Goal: Task Accomplishment & Management: Use online tool/utility

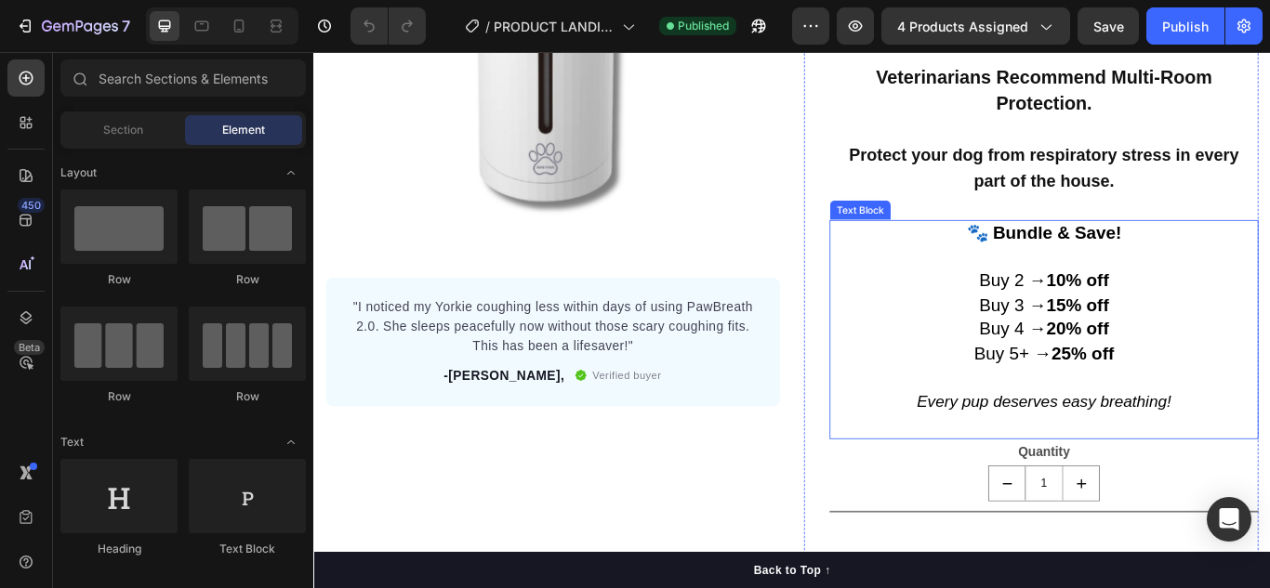
scroll to position [465, 0]
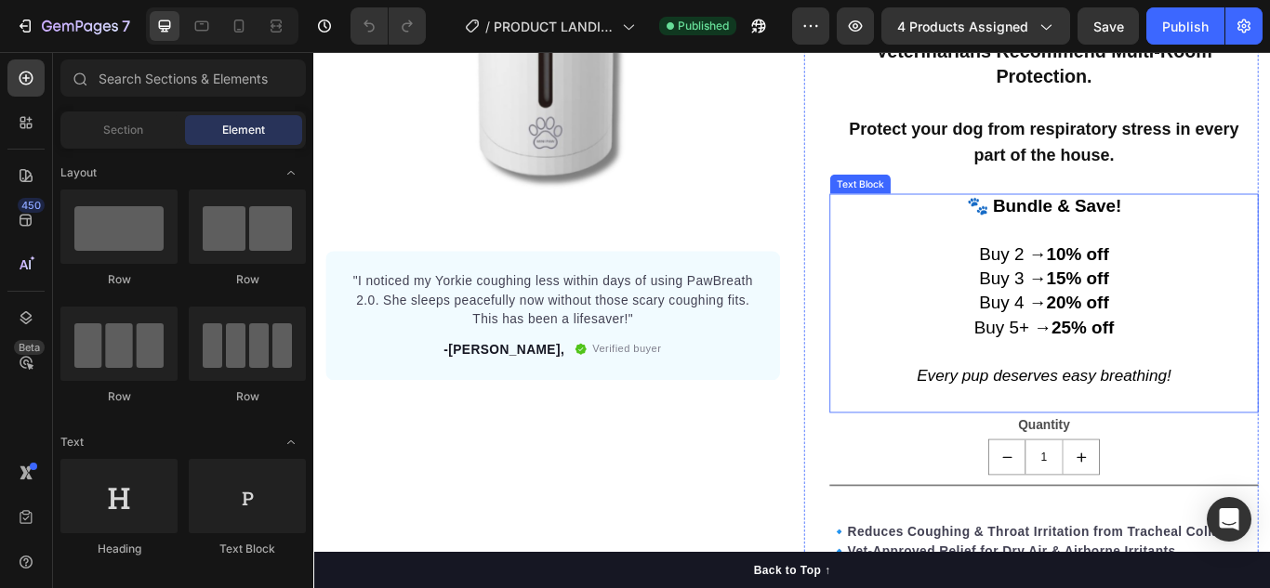
click at [1118, 284] on span "Buy 2 → 10% off" at bounding box center [1164, 287] width 151 height 23
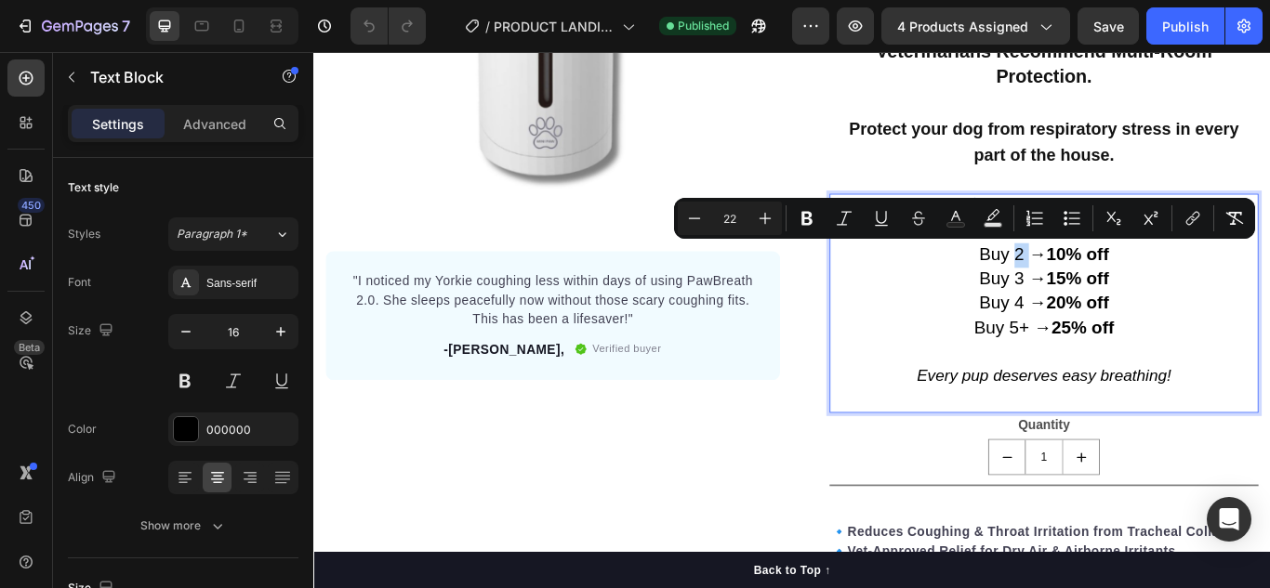
click at [1121, 289] on span "Buy 2 → 10% off" at bounding box center [1164, 287] width 151 height 23
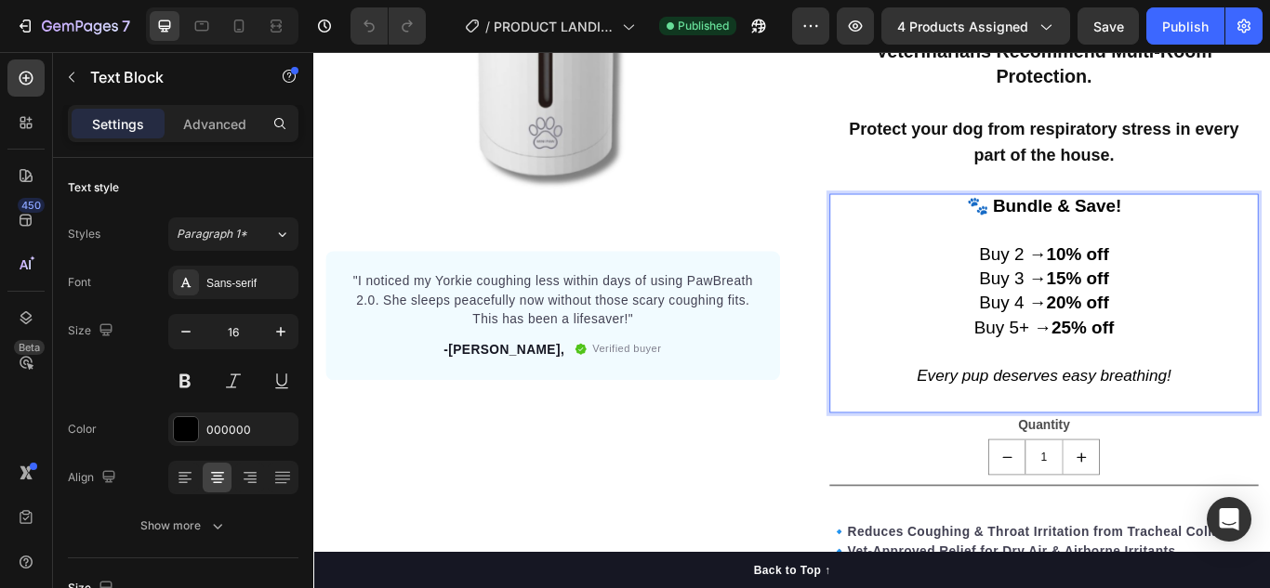
click at [1125, 289] on span "Buy 2 → 10% off" at bounding box center [1164, 287] width 151 height 23
click at [1113, 289] on span "Buy 2 → 10% off" at bounding box center [1164, 287] width 151 height 23
click at [1145, 289] on span "Protect 2 → 10% off" at bounding box center [1164, 287] width 180 height 23
click at [1124, 316] on span "Buy 3 → 15% off" at bounding box center [1164, 316] width 151 height 23
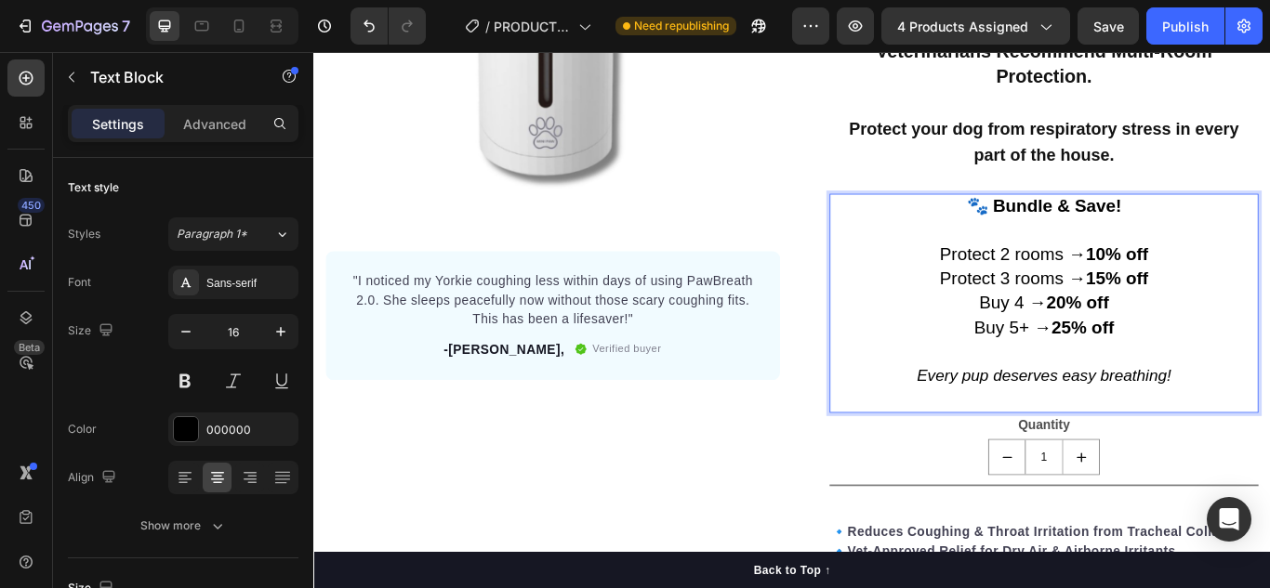
click at [1127, 343] on span "Buy 4 → 20% off" at bounding box center [1164, 344] width 151 height 23
click at [1083, 375] on span "Buy 5+ → 25% off" at bounding box center [1164, 373] width 163 height 23
click at [1120, 373] on span "Protect 5+rooms → 25% off" at bounding box center [1164, 373] width 249 height 23
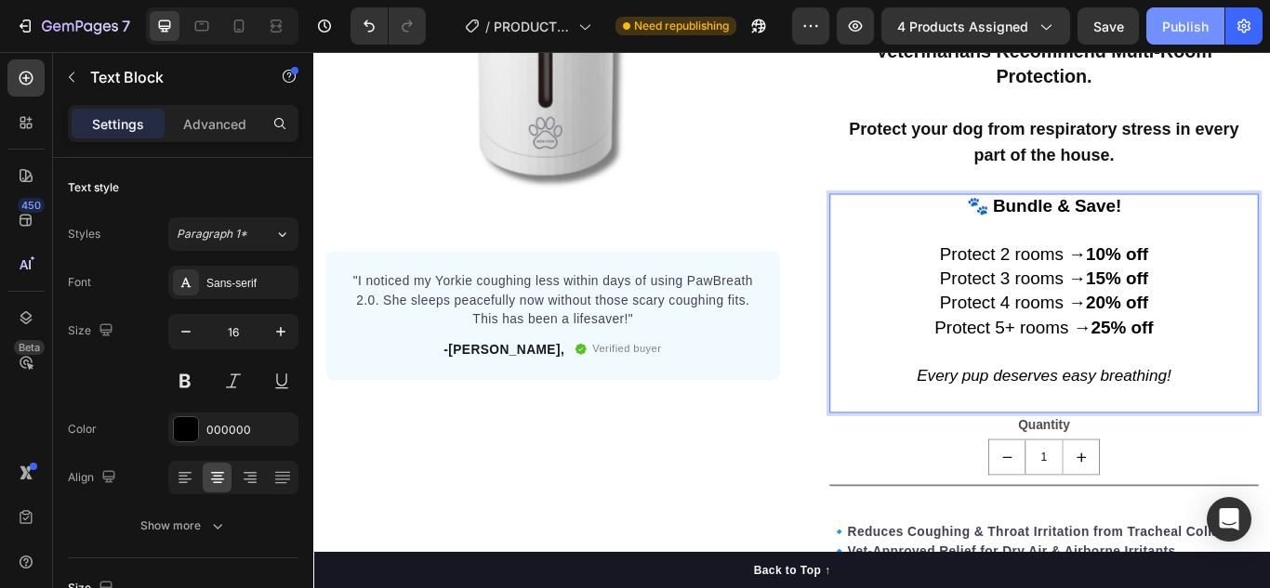
click at [1196, 24] on div "Publish" at bounding box center [1185, 27] width 46 height 20
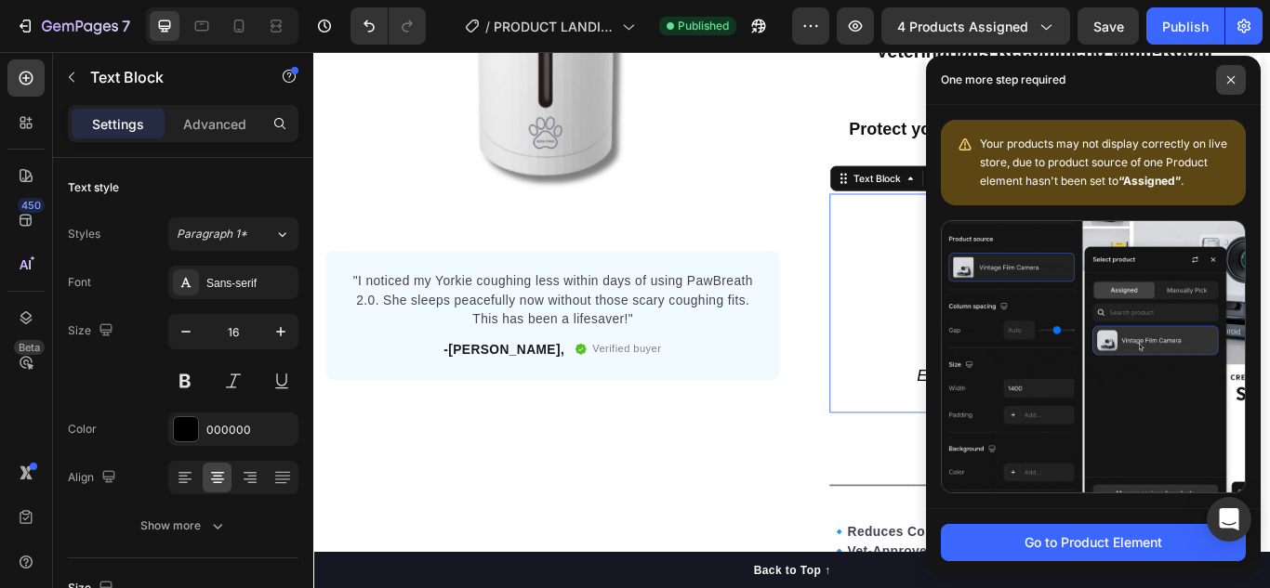
click at [1234, 91] on span at bounding box center [1231, 80] width 30 height 30
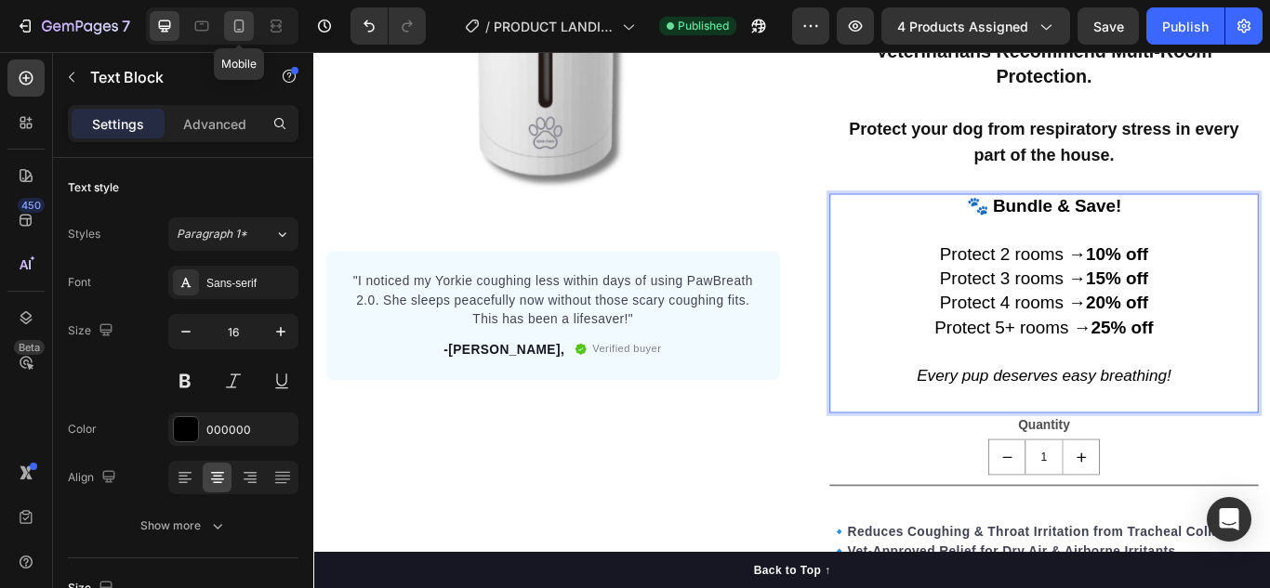
click at [230, 27] on icon at bounding box center [239, 26] width 19 height 19
type input "15"
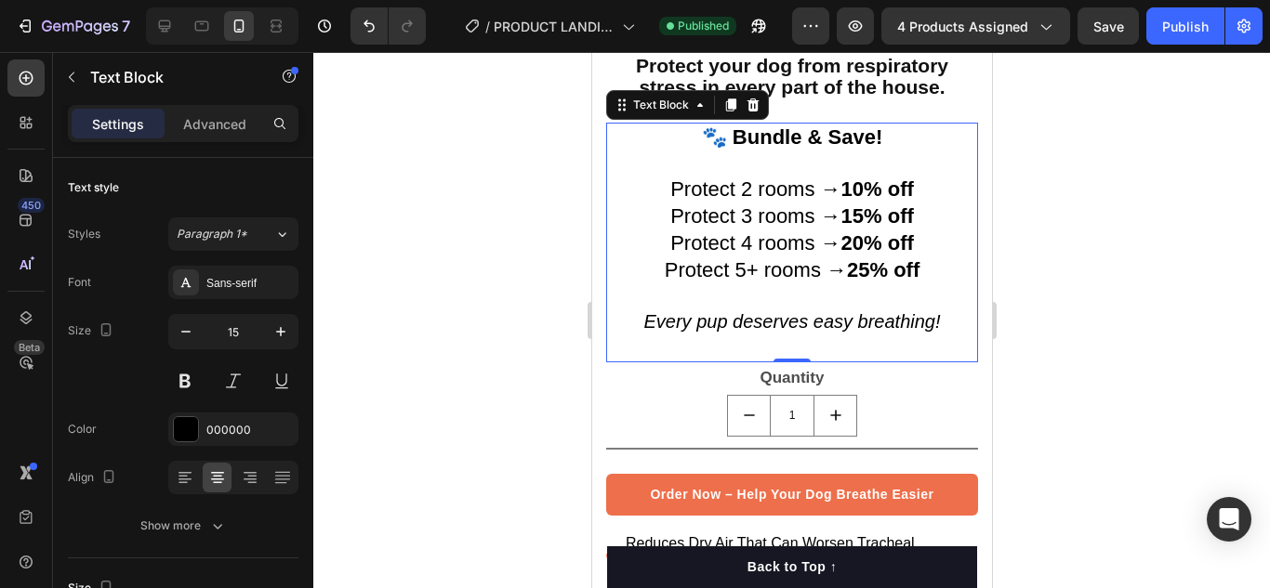
scroll to position [893, 0]
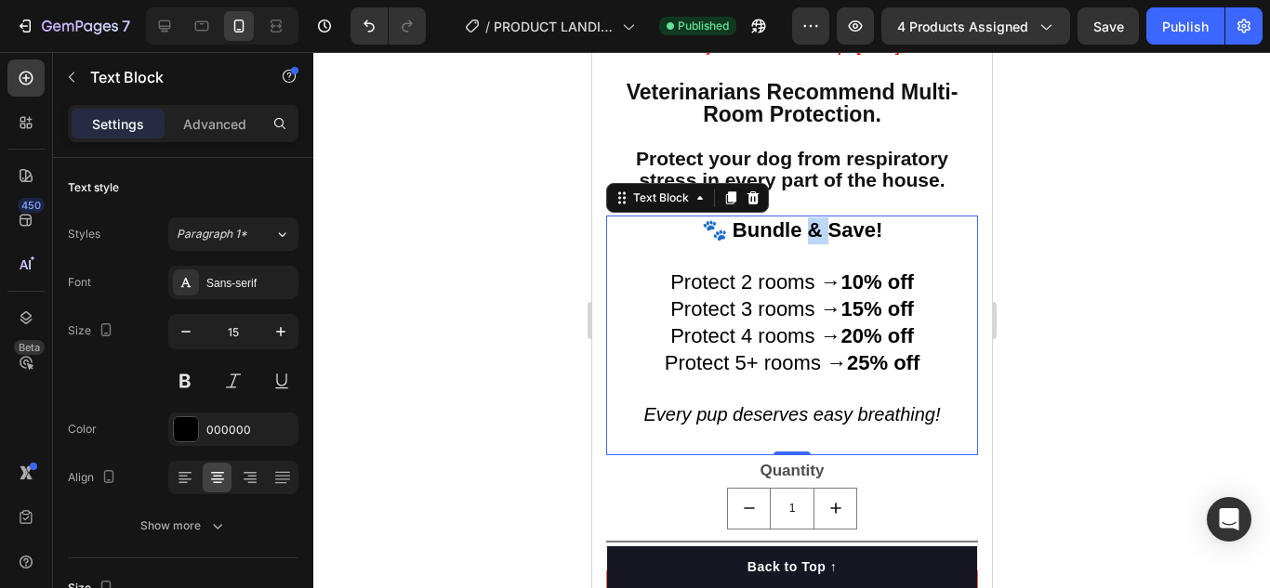
click at [799, 218] on strong "🐾 Bundle & Save!" at bounding box center [791, 229] width 180 height 23
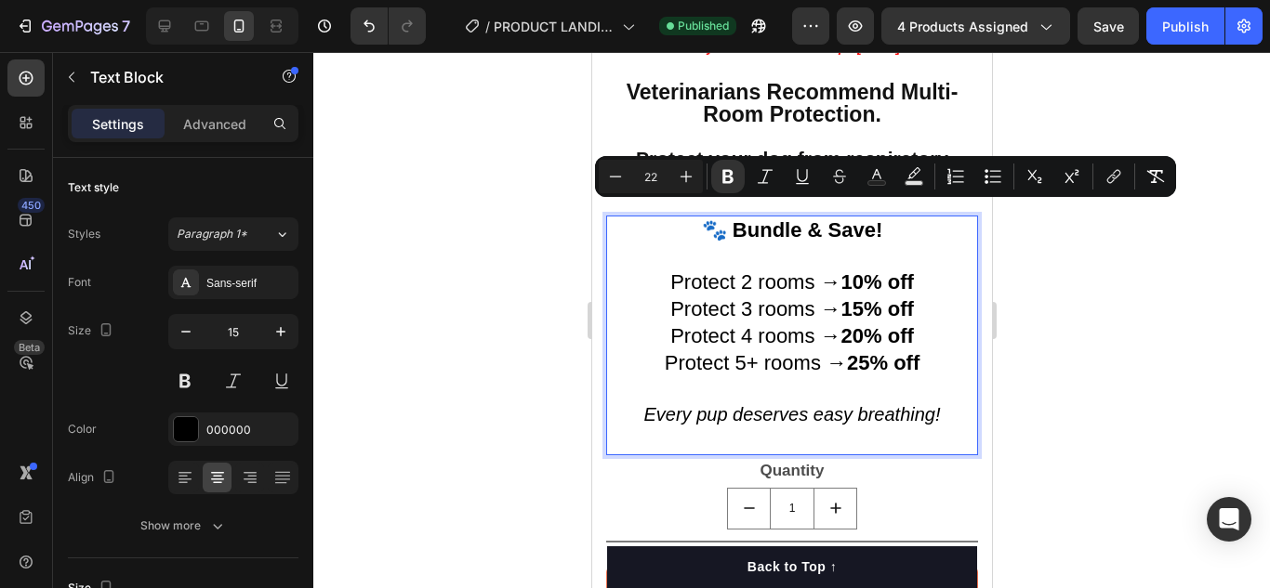
click at [794, 218] on strong "🐾 Bundle & Save!" at bounding box center [791, 229] width 180 height 23
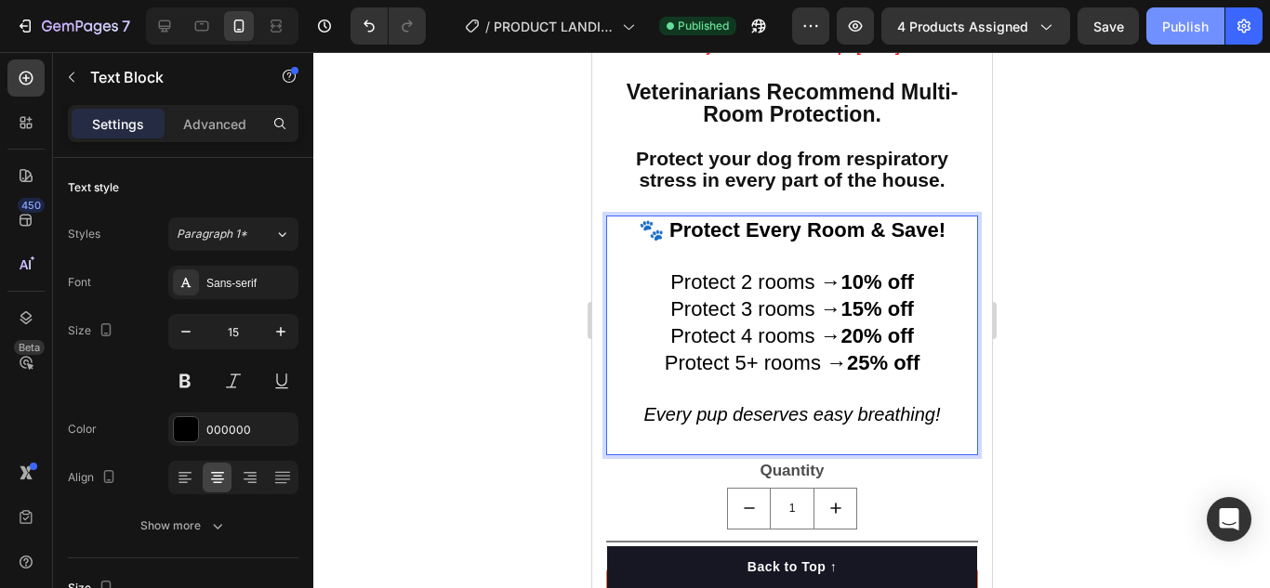
click at [1164, 34] on div "Publish" at bounding box center [1185, 27] width 46 height 20
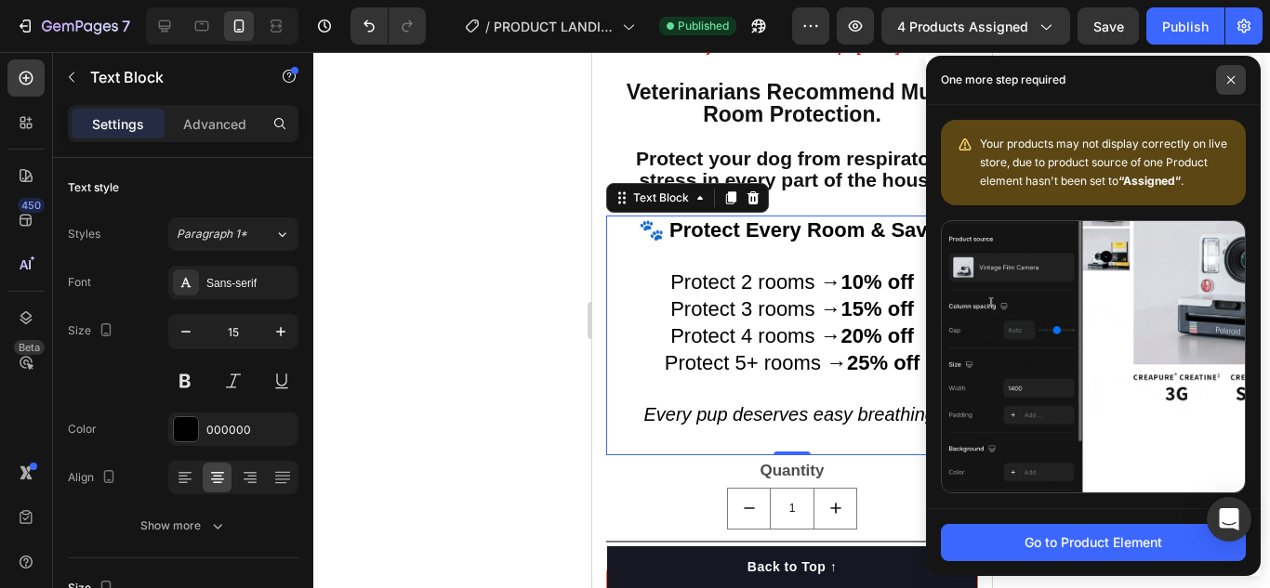
click at [1226, 76] on icon at bounding box center [1230, 79] width 9 height 9
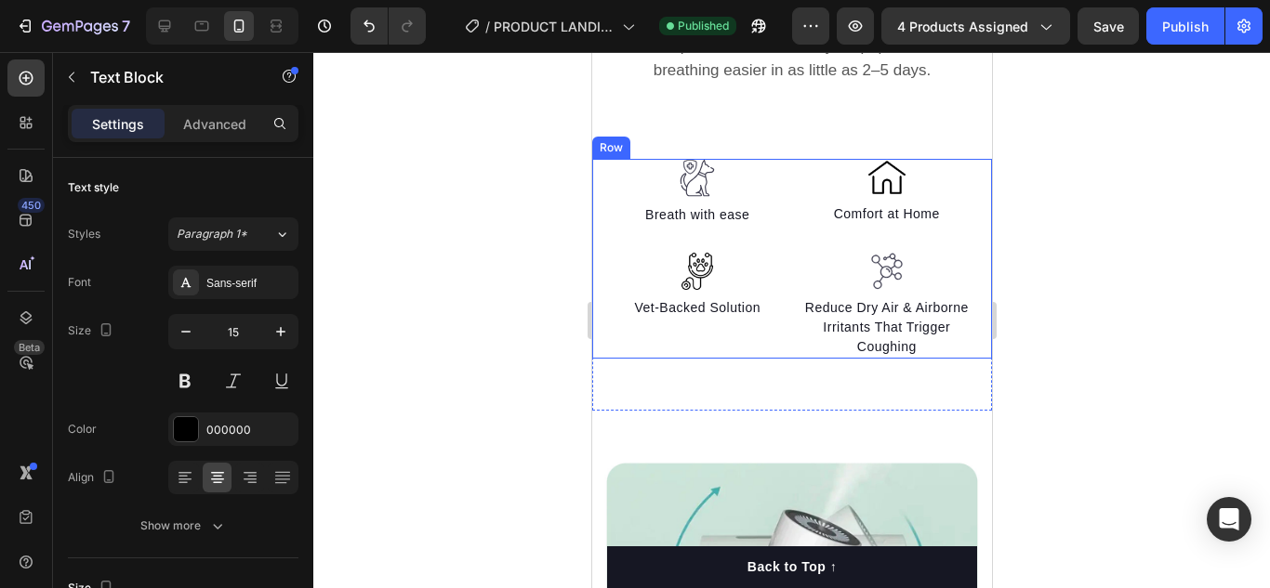
scroll to position [2752, 0]
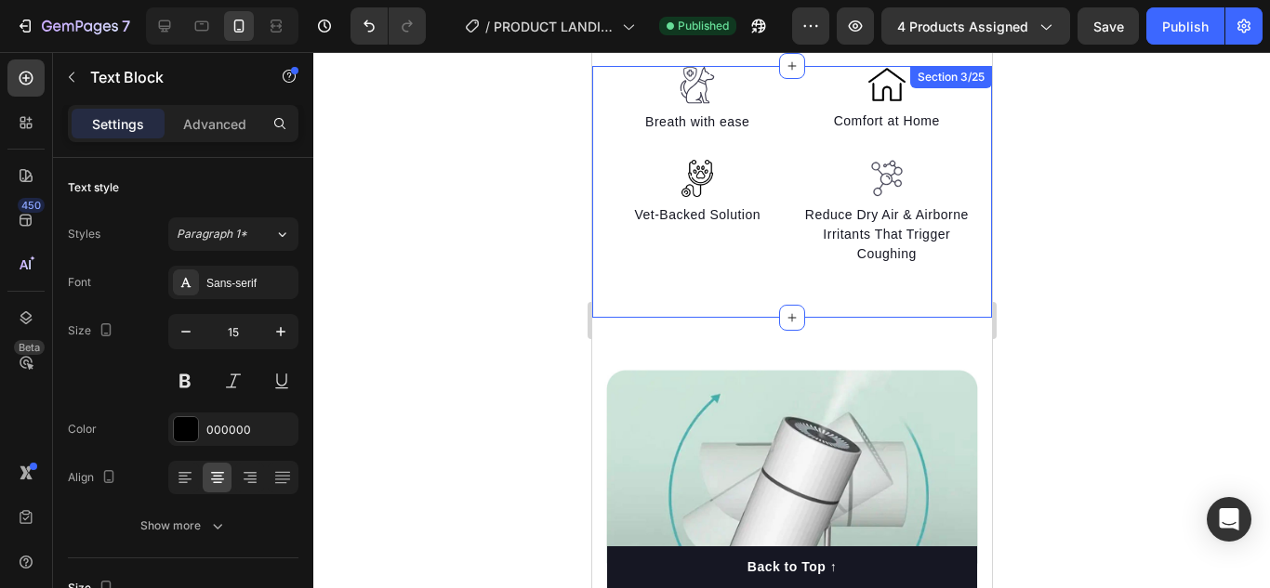
click at [775, 299] on div "Image Breath with ease Text block Image Vet-Backed Solution Text block Image Co…" at bounding box center [791, 192] width 400 height 252
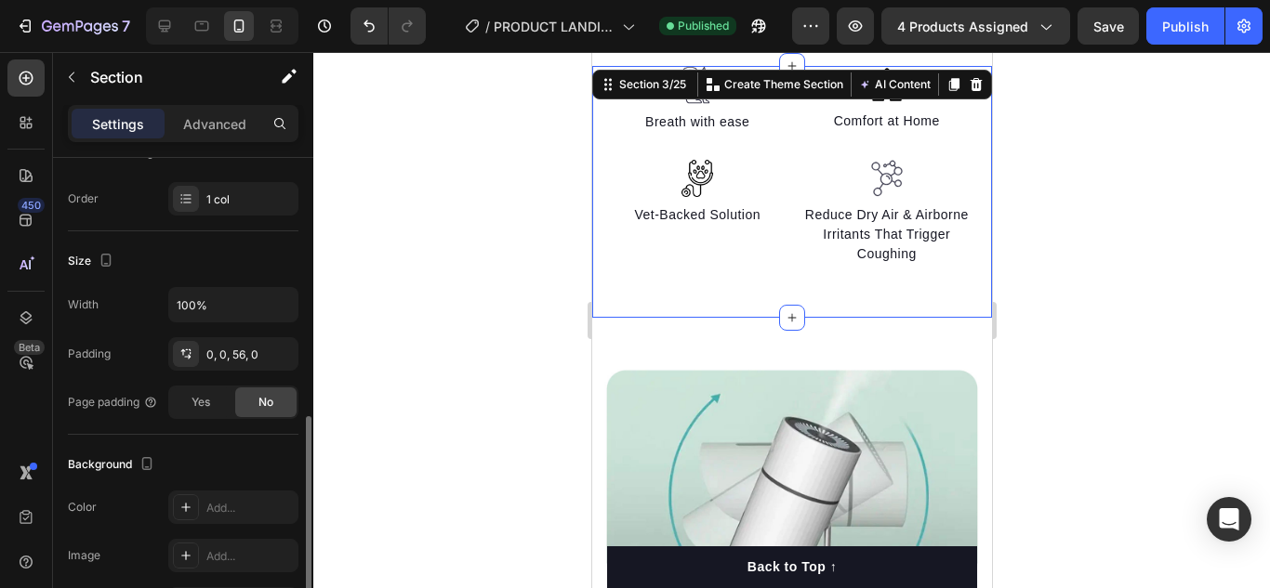
scroll to position [372, 0]
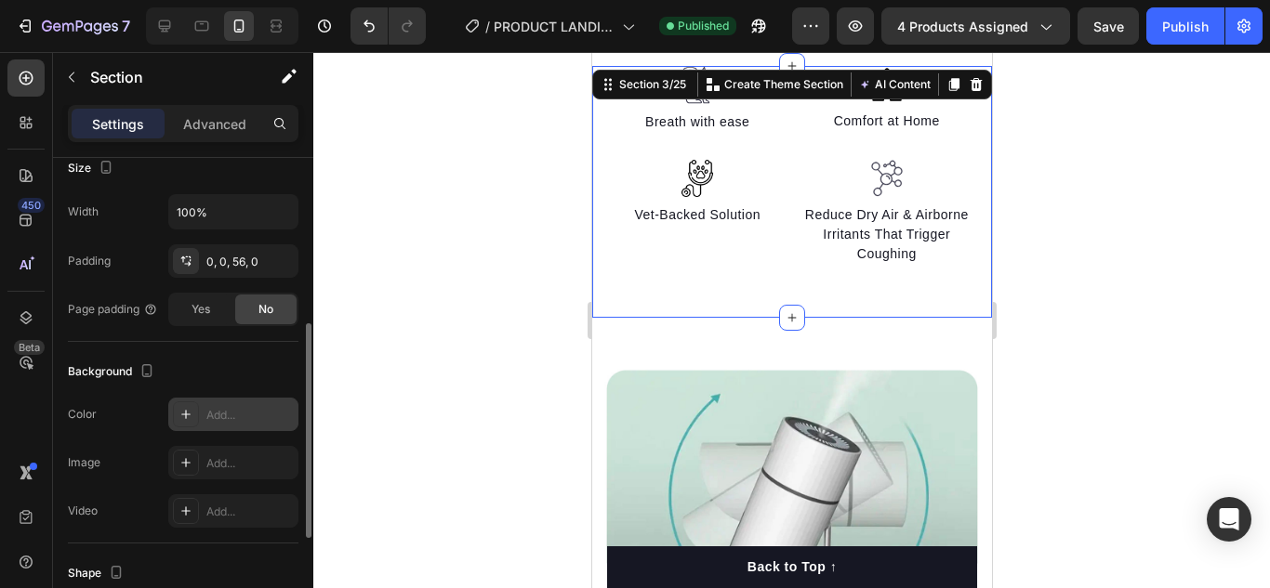
click at [244, 414] on div "Add..." at bounding box center [249, 415] width 87 height 17
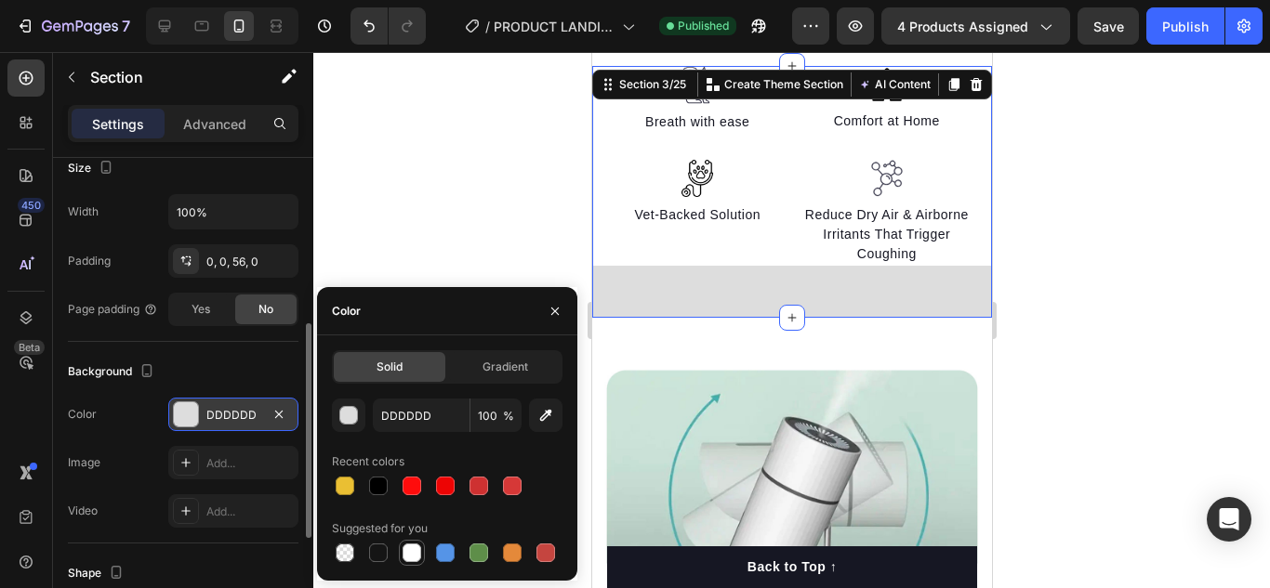
click at [408, 559] on div at bounding box center [411, 553] width 19 height 19
type input "FFFFFF"
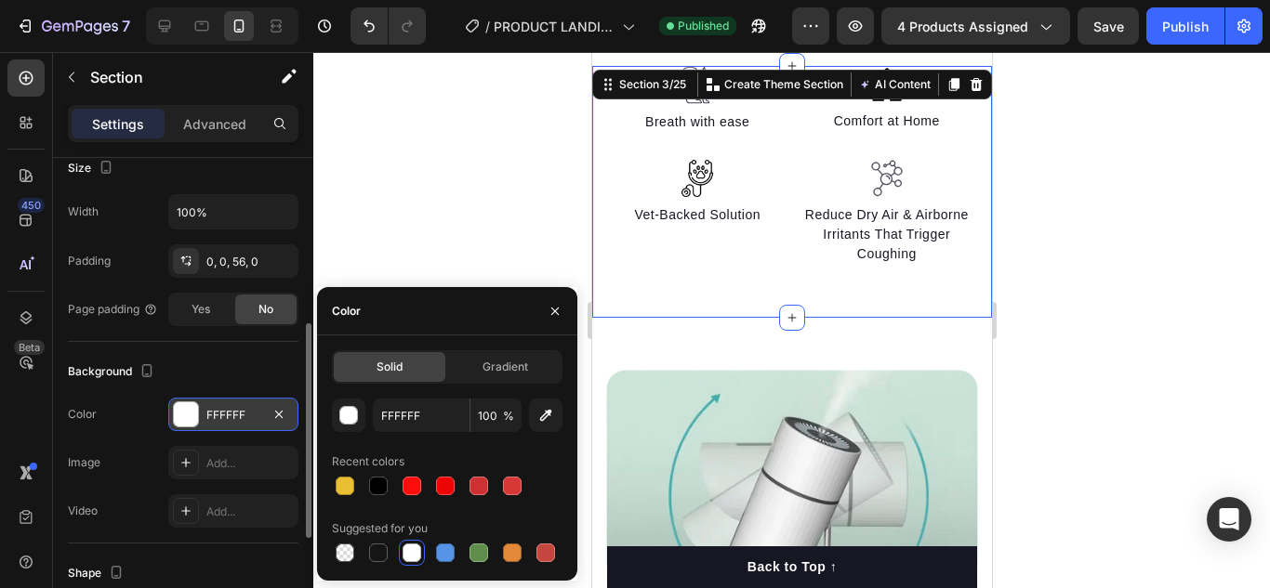
click at [504, 239] on div at bounding box center [791, 320] width 956 height 536
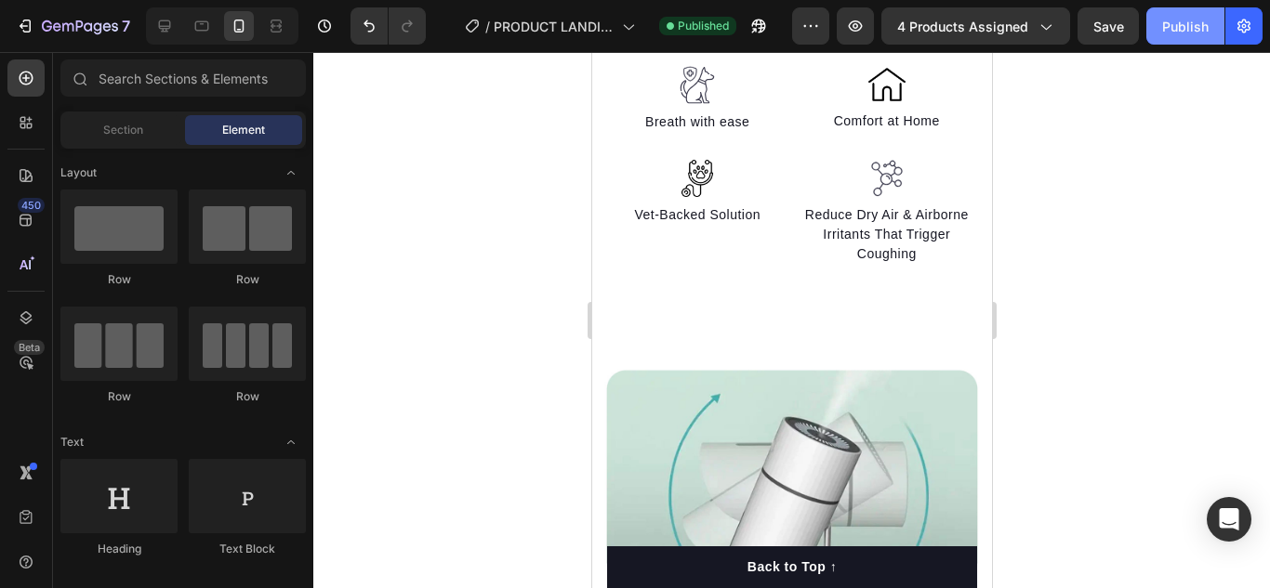
click at [1186, 30] on div "Publish" at bounding box center [1185, 27] width 46 height 20
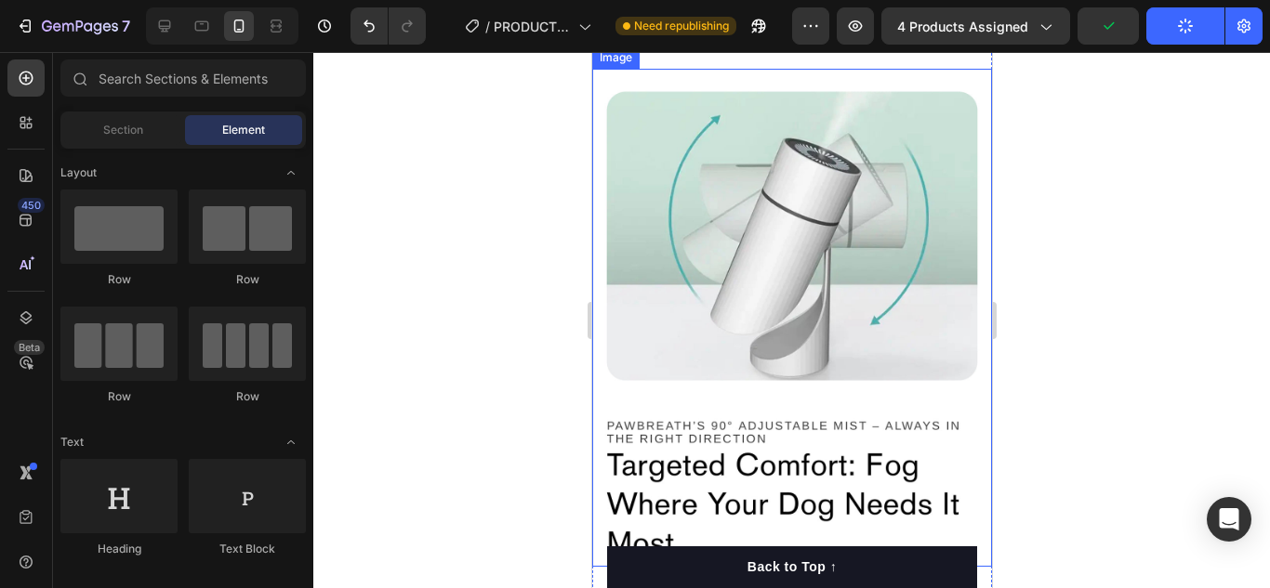
scroll to position [3310, 0]
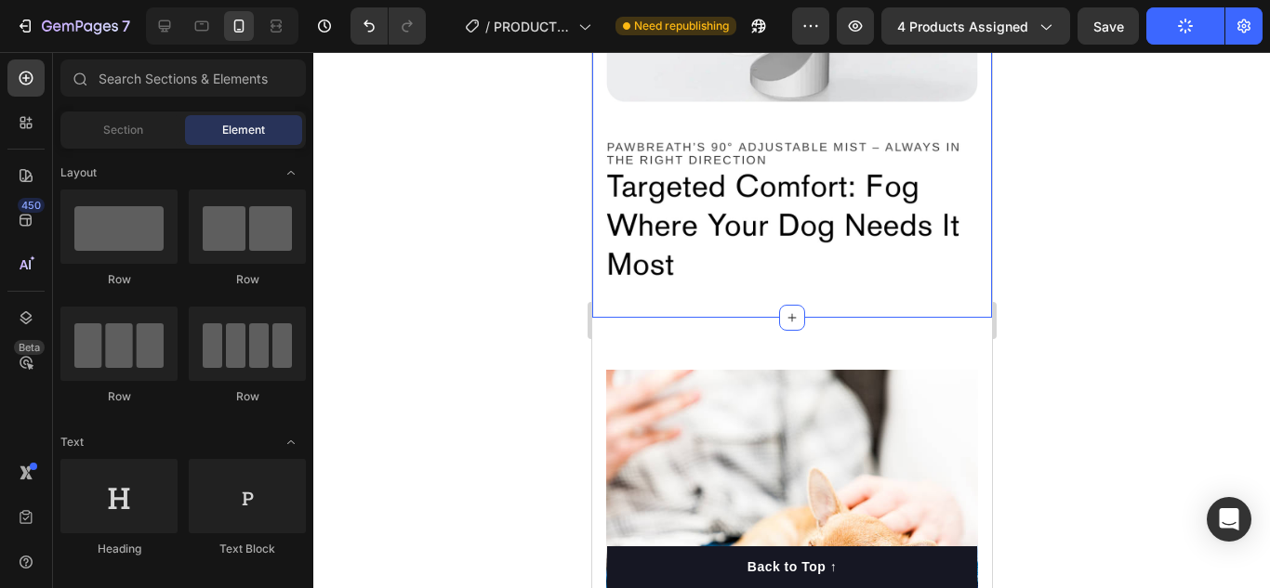
click at [766, 281] on div "Image Section 4/25" at bounding box center [791, 39] width 400 height 558
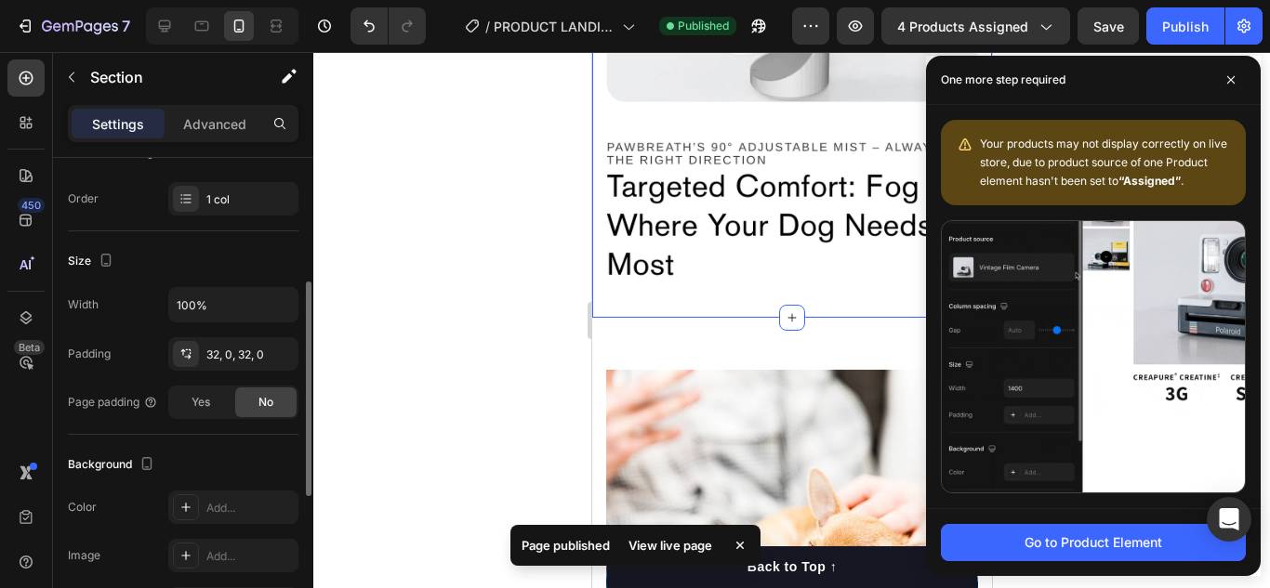
scroll to position [465, 0]
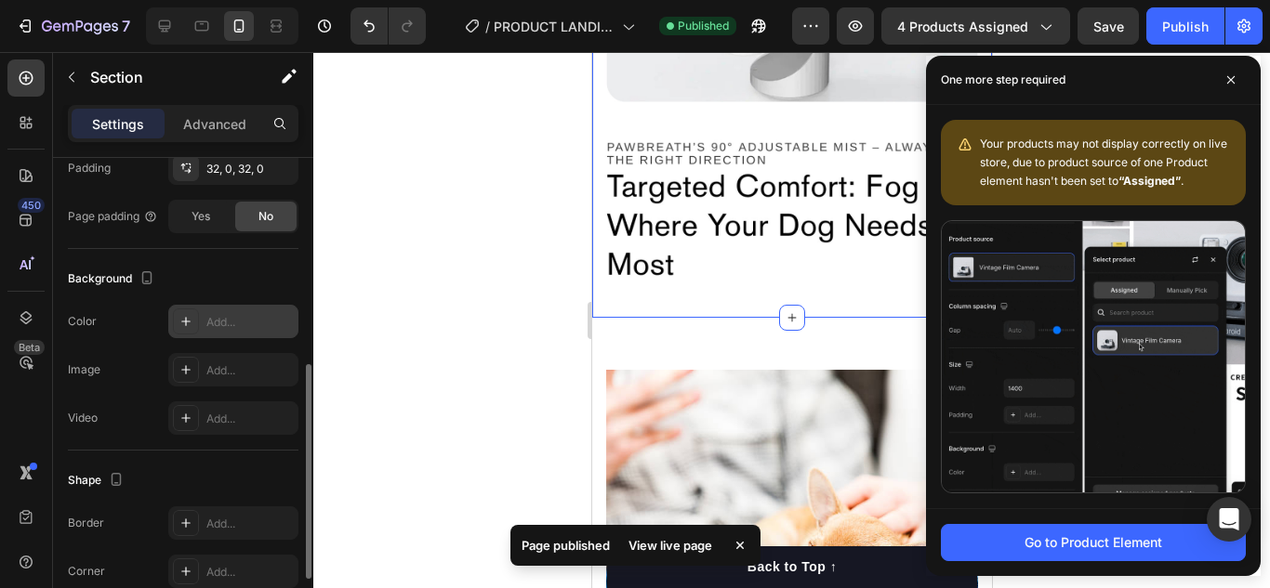
click at [271, 325] on div "Add..." at bounding box center [249, 322] width 87 height 17
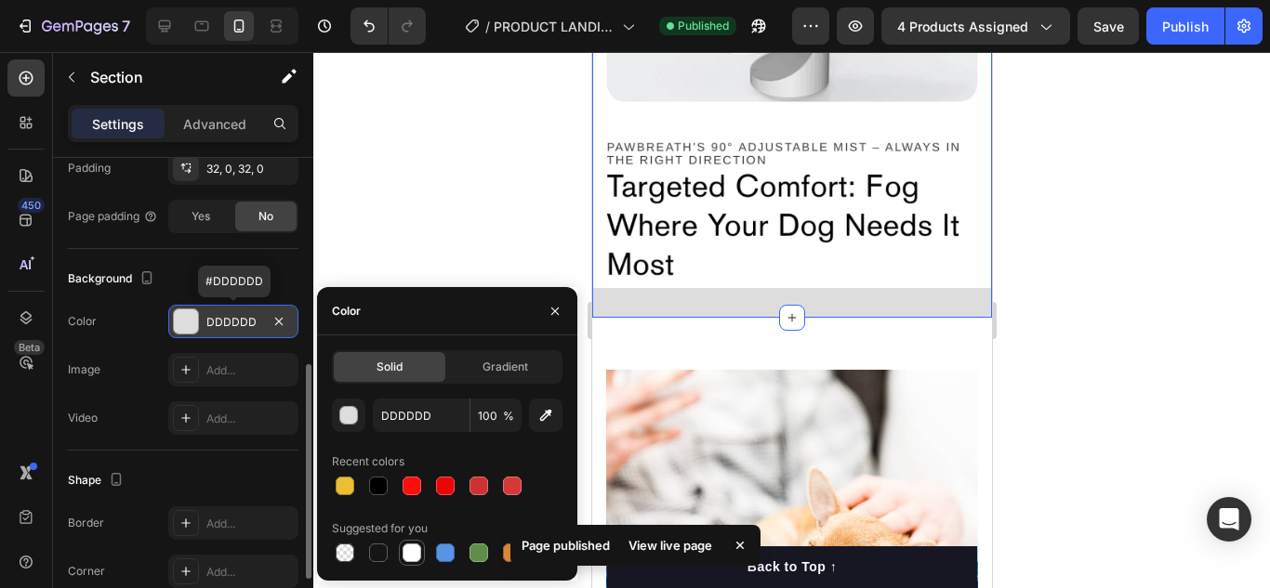
click at [410, 545] on div at bounding box center [411, 553] width 19 height 19
type input "FFFFFF"
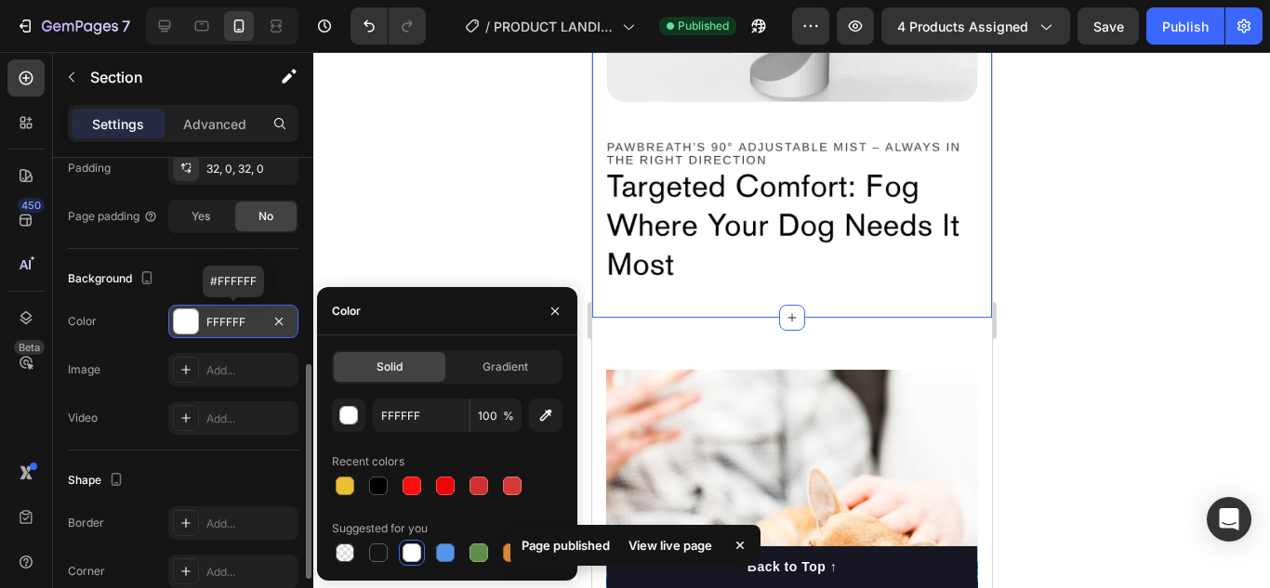
click at [444, 151] on div at bounding box center [791, 320] width 956 height 536
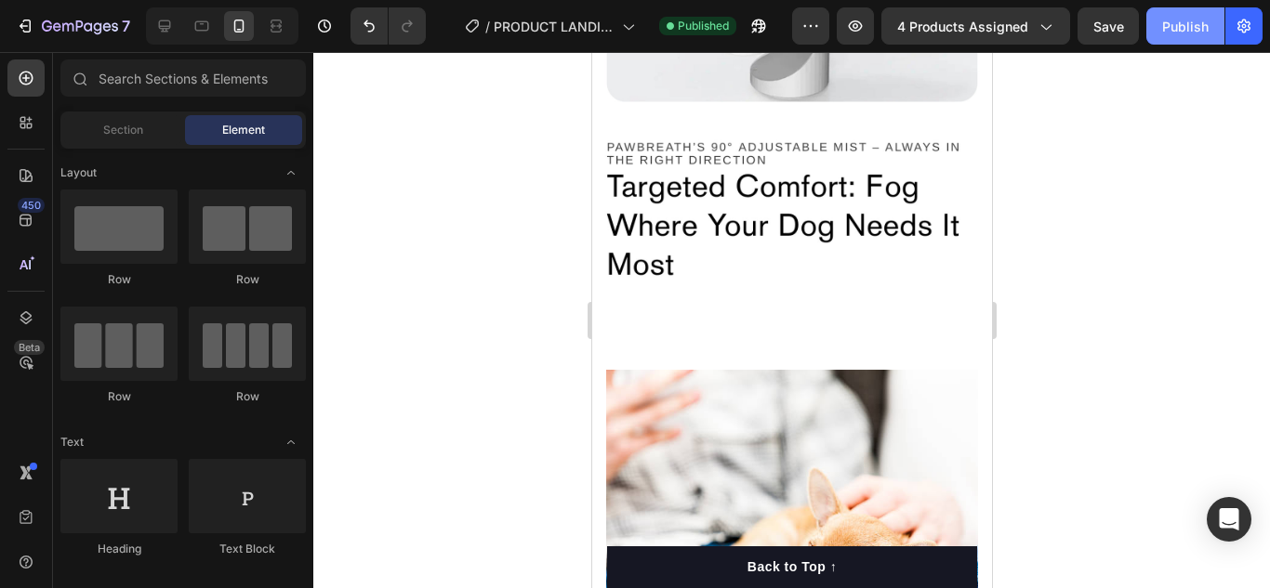
drag, startPoint x: 1181, startPoint y: 26, endPoint x: 1158, endPoint y: 40, distance: 27.1
click at [1183, 23] on div "Publish" at bounding box center [1185, 27] width 46 height 20
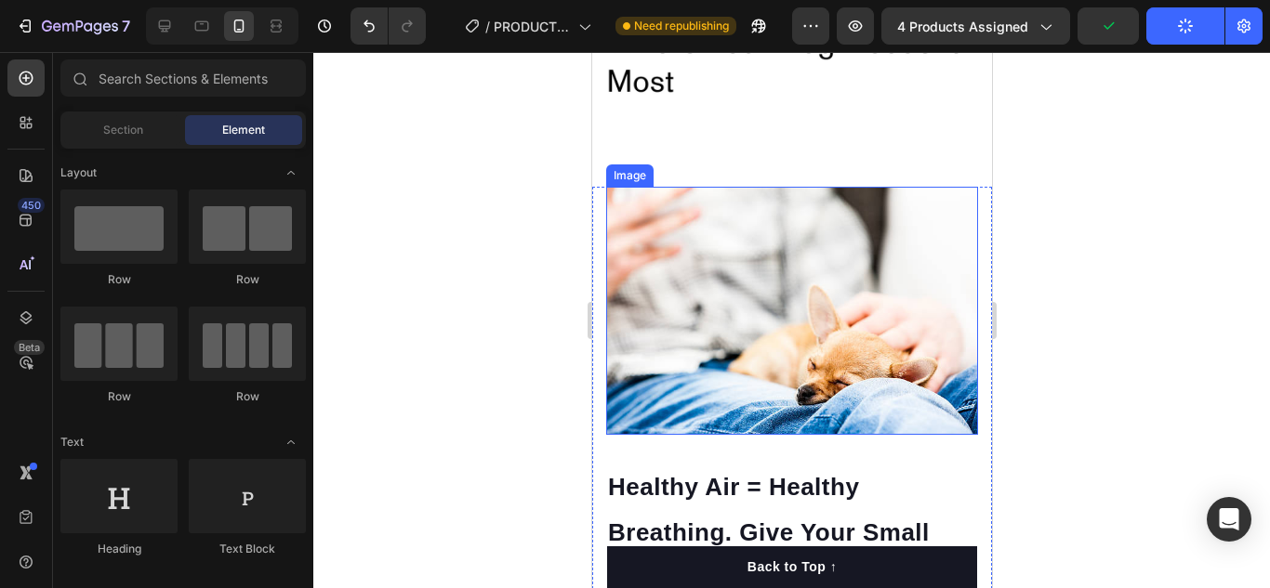
scroll to position [3495, 0]
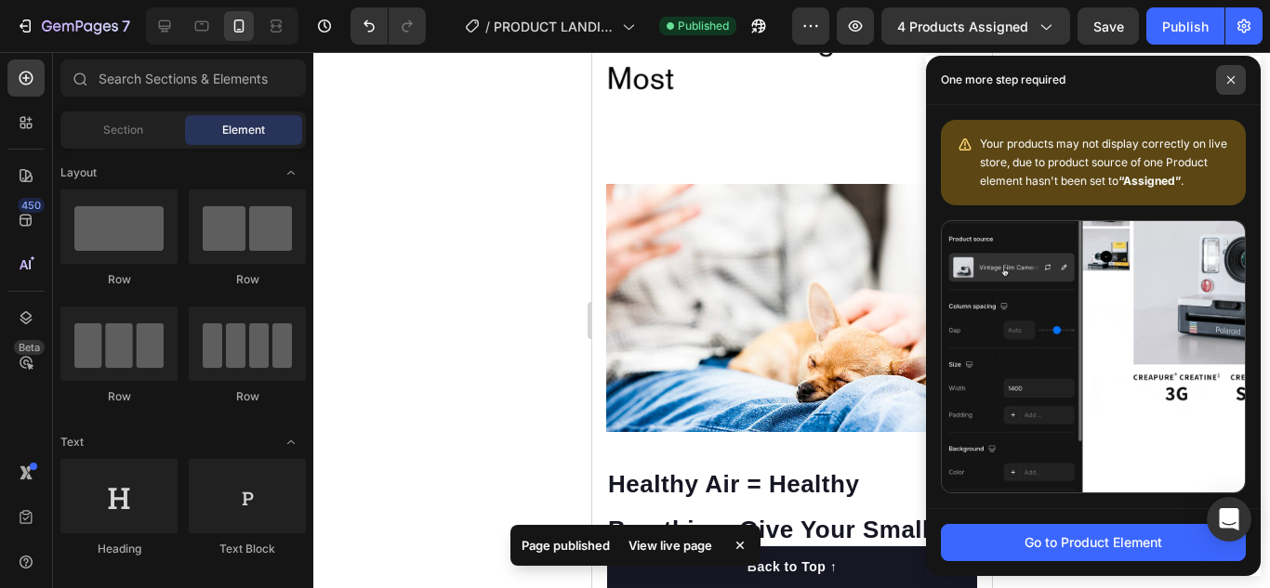
click at [1231, 77] on icon at bounding box center [1230, 79] width 9 height 9
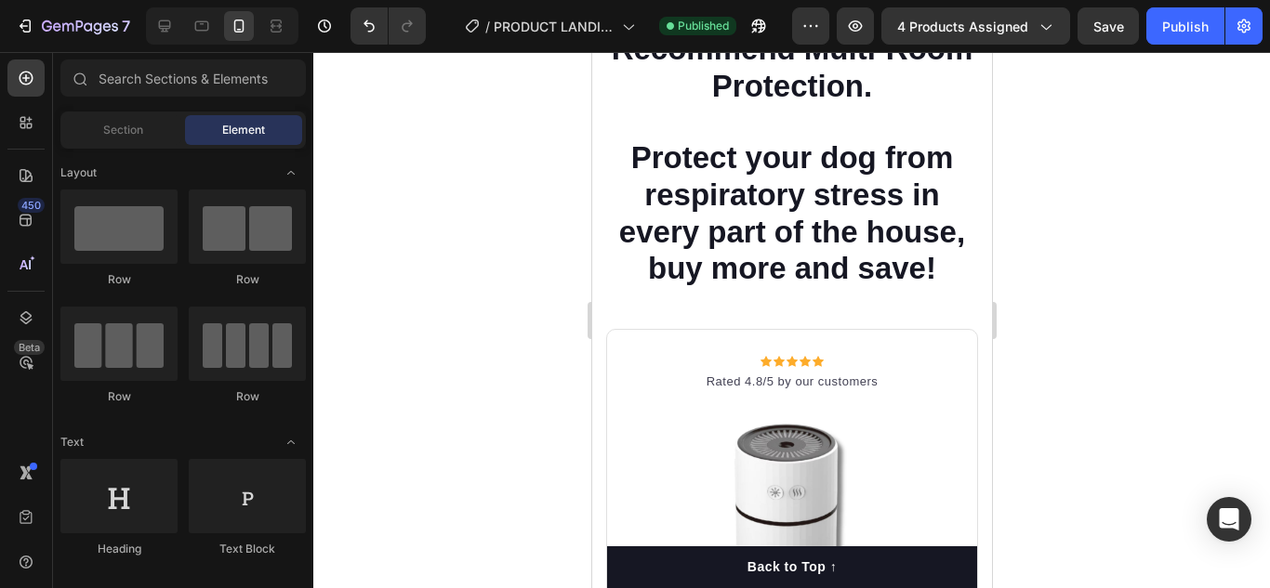
scroll to position [12926, 0]
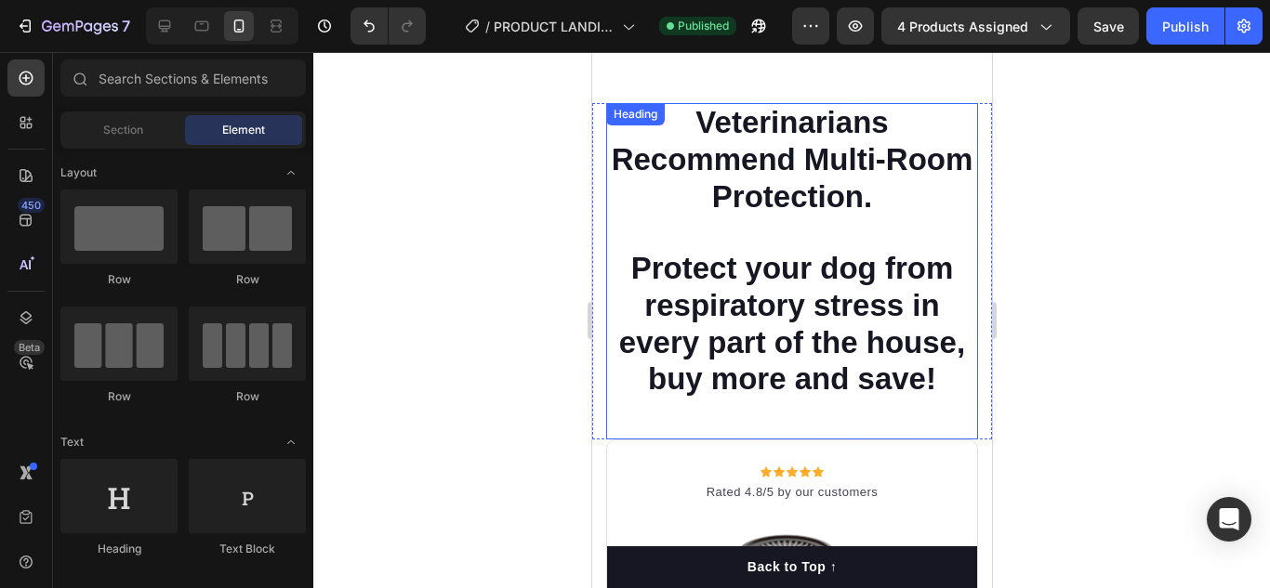
click at [856, 356] on span "Protect your dog from respiratory stress in every part of the house, buy more a…" at bounding box center [791, 323] width 346 height 145
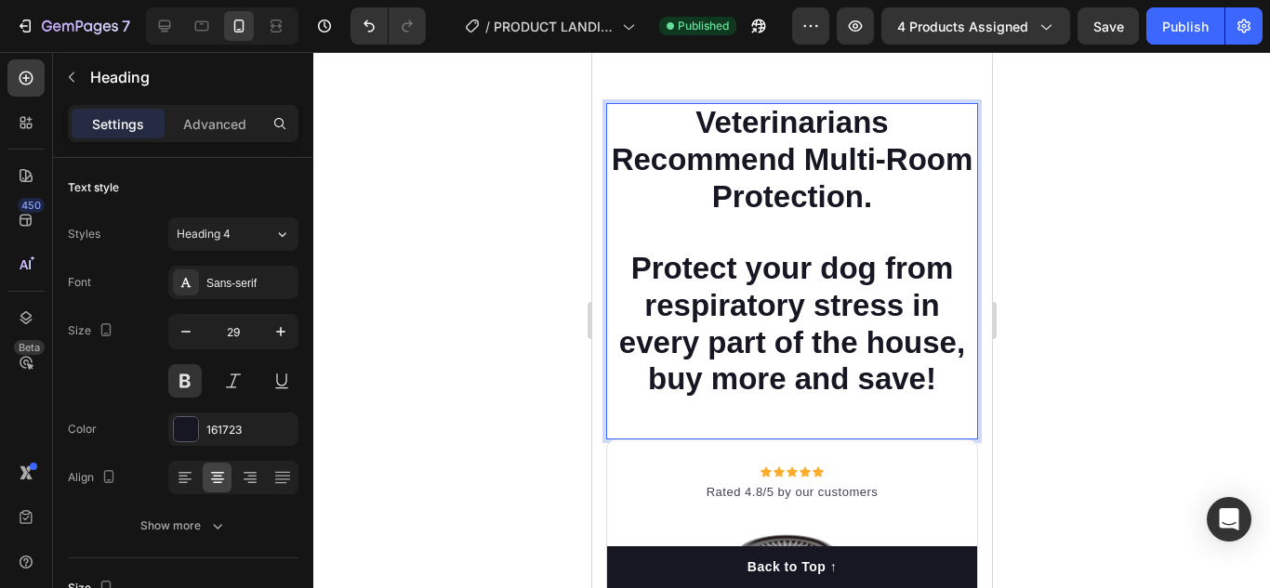
click at [648, 382] on span "Protect your dog from respiratory stress in every part of the house, buy more a…" at bounding box center [791, 323] width 346 height 145
click at [708, 379] on span "Protect your dog from respiratory stress in every part of the house, buy more a…" at bounding box center [791, 323] width 346 height 145
click at [708, 378] on span "Protect your dog from respiratory stress in every part of the house, more and s…" at bounding box center [791, 323] width 346 height 145
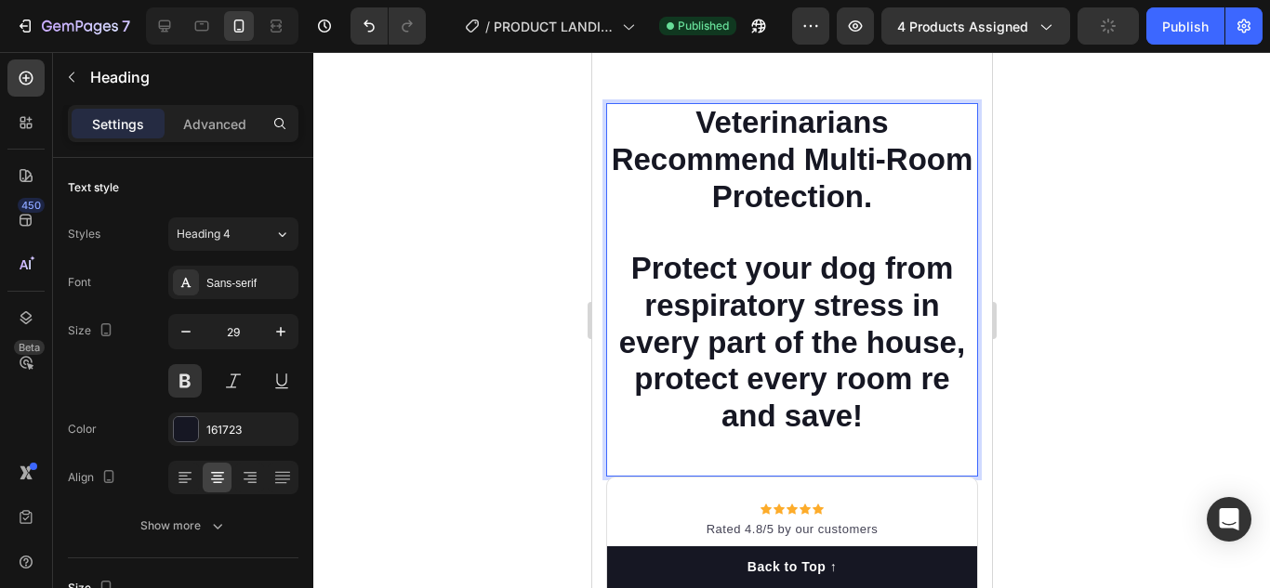
click at [721, 415] on span "Protect your dog from respiratory stress in every part of the house, protect ev…" at bounding box center [791, 342] width 346 height 182
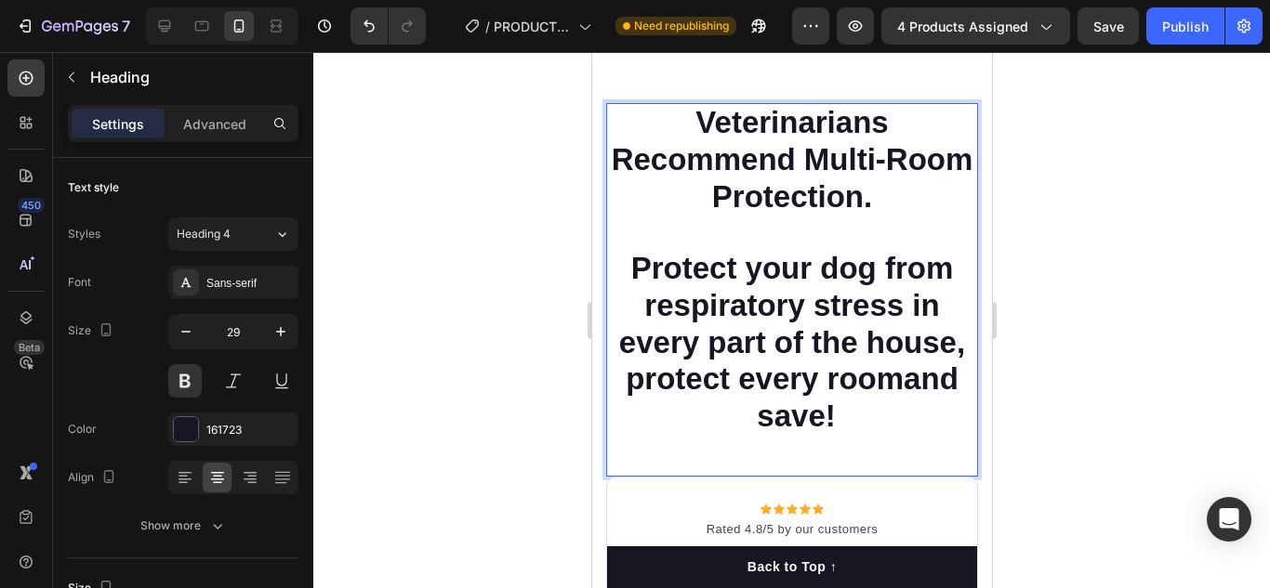
click at [899, 383] on span "Protect your dog from respiratory stress in every part of the house, protect ev…" at bounding box center [791, 342] width 346 height 182
click at [748, 420] on span "Protect your dog from respiratory stress in every part of the house, protect ev…" at bounding box center [791, 342] width 346 height 182
click at [862, 406] on p "Veterinarians Recommend Multi-Room Protection. Protect your dog from respirator…" at bounding box center [791, 270] width 368 height 330
click at [1181, 23] on div "Publish" at bounding box center [1185, 27] width 46 height 20
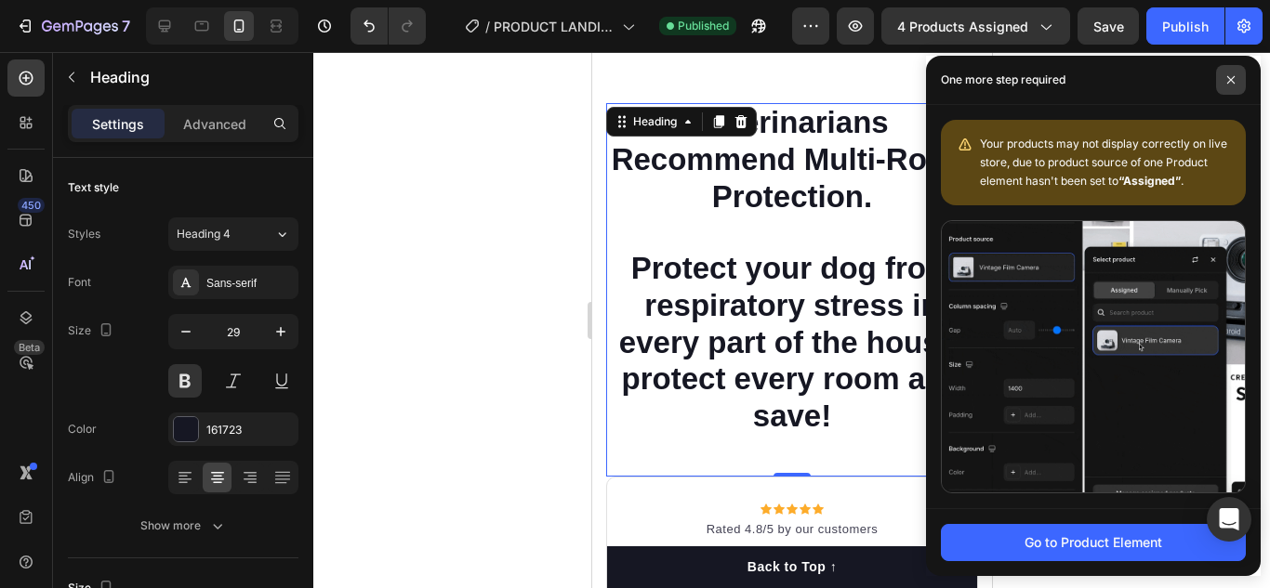
click at [1232, 85] on span at bounding box center [1231, 80] width 30 height 30
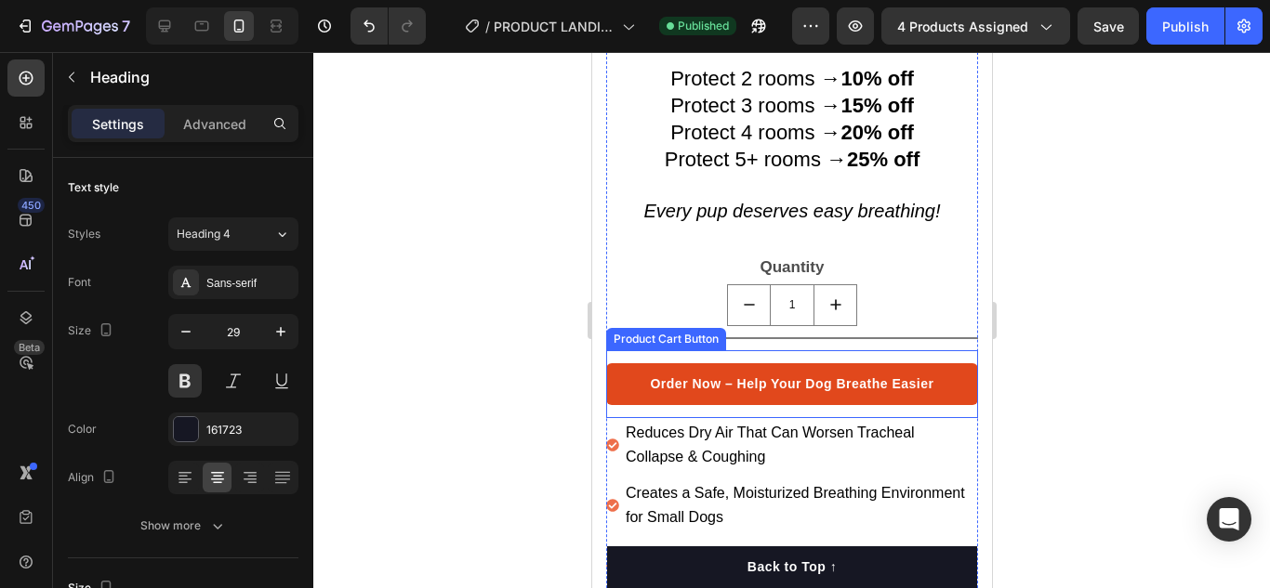
scroll to position [1190, 0]
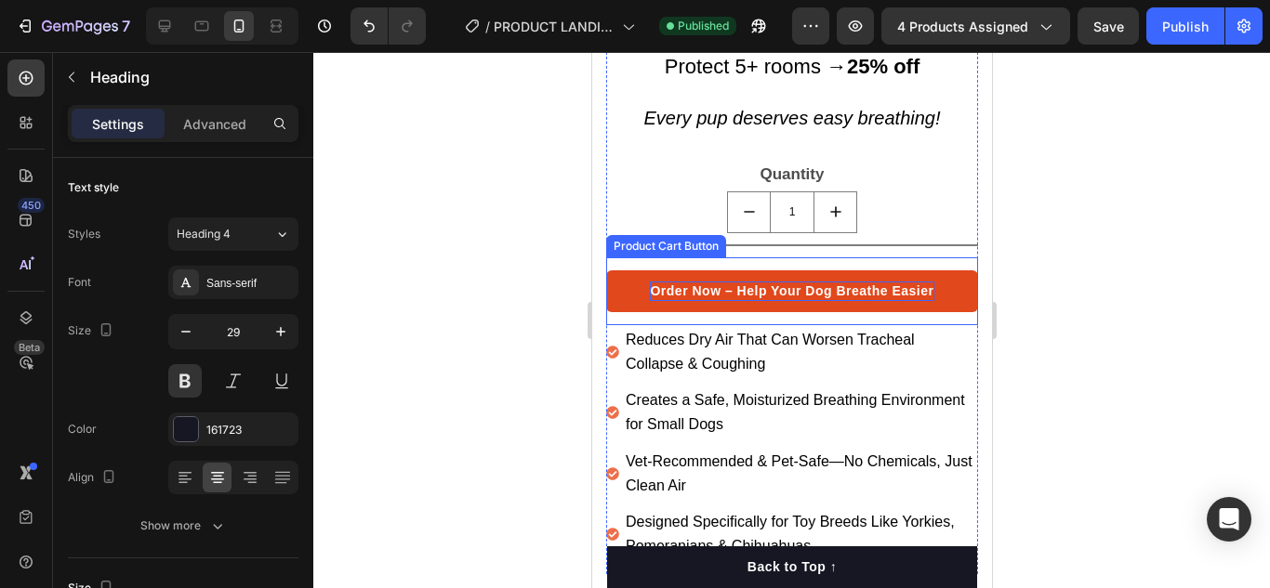
click at [810, 282] on div "Order Now – Help Your Dog Breathe Easier" at bounding box center [790, 292] width 283 height 20
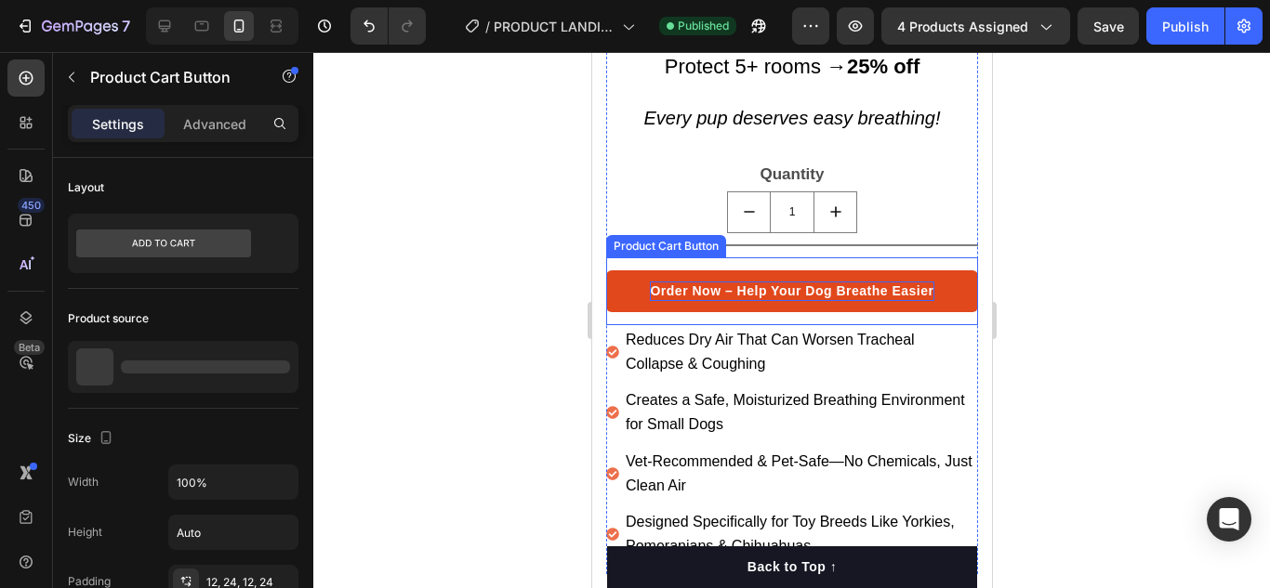
click at [810, 282] on div "Order Now – Help Your Dog Breathe Easier" at bounding box center [790, 292] width 283 height 20
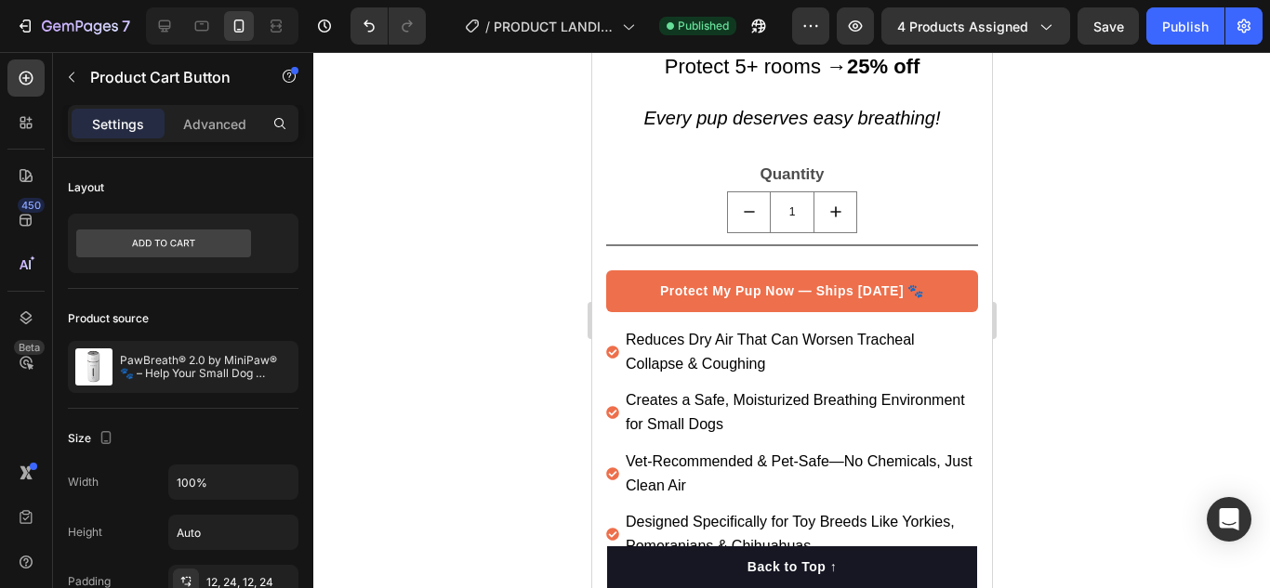
drag, startPoint x: 1186, startPoint y: 22, endPoint x: 899, endPoint y: 2, distance: 287.9
click at [1186, 23] on div "Publish" at bounding box center [1185, 27] width 46 height 20
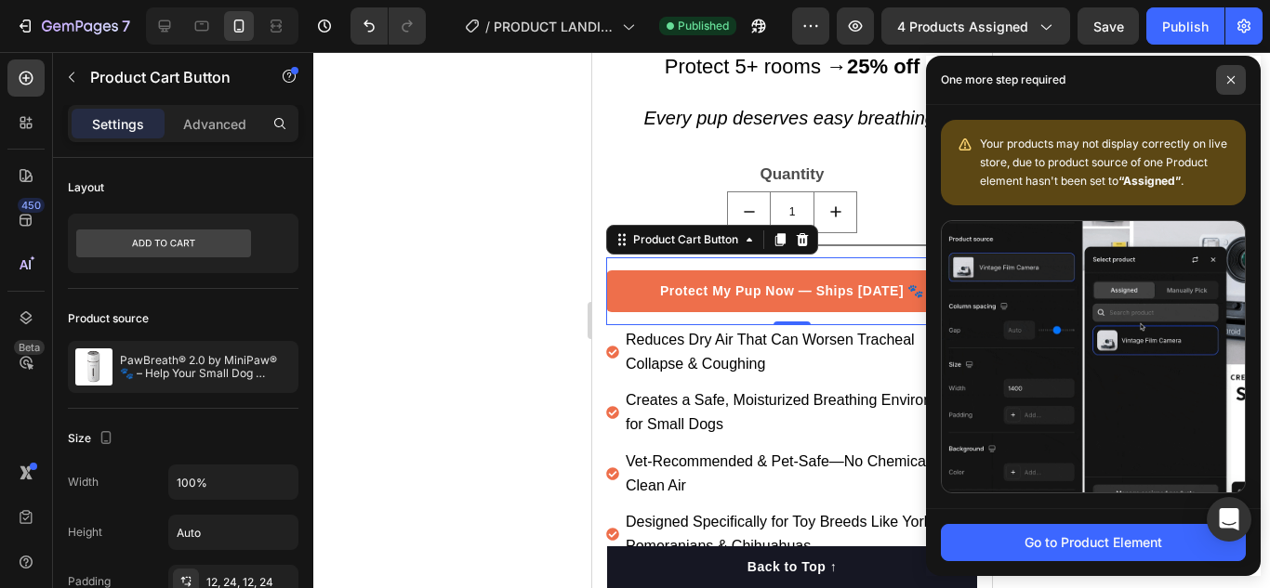
click at [1227, 85] on span at bounding box center [1231, 80] width 30 height 30
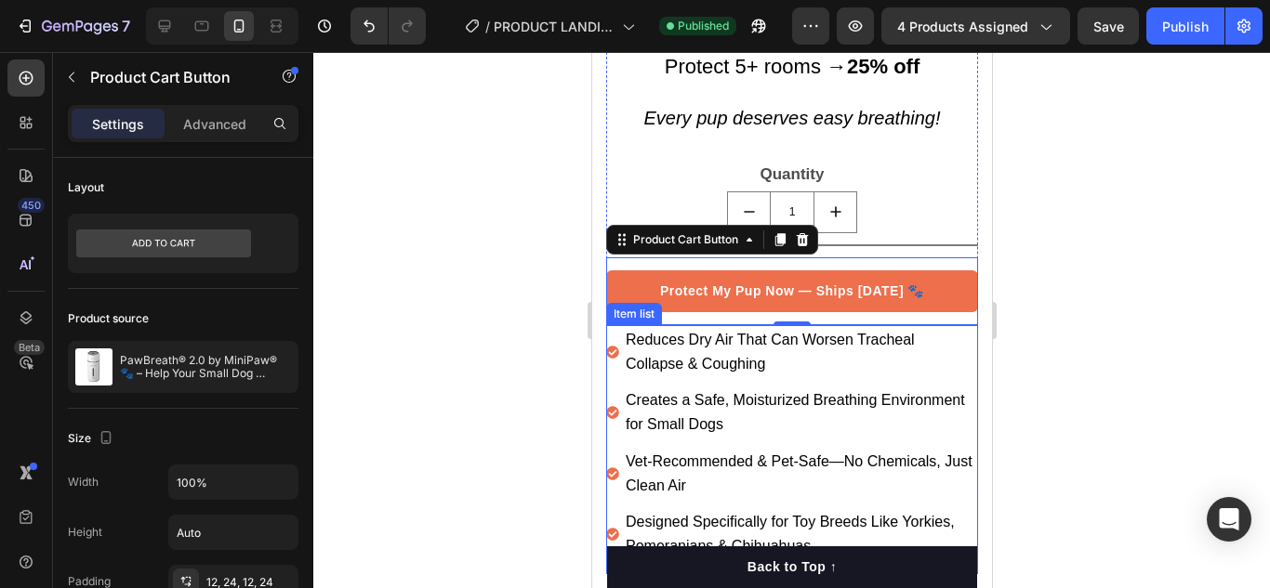
click at [800, 360] on p "Reduces Dry Air That Can Worsen Tracheal Collapse & Coughing" at bounding box center [799, 352] width 349 height 48
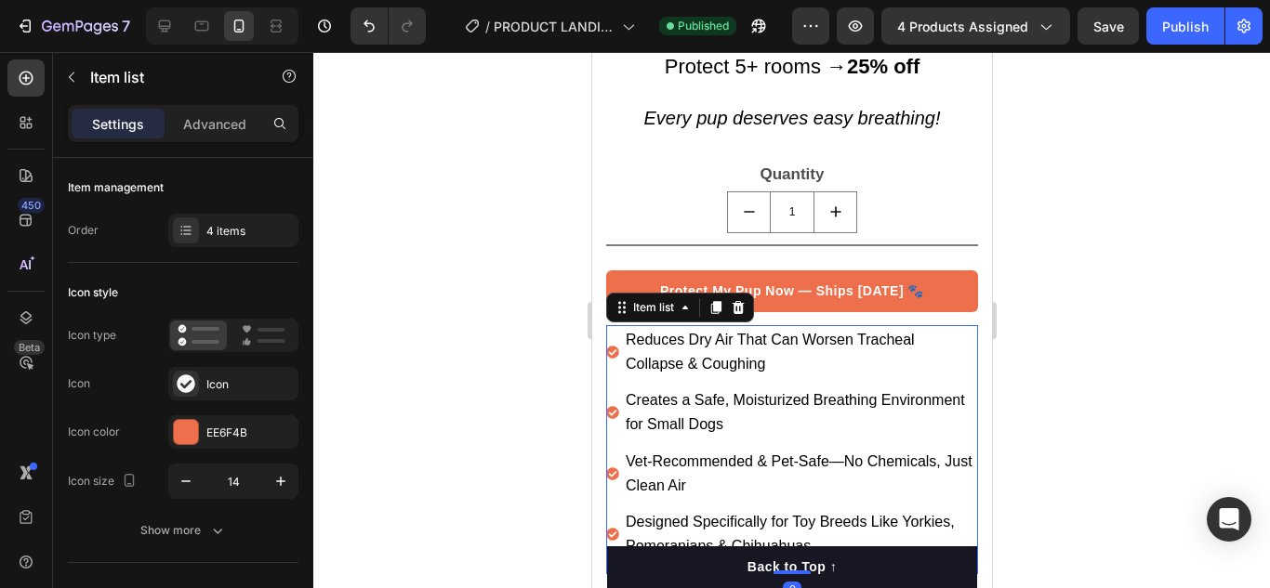
click at [800, 353] on p "Reduces Dry Air That Can Worsen Tracheal Collapse & Coughing" at bounding box center [799, 352] width 349 height 48
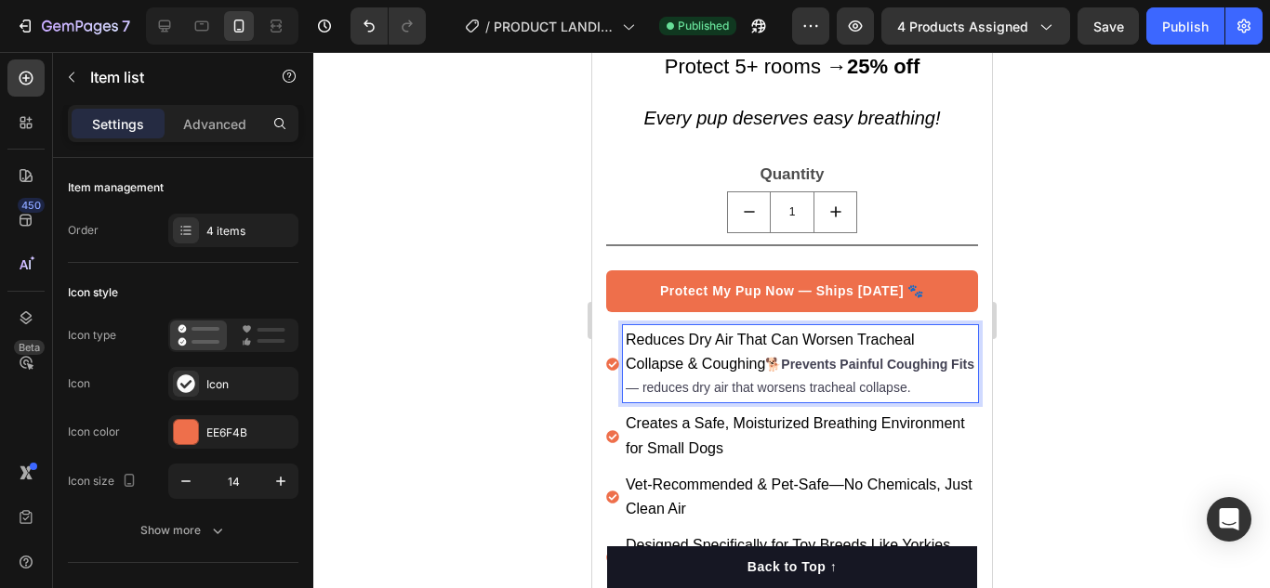
click at [774, 354] on p "Reduces Dry Air That Can Worsen Tracheal Collapse & Coughing 🐕 Prevents Painful…" at bounding box center [799, 364] width 349 height 72
click at [744, 332] on span "Reduces Dry Air That Can Worsen Tracheal Collapse & Coughing" at bounding box center [769, 352] width 289 height 40
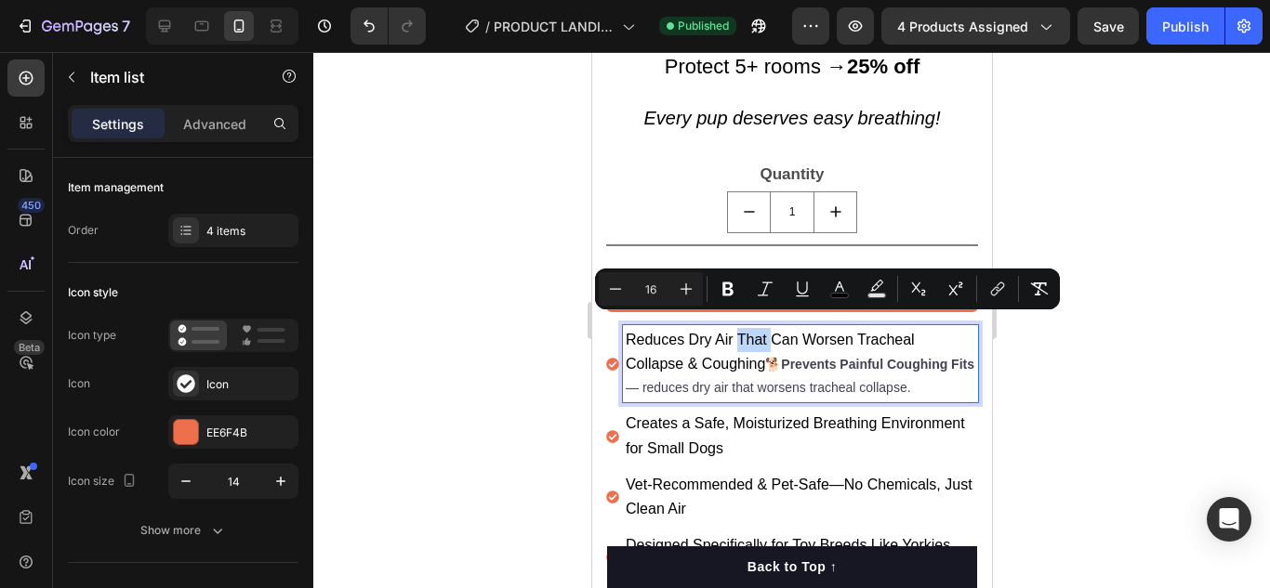
click at [751, 336] on p "Reduces Dry Air That Can Worsen Tracheal Collapse & Coughing 🐕 Prevents Painful…" at bounding box center [799, 364] width 349 height 72
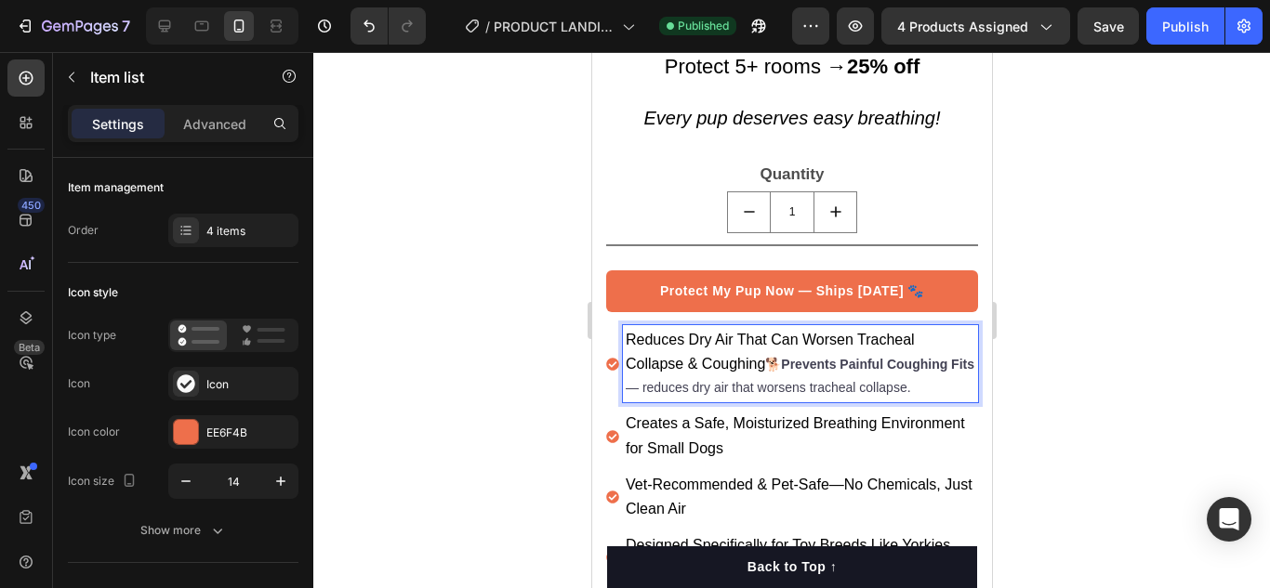
click at [654, 332] on span "Reduces Dry Air That Can Worsen Tracheal Collapse & Coughing" at bounding box center [769, 352] width 289 height 40
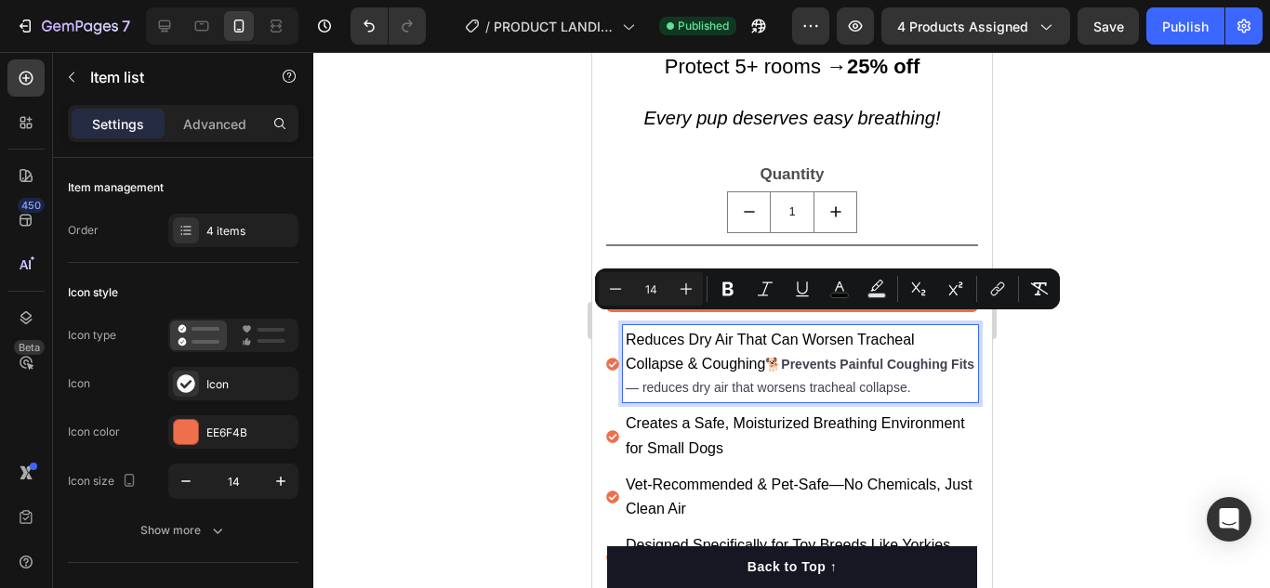
click at [791, 357] on strong "Prevents Painful Coughing Fits" at bounding box center [876, 364] width 193 height 15
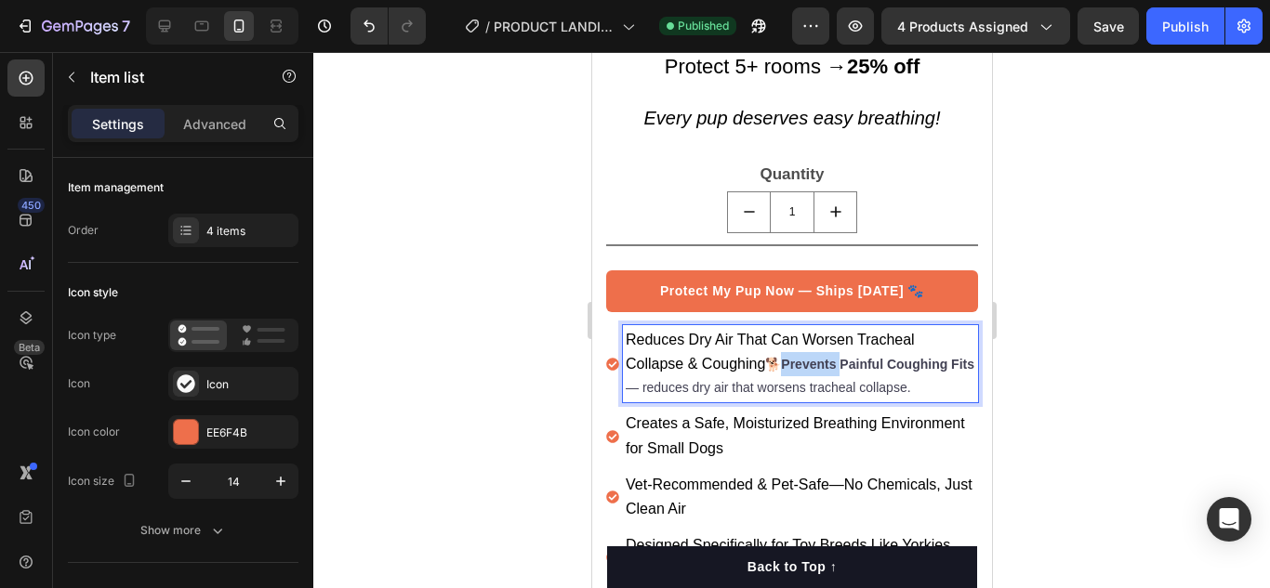
click at [791, 357] on strong "Prevents Painful Coughing Fits" at bounding box center [876, 364] width 193 height 15
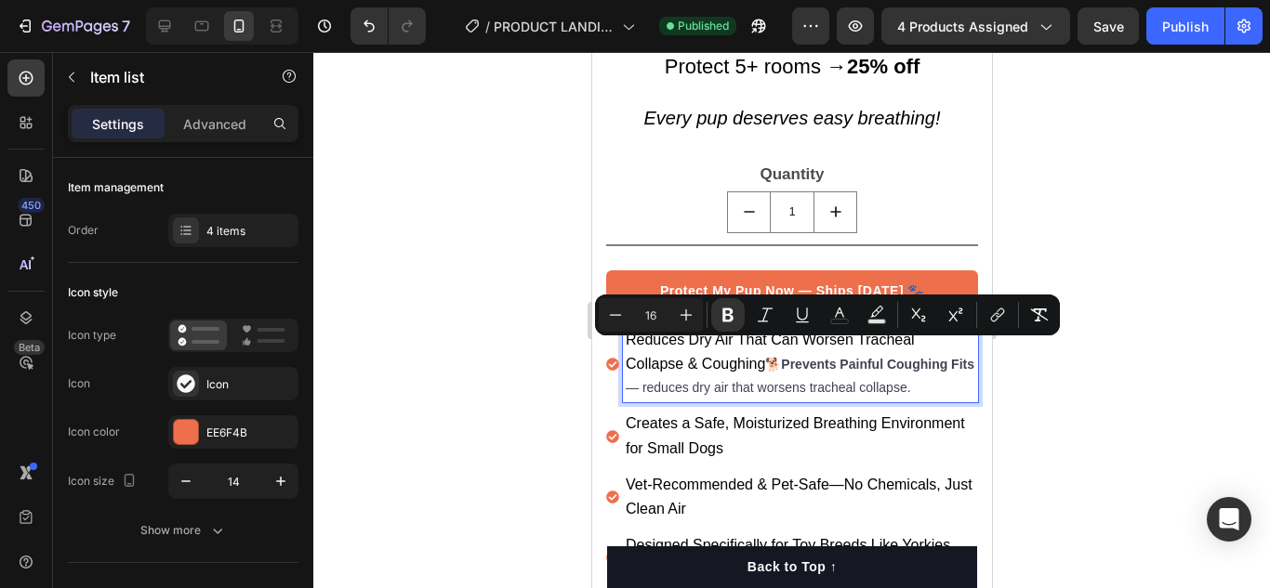
click at [764, 353] on p "Reduces Dry Air That Can Worsen Tracheal Collapse & Coughing 🐕 Prevents Painful…" at bounding box center [799, 364] width 349 height 72
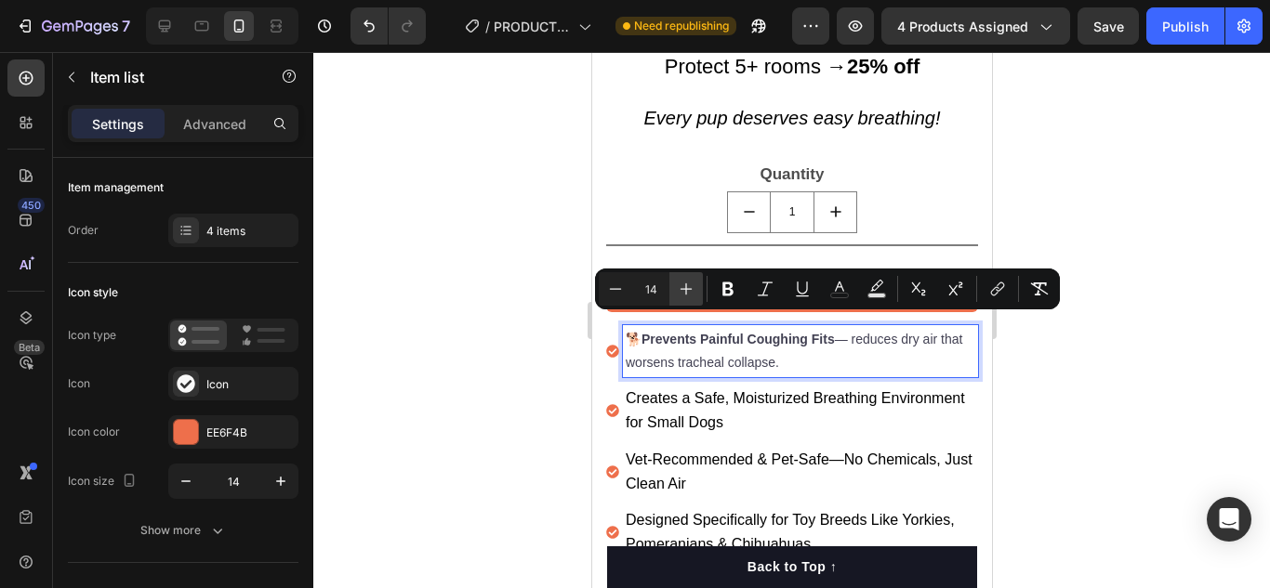
click at [691, 298] on button "Plus" at bounding box center [685, 288] width 33 height 33
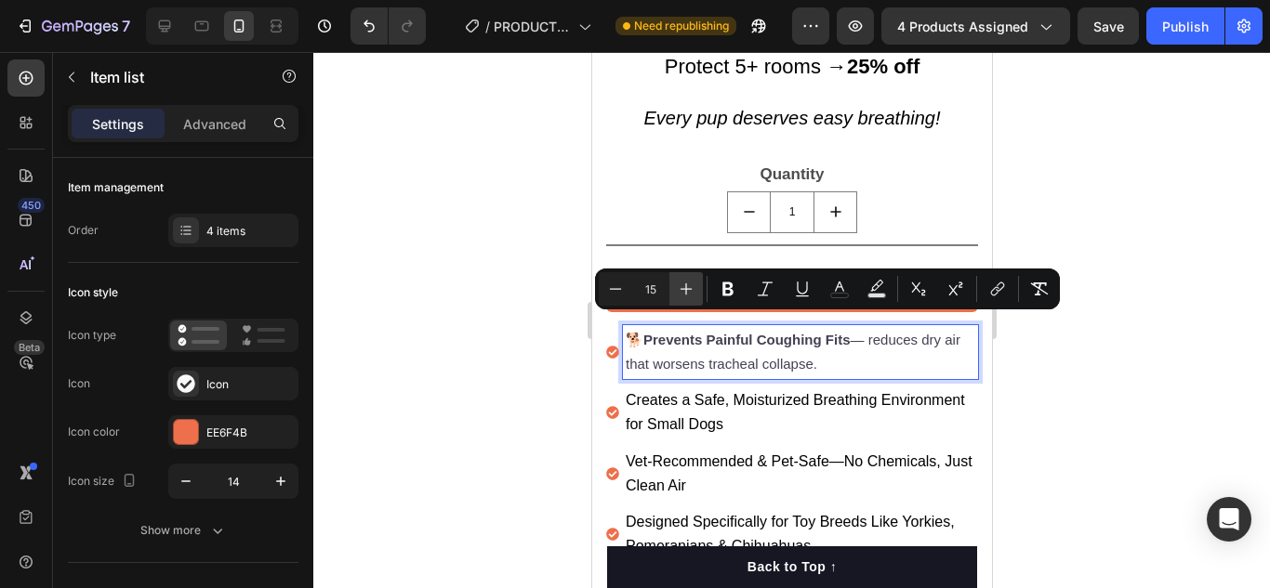
click at [691, 298] on button "Plus" at bounding box center [685, 288] width 33 height 33
type input "16"
click at [863, 416] on p "Creates a Safe, Moisturized Breathing Environment for Small Dogs" at bounding box center [799, 412] width 349 height 48
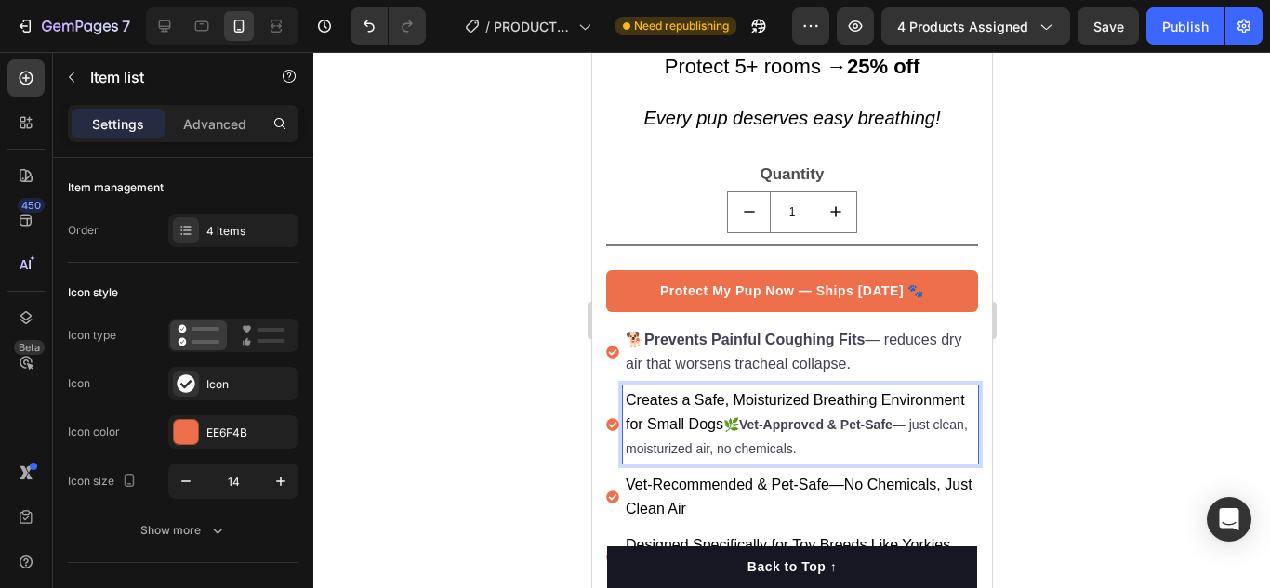
click at [818, 413] on p "Creates a Safe, Moisturized Breathing Environment for Small Dogs 🌿 Vet-Approved…" at bounding box center [799, 424] width 349 height 72
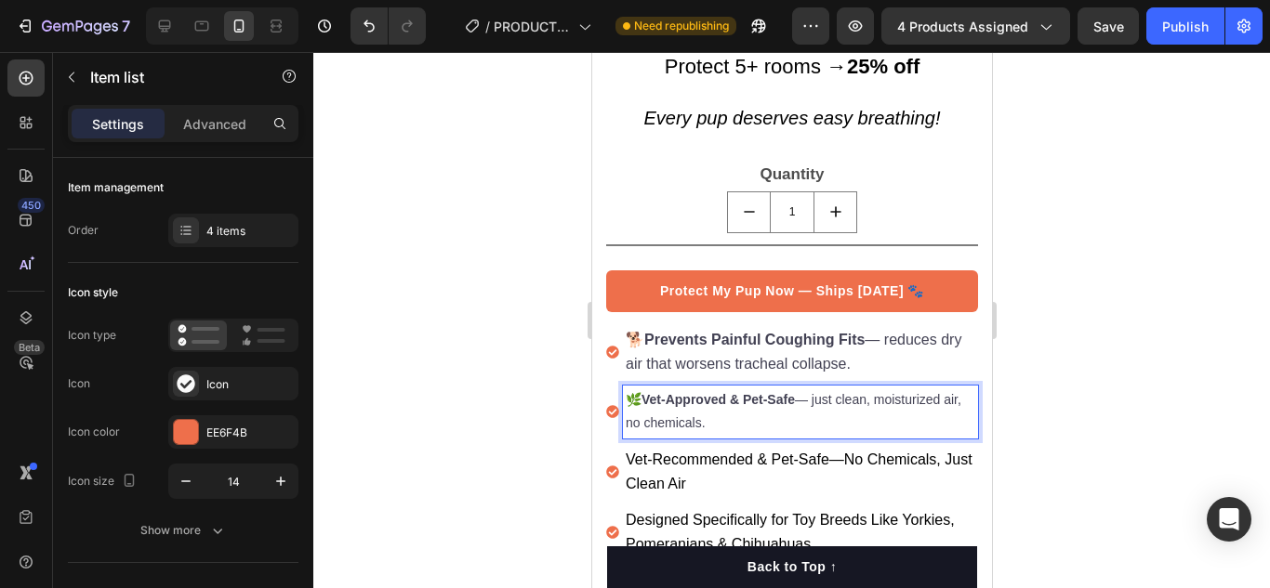
drag, startPoint x: 728, startPoint y: 410, endPoint x: 626, endPoint y: 382, distance: 105.1
click at [626, 388] on p "🌿 Vet-Approved & Pet-Safe — just clean, moisturized air, no chemicals." at bounding box center [799, 411] width 349 height 46
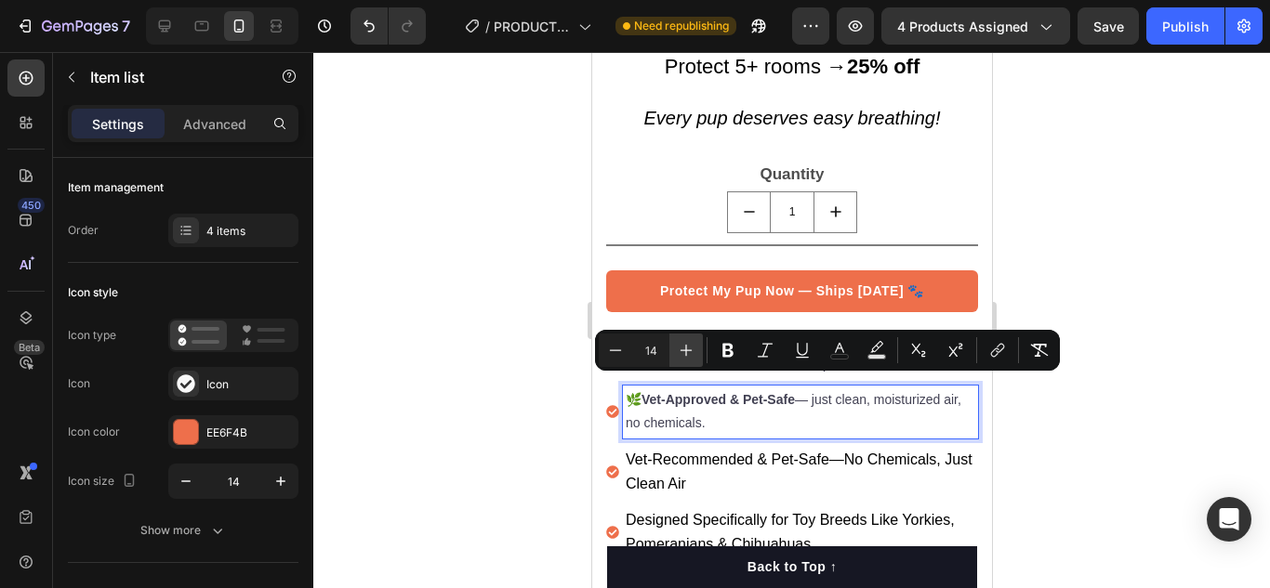
click at [671, 359] on button "Plus" at bounding box center [685, 350] width 33 height 33
type input "16"
click at [737, 477] on p "Vet-Recommended & Pet-Safe—No Chemicals, Just Clean Air" at bounding box center [799, 474] width 349 height 48
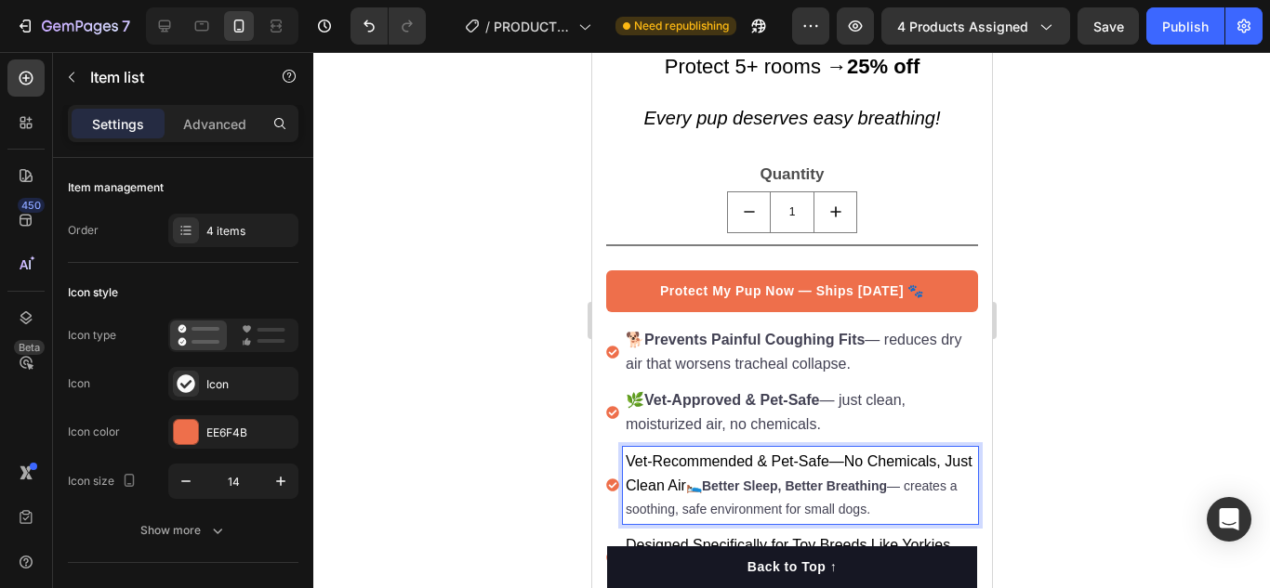
click at [719, 472] on p "Vet-Recommended & Pet-Safe—No Chemicals, Just Clean Air 🛌 Better Sleep, Better …" at bounding box center [799, 486] width 349 height 72
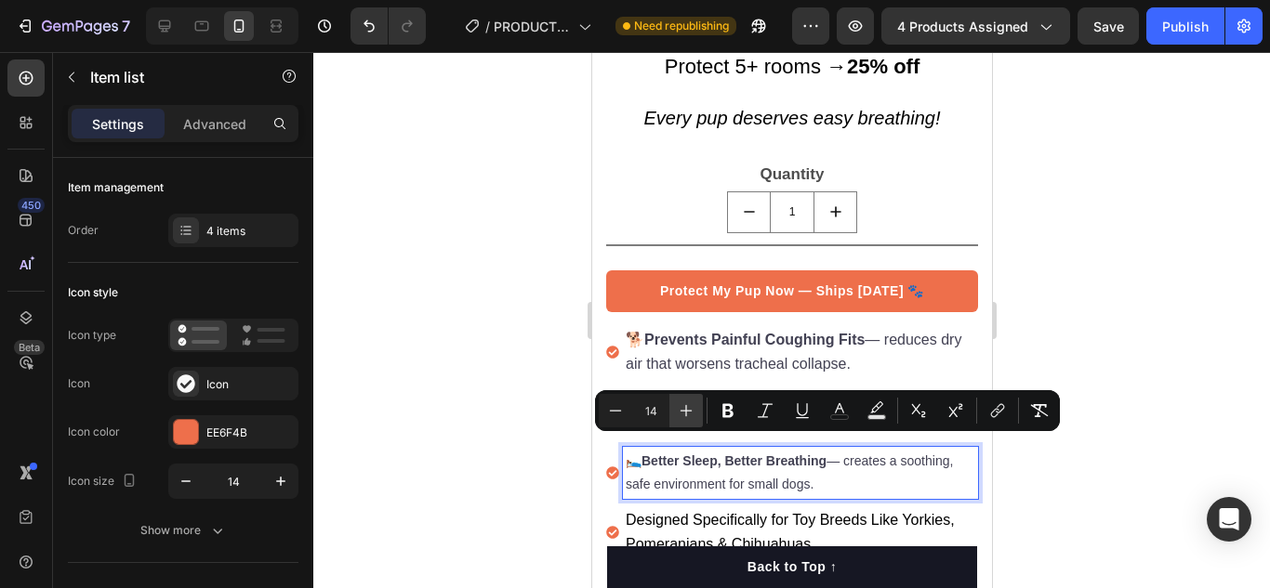
click at [700, 412] on button "Plus" at bounding box center [685, 410] width 33 height 33
type input "16"
click at [794, 537] on span "Designed Specifically for Toy Breeds Like Yorkies, Pomeranians & Chihuahuas" at bounding box center [789, 534] width 329 height 40
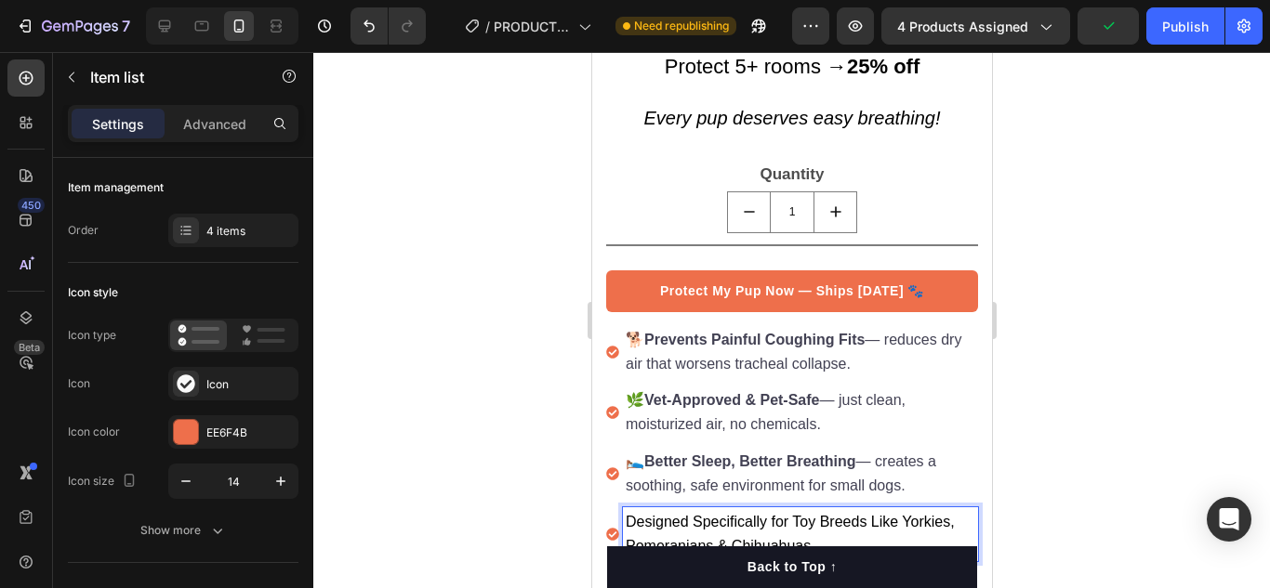
scroll to position [1376, 0]
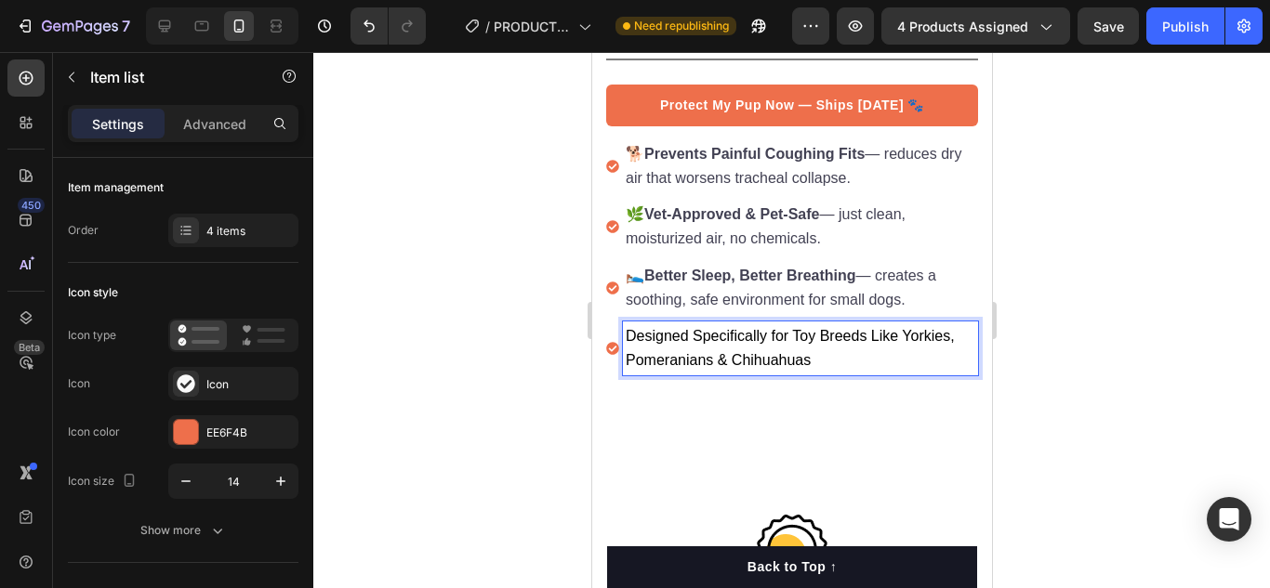
click at [813, 350] on p "Designed Specifically for Toy Breeds Like Yorkies, Pomeranians & Chihuahuas" at bounding box center [799, 348] width 349 height 48
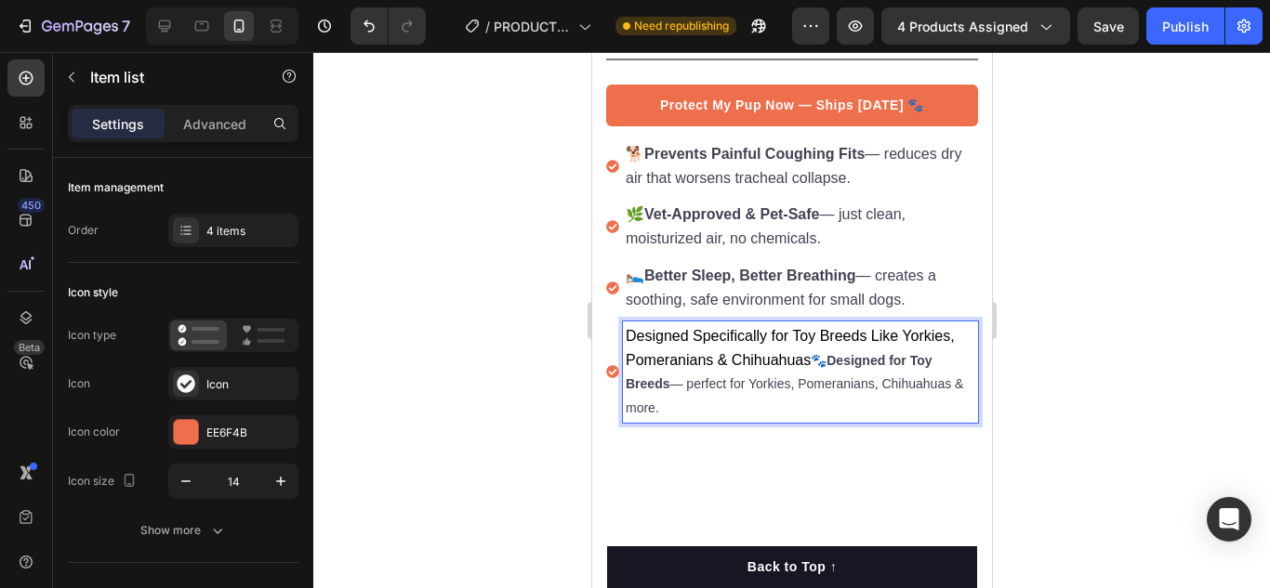
click at [816, 346] on p "Designed Specifically for Toy Breeds Like Yorkies, Pomeranians & Chihuahuas 🐾 D…" at bounding box center [799, 372] width 349 height 96
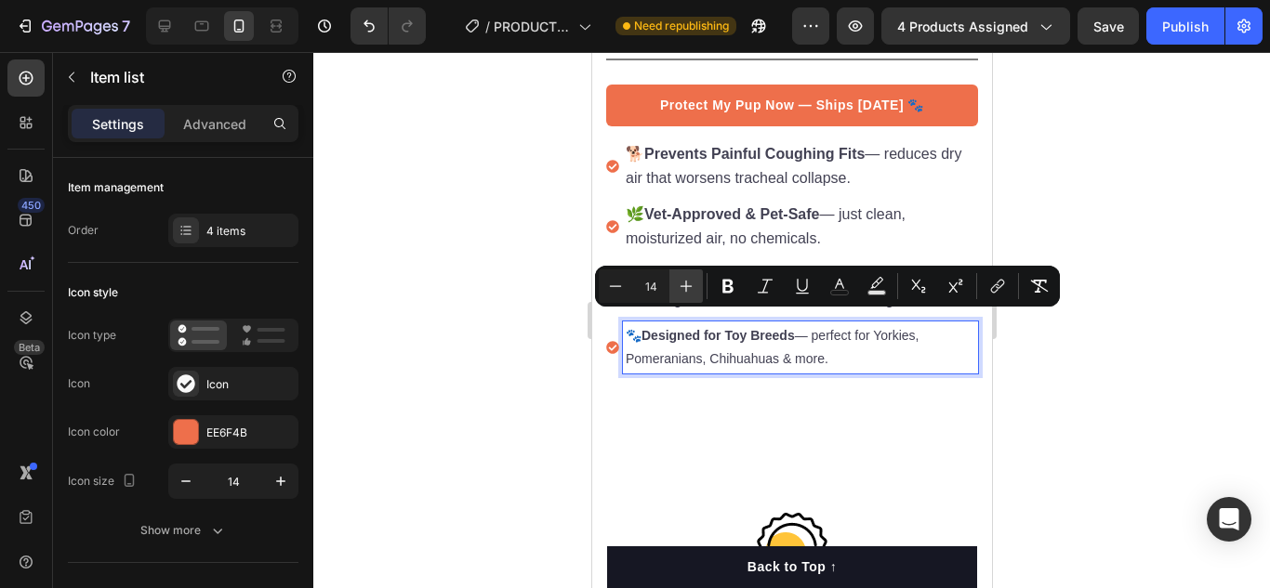
click at [682, 289] on icon "Editor contextual toolbar" at bounding box center [686, 286] width 19 height 19
click at [682, 288] on icon "Editor contextual toolbar" at bounding box center [686, 286] width 19 height 19
type input "16"
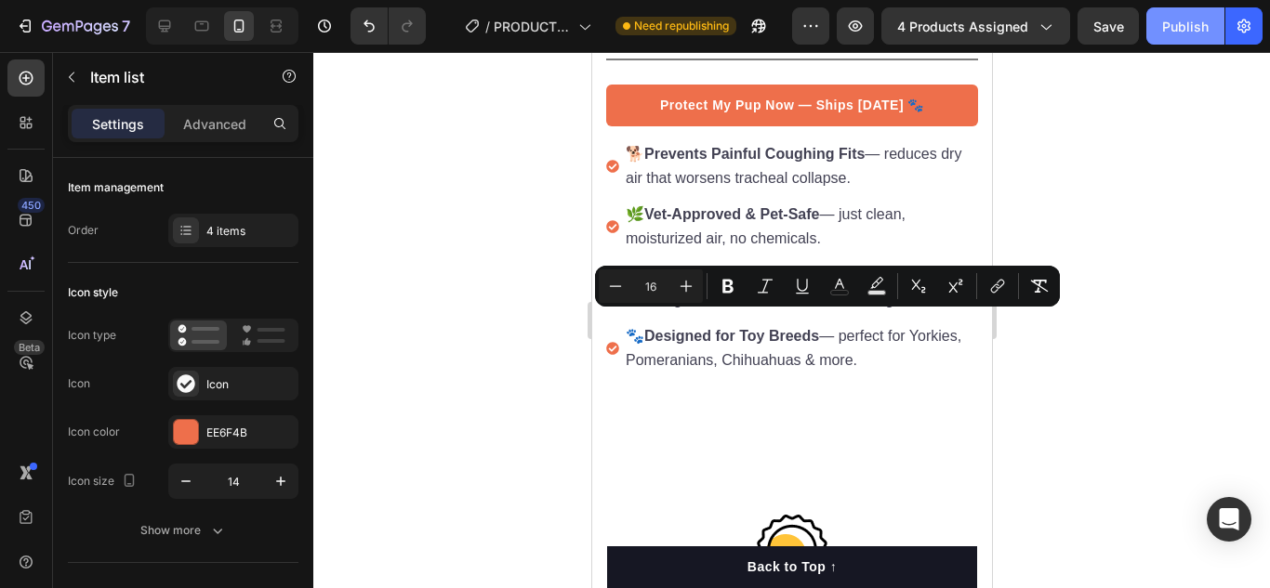
click at [1165, 24] on div "Publish" at bounding box center [1185, 27] width 46 height 20
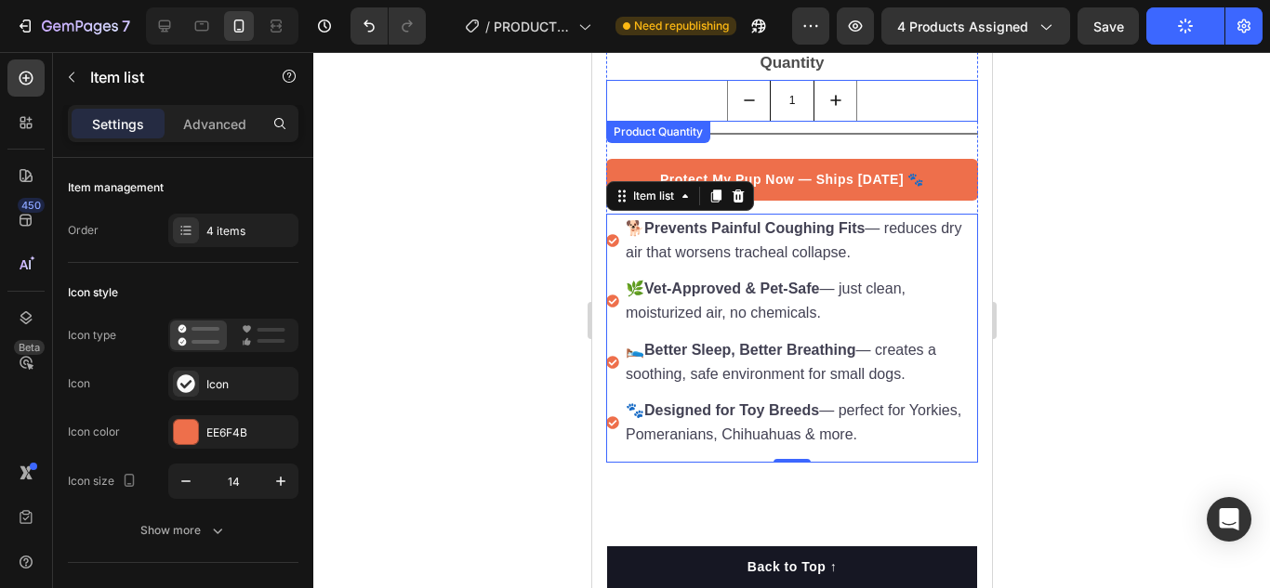
scroll to position [1283, 0]
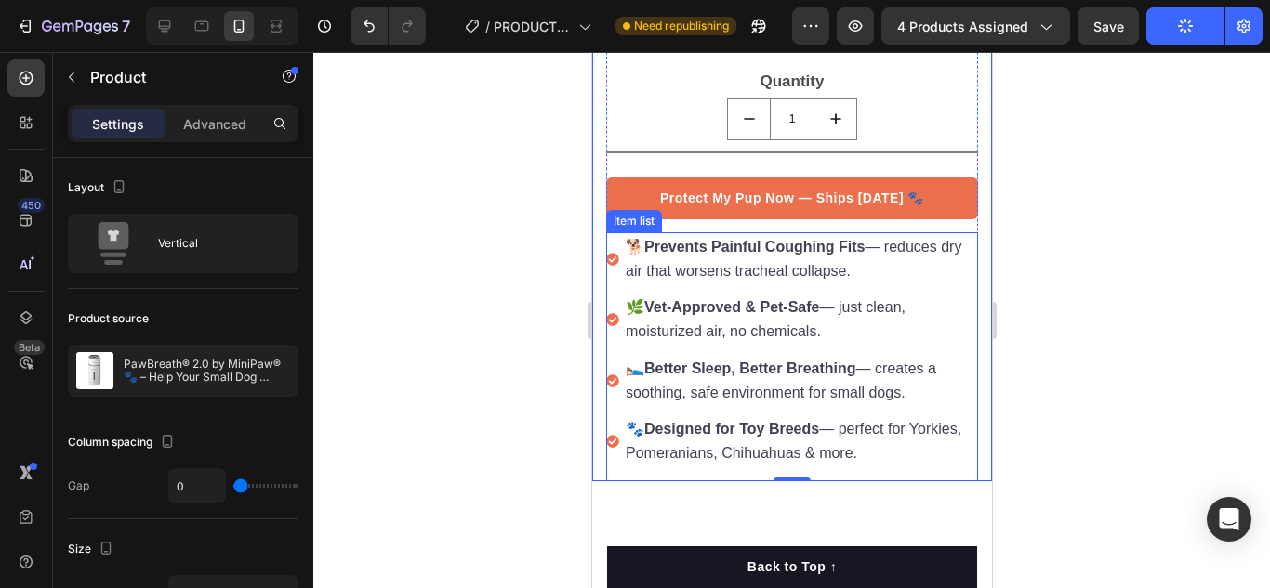
click at [617, 232] on div "🐕 Prevents Painful Coughing Fits — reduces dry air that worsens tracheal collap…" at bounding box center [791, 259] width 372 height 54
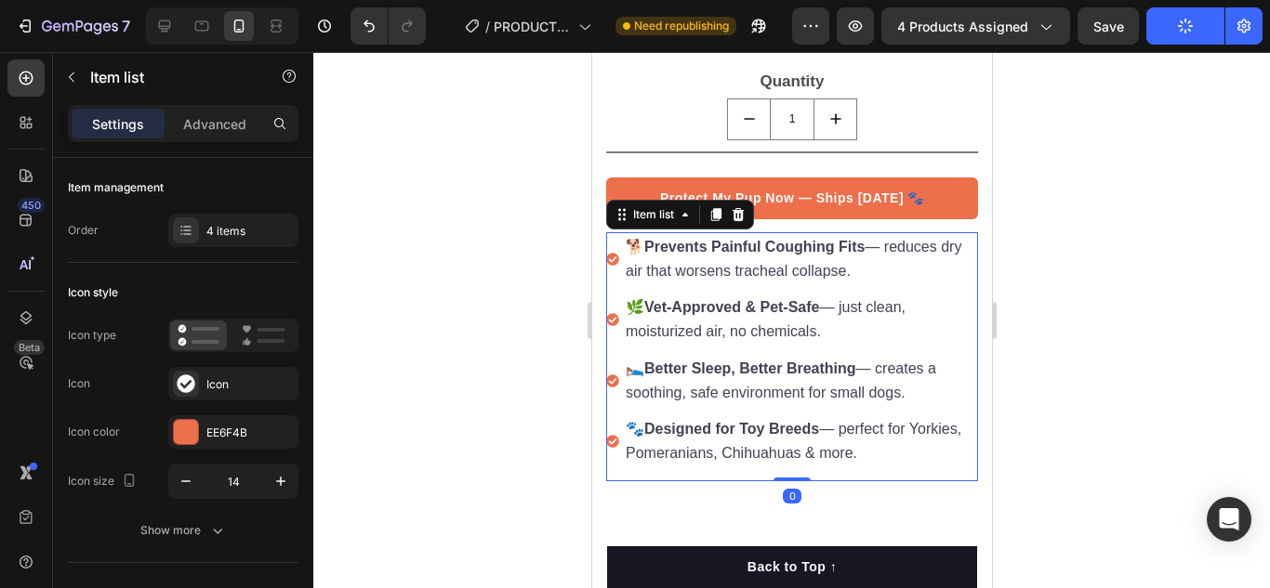
click at [618, 232] on div "🐕 Prevents Painful Coughing Fits — reduces dry air that worsens tracheal collap…" at bounding box center [791, 259] width 372 height 54
click at [494, 180] on div at bounding box center [791, 320] width 956 height 536
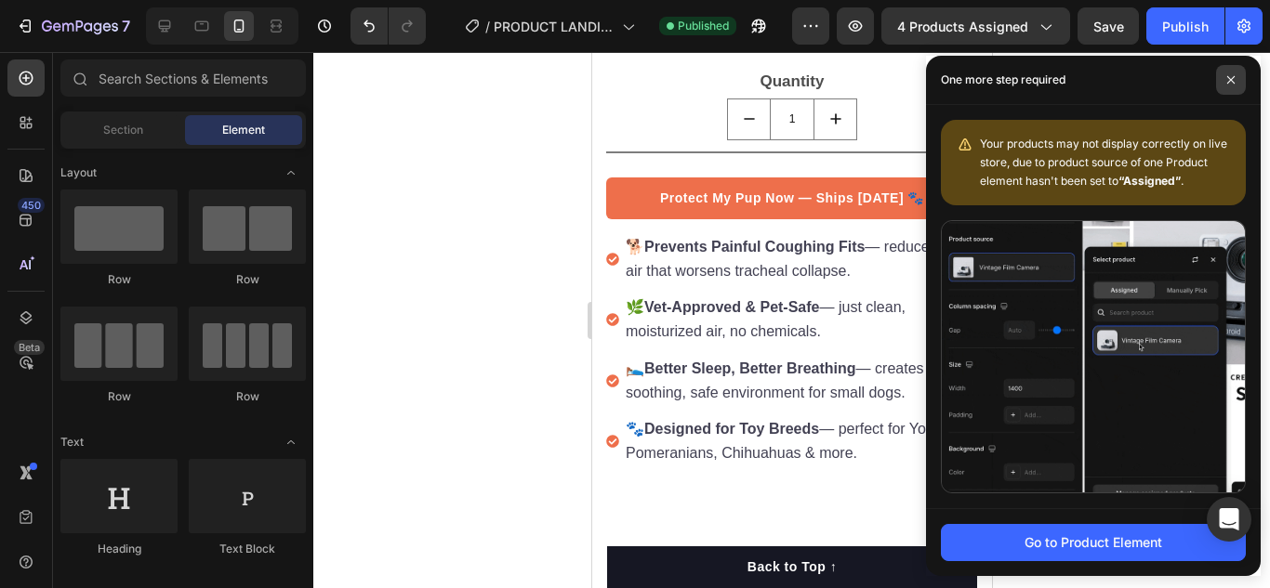
click at [1228, 76] on icon at bounding box center [1230, 79] width 9 height 9
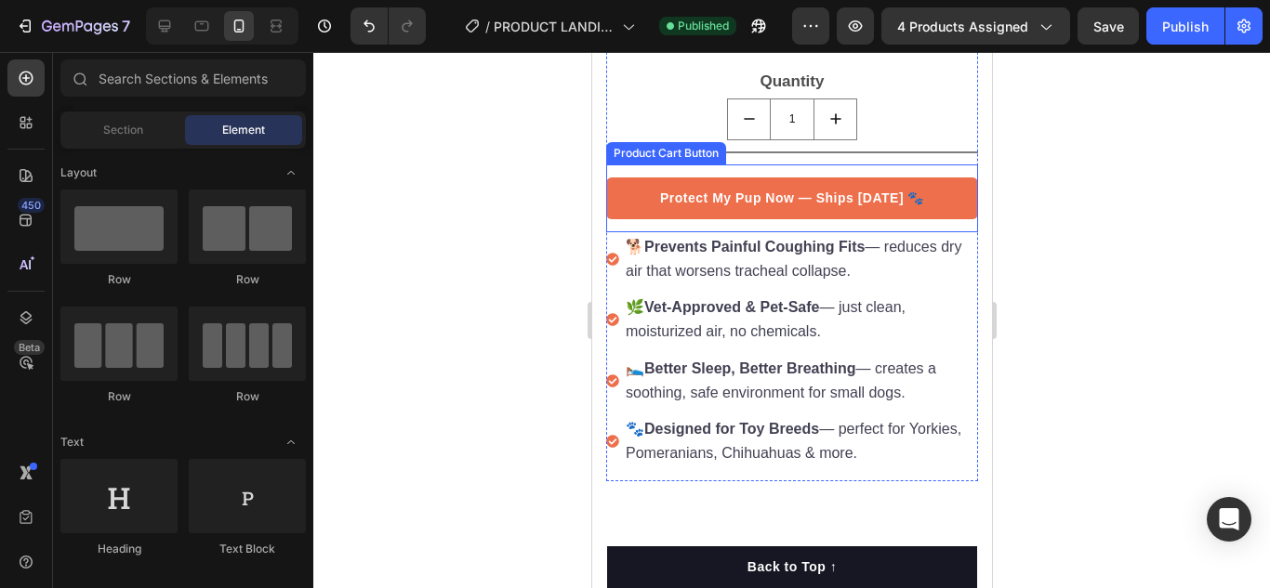
click at [850, 211] on div "Protect My Pup Now — Ships [DATE] 🐾 Product Cart Button" at bounding box center [791, 199] width 372 height 68
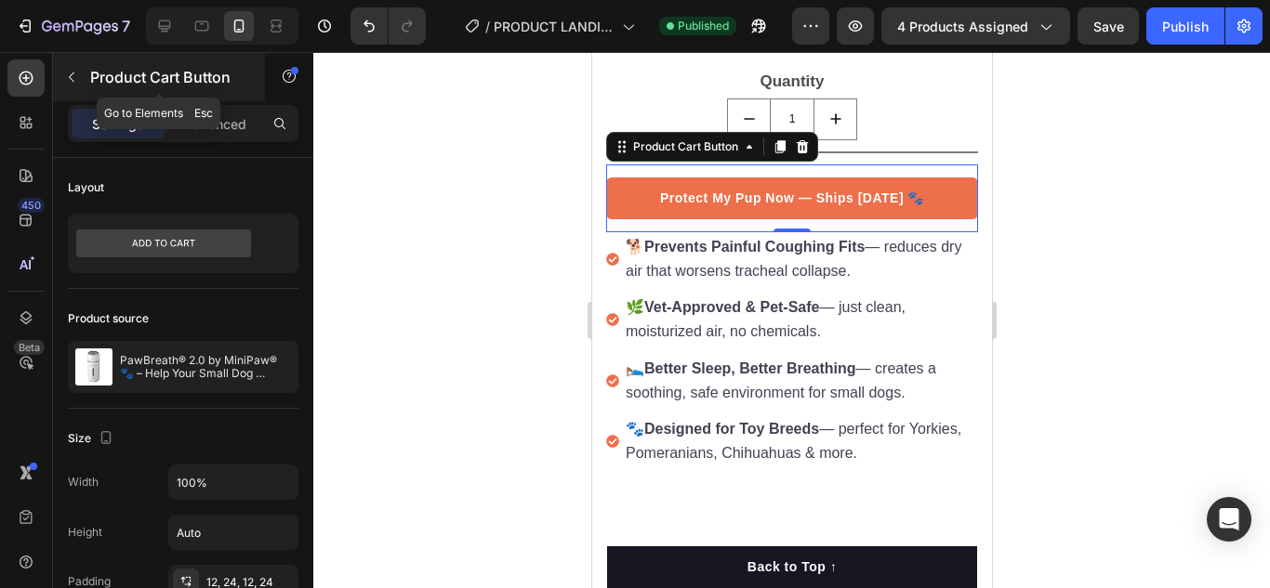
click at [70, 76] on icon "button" at bounding box center [72, 77] width 6 height 10
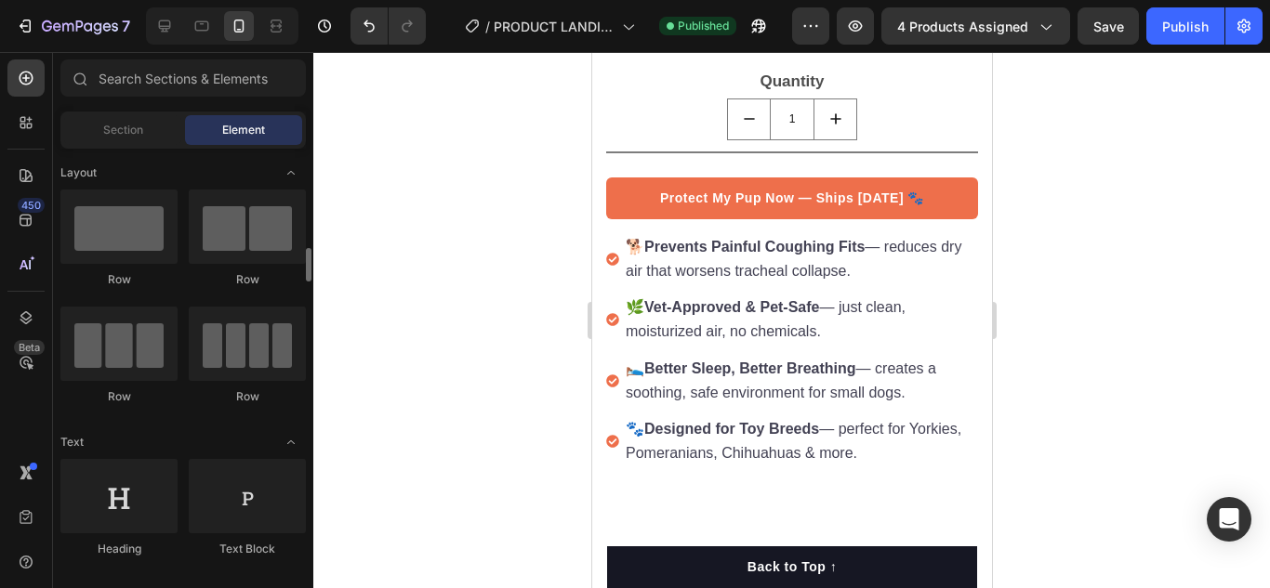
scroll to position [279, 0]
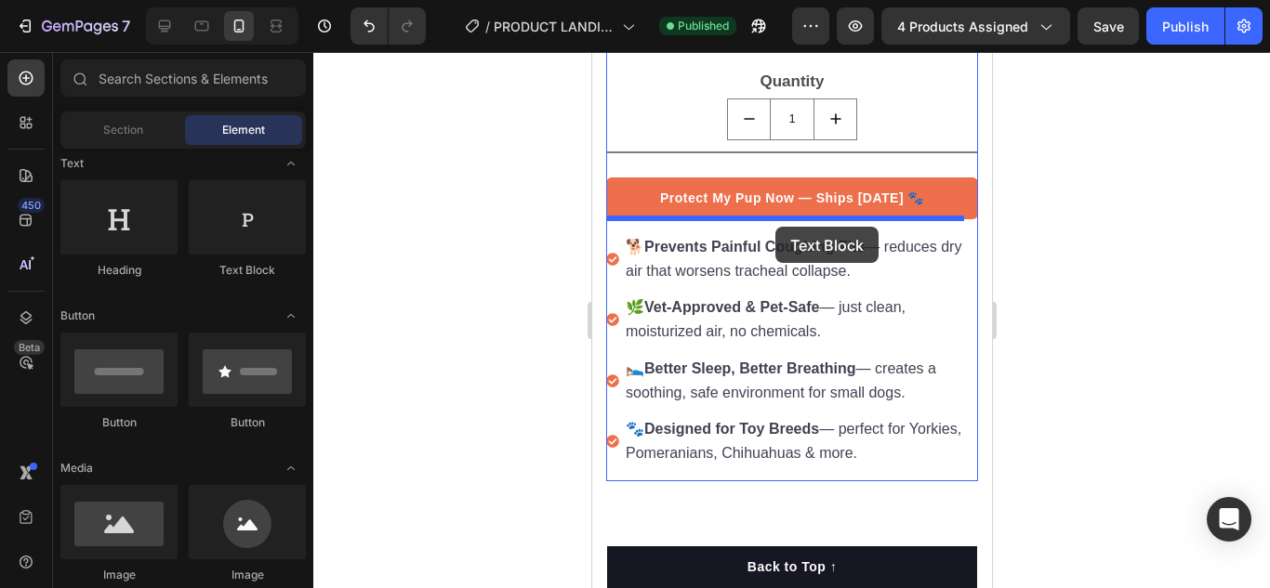
drag, startPoint x: 831, startPoint y: 285, endPoint x: 770, endPoint y: 225, distance: 86.1
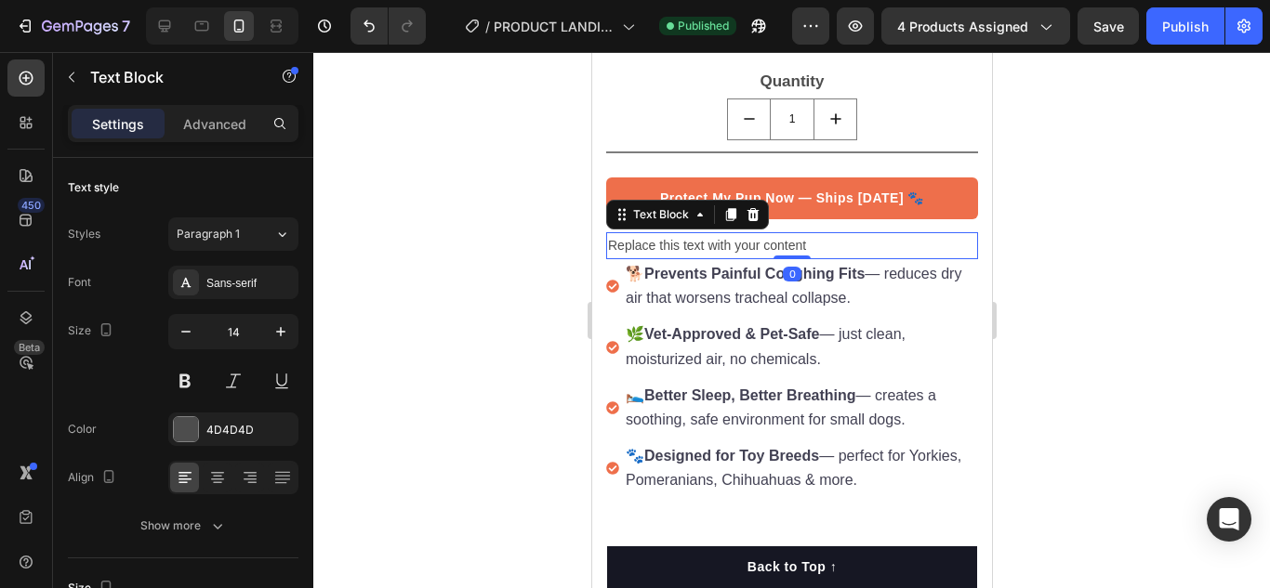
click at [704, 235] on div "Replace this text with your content" at bounding box center [791, 245] width 372 height 27
click at [704, 234] on p "Replace this text with your content" at bounding box center [791, 245] width 368 height 23
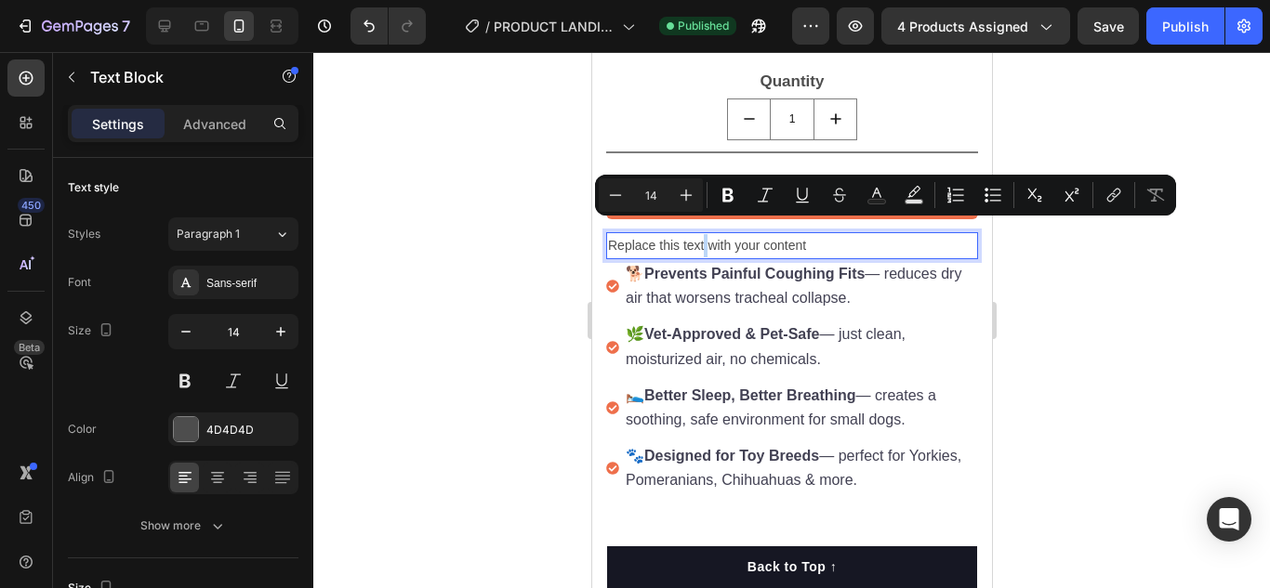
click at [705, 234] on p "Replace this text with your content" at bounding box center [791, 245] width 368 height 23
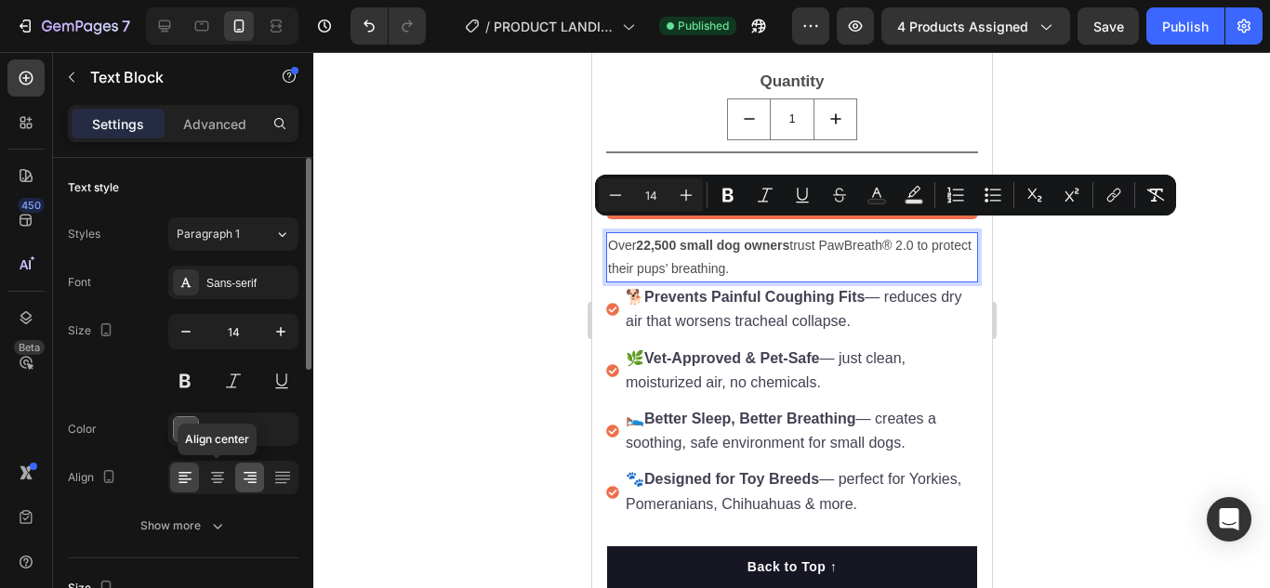
click at [209, 481] on icon at bounding box center [217, 477] width 19 height 19
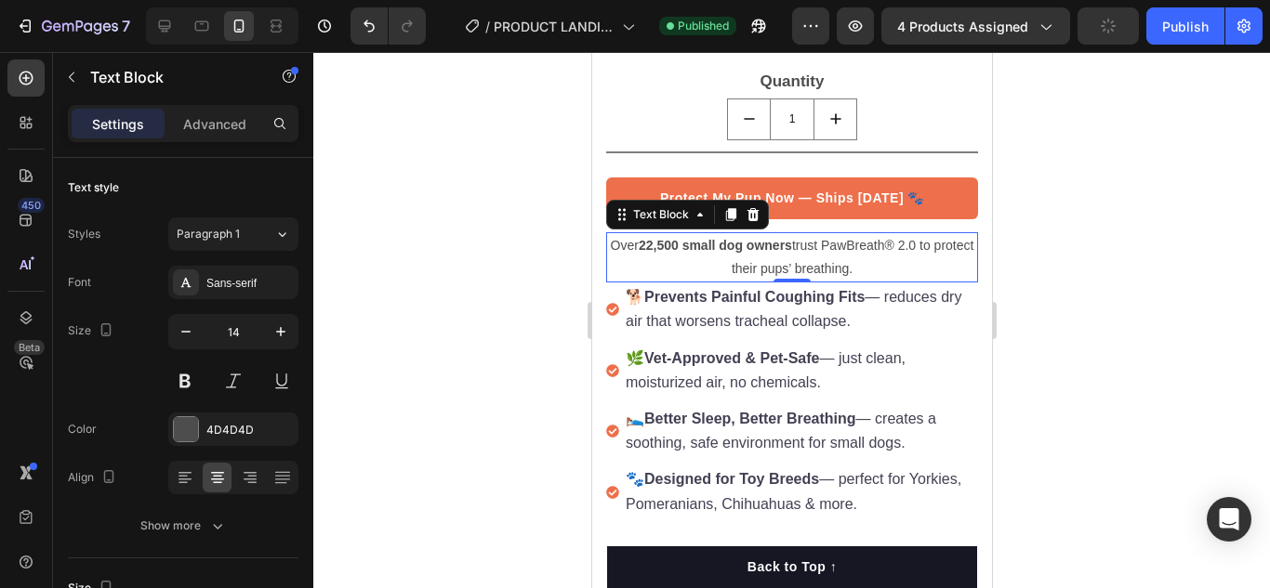
click at [871, 254] on p "Over 22,500 small dog owners trust PawBreath® 2.0 to protect their pups’ breath…" at bounding box center [791, 257] width 368 height 46
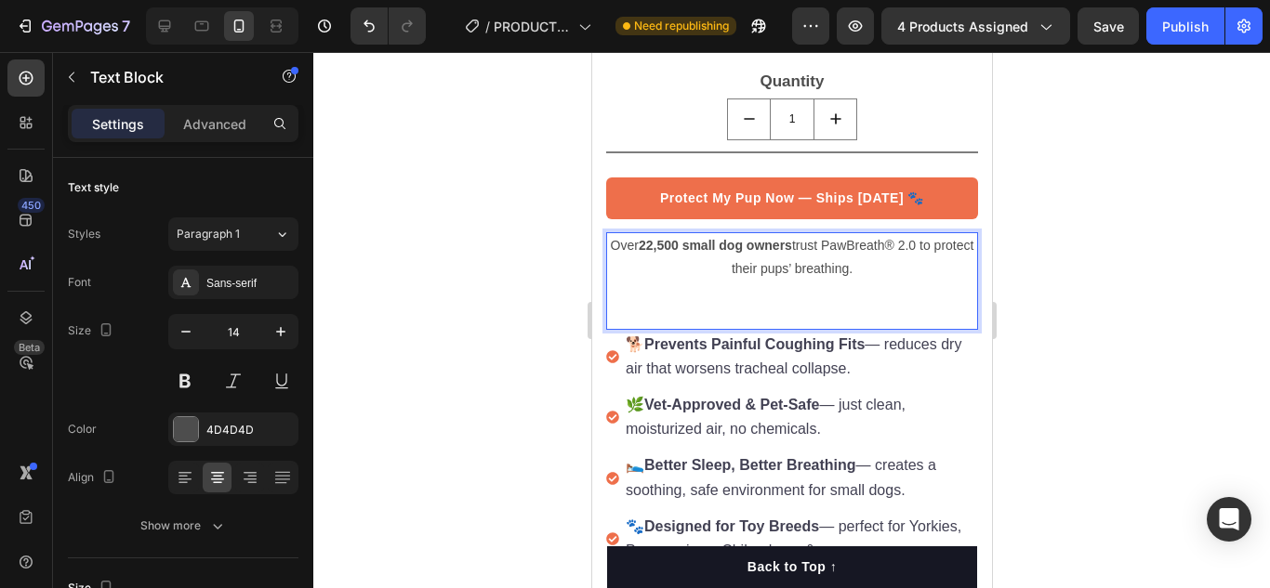
click at [546, 260] on div at bounding box center [791, 320] width 956 height 536
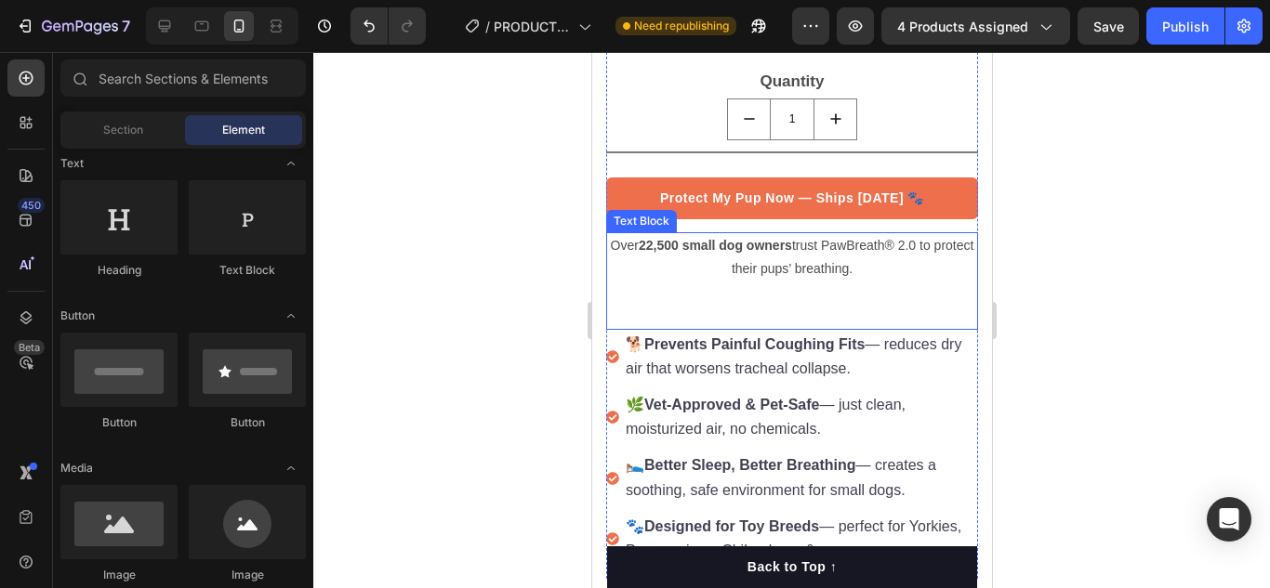
click at [823, 286] on p "Rich Text Editor. Editing area: main" at bounding box center [791, 292] width 368 height 23
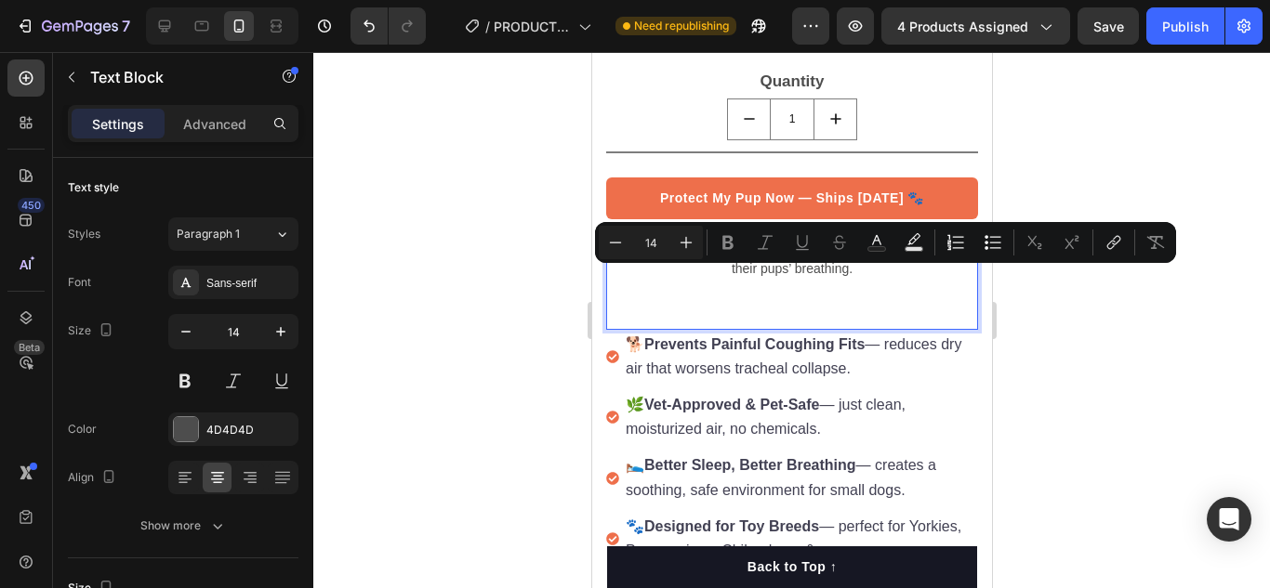
click at [800, 304] on p "Rich Text Editor. Editing area: main" at bounding box center [791, 315] width 368 height 23
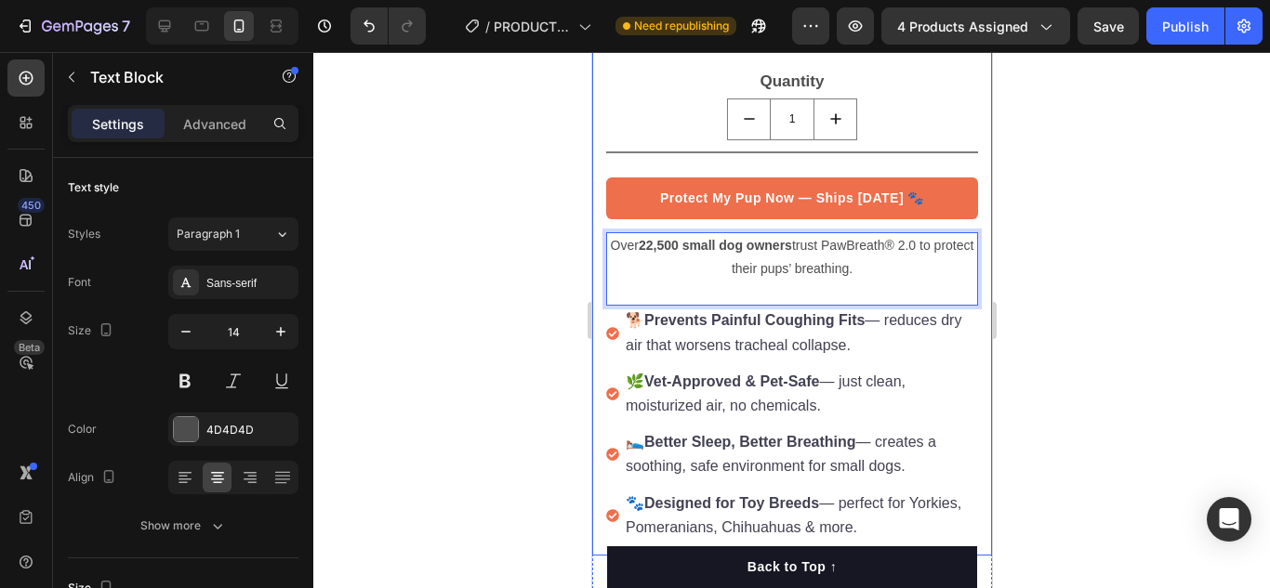
click at [554, 289] on div at bounding box center [791, 320] width 956 height 536
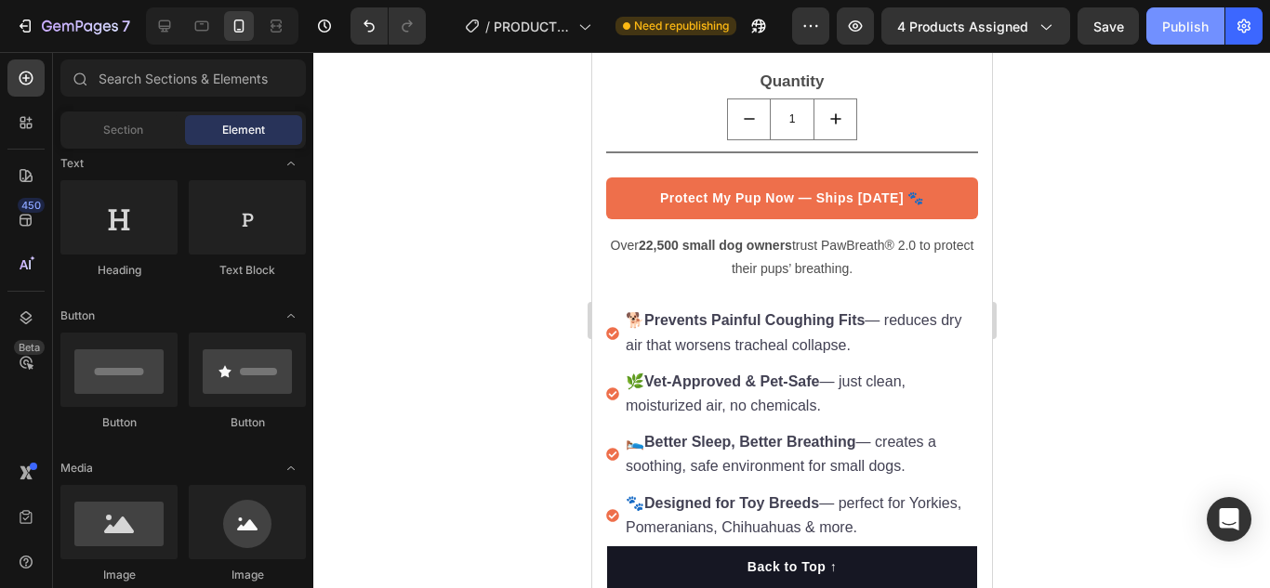
click at [1202, 33] on div "Publish" at bounding box center [1185, 27] width 46 height 20
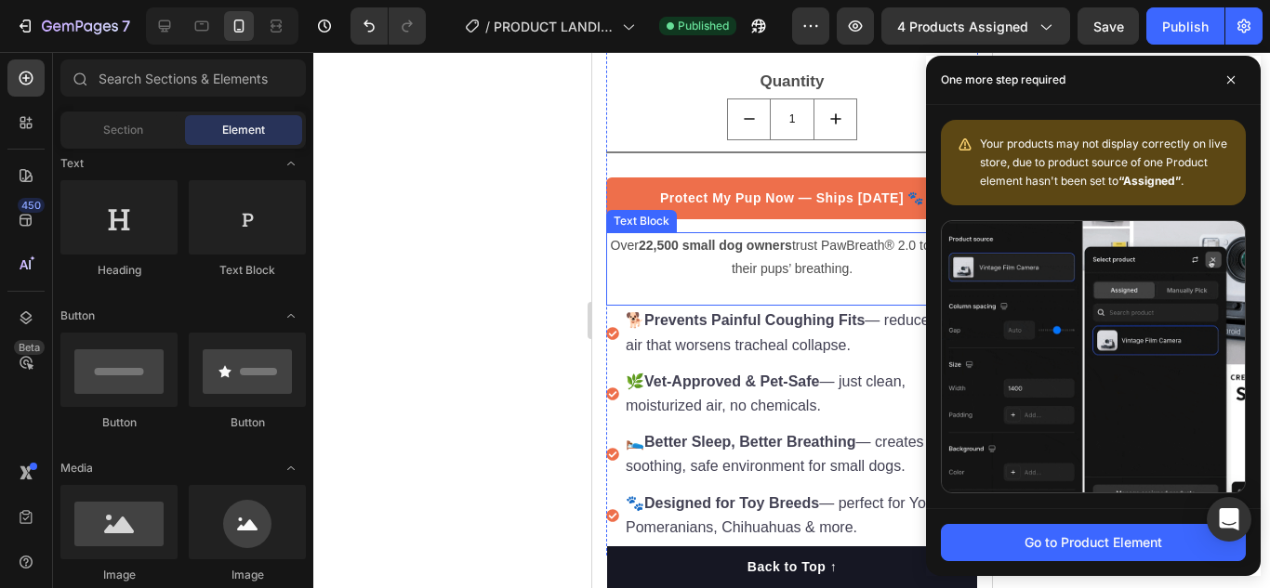
click at [625, 234] on p "Over 22,500 small dog owners trust PawBreath® 2.0 to protect their pups’ breath…" at bounding box center [791, 257] width 368 height 46
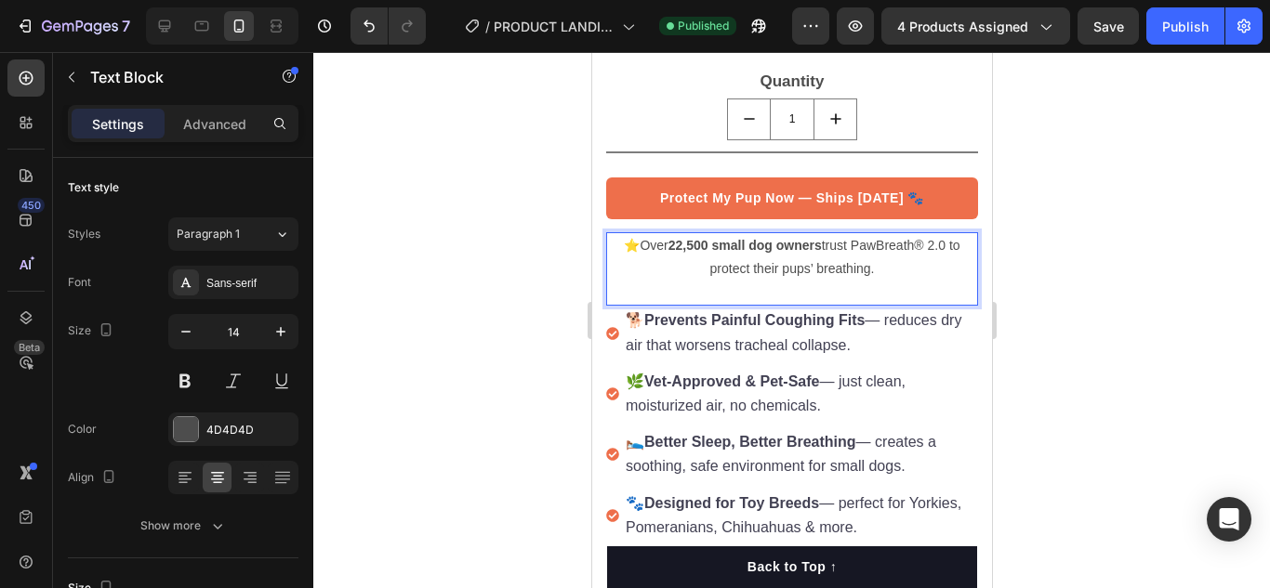
click at [487, 246] on div at bounding box center [791, 320] width 956 height 536
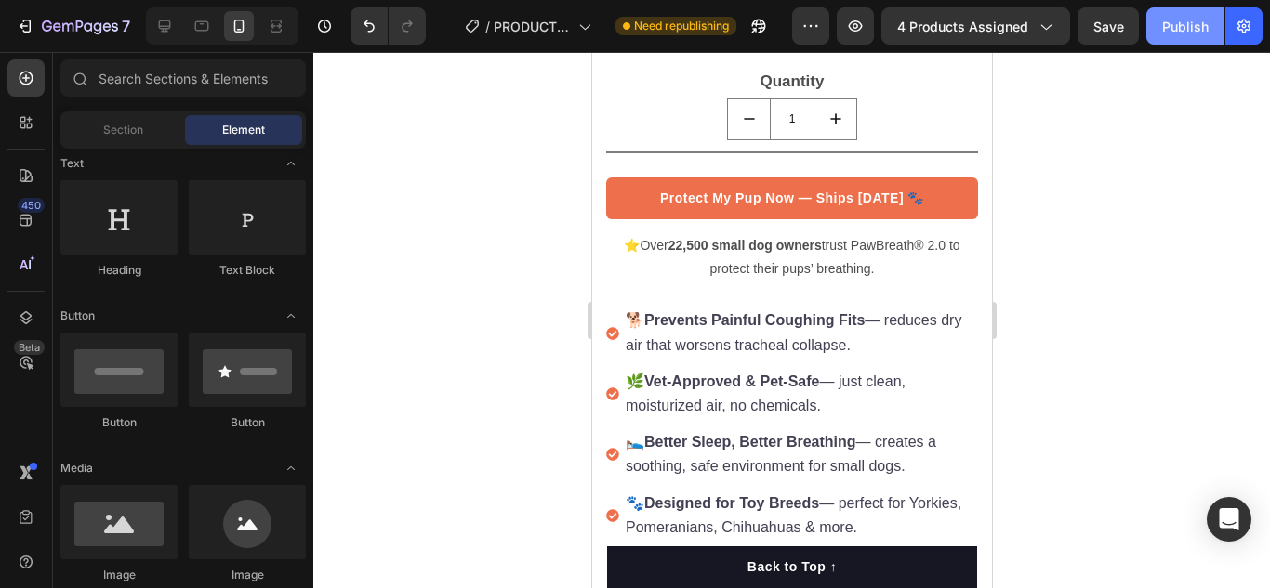
click at [1177, 29] on div "Publish" at bounding box center [1185, 27] width 46 height 20
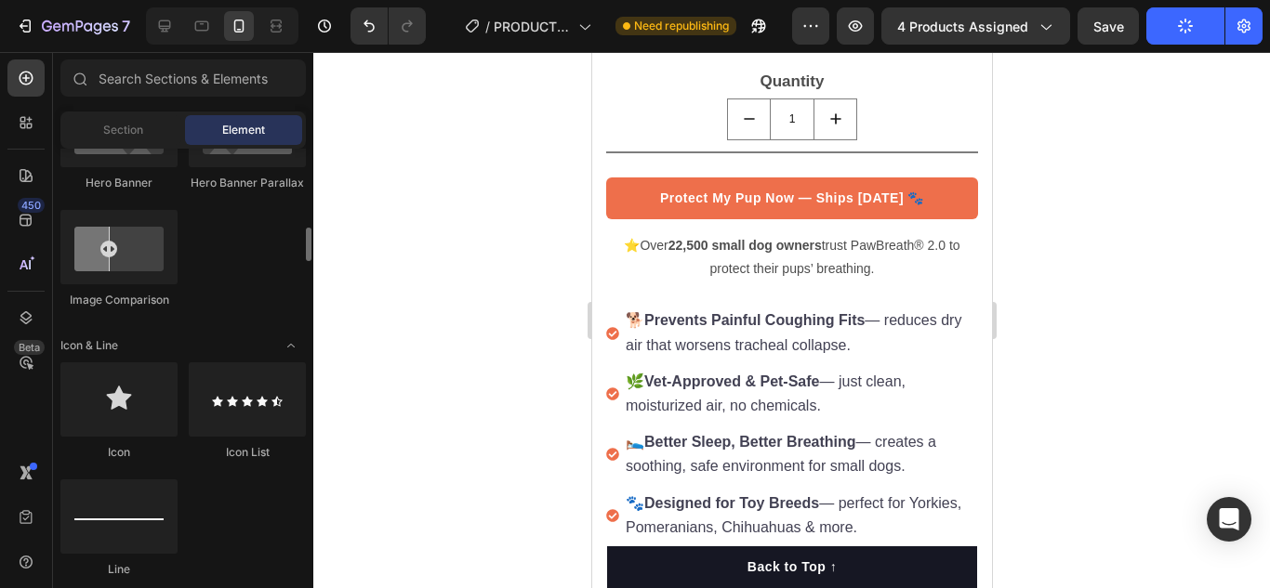
scroll to position [1208, 0]
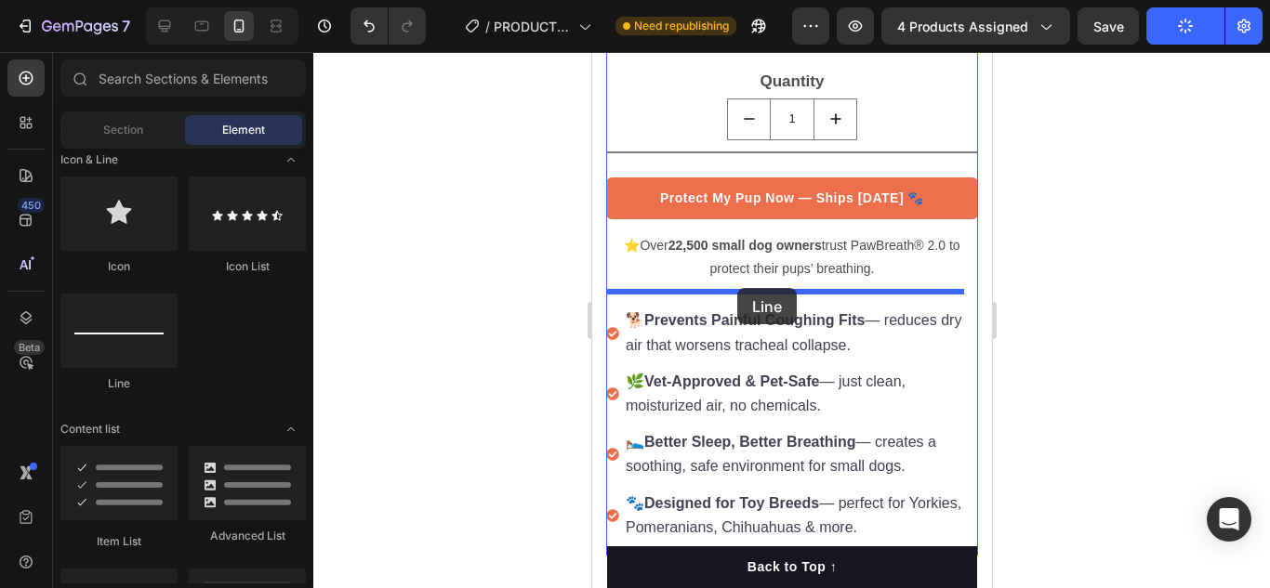
drag, startPoint x: 704, startPoint y: 395, endPoint x: 723, endPoint y: 288, distance: 108.6
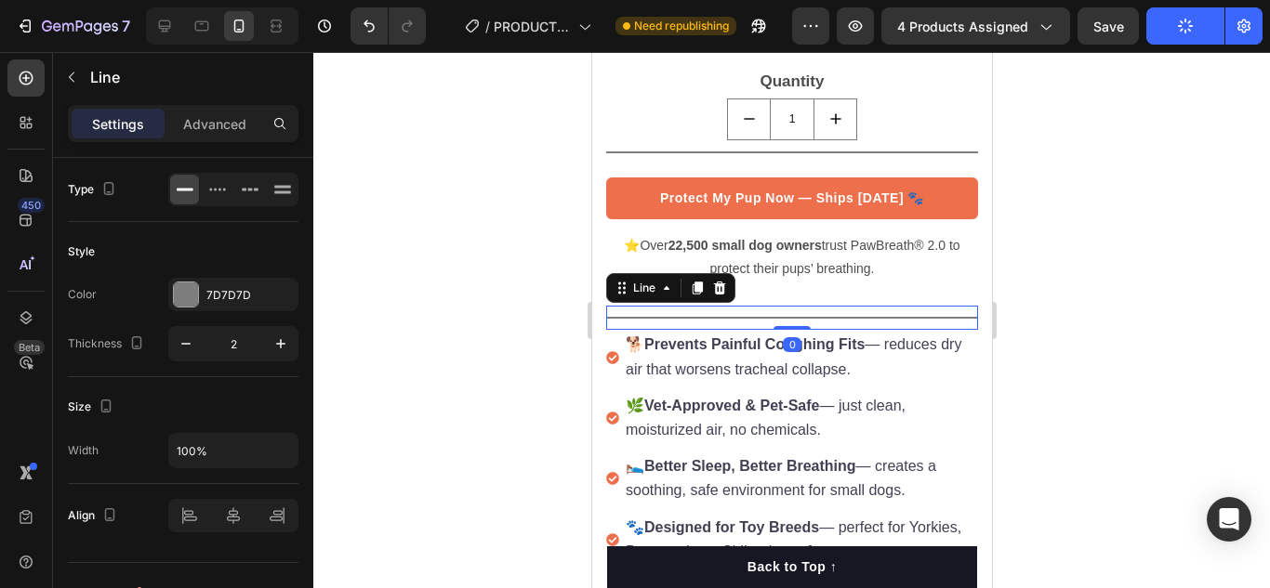
click at [506, 289] on div at bounding box center [791, 320] width 956 height 536
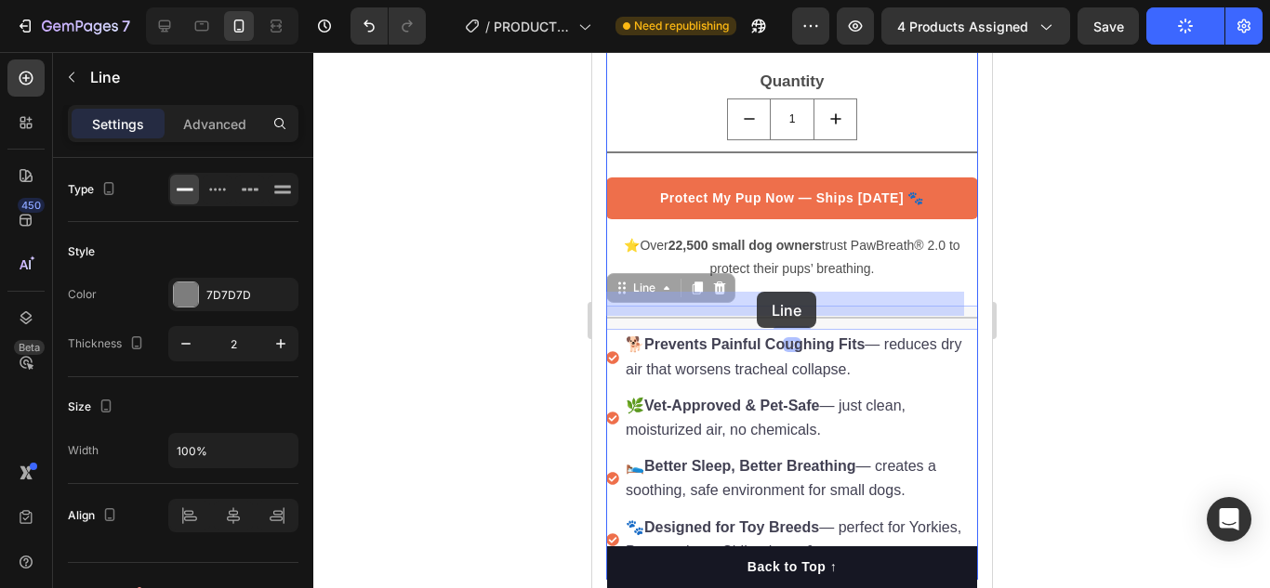
drag, startPoint x: 668, startPoint y: 297, endPoint x: 756, endPoint y: 292, distance: 87.5
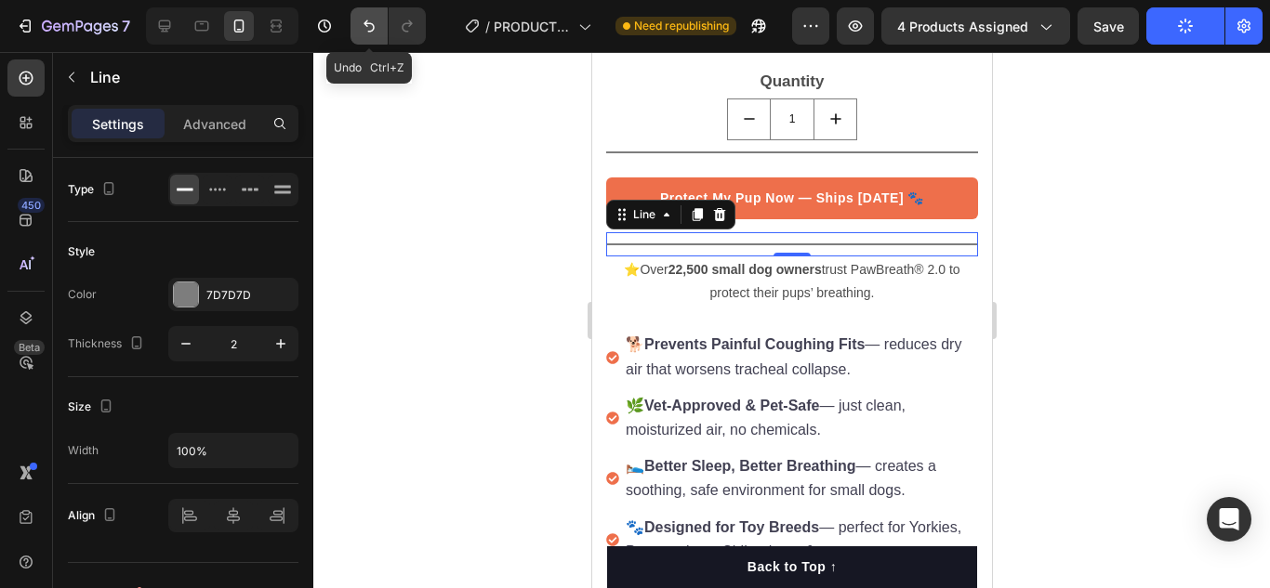
click at [373, 33] on icon "Undo/Redo" at bounding box center [369, 26] width 19 height 19
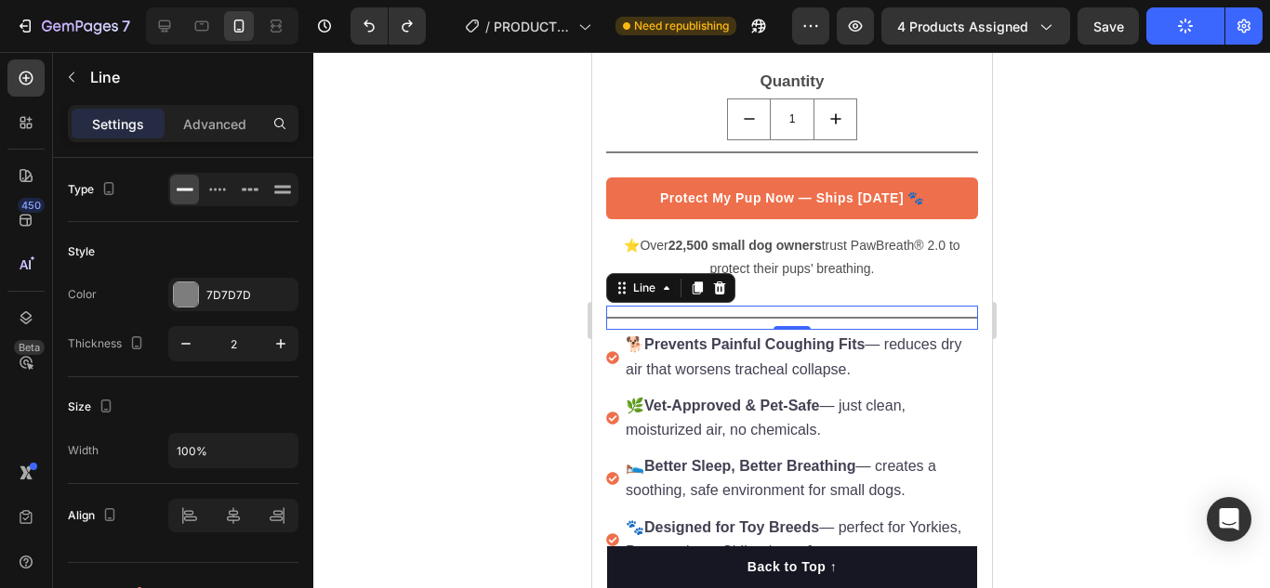
click at [1064, 100] on div at bounding box center [791, 320] width 956 height 536
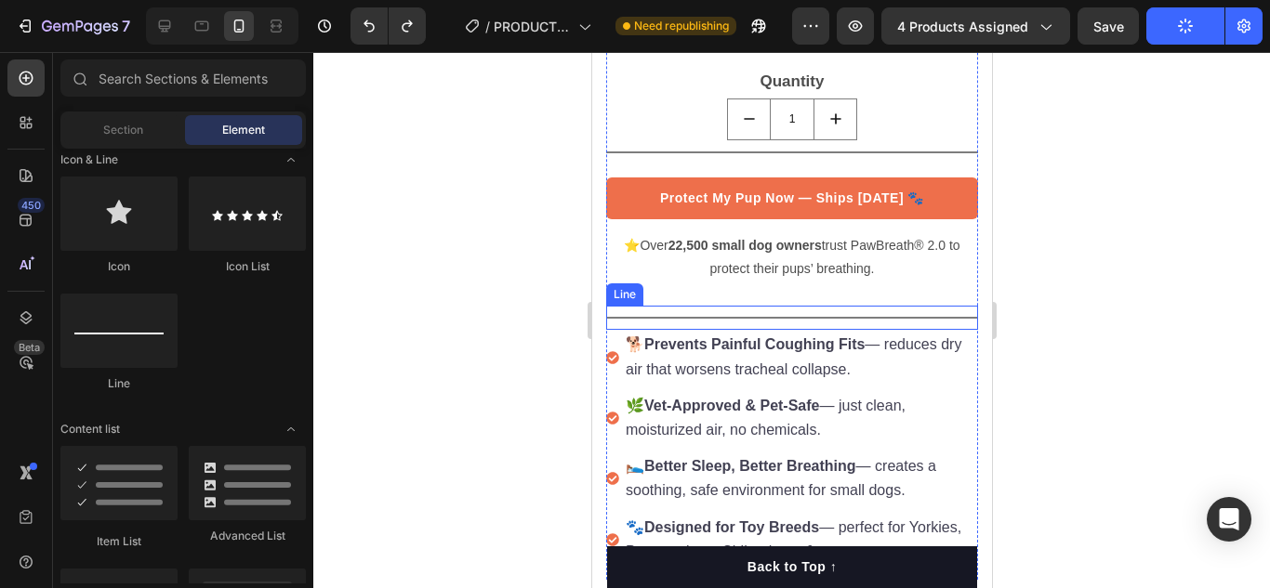
click at [707, 315] on div "Title Line" at bounding box center [791, 318] width 372 height 24
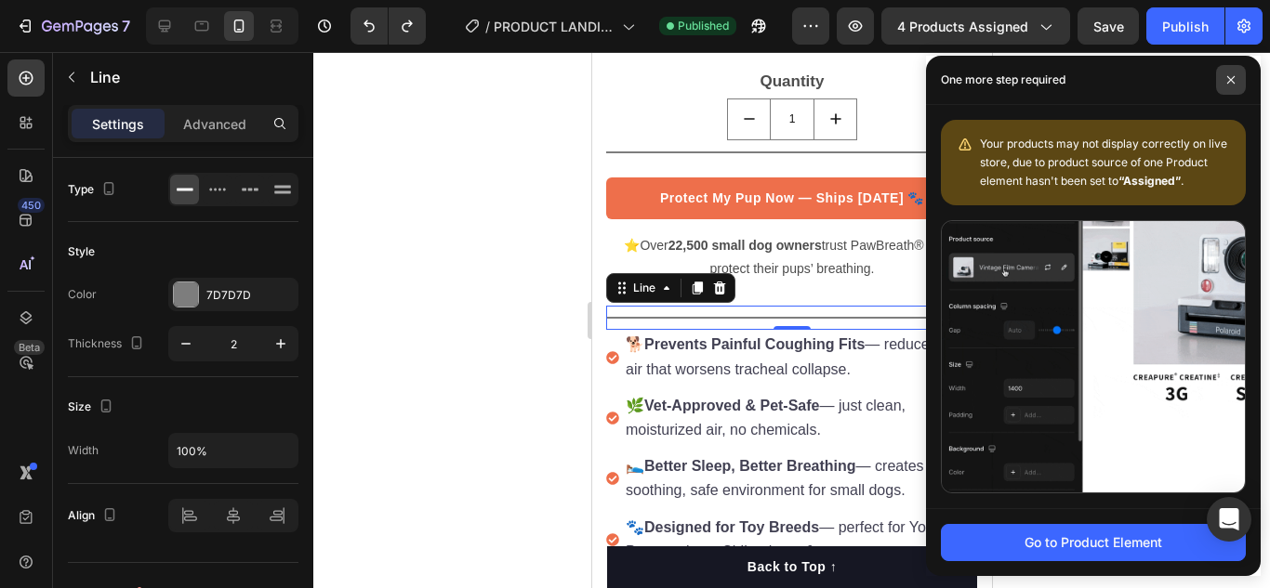
click at [1224, 77] on span at bounding box center [1231, 80] width 30 height 30
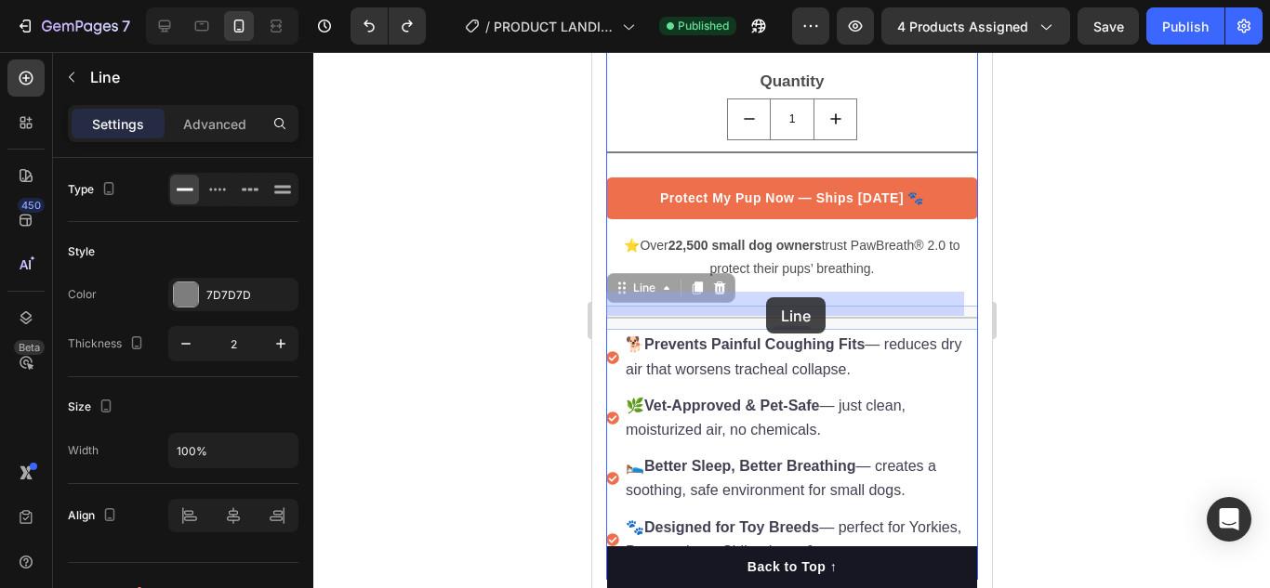
drag, startPoint x: 625, startPoint y: 279, endPoint x: 760, endPoint y: 289, distance: 136.1
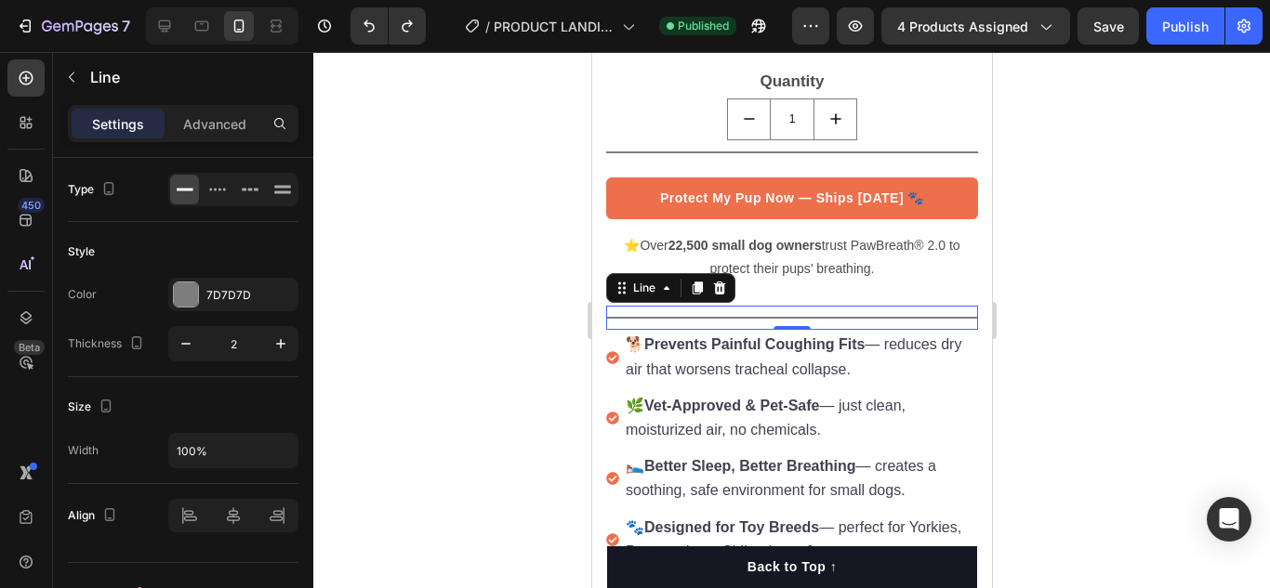
click at [486, 226] on div at bounding box center [791, 320] width 956 height 536
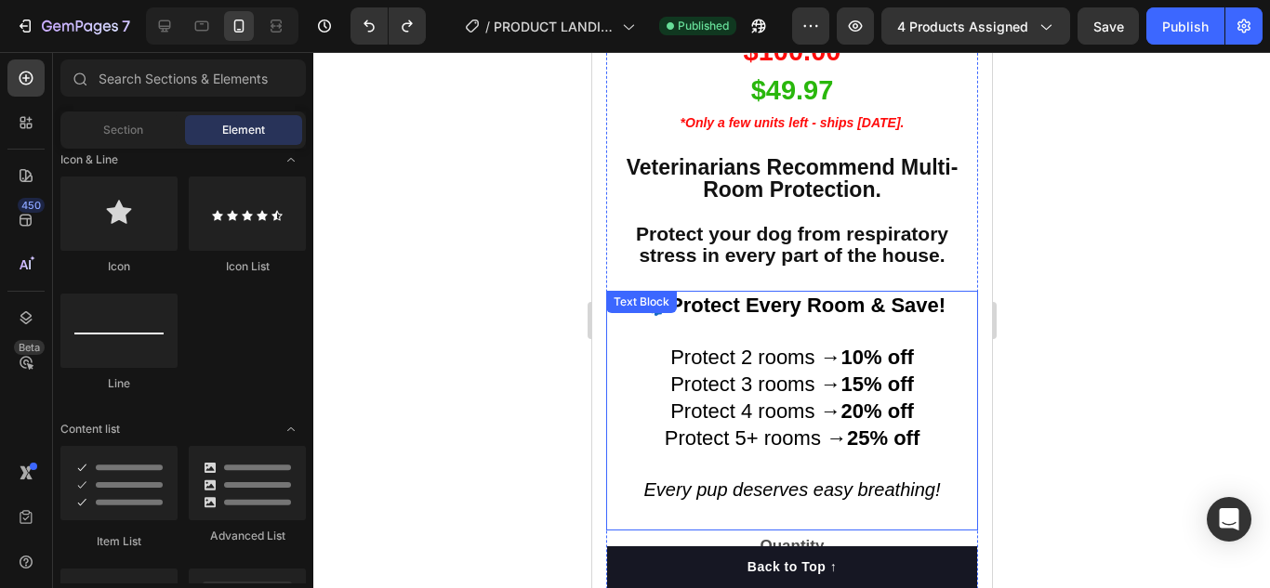
scroll to position [725, 0]
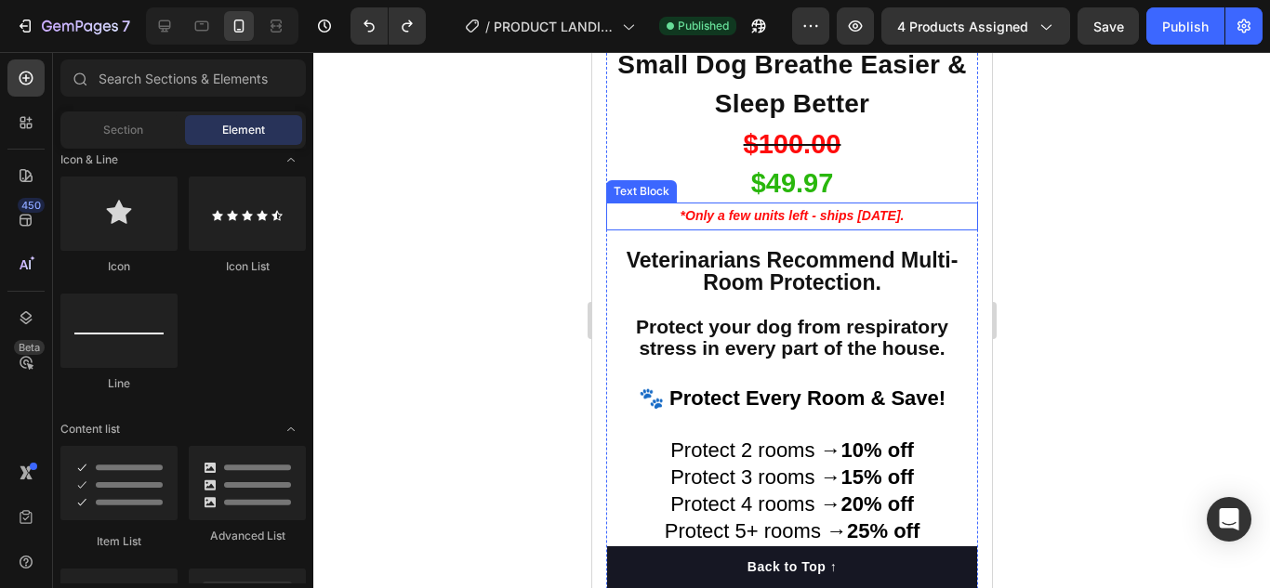
click at [838, 208] on strong "*Only a few units left - ships [DATE]." at bounding box center [791, 215] width 224 height 15
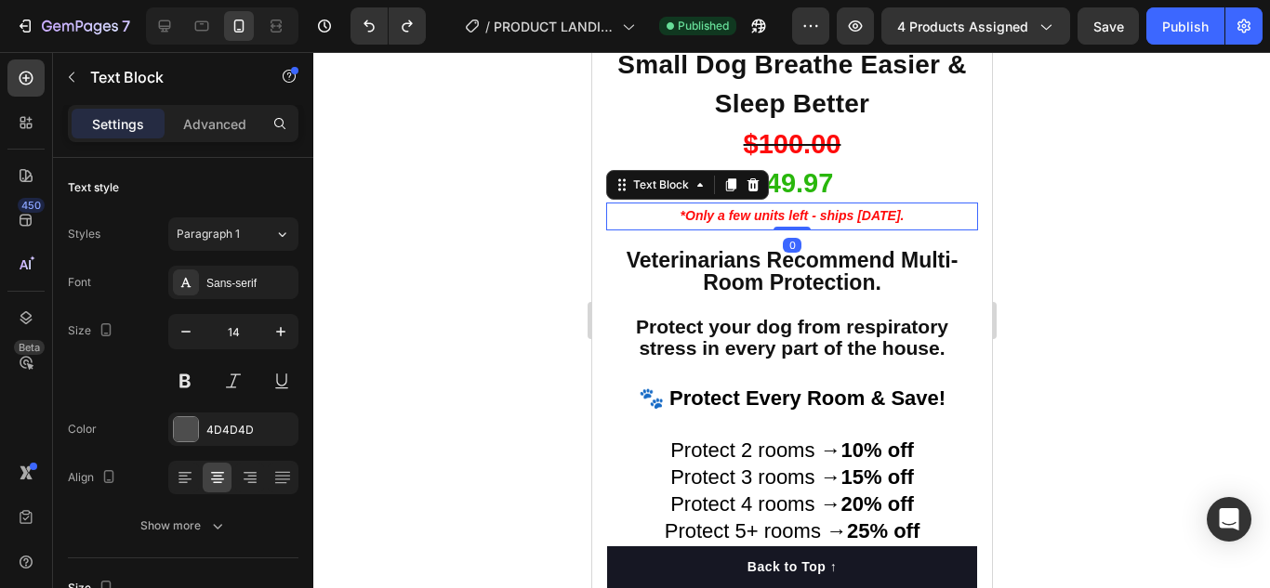
click at [752, 183] on div "Text Block" at bounding box center [686, 185] width 163 height 30
click at [755, 181] on div at bounding box center [752, 185] width 22 height 22
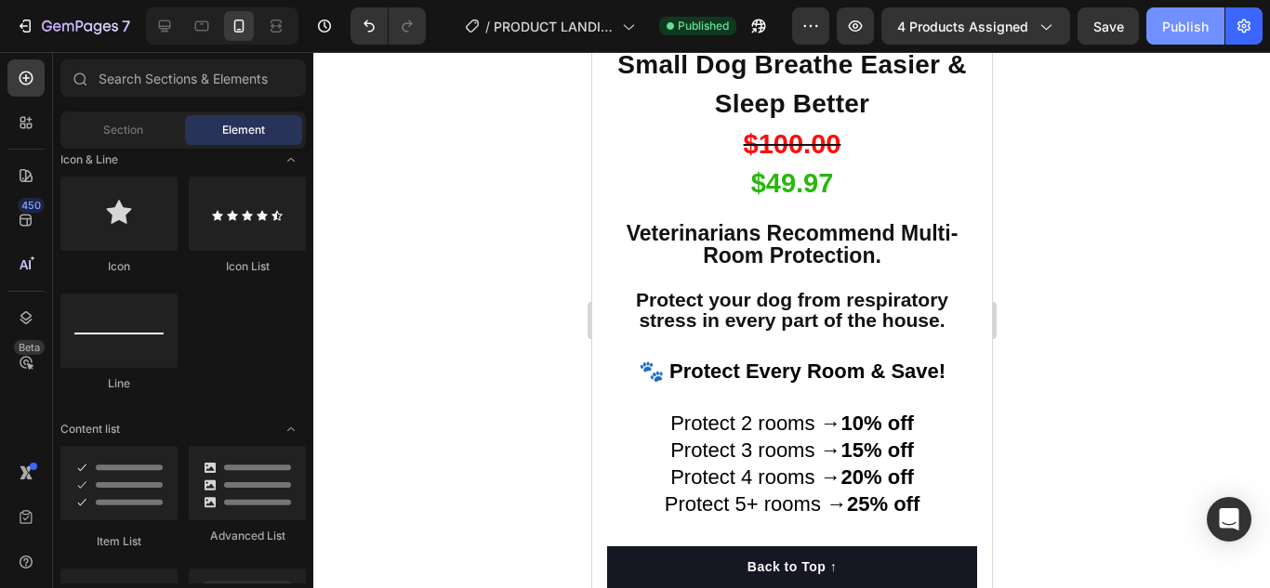
click at [1187, 43] on button "Publish" at bounding box center [1185, 25] width 78 height 37
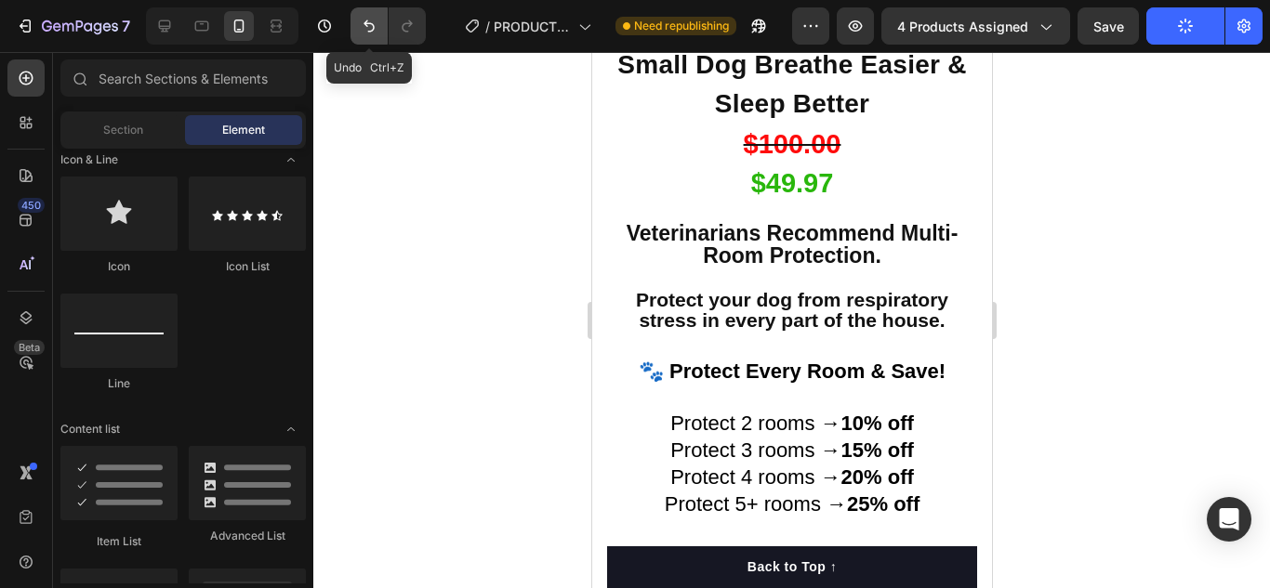
drag, startPoint x: 101, startPoint y: 99, endPoint x: 365, endPoint y: 38, distance: 270.8
click at [365, 38] on button "Undo/Redo" at bounding box center [368, 25] width 37 height 37
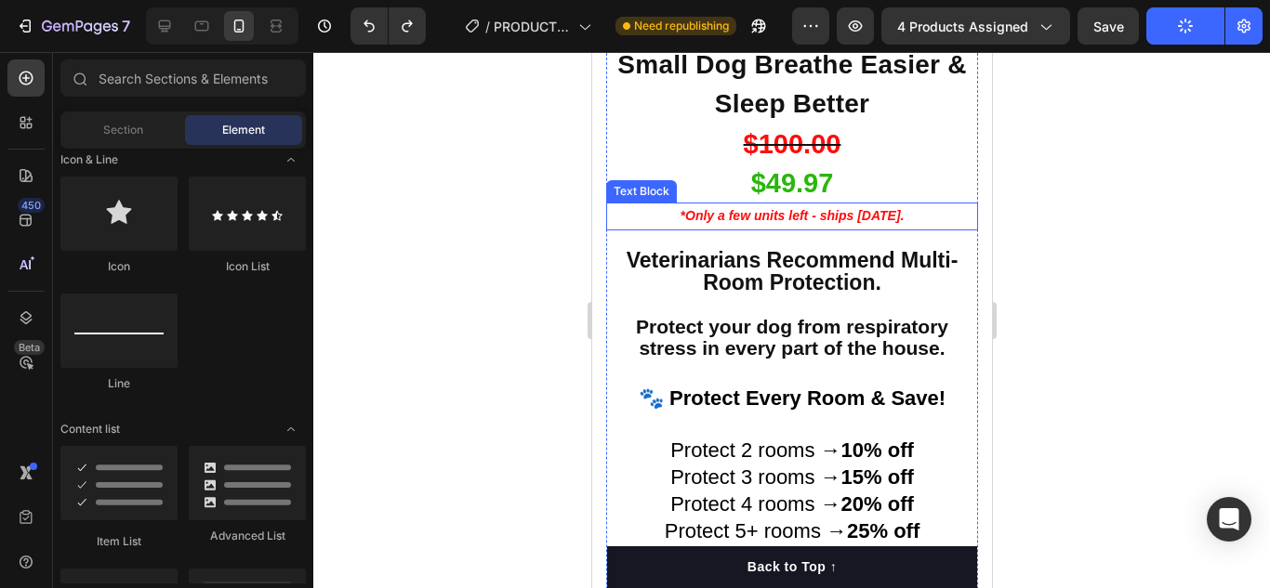
click at [757, 208] on strong "*Only a few units left - ships [DATE]." at bounding box center [791, 215] width 224 height 15
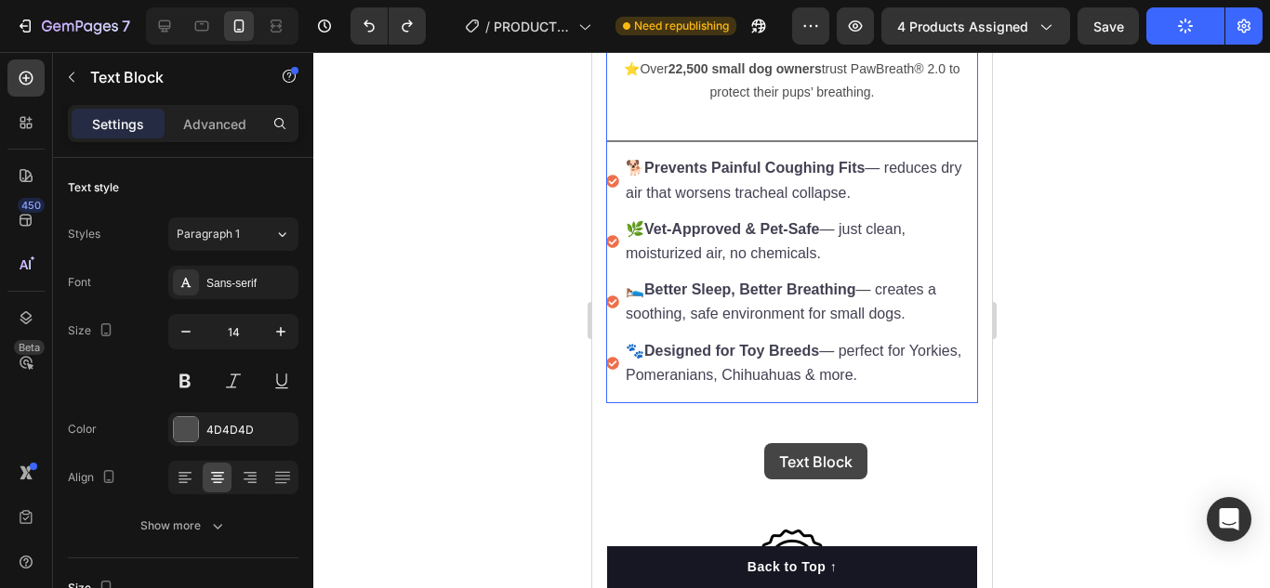
scroll to position [1468, 0]
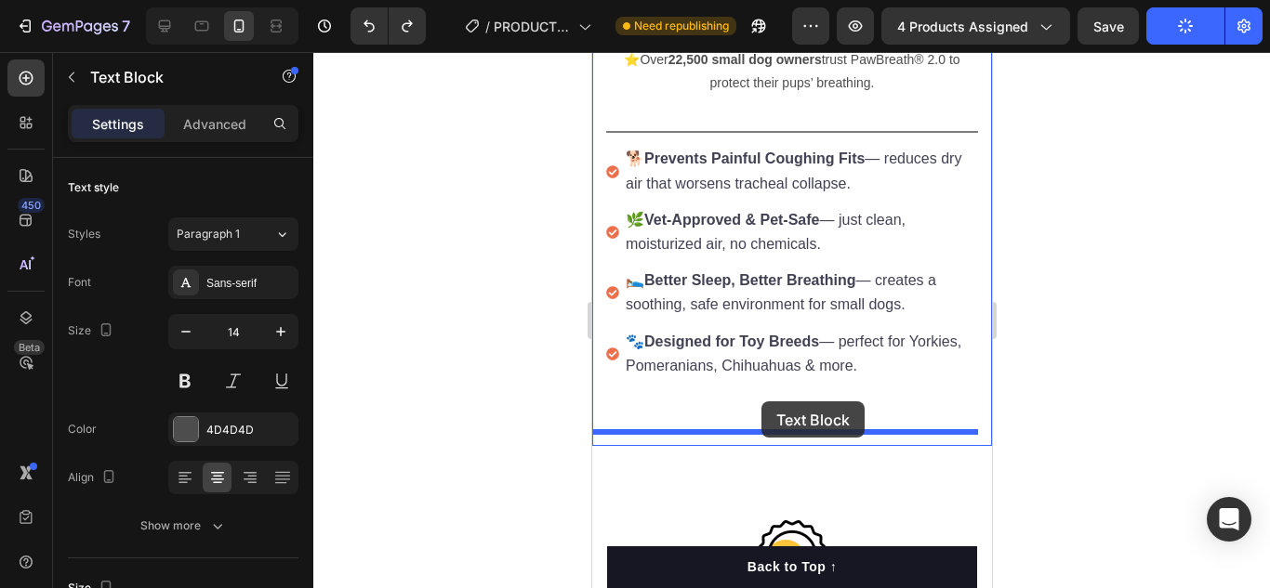
drag, startPoint x: 624, startPoint y: 181, endPoint x: 756, endPoint y: 406, distance: 260.8
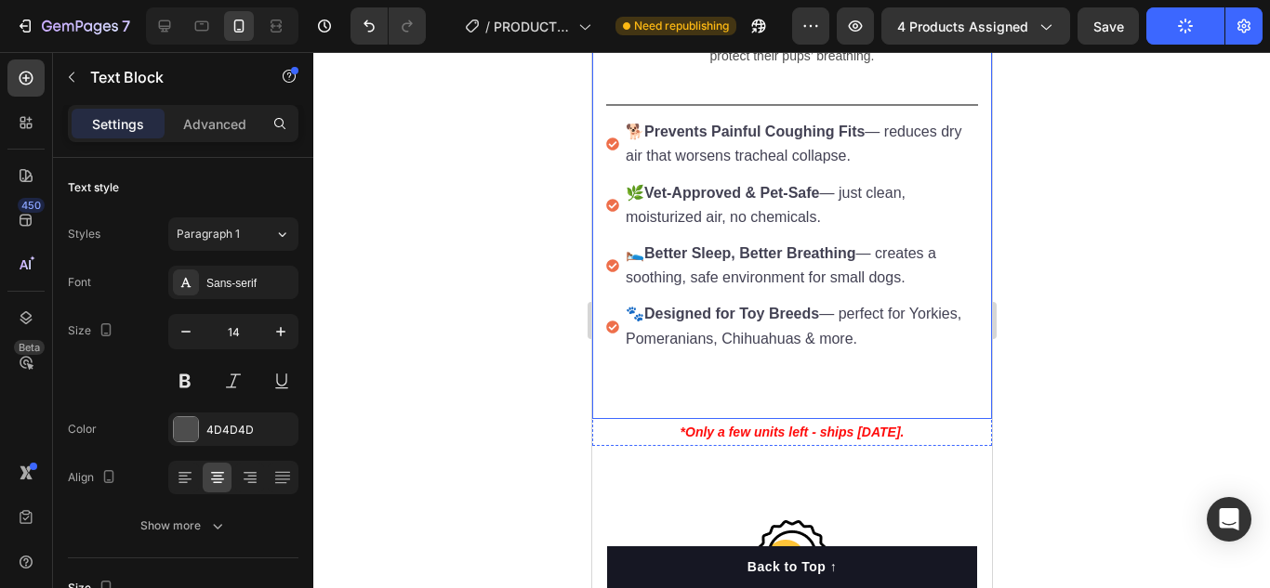
scroll to position [1441, 0]
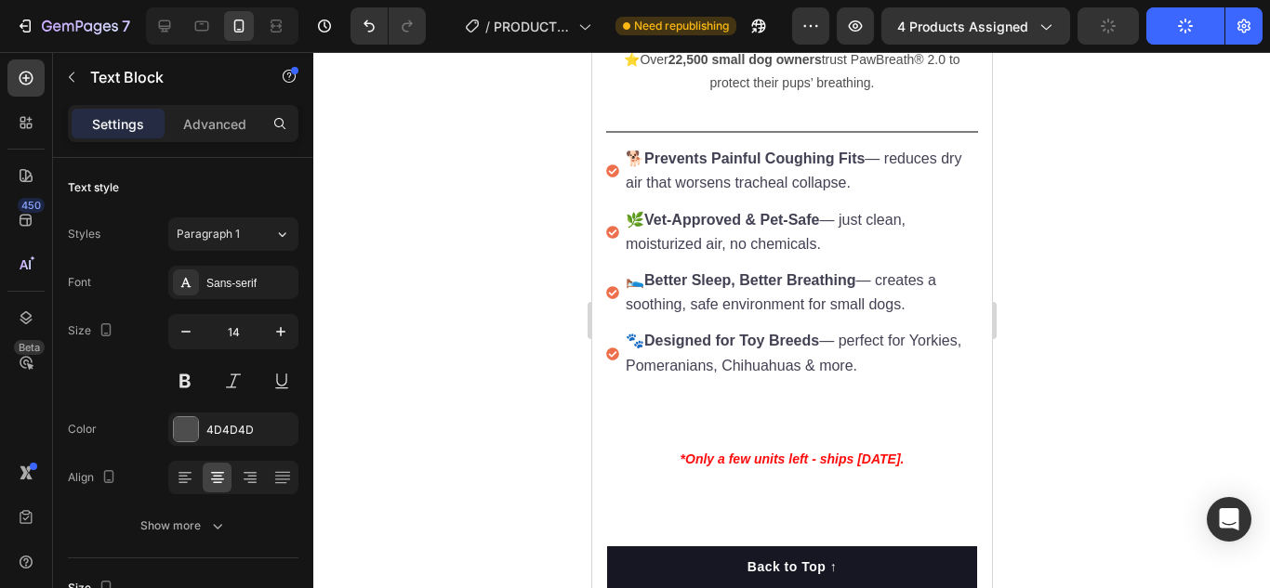
click at [574, 409] on div at bounding box center [791, 320] width 956 height 536
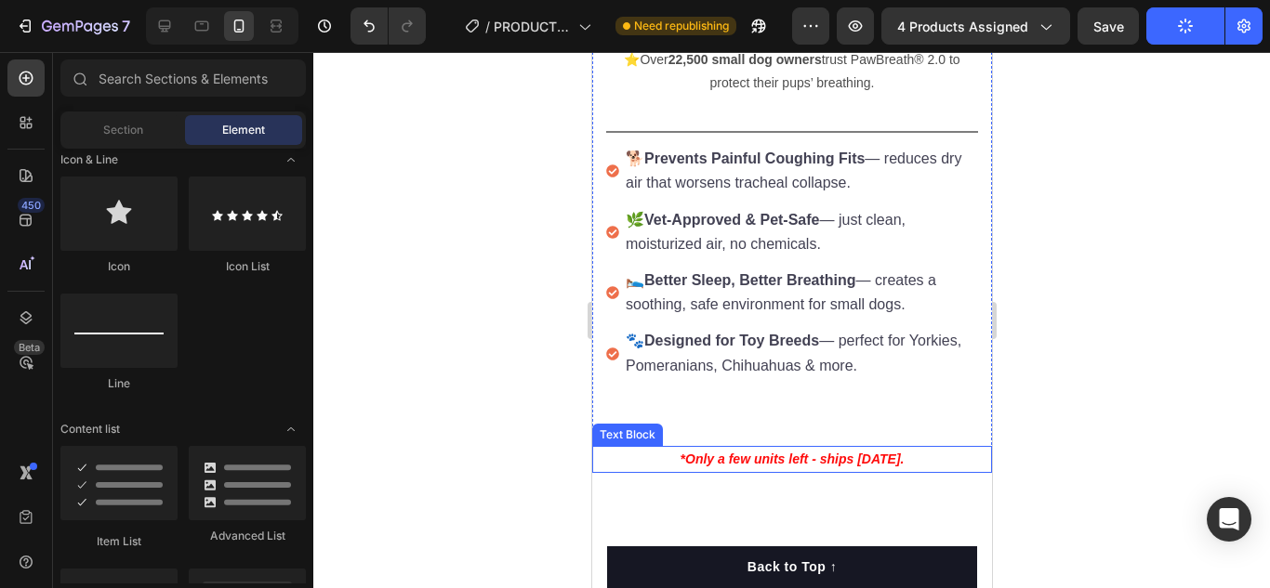
click at [654, 448] on p "*Only a few units left - ships [DATE]." at bounding box center [791, 459] width 396 height 23
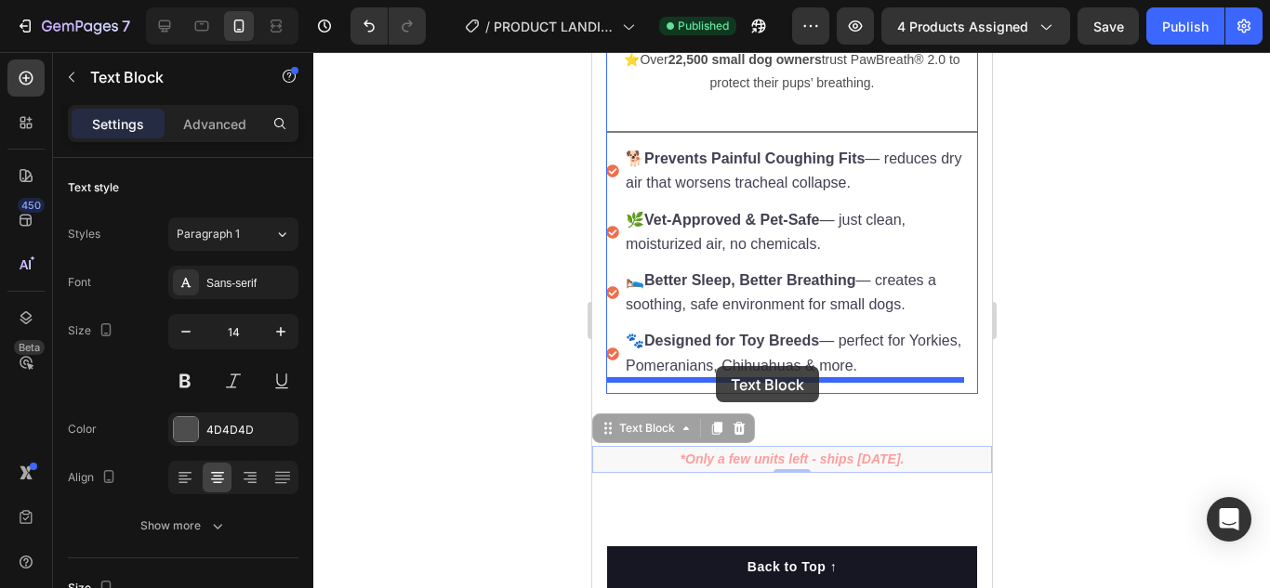
drag, startPoint x: 604, startPoint y: 419, endPoint x: 658, endPoint y: 414, distance: 54.2
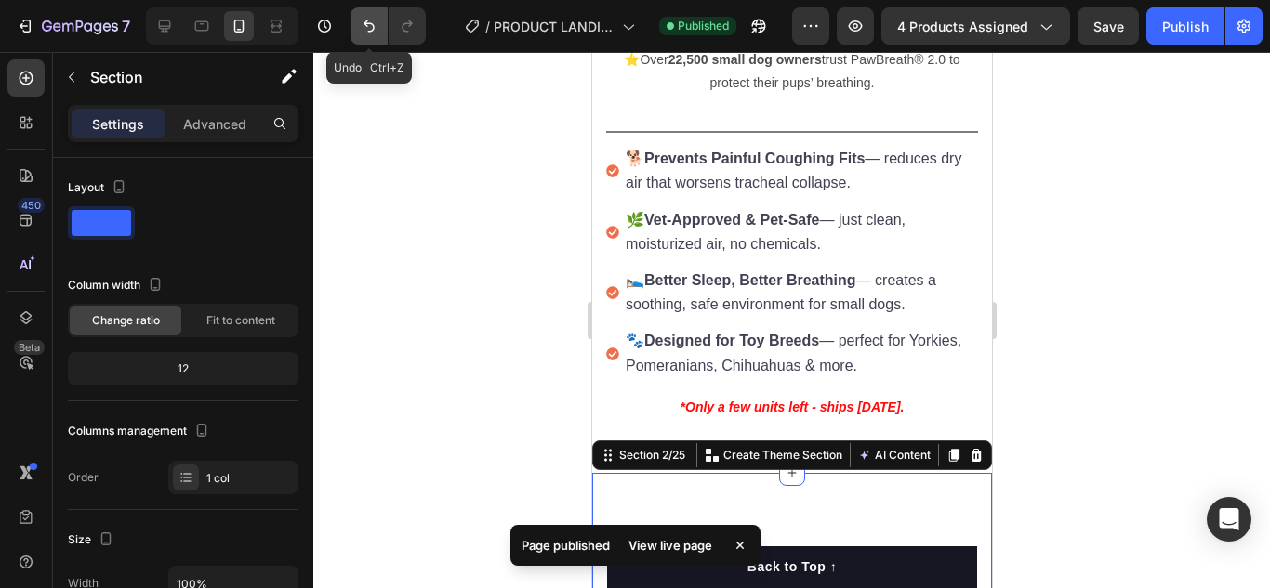
click at [372, 27] on icon "Undo/Redo" at bounding box center [369, 26] width 19 height 19
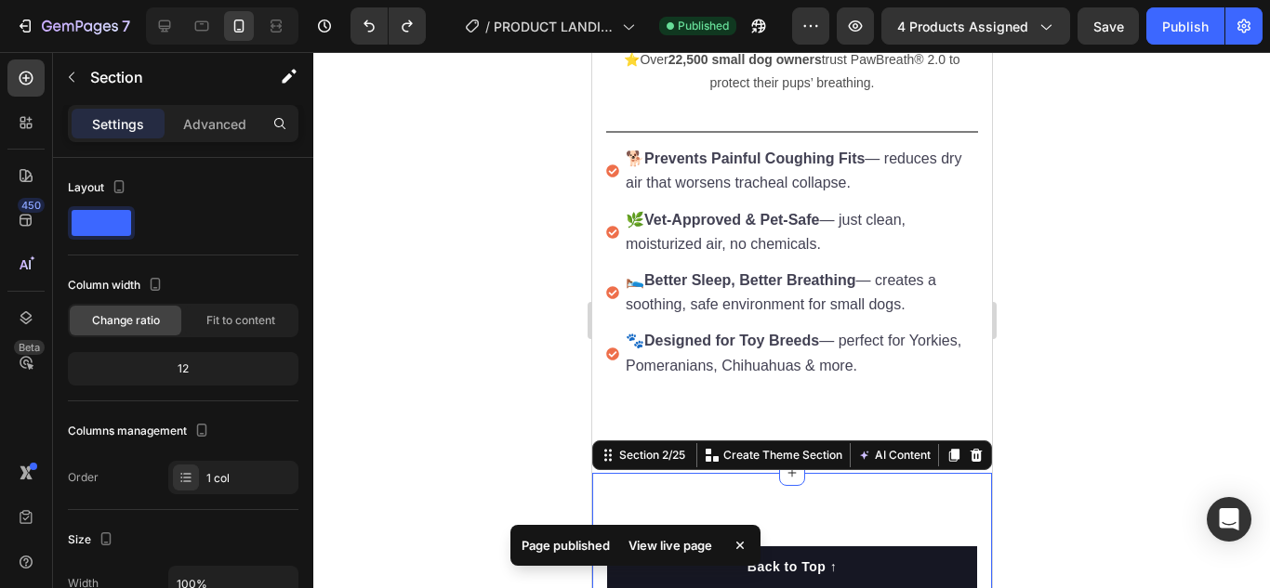
click at [495, 265] on div at bounding box center [791, 320] width 956 height 536
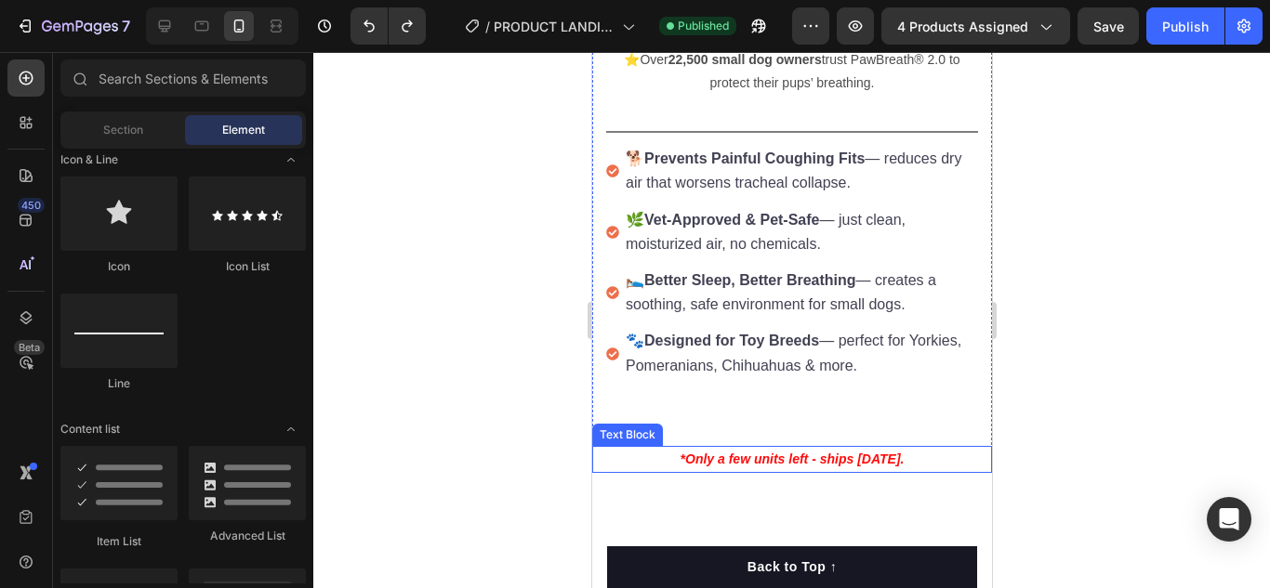
click at [858, 458] on div "*Only a few units left - ships [DATE]." at bounding box center [791, 459] width 400 height 27
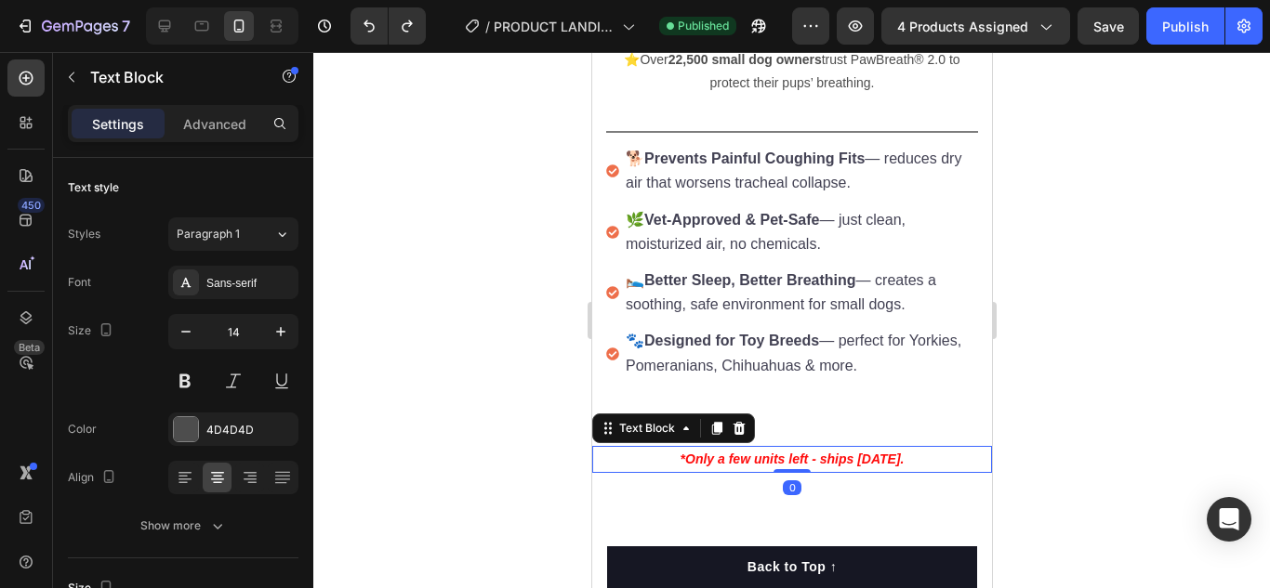
click at [862, 452] on strong "*Only a few units left - ships [DATE]." at bounding box center [791, 459] width 224 height 15
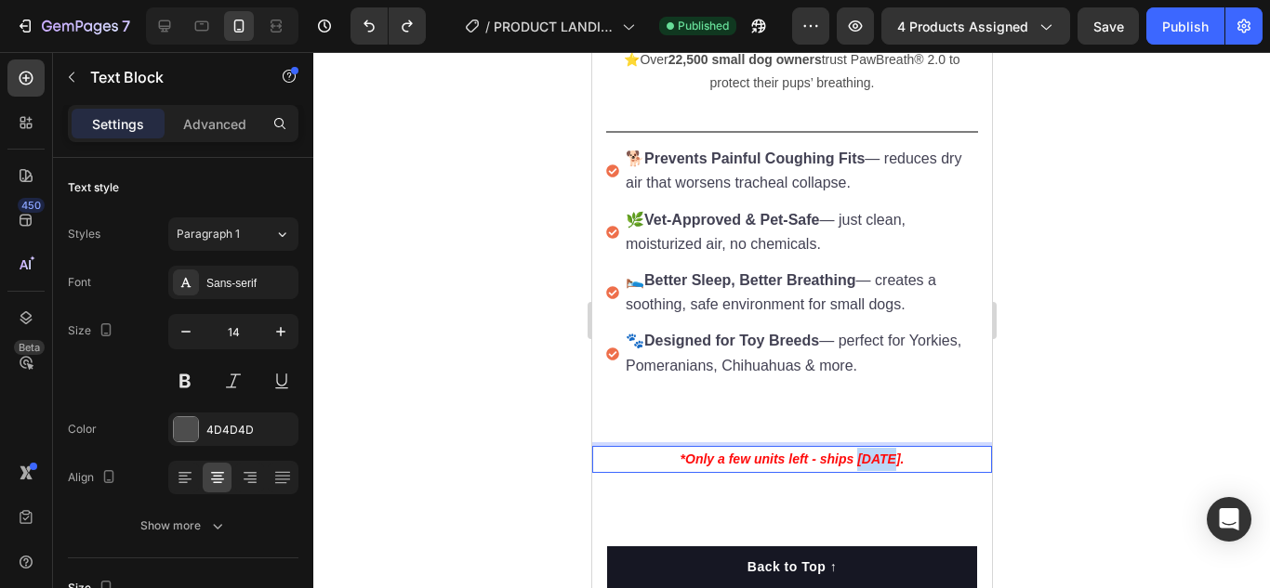
click at [864, 452] on strong "*Only a few units left - ships [DATE]." at bounding box center [791, 459] width 224 height 15
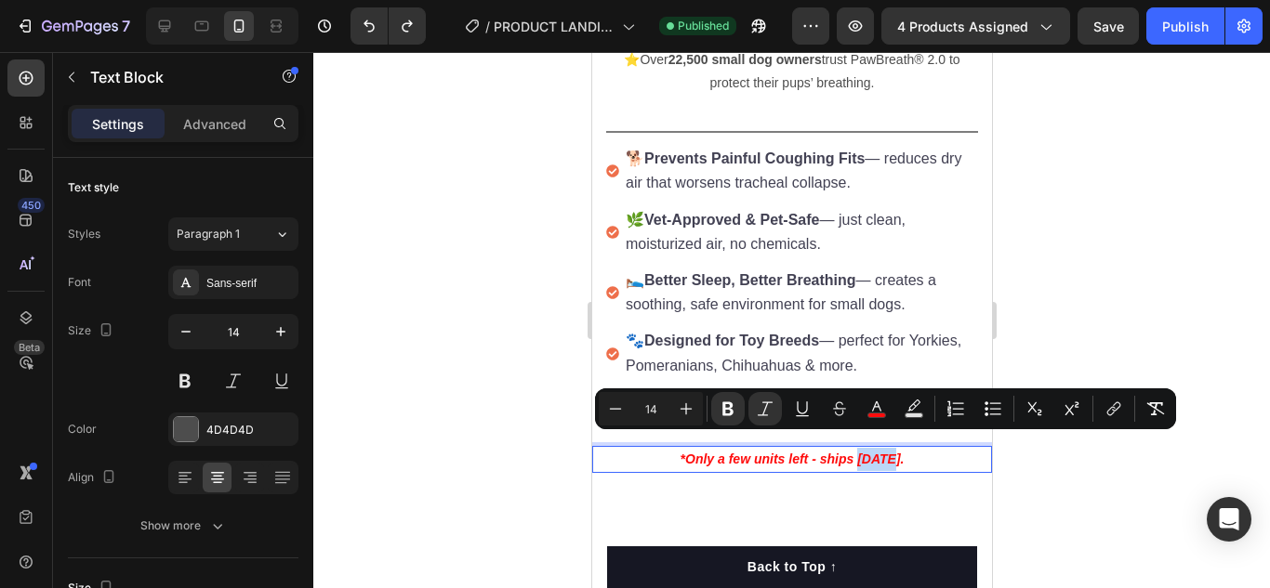
click at [892, 452] on p "*Only a few units left - ships [DATE]." at bounding box center [791, 459] width 396 height 23
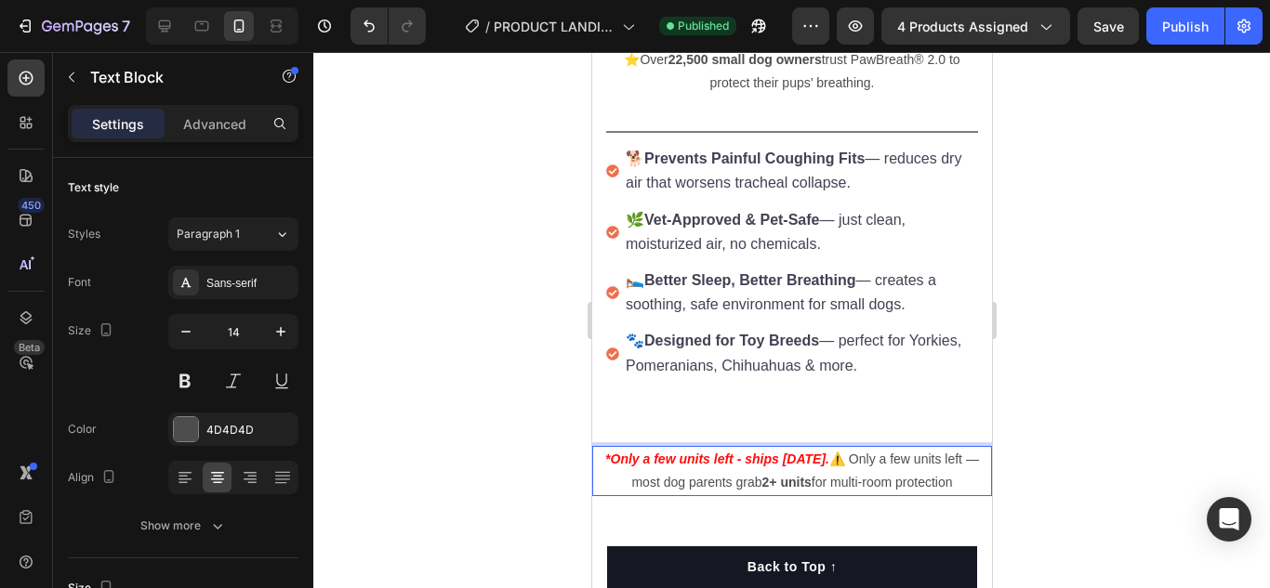
click at [823, 451] on p "*Only a few units left - ships [DATE]. ⚠️ Only a few units left — most dog pare…" at bounding box center [791, 471] width 396 height 46
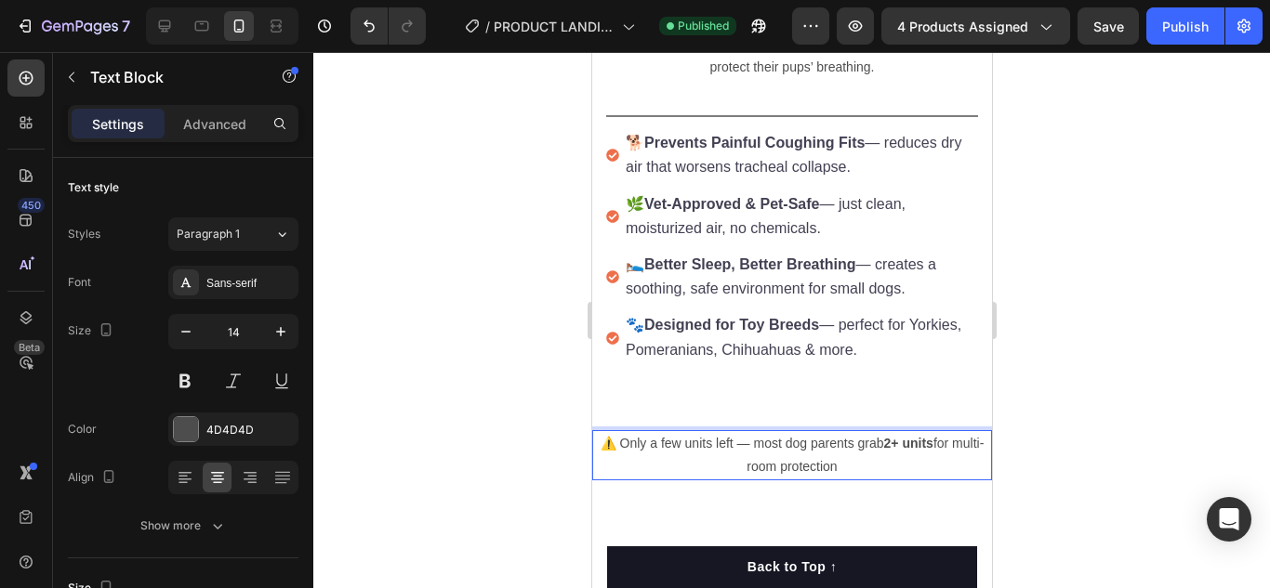
scroll to position [1534, 0]
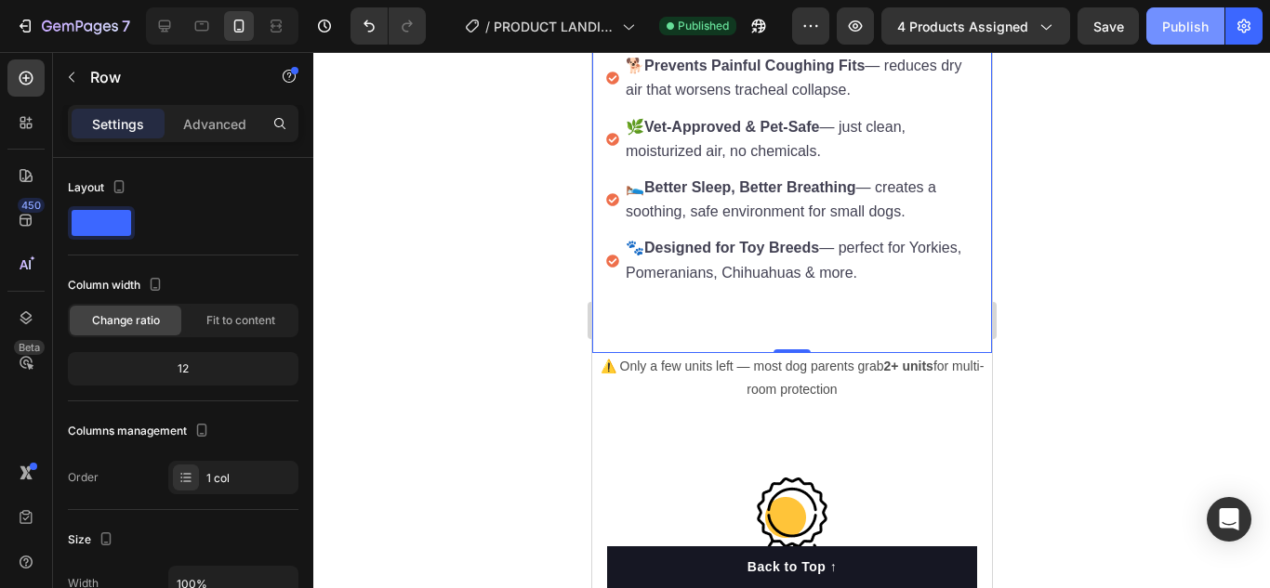
click at [1151, 37] on button "Publish" at bounding box center [1185, 25] width 78 height 37
click at [1151, 38] on button "Publish" at bounding box center [1185, 25] width 78 height 37
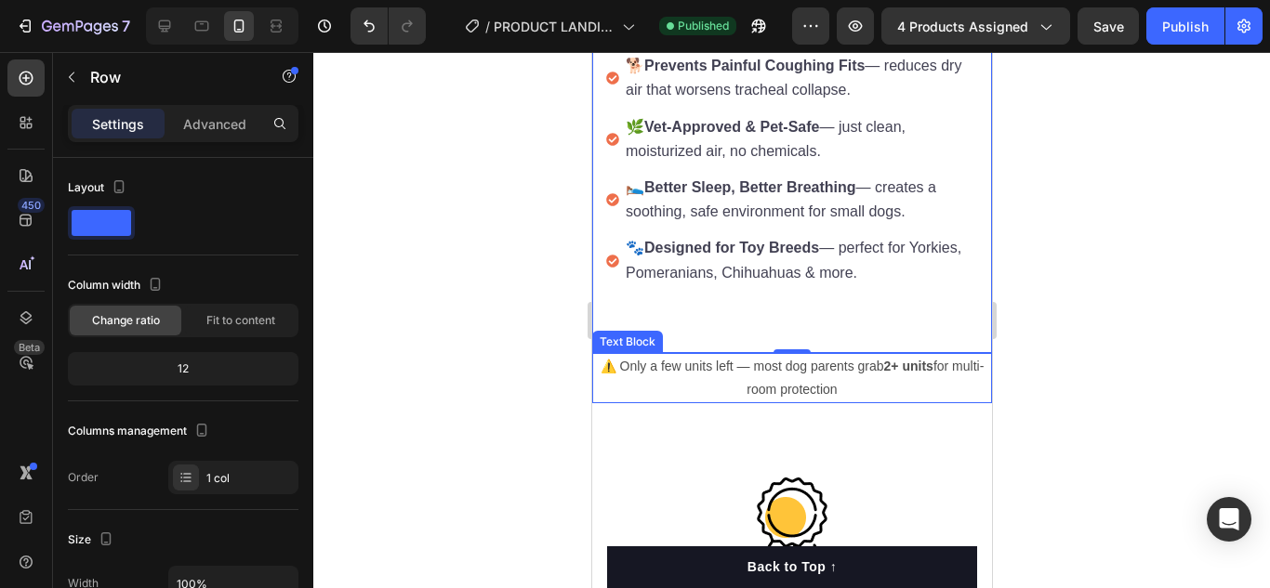
click at [838, 378] on p "⚠️ Only a few units left — most dog parents grab 2+ units for multi-room protec…" at bounding box center [791, 378] width 396 height 46
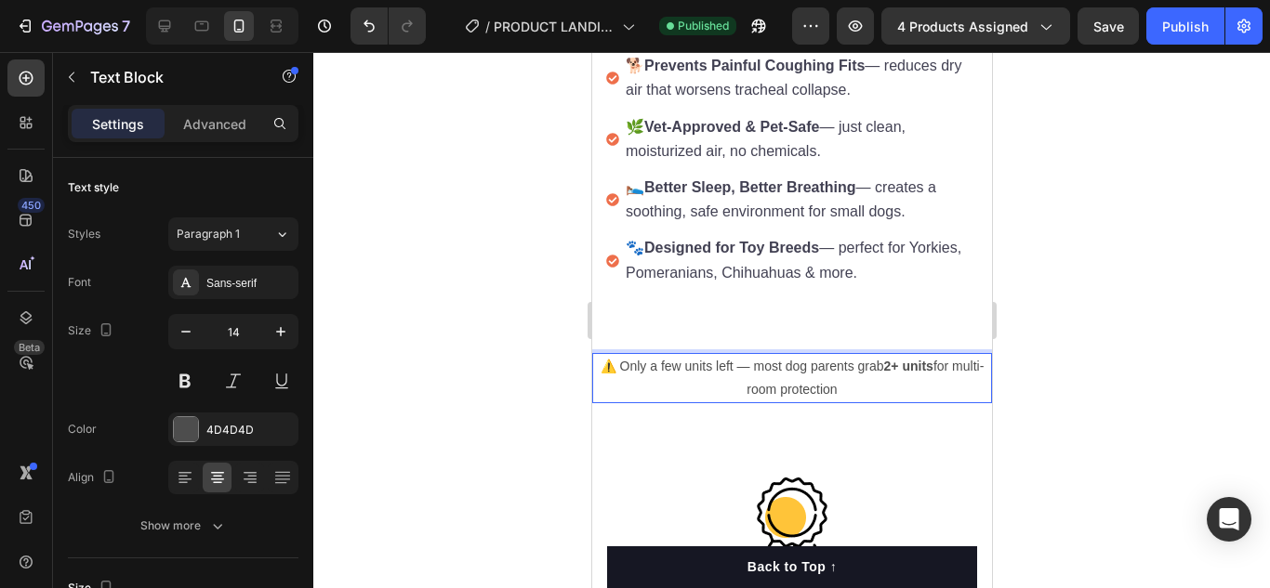
click at [845, 377] on p "⚠️ Only a few units left — most dog parents grab 2+ units for multi-room protec…" at bounding box center [791, 378] width 396 height 46
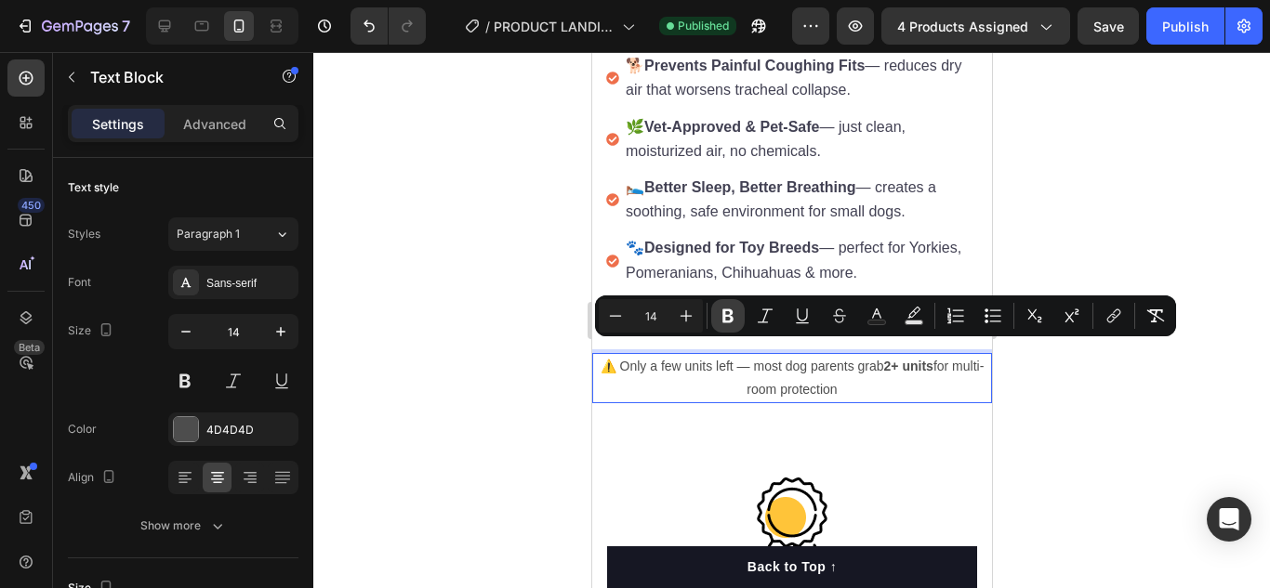
click at [722, 320] on icon "Editor contextual toolbar" at bounding box center [727, 316] width 19 height 19
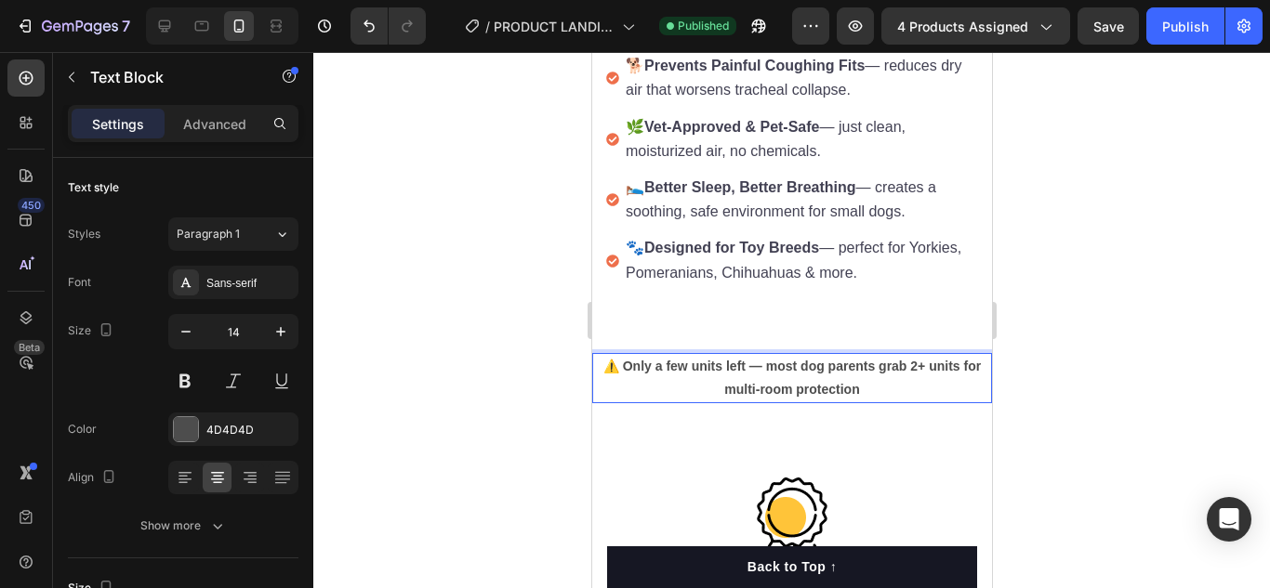
click at [563, 336] on div at bounding box center [791, 320] width 956 height 536
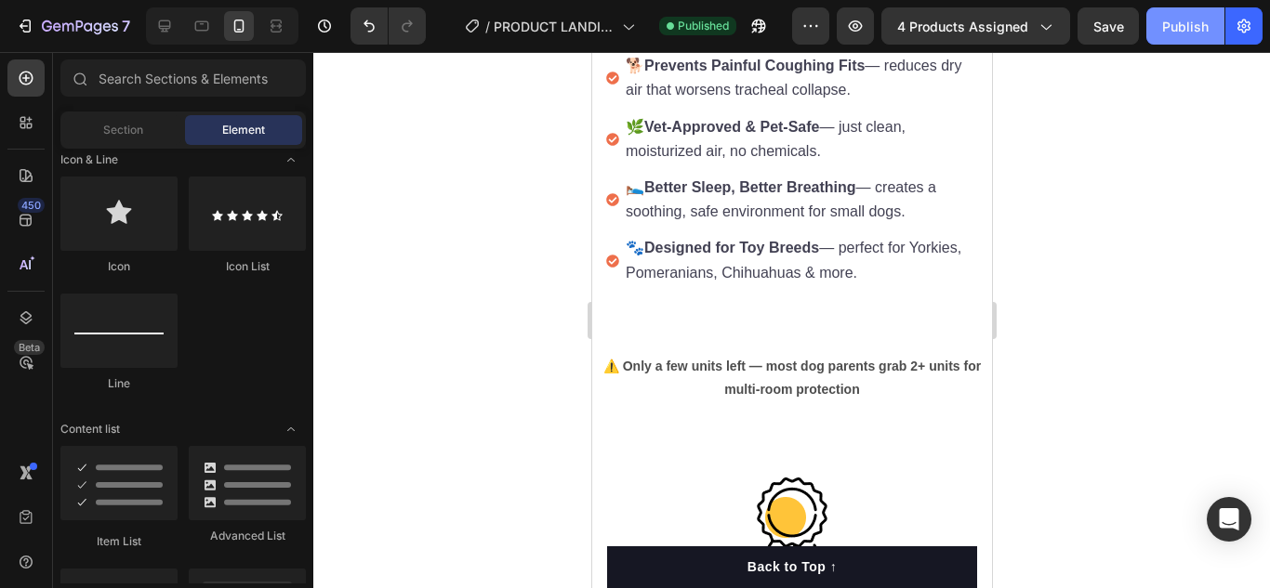
drag, startPoint x: 1153, startPoint y: 43, endPoint x: 262, endPoint y: 9, distance: 891.9
click at [1153, 43] on button "Publish" at bounding box center [1185, 25] width 78 height 37
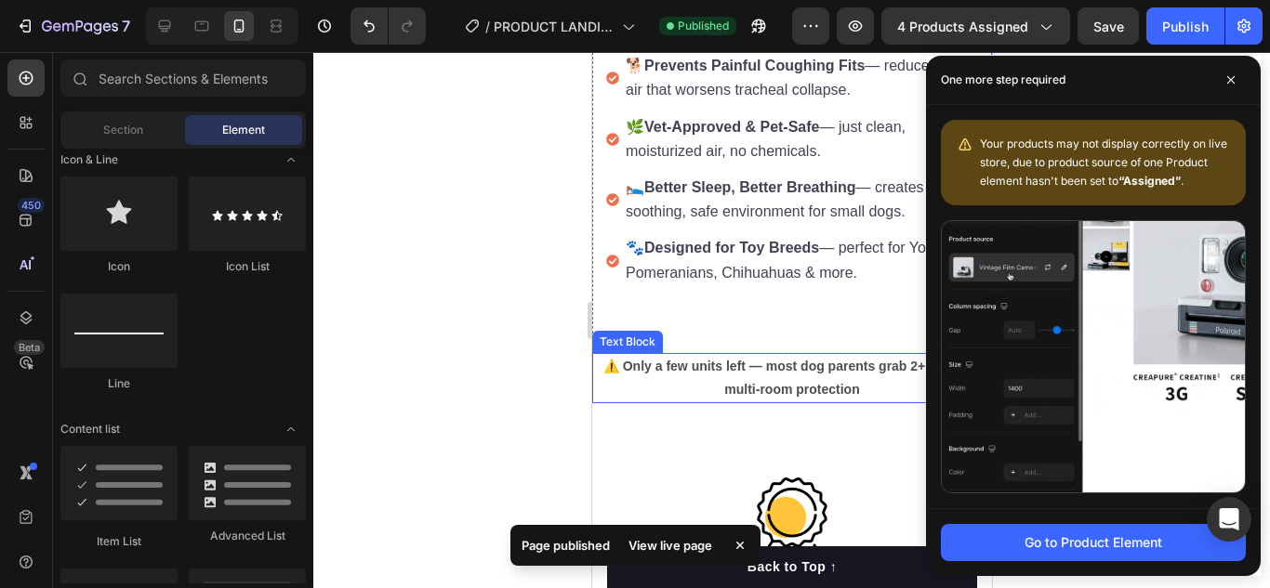
click at [628, 359] on strong "⚠️ Only a few units left — most dog parents grab 2+ units for multi-room protec…" at bounding box center [790, 378] width 377 height 38
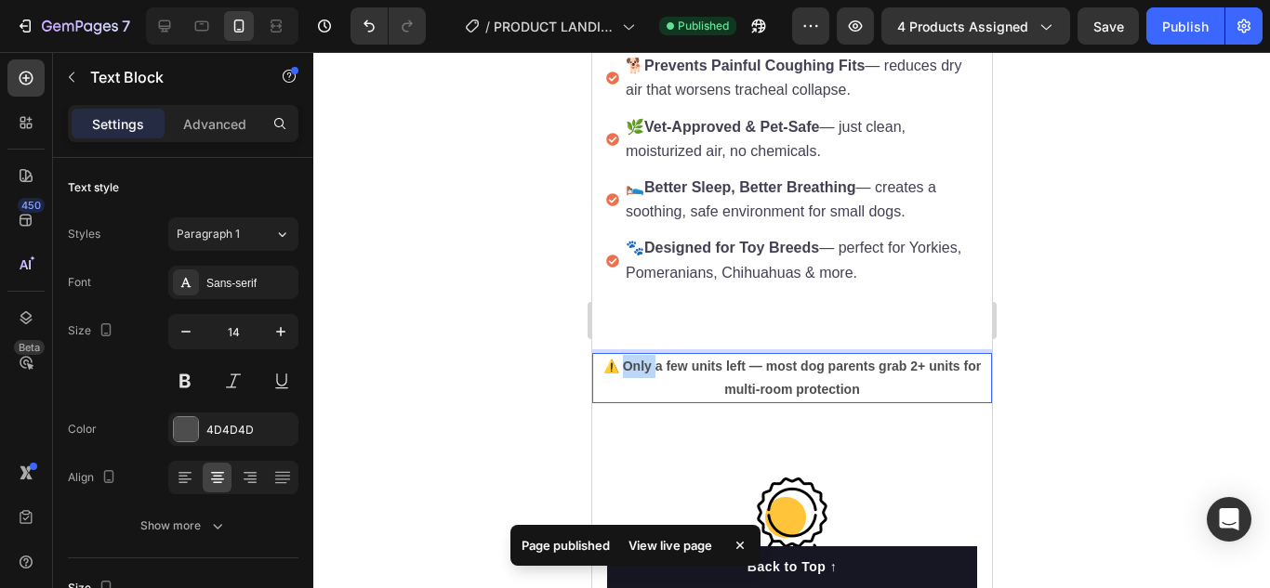
click at [618, 359] on strong "⚠️ Only a few units left — most dog parents grab 2+ units for multi-room protec…" at bounding box center [790, 378] width 377 height 38
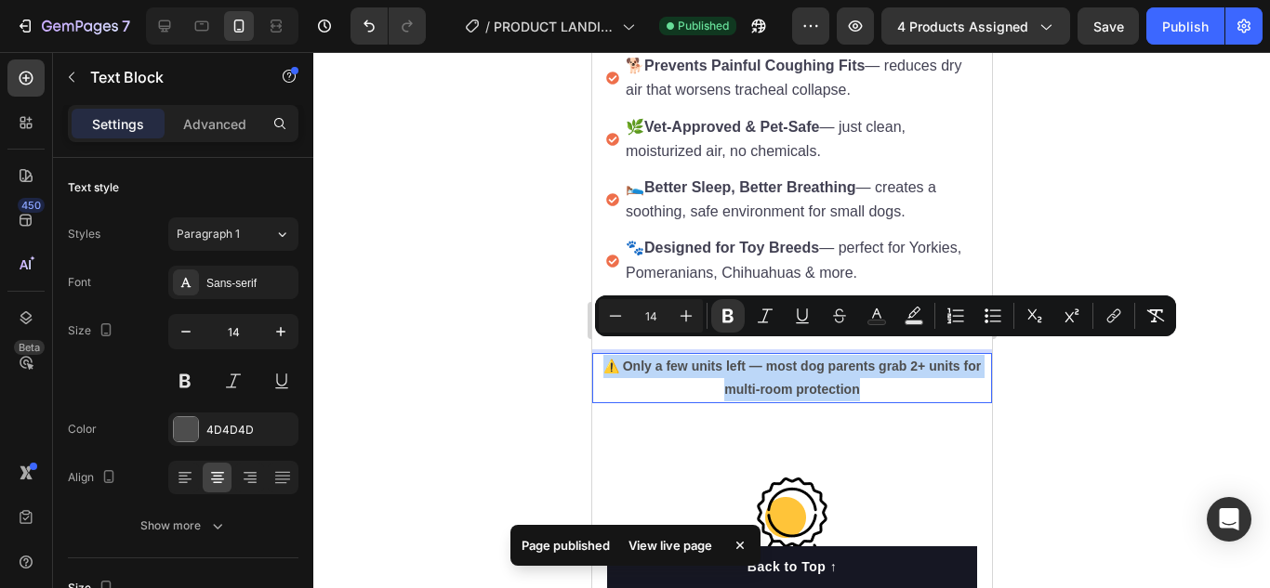
click at [619, 359] on strong "⚠️ Only a few units left — most dog parents grab 2+ units for multi-room protec…" at bounding box center [790, 378] width 377 height 38
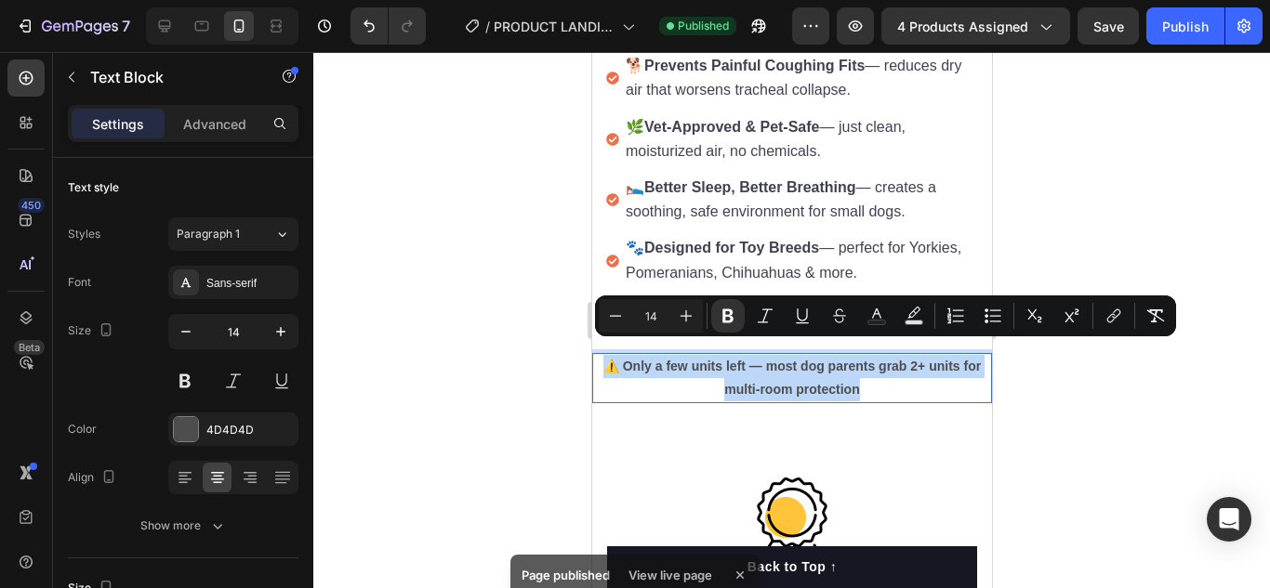
click at [619, 359] on strong "⚠️ Only a few units left — most dog parents grab 2+ units for multi-room protec…" at bounding box center [790, 378] width 377 height 38
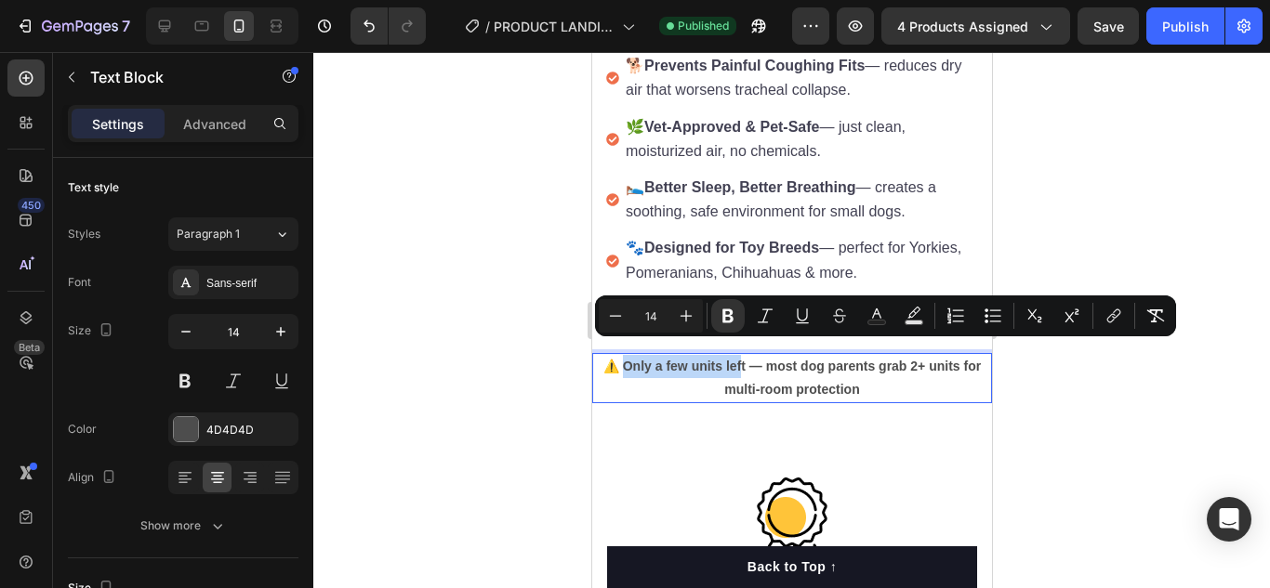
drag, startPoint x: 619, startPoint y: 349, endPoint x: 734, endPoint y: 350, distance: 115.3
click at [734, 359] on strong "⚠️ Only a few units left — most dog parents grab 2+ units for multi-room protec…" at bounding box center [790, 378] width 377 height 38
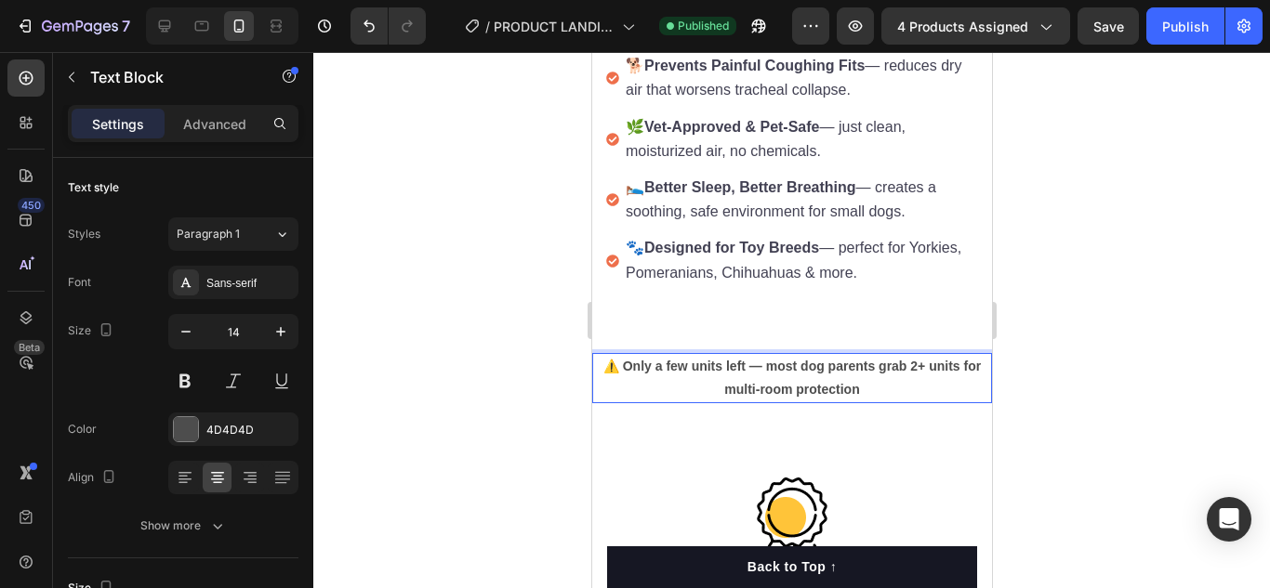
click at [740, 359] on strong "⚠️ Only a few units left — most dog parents grab 2+ units for multi-room protec…" at bounding box center [790, 378] width 377 height 38
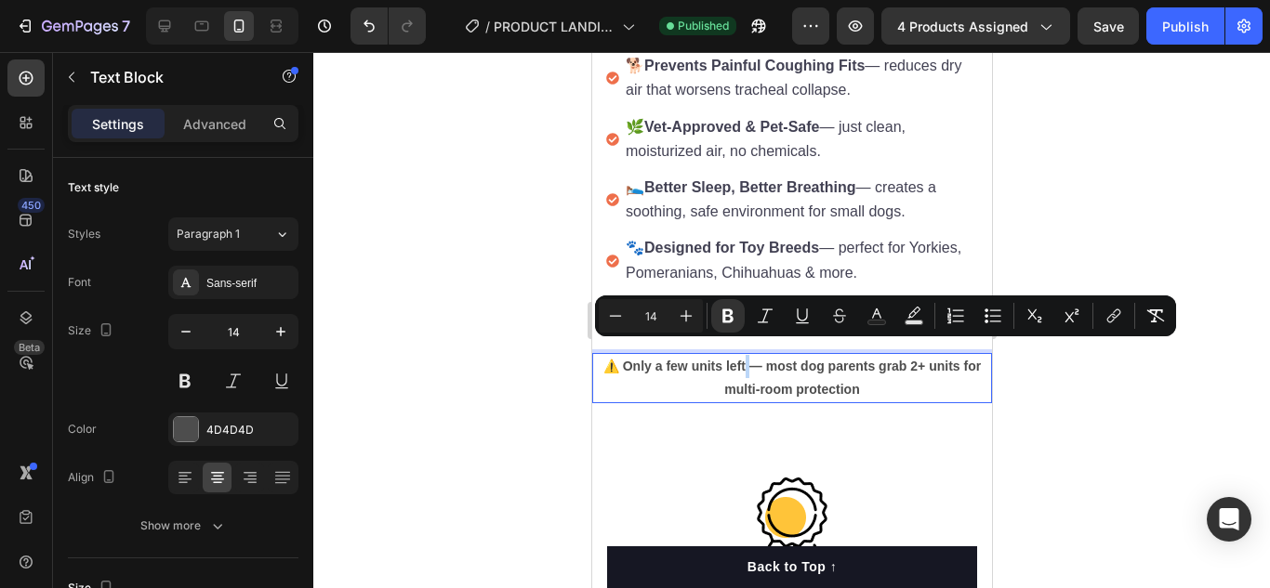
click at [736, 359] on strong "⚠️ Only a few units left — most dog parents grab 2+ units for multi-room protec…" at bounding box center [790, 378] width 377 height 38
click at [735, 359] on strong "⚠️ Only a few units left — most dog parents grab 2+ units for multi-room protec…" at bounding box center [790, 378] width 377 height 38
click at [621, 359] on strong "⚠️ Only a few units left — most dog parents grab 2+ units for multi-room protec…" at bounding box center [790, 378] width 377 height 38
drag, startPoint x: 620, startPoint y: 352, endPoint x: 738, endPoint y: 358, distance: 118.2
click at [738, 359] on strong "⚠️ Only a few units left — most dog parents grab 2+ units for multi-room protec…" at bounding box center [790, 378] width 377 height 38
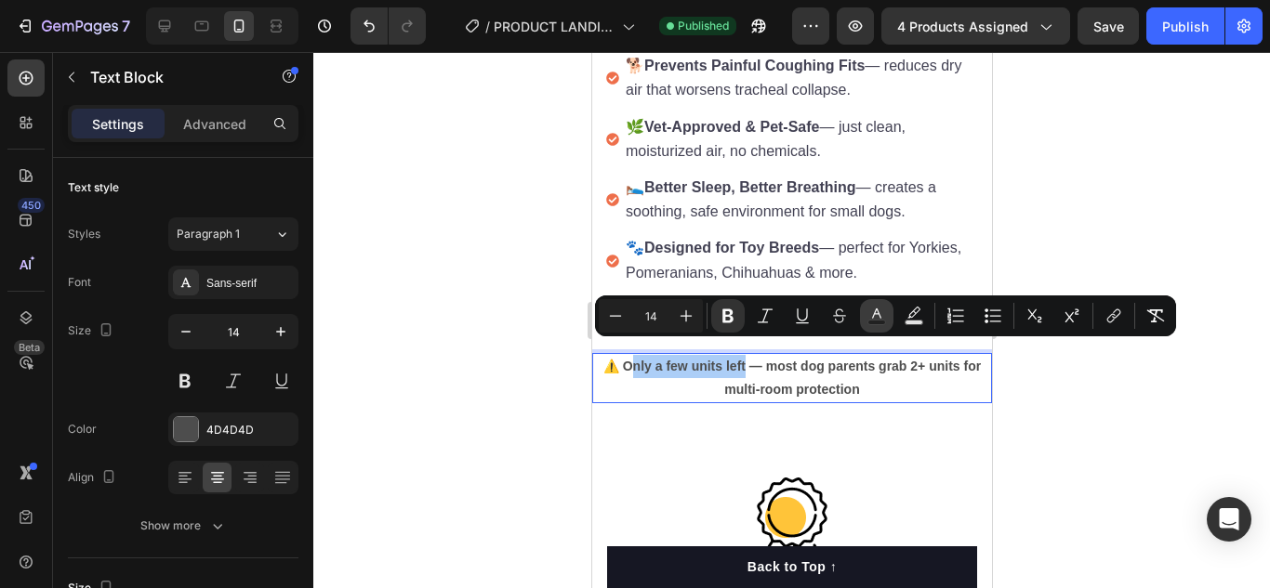
click at [886, 313] on button "Text Color" at bounding box center [876, 315] width 33 height 33
type input "4D4D4D"
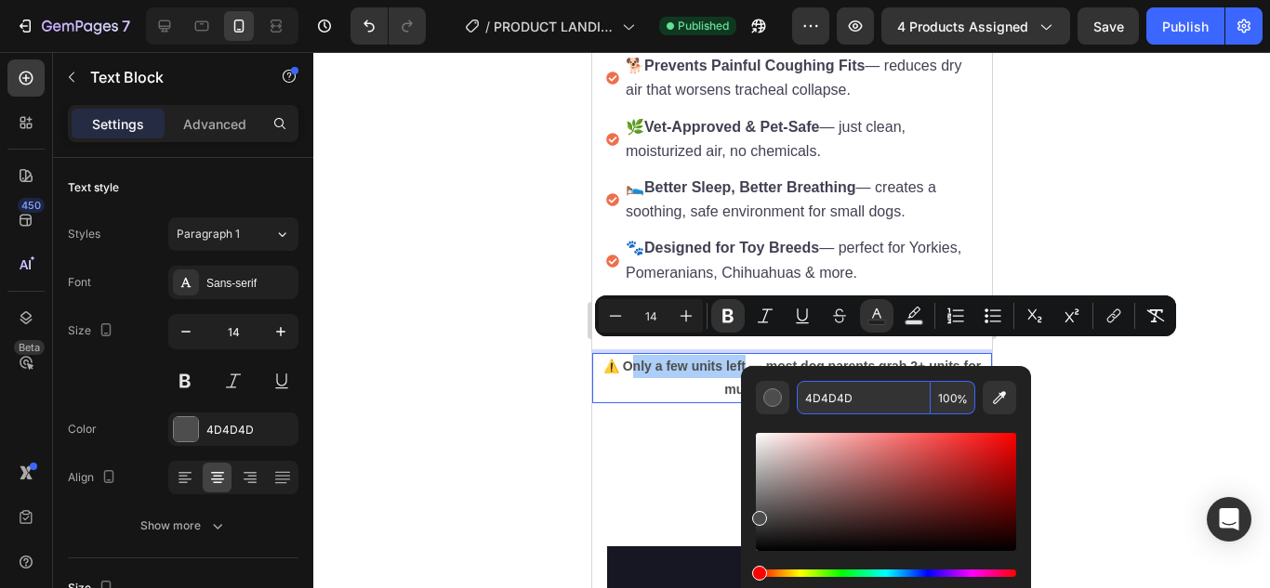
click at [876, 388] on input "4D4D4D" at bounding box center [863, 397] width 134 height 33
paste input "#FF6B35"
type input "FF6B35"
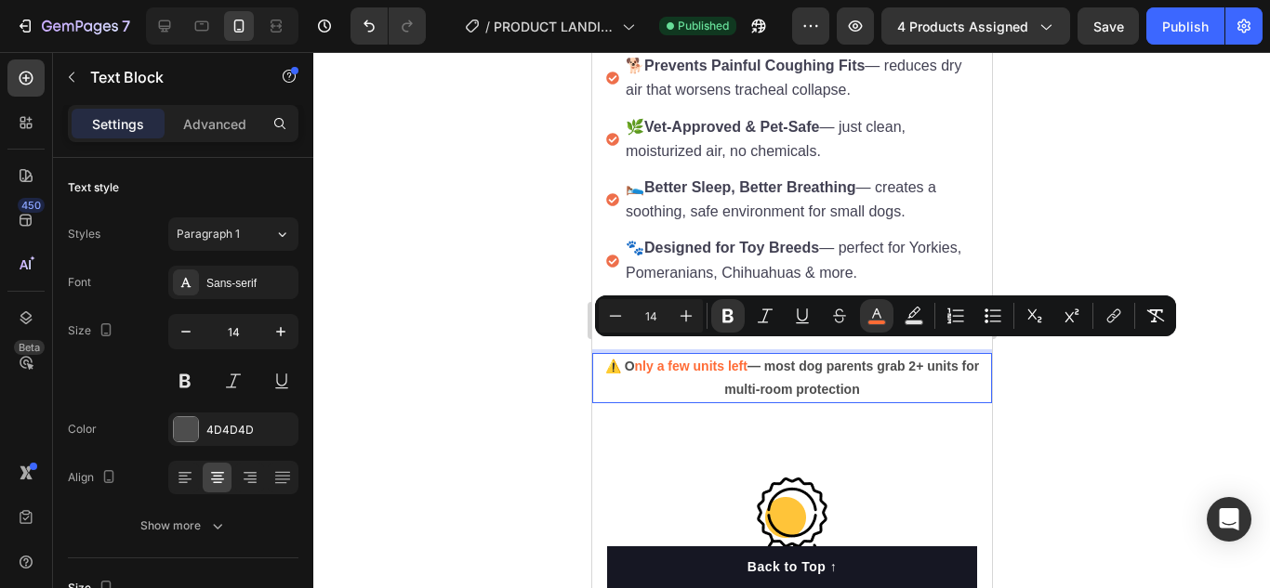
click at [665, 384] on p "⚠️ O nly a few units left — most dog parents grab 2+ units for multi-room prote…" at bounding box center [791, 378] width 396 height 46
drag, startPoint x: 618, startPoint y: 353, endPoint x: 739, endPoint y: 360, distance: 121.0
click at [739, 360] on p "⚠️ O nly a few units left — most dog parents grab 2+ units for multi-room prote…" at bounding box center [791, 378] width 396 height 46
click at [889, 318] on button "color" at bounding box center [876, 315] width 33 height 33
type input "4D4D4D"
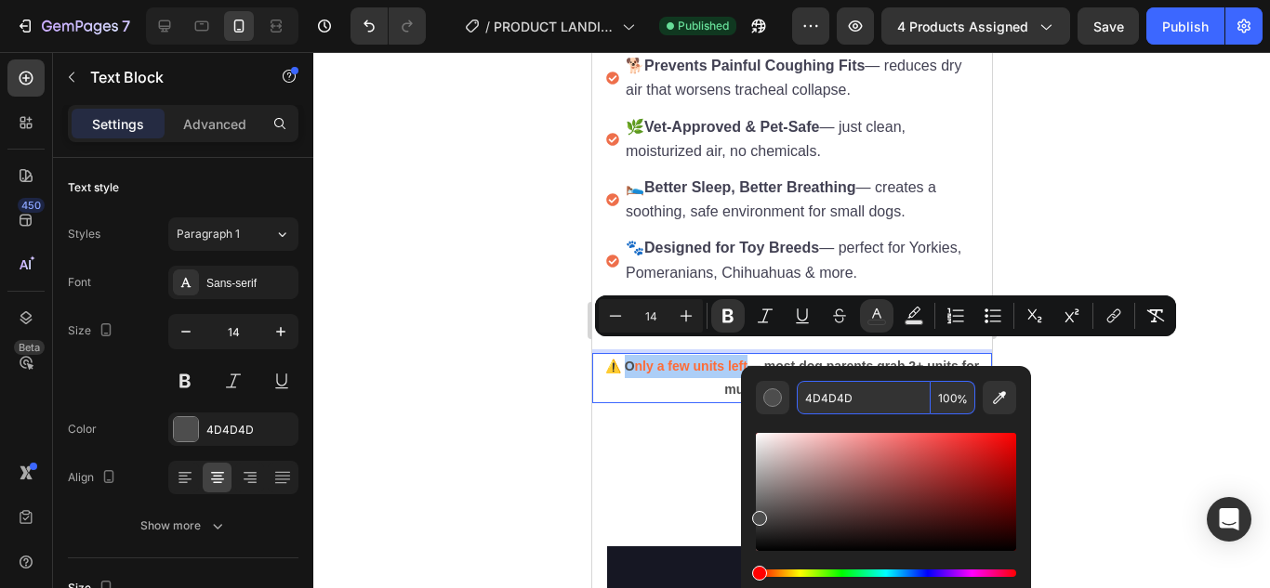
click at [874, 387] on input "4D4D4D" at bounding box center [863, 397] width 134 height 33
paste input "#FF6B35"
type input "FF6B35"
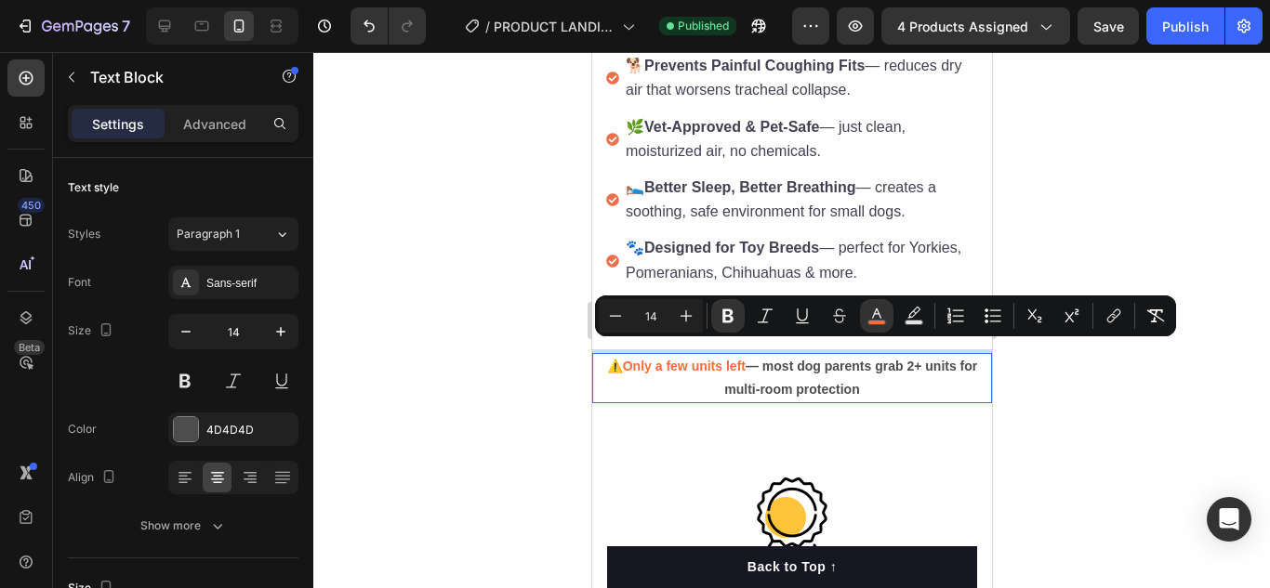
drag, startPoint x: 1465, startPoint y: 439, endPoint x: 877, endPoint y: 387, distance: 589.7
click at [875, 387] on p "⚠️ Only a few units left — most dog parents grab 2+ units for multi-room protec…" at bounding box center [791, 378] width 396 height 46
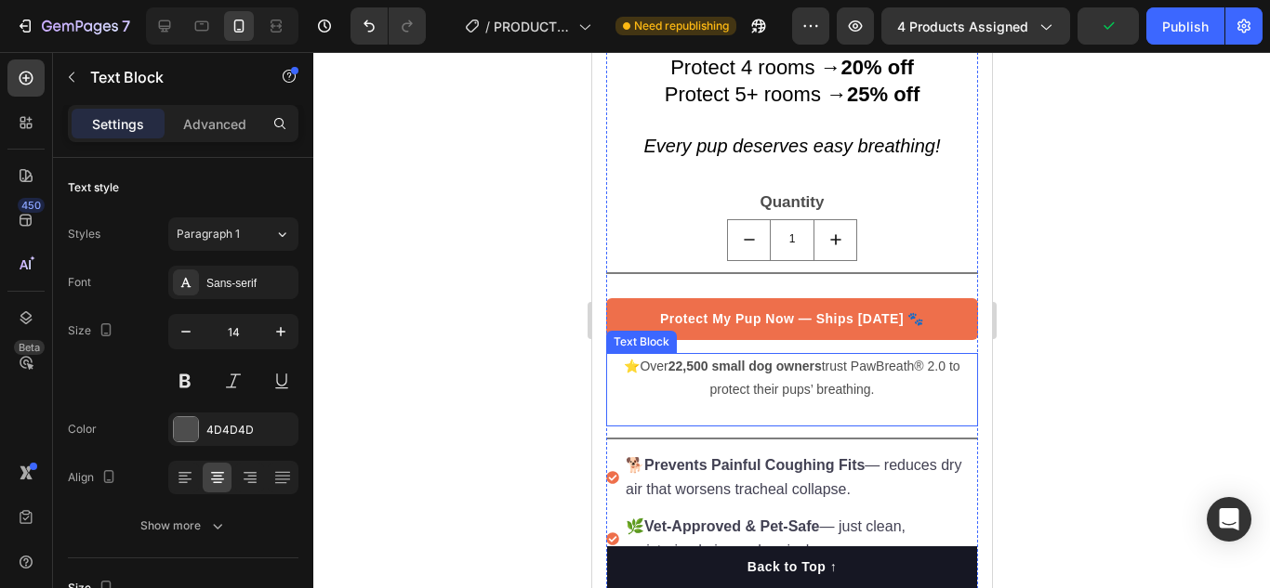
scroll to position [1163, 0]
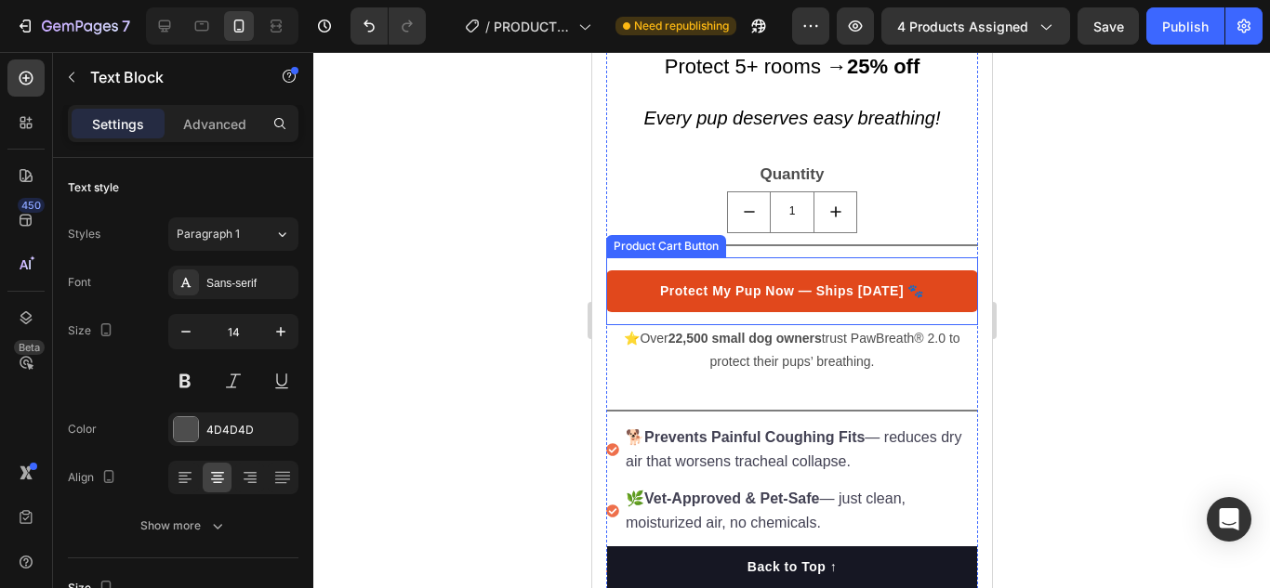
click at [643, 281] on button "Protect My Pup Now — Ships [DATE] 🐾" at bounding box center [791, 291] width 372 height 42
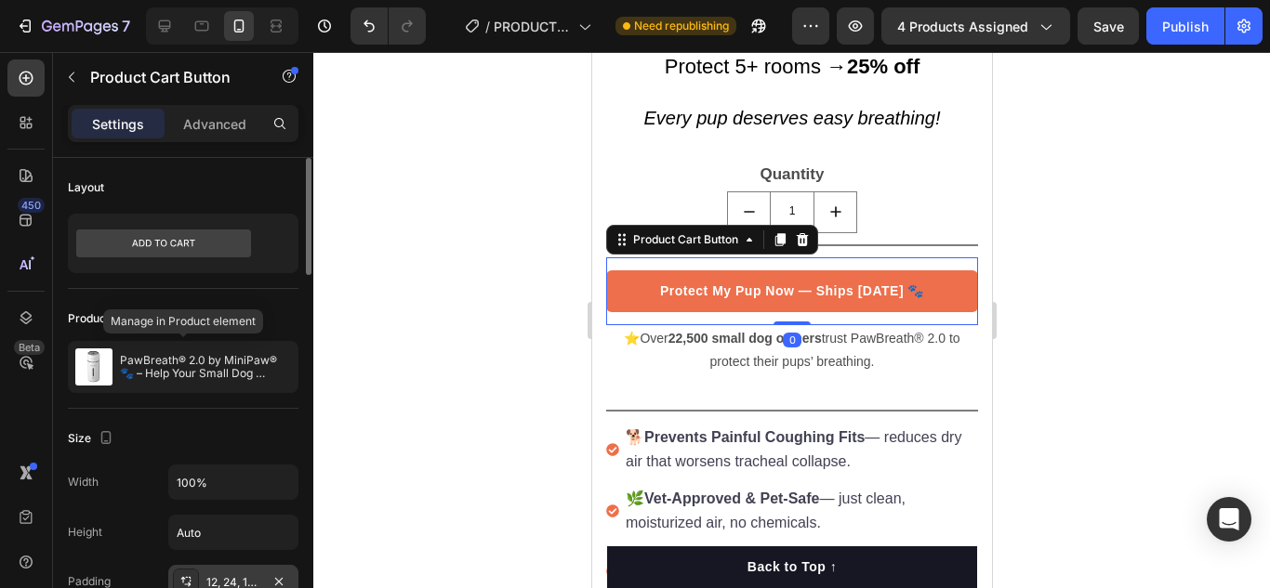
scroll to position [186, 0]
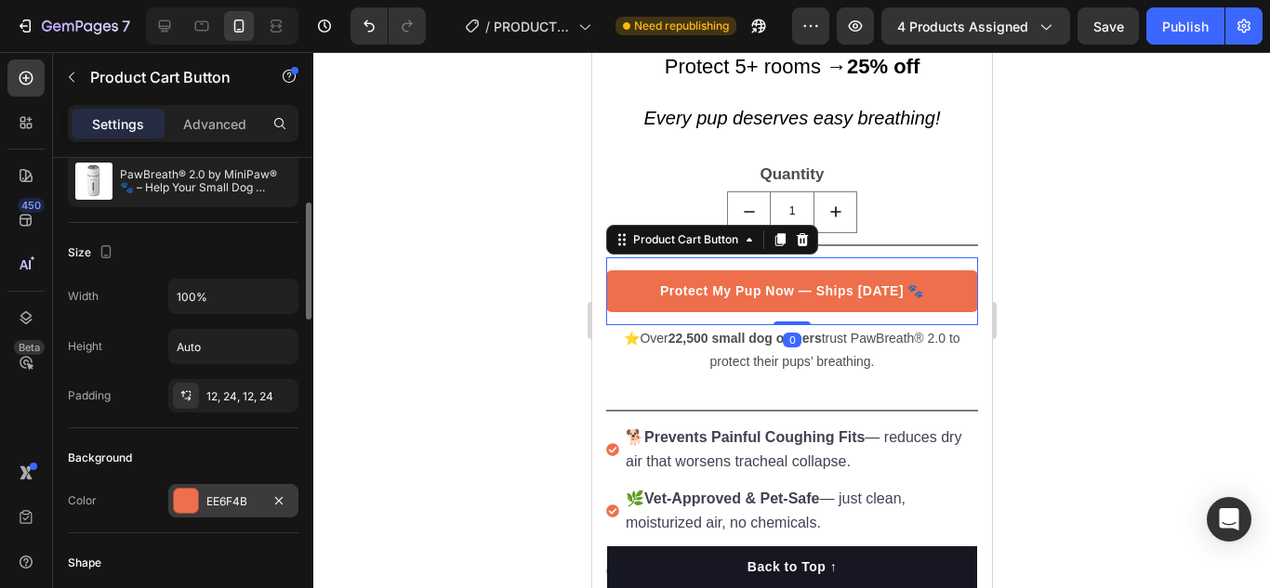
click at [234, 496] on div "EE6F4B" at bounding box center [233, 502] width 54 height 17
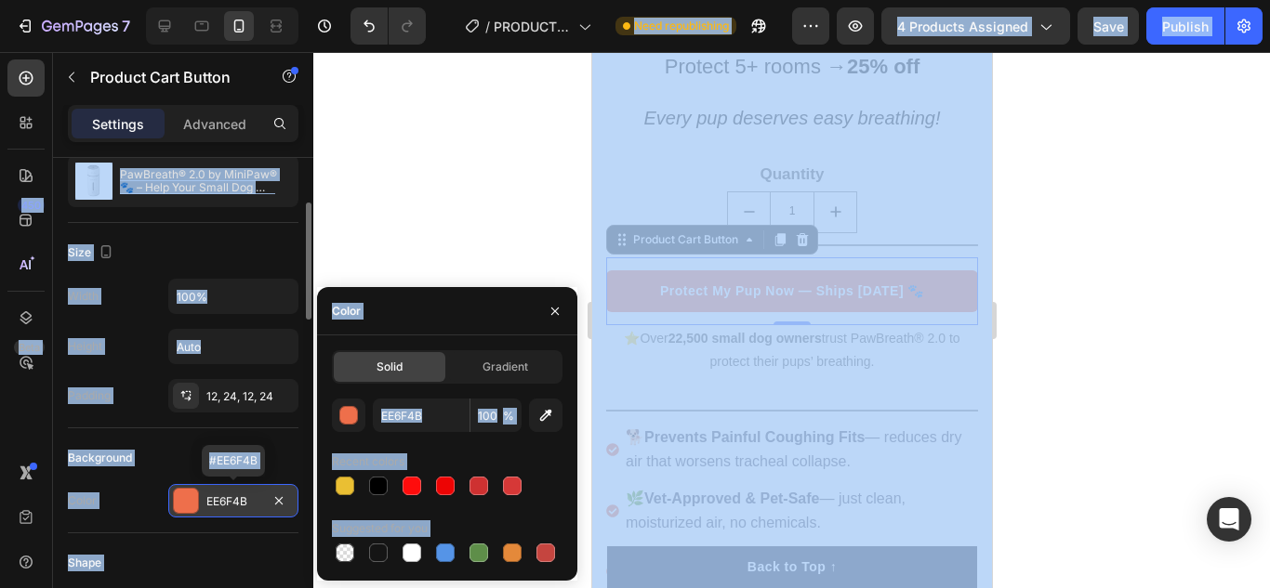
click at [233, 500] on div "EE6F4B" at bounding box center [233, 502] width 54 height 17
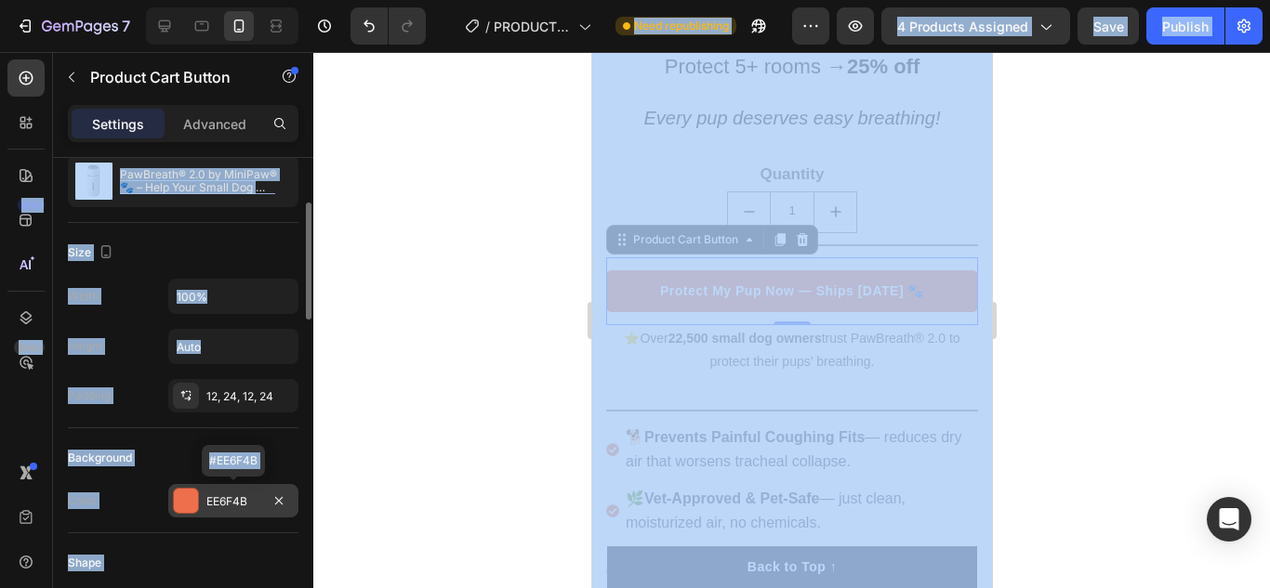
click at [233, 500] on div "EE6F4B" at bounding box center [233, 502] width 54 height 17
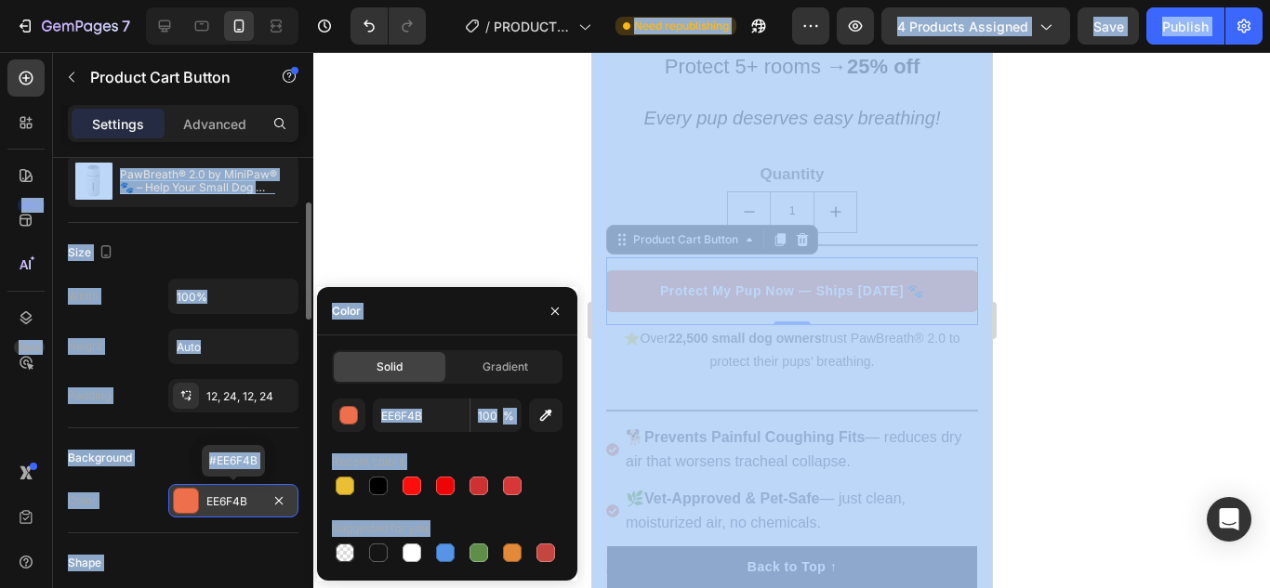
click at [234, 500] on div "EE6F4B" at bounding box center [233, 502] width 54 height 17
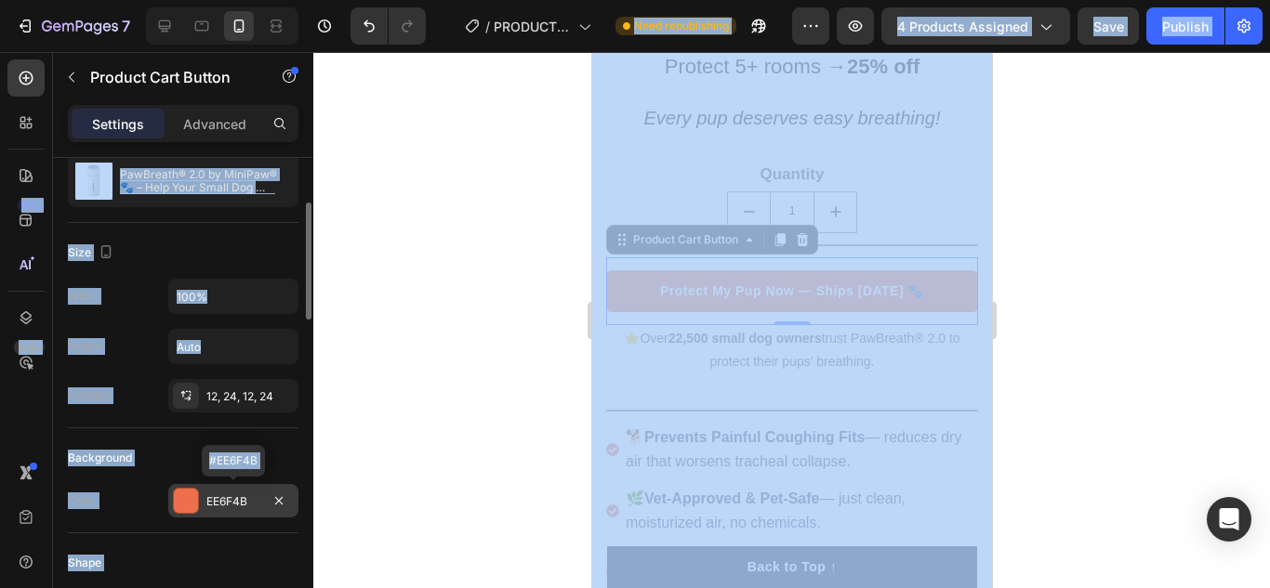
click at [234, 500] on div "EE6F4B" at bounding box center [233, 502] width 54 height 17
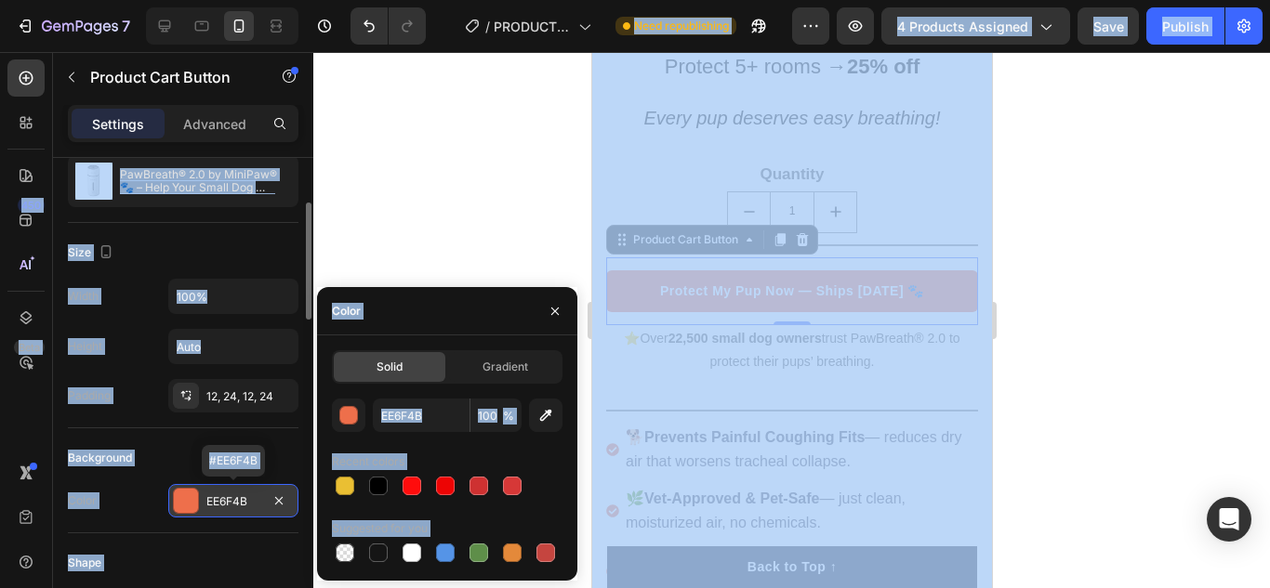
click at [248, 504] on div "EE6F4B" at bounding box center [233, 502] width 54 height 17
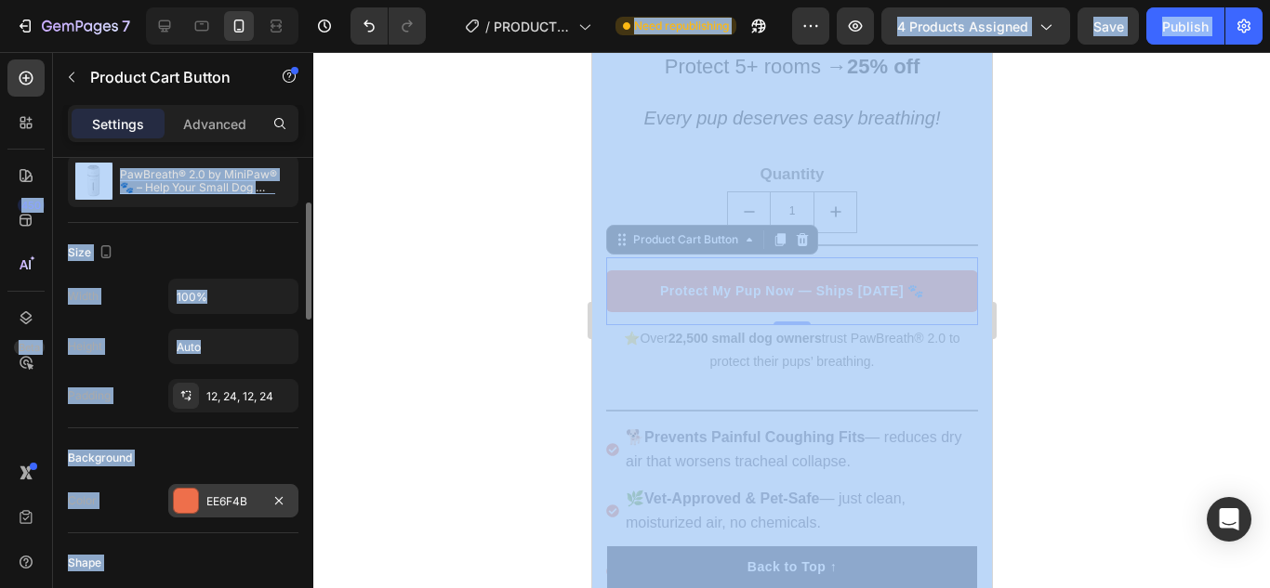
click at [241, 504] on div "EE6F4B" at bounding box center [233, 502] width 54 height 17
click at [1010, 342] on div at bounding box center [791, 320] width 956 height 536
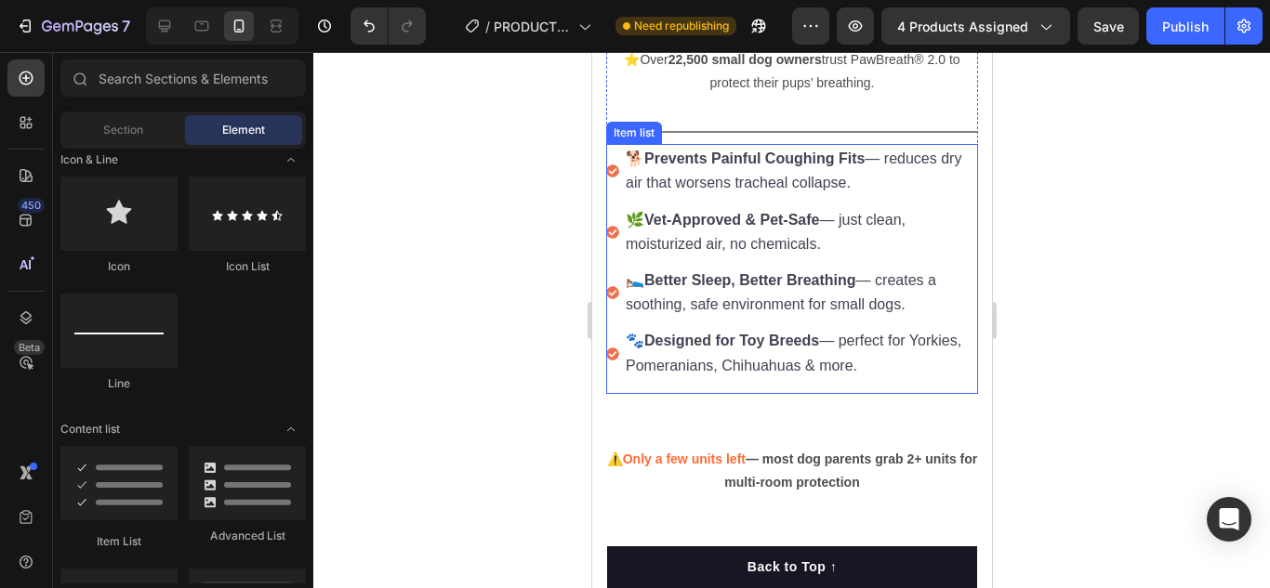
scroll to position [1627, 0]
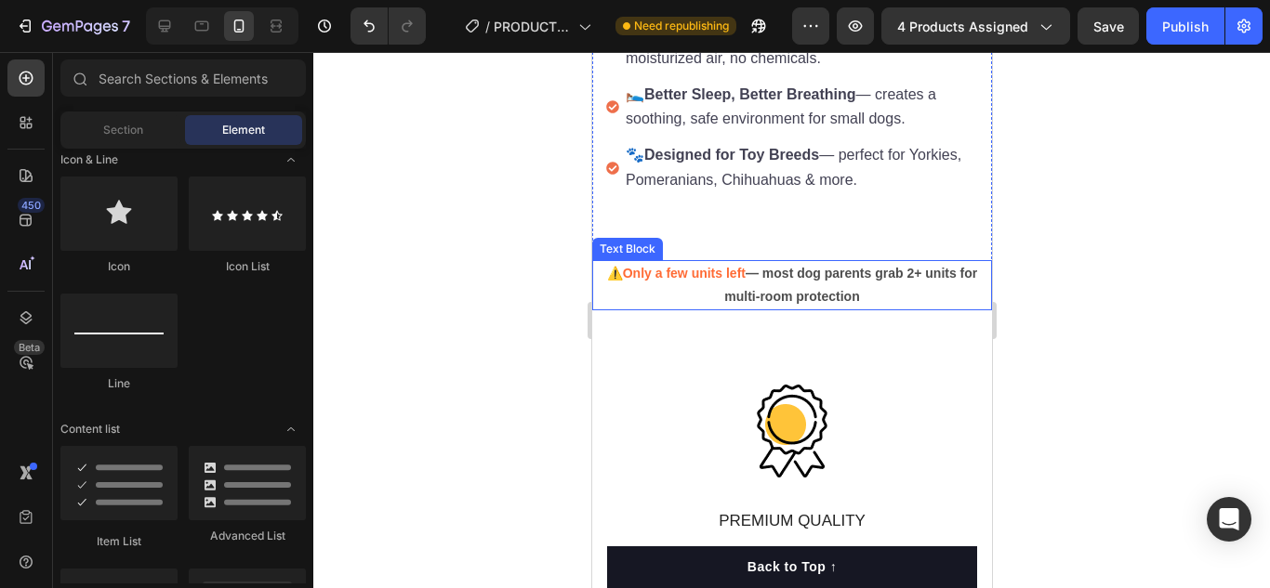
click at [622, 266] on strong "Only a few units left" at bounding box center [683, 273] width 123 height 15
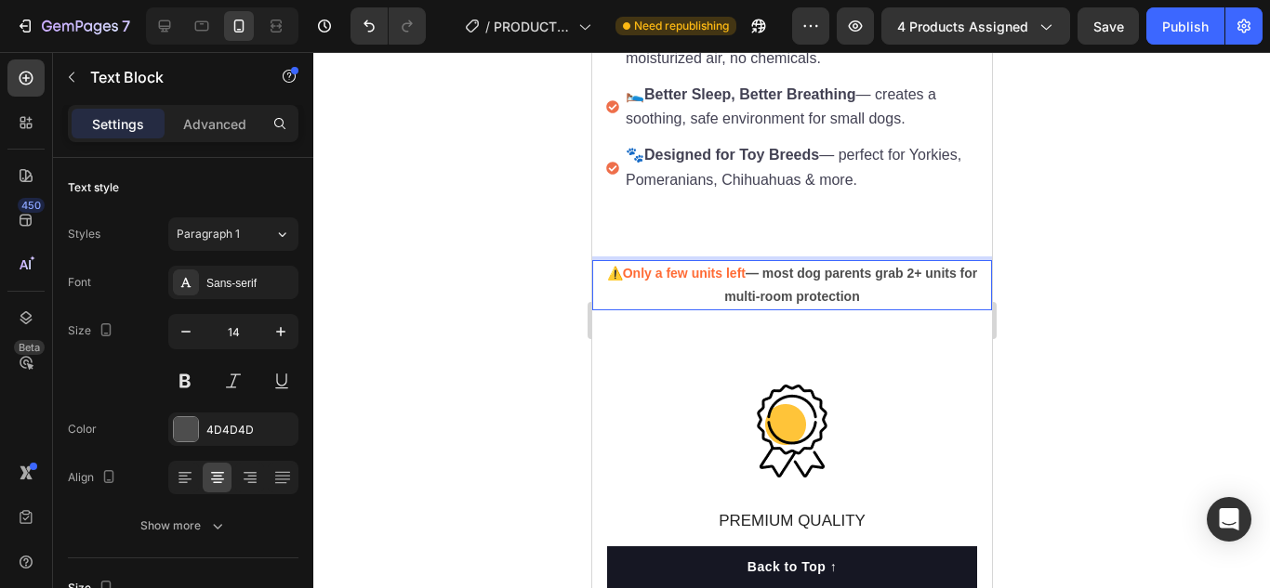
click at [622, 266] on strong "Only a few units left" at bounding box center [683, 273] width 123 height 15
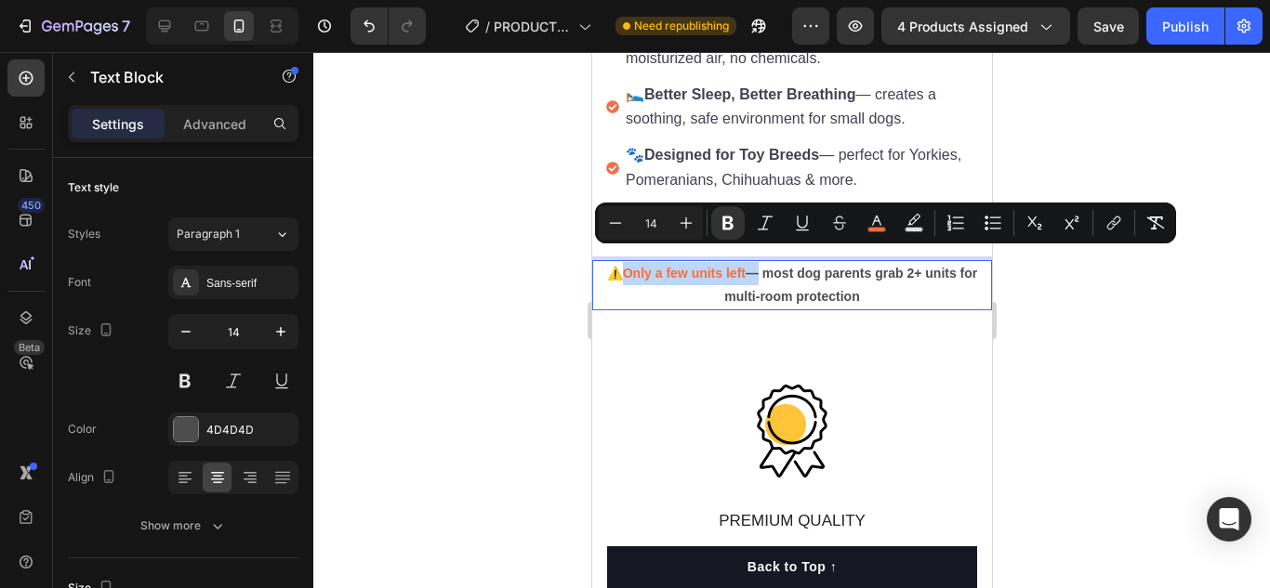
drag, startPoint x: 616, startPoint y: 262, endPoint x: 736, endPoint y: 268, distance: 120.0
click at [736, 268] on p "⚠️ Only a few units left — most dog parents grab 2+ units for multi-room protec…" at bounding box center [791, 285] width 396 height 46
click at [865, 227] on button "color" at bounding box center [876, 222] width 33 height 33
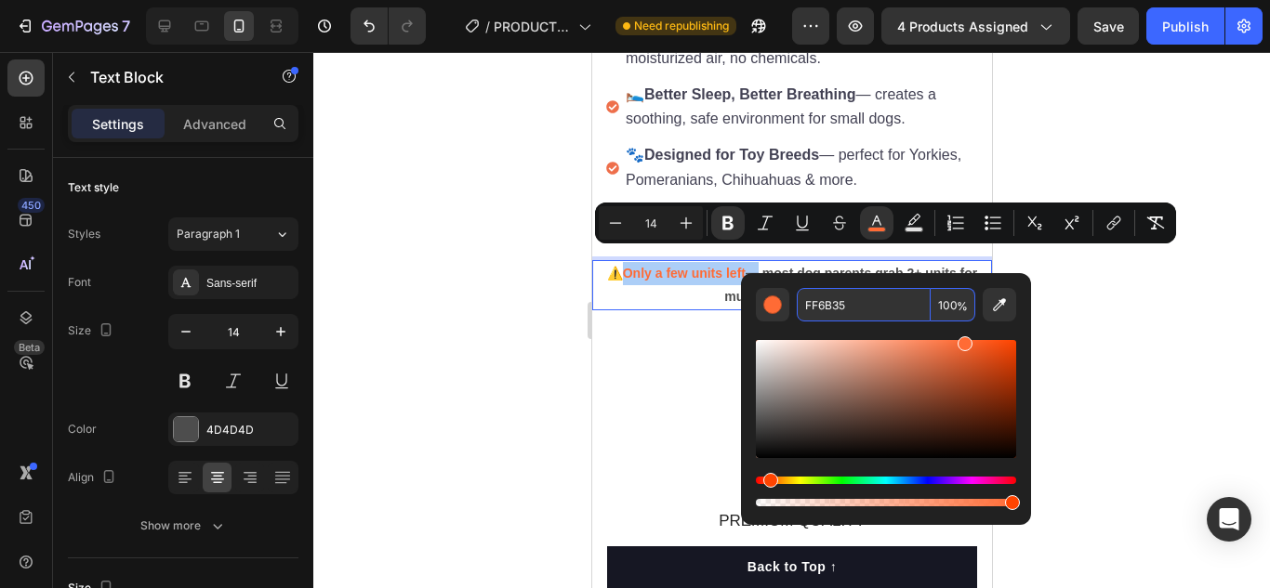
click at [844, 309] on input "FF6B35" at bounding box center [863, 304] width 134 height 33
paste input "7 Need republishing 4 products assigned Save Publish 450 Beta Layout Product so…"
type input "7 Need republishing 4 products assigned Save Publish 450 Beta Layout Product so…"
type input "FF6B35"
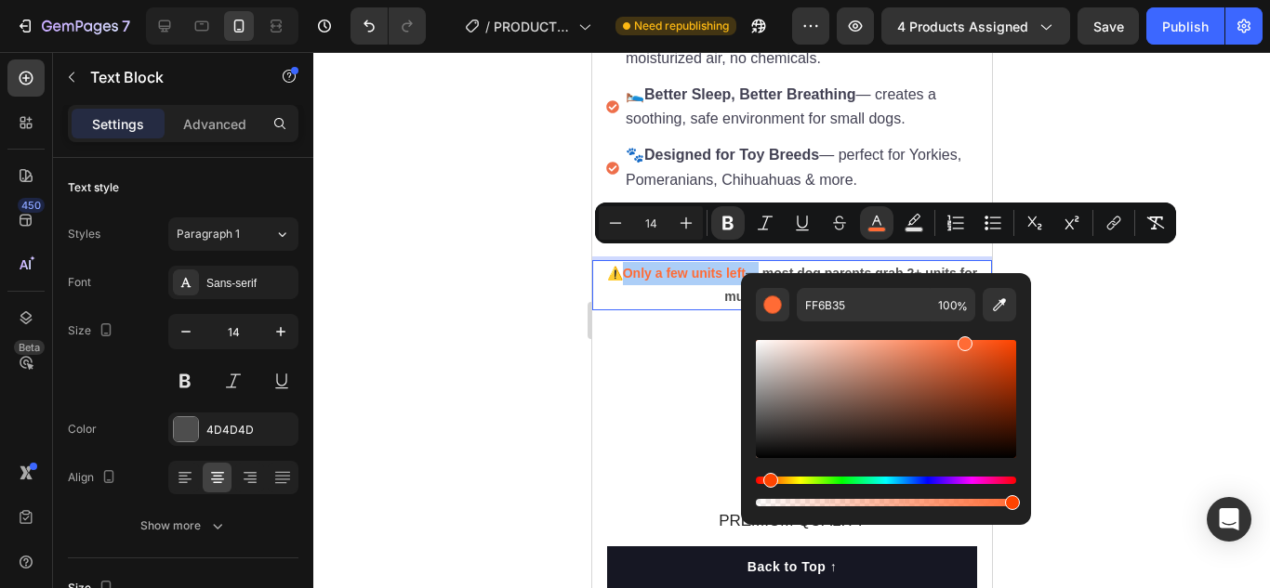
click at [527, 358] on div at bounding box center [791, 320] width 956 height 536
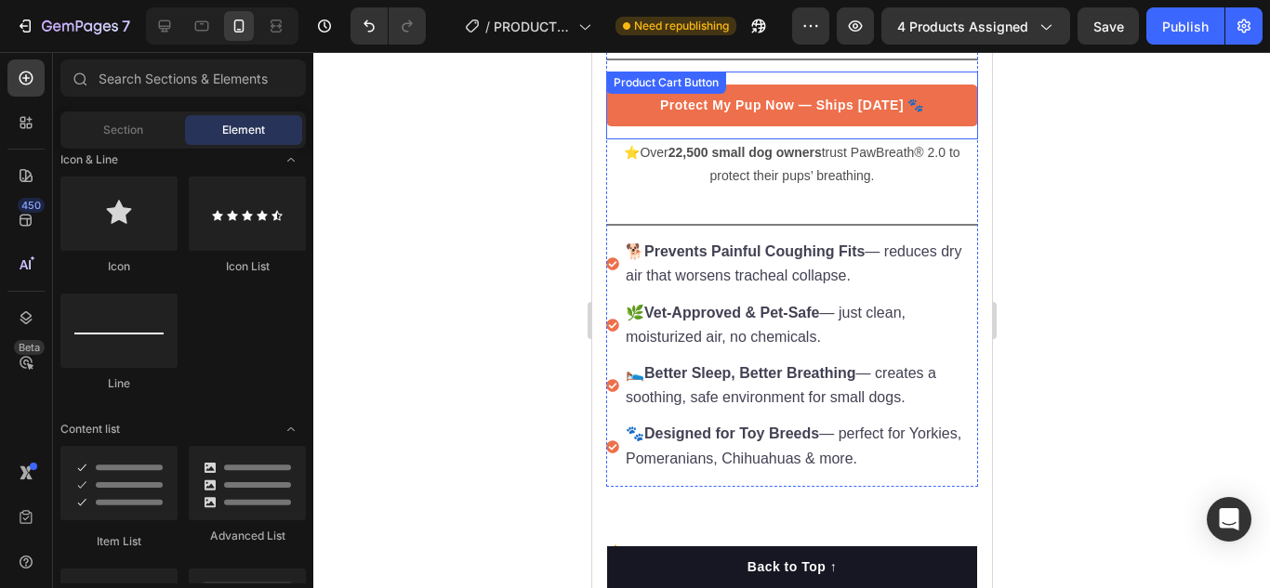
scroll to position [1256, 0]
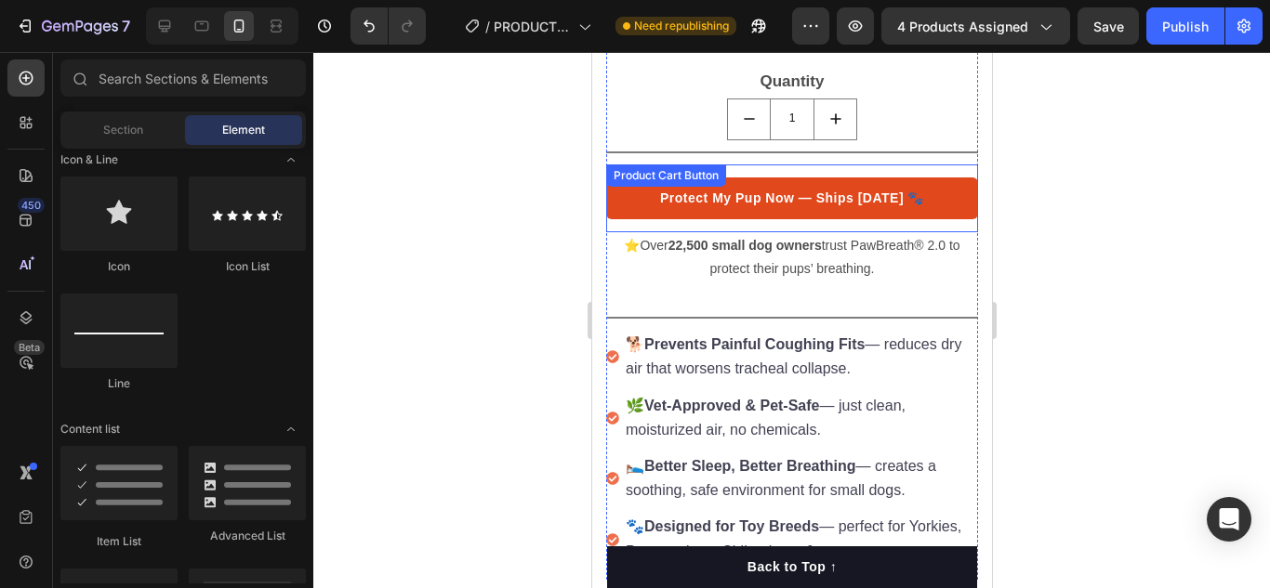
click at [635, 199] on button "Protect My Pup Now — Ships [DATE] 🐾" at bounding box center [791, 199] width 372 height 42
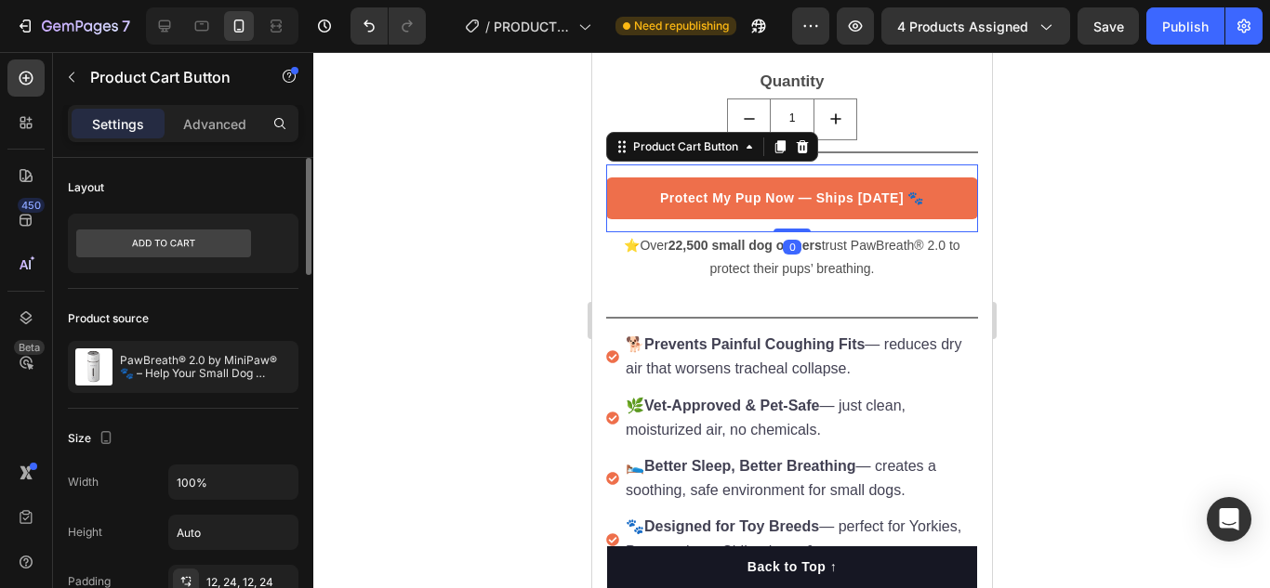
scroll to position [186, 0]
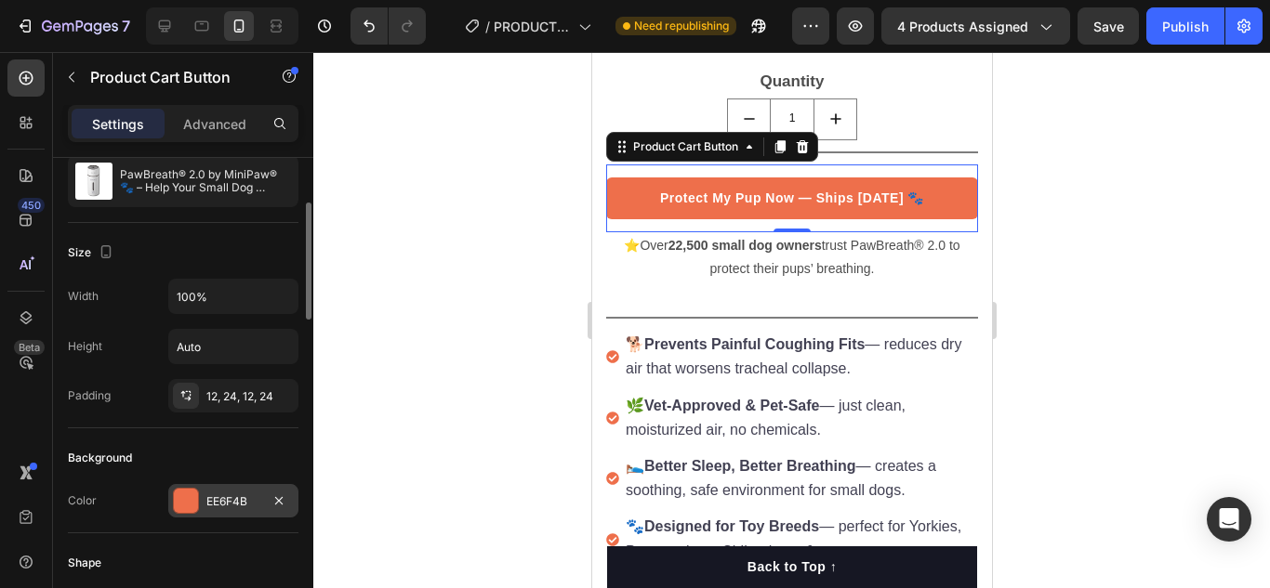
click at [210, 499] on div "EE6F4B" at bounding box center [233, 502] width 54 height 17
drag, startPoint x: 415, startPoint y: 179, endPoint x: 13, endPoint y: 197, distance: 401.9
click at [415, 179] on div at bounding box center [791, 320] width 956 height 536
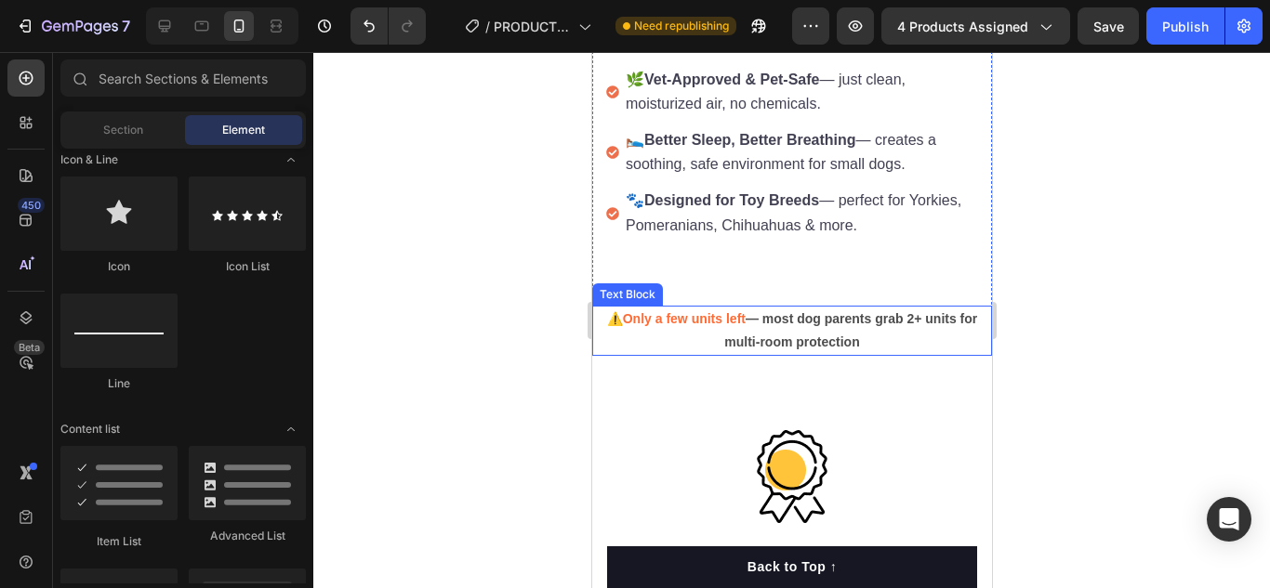
scroll to position [1627, 0]
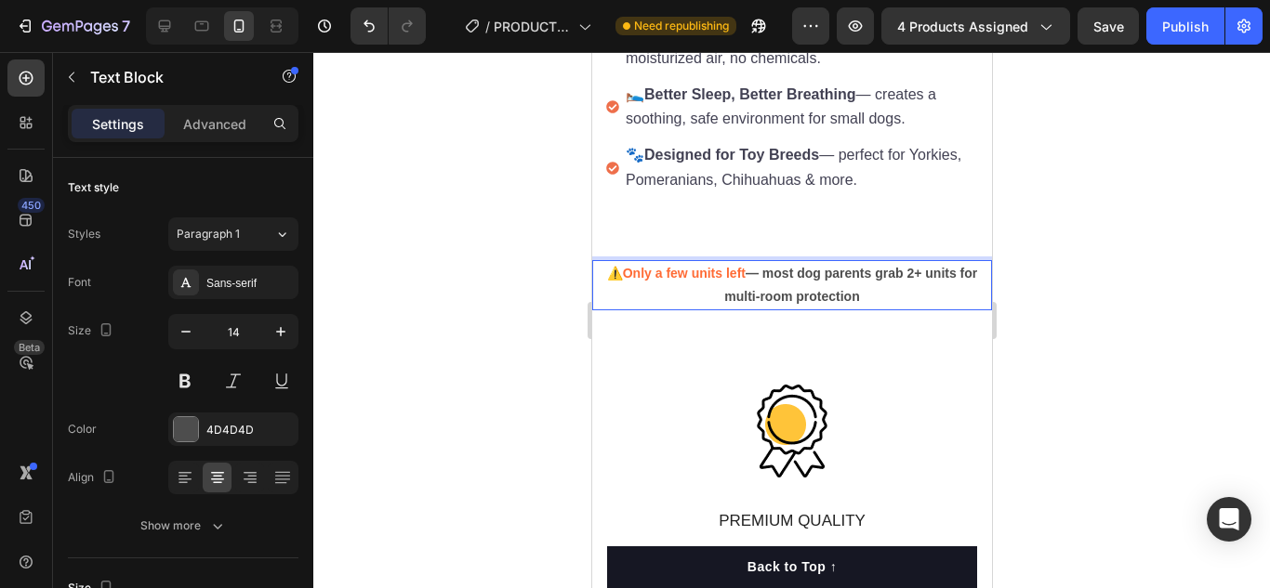
click at [622, 266] on strong "Only a few units left" at bounding box center [683, 273] width 123 height 15
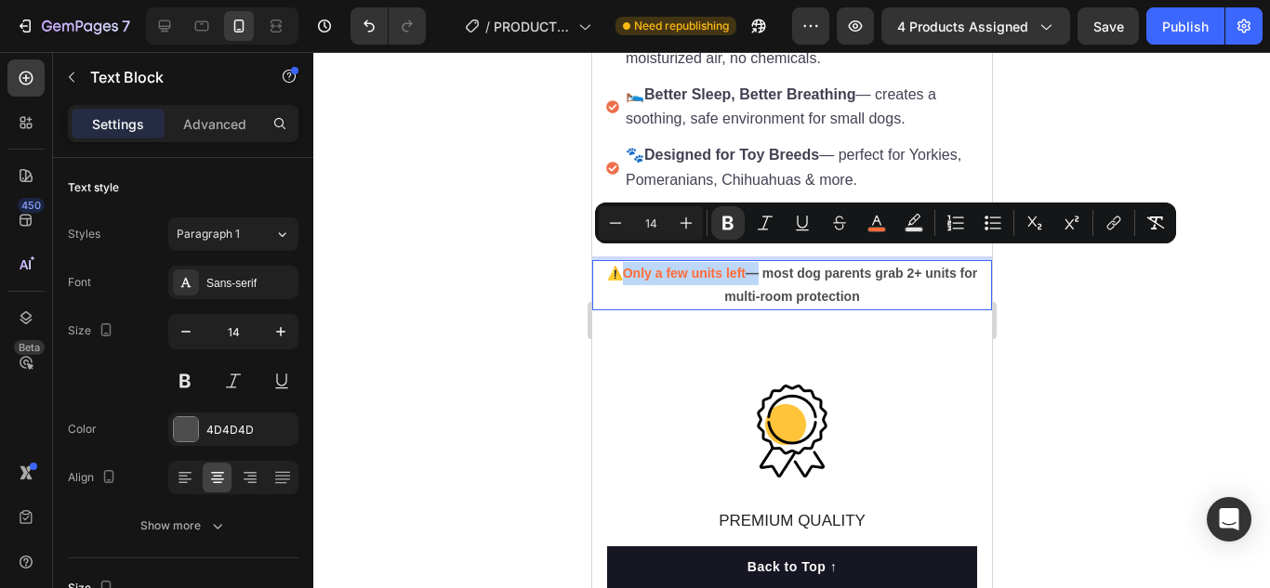
drag, startPoint x: 620, startPoint y: 261, endPoint x: 732, endPoint y: 257, distance: 112.6
click at [735, 266] on strong "Only a few units left" at bounding box center [683, 273] width 123 height 15
click at [873, 228] on rect "Editor contextual toolbar" at bounding box center [877, 230] width 18 height 5
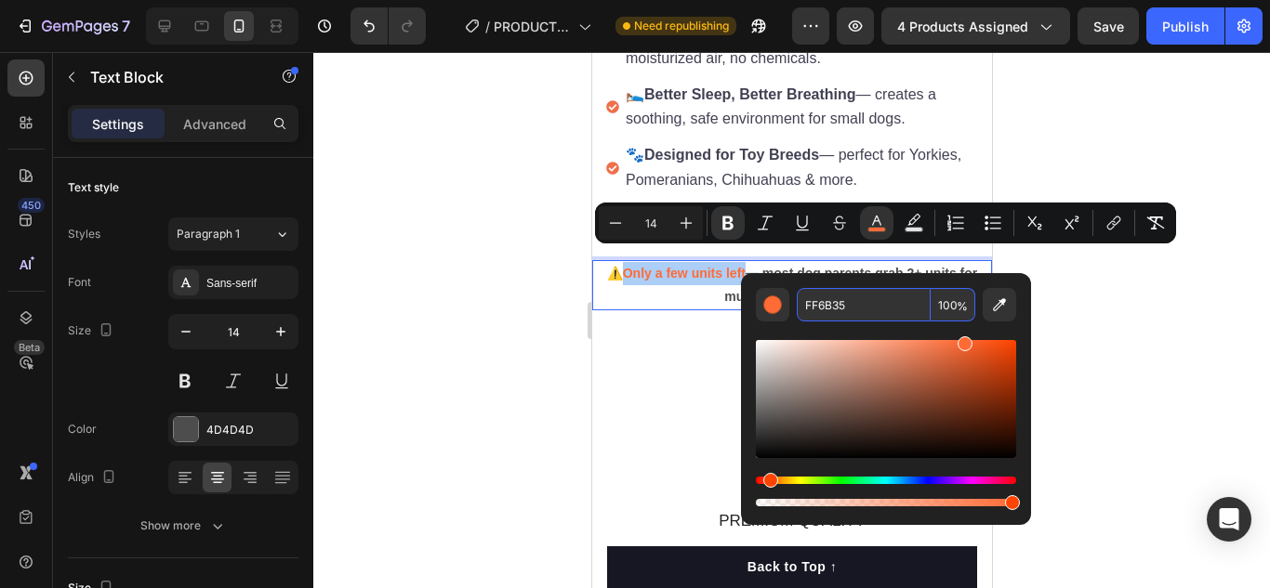
click at [842, 307] on input "FF6B35" at bounding box center [863, 304] width 134 height 33
paste input "EE6F4B"
type input "EE6F4B"
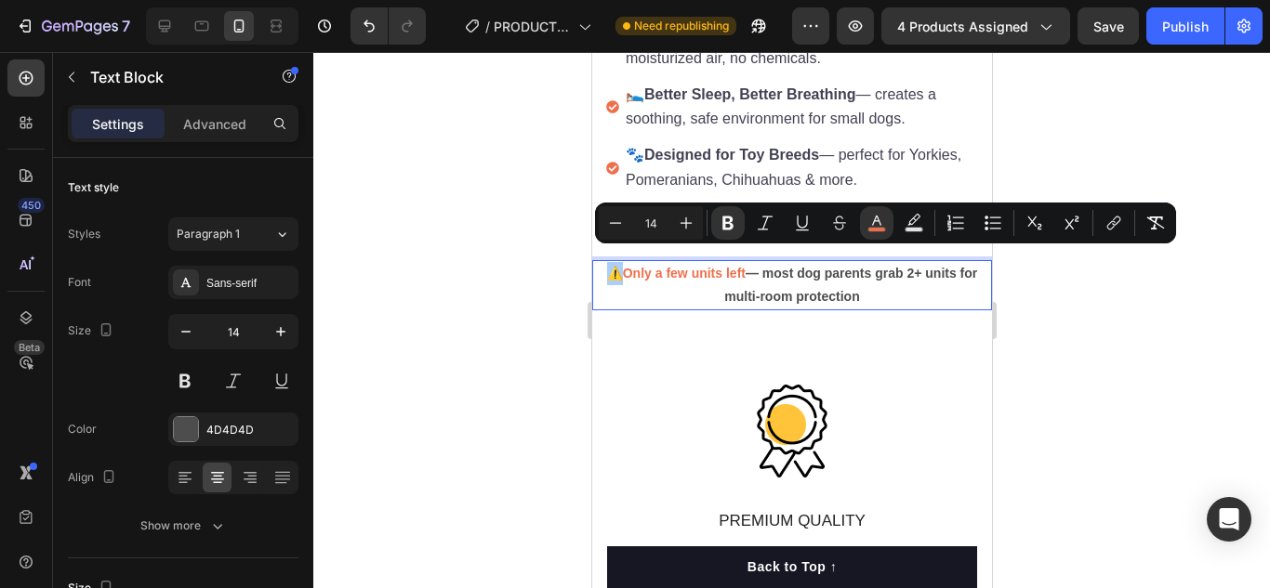
click at [1006, 305] on div at bounding box center [791, 320] width 956 height 536
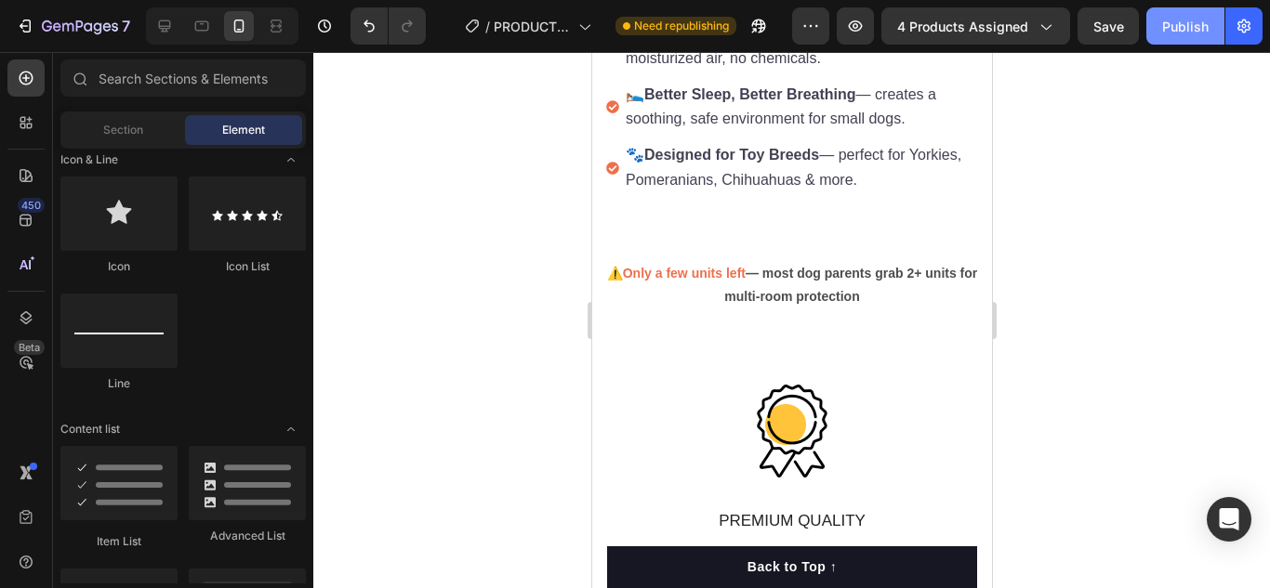
click at [1177, 38] on button "Publish" at bounding box center [1185, 25] width 78 height 37
click at [1177, 37] on button "Publish" at bounding box center [1185, 25] width 78 height 37
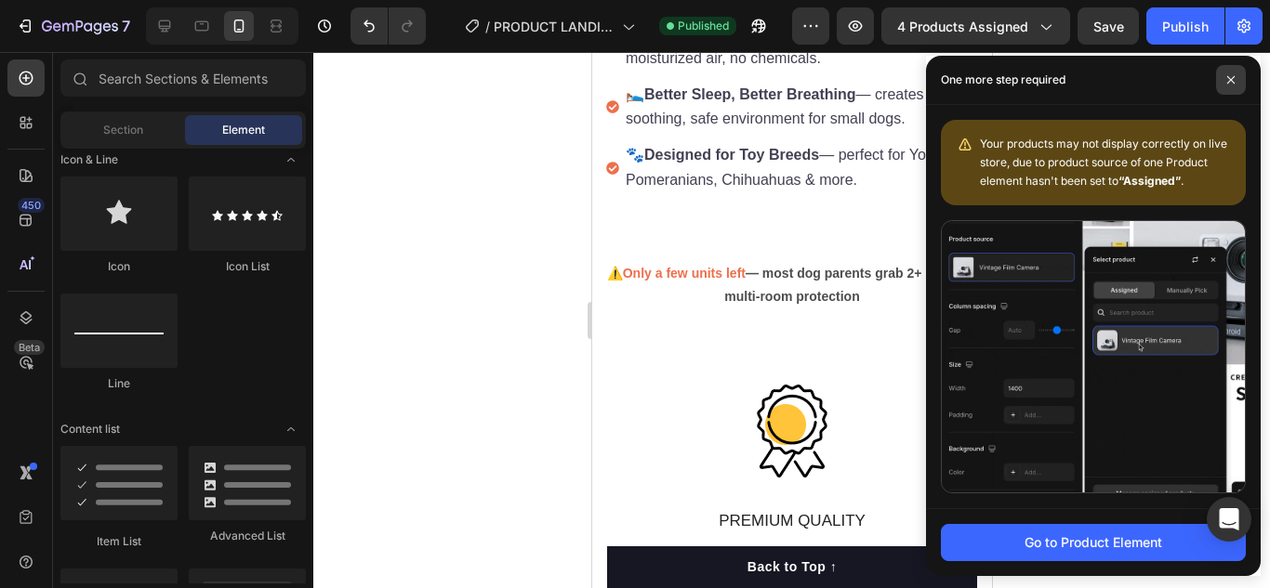
click at [1220, 72] on span at bounding box center [1231, 80] width 30 height 30
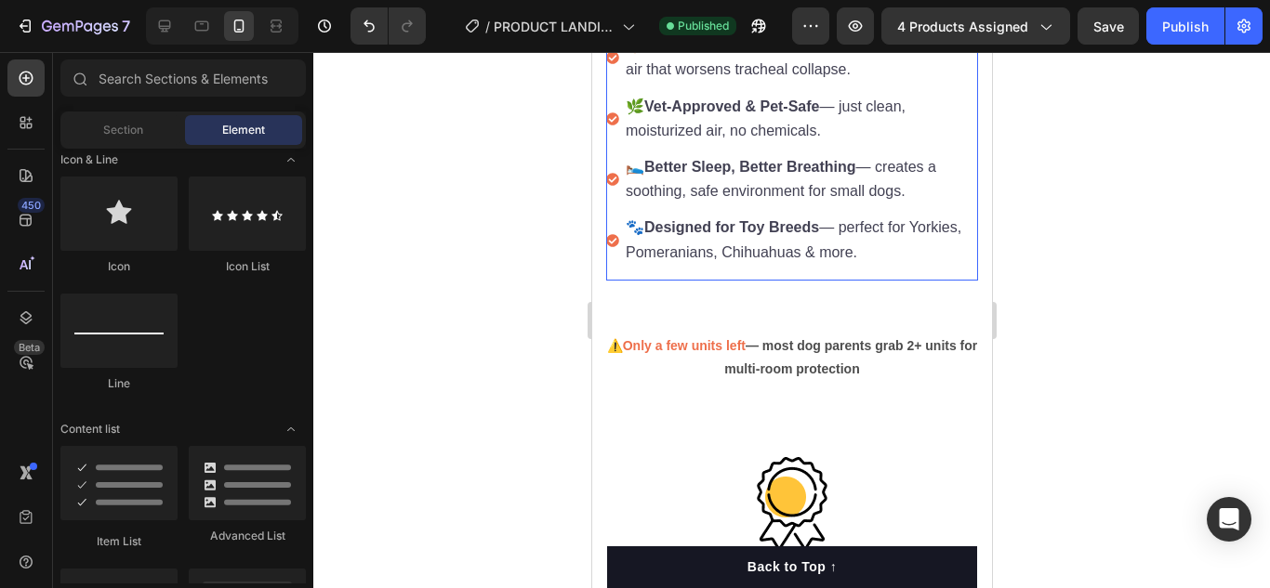
scroll to position [1534, 0]
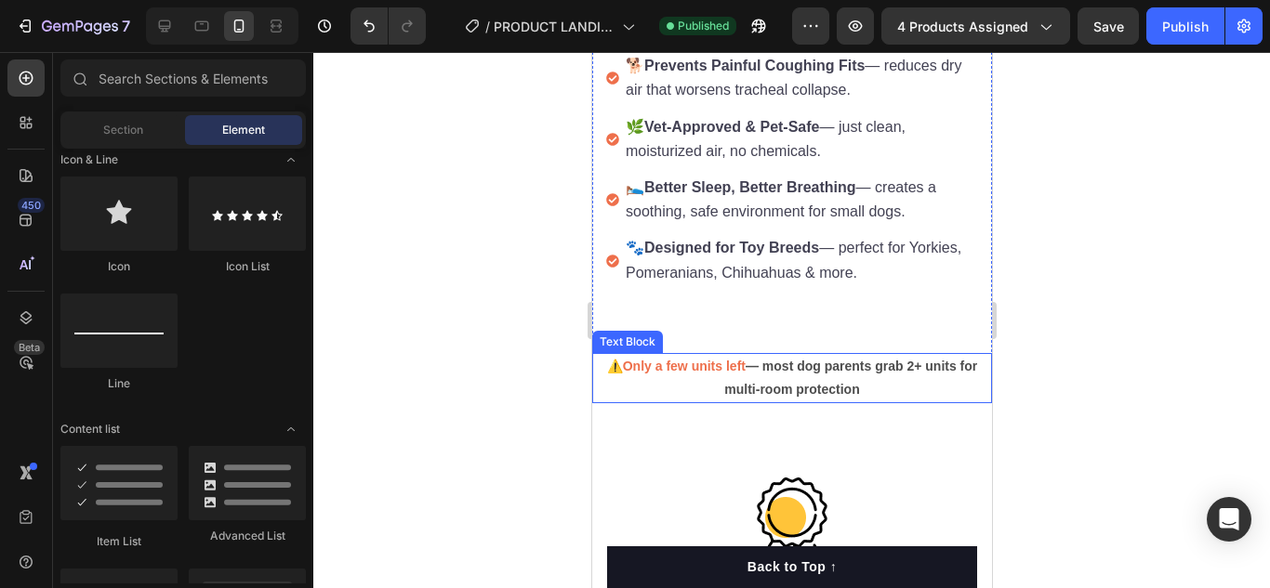
click at [849, 376] on strong "— most dog parents grab 2+ units for multi-room protection" at bounding box center [849, 378] width 253 height 38
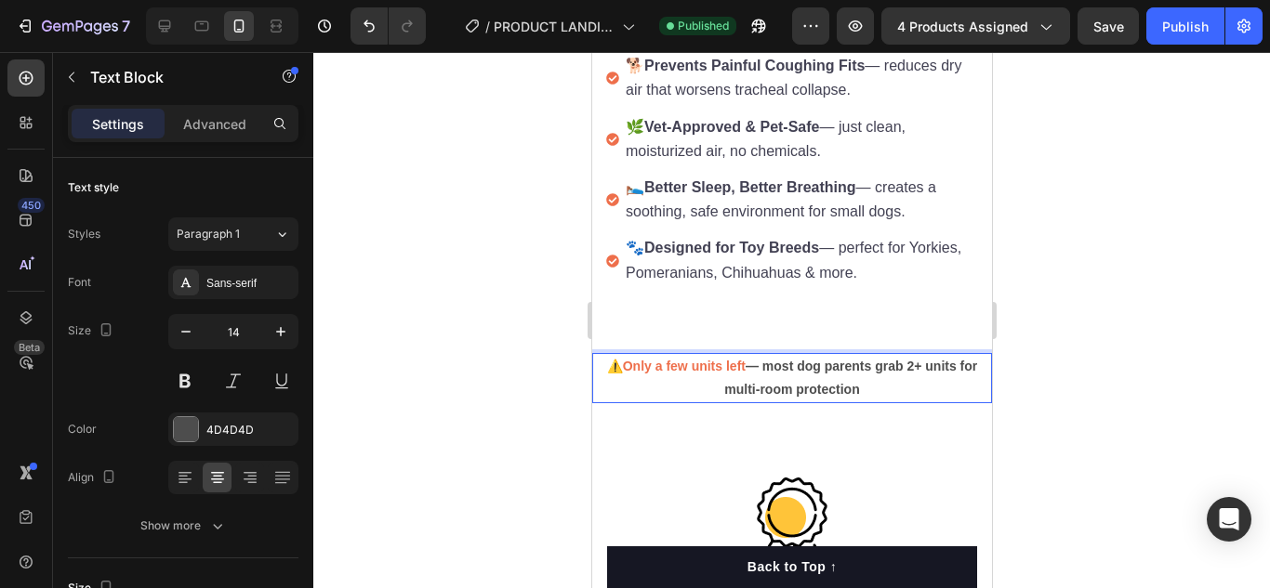
click at [852, 379] on p "⚠️ Only a few units left — most dog parents grab 2+ units for multi-room protec…" at bounding box center [791, 378] width 396 height 46
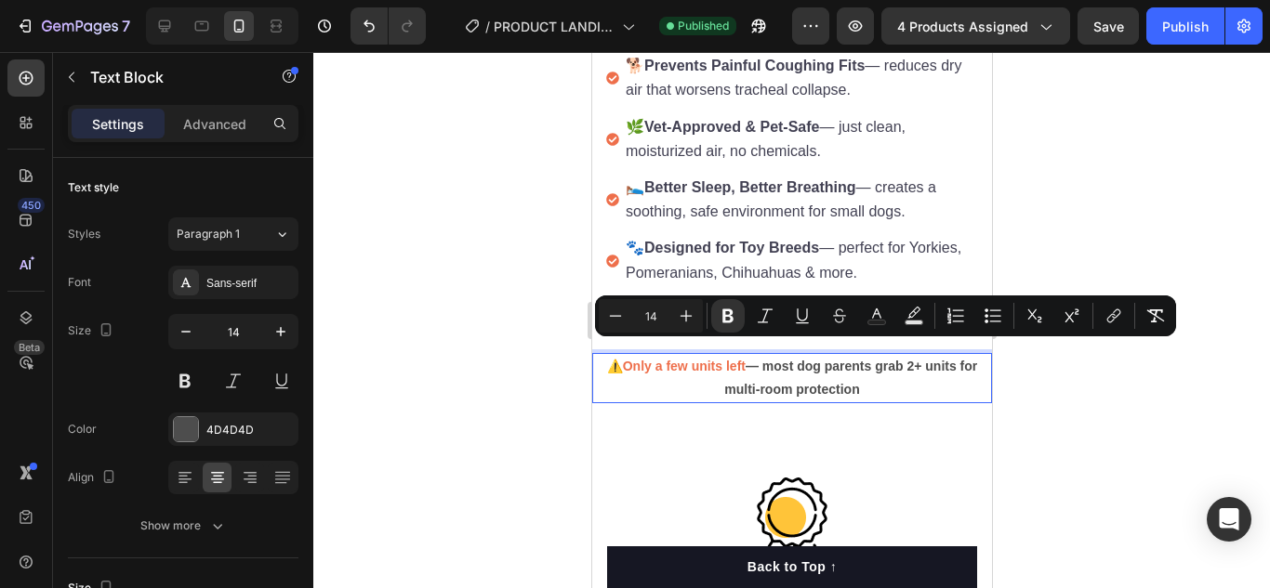
drag, startPoint x: 852, startPoint y: 378, endPoint x: 745, endPoint y: 355, distance: 109.4
click at [745, 355] on p "⚠️ Only a few units left — most dog parents grab 2+ units for multi-room protec…" at bounding box center [791, 378] width 396 height 46
click at [873, 331] on button "Text Color" at bounding box center [876, 315] width 33 height 33
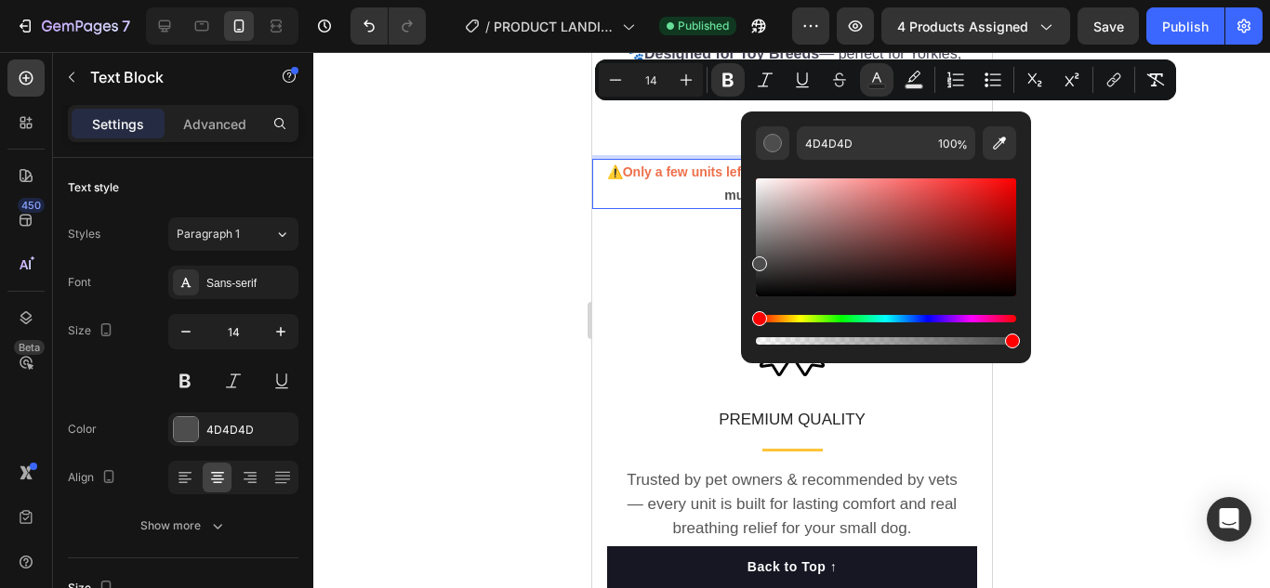
scroll to position [1813, 0]
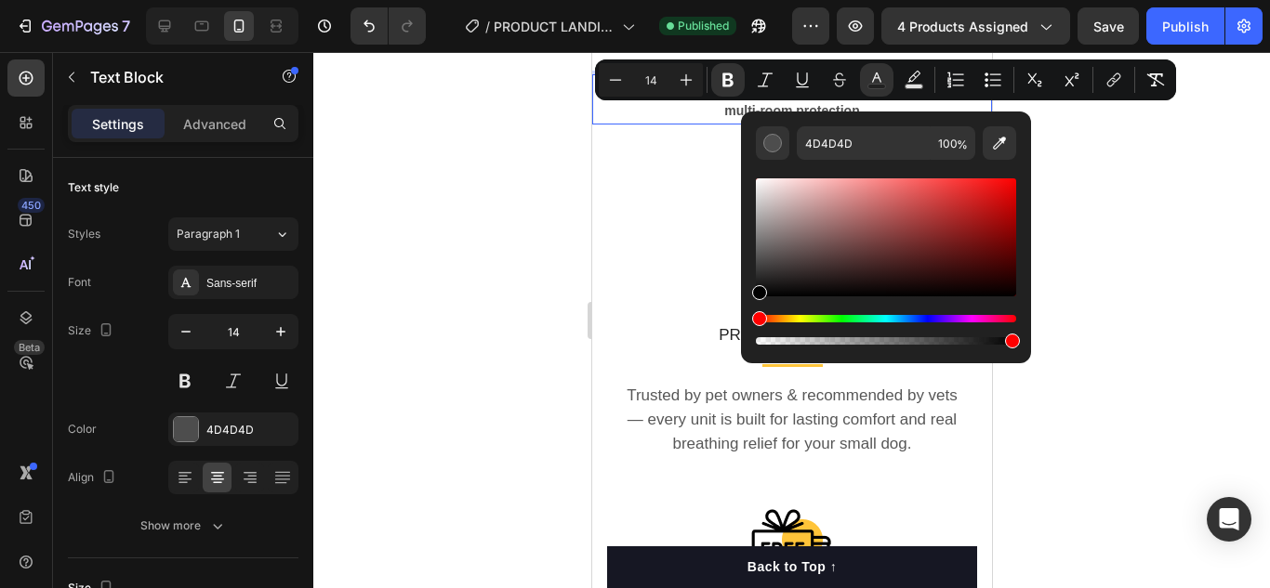
drag, startPoint x: 757, startPoint y: 277, endPoint x: 740, endPoint y: 311, distance: 38.2
click at [745, 309] on div "4D4D4D 100 %" at bounding box center [886, 230] width 290 height 237
type input "000000"
click at [556, 294] on div at bounding box center [791, 320] width 956 height 536
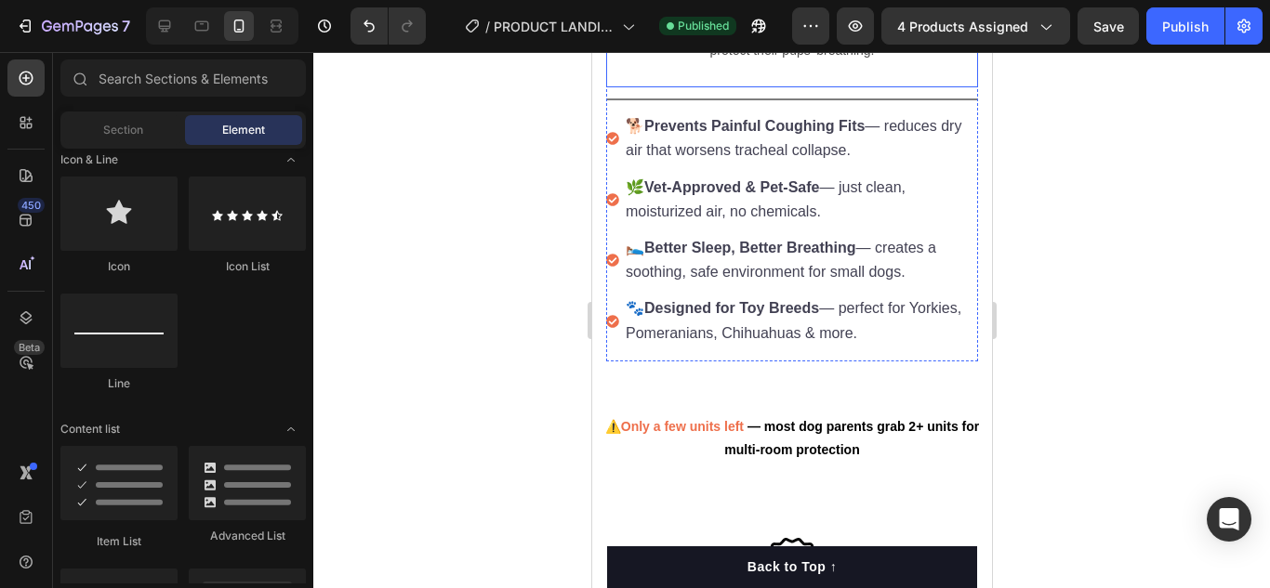
scroll to position [1441, 0]
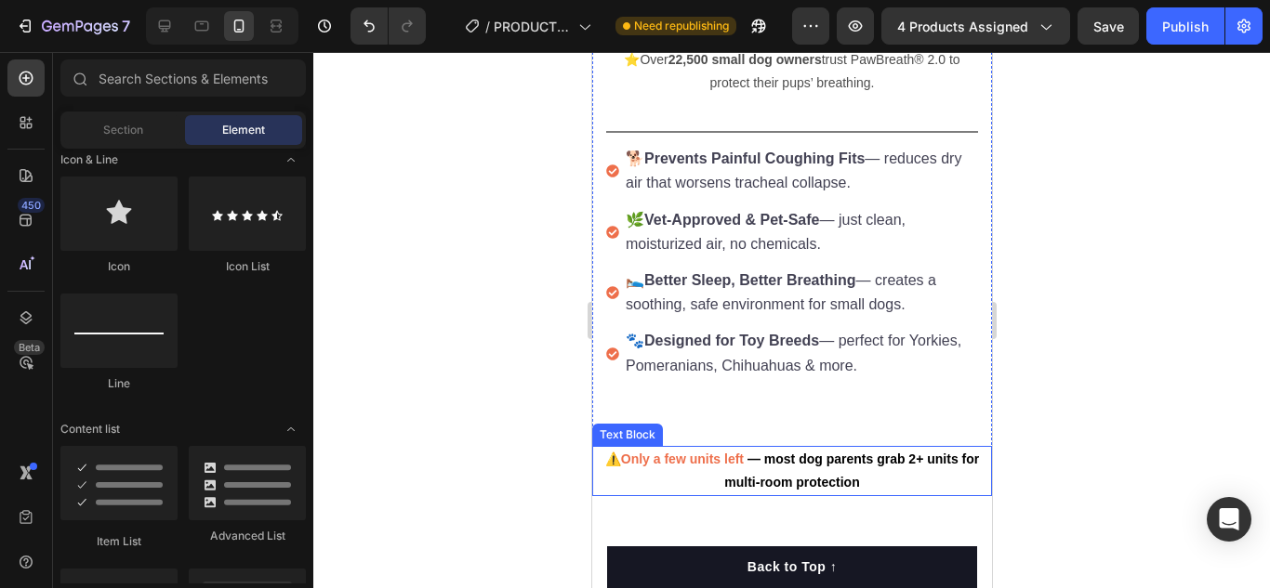
click at [758, 452] on strong "— most dog parents grab 2+ units for multi-room protection" at bounding box center [850, 471] width 255 height 38
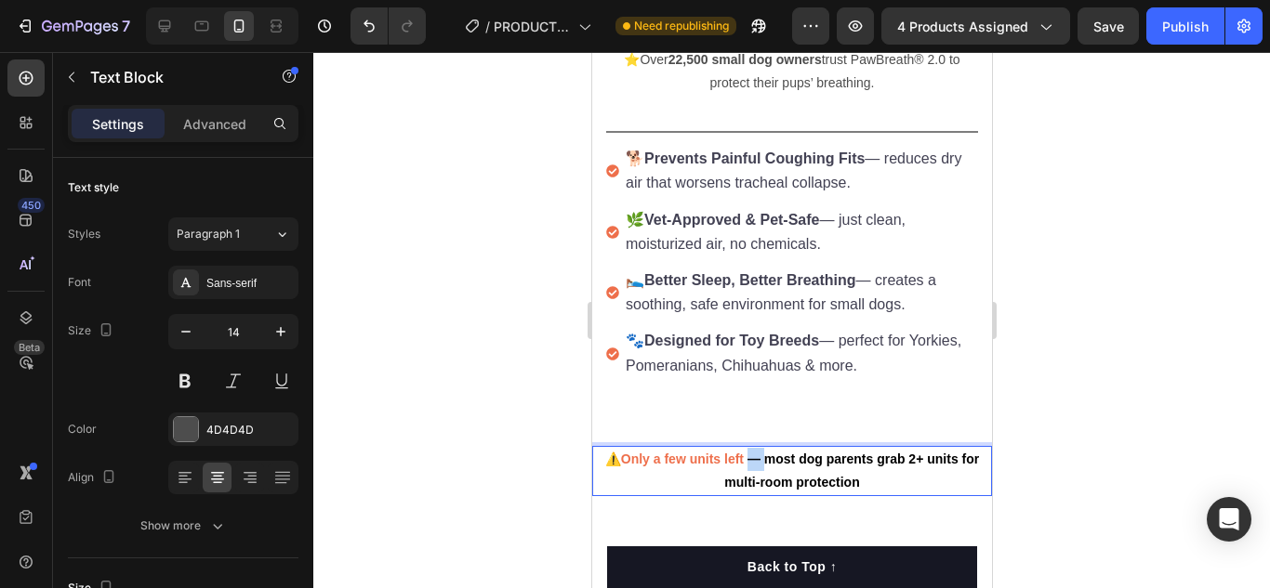
click at [743, 452] on strong "— most dog parents grab 2+ units for multi-room protection" at bounding box center [850, 471] width 255 height 38
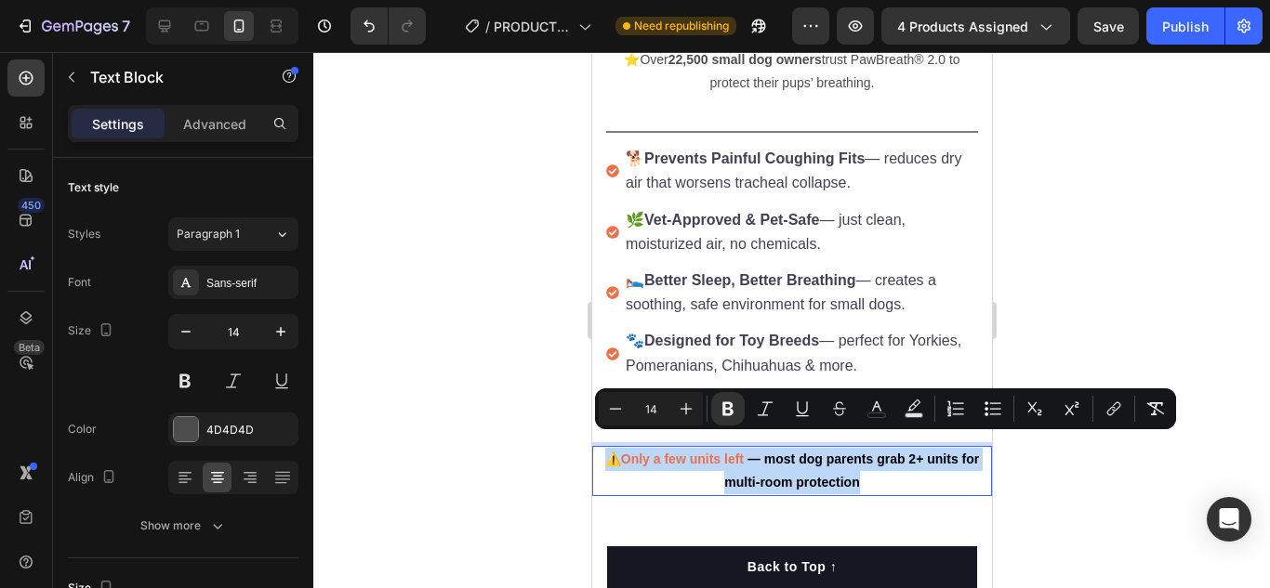
click at [747, 452] on strong "— most dog parents grab 2+ units for multi-room protection" at bounding box center [850, 471] width 255 height 38
click at [746, 452] on strong "— most dog parents grab 2+ units for multi-room protection" at bounding box center [850, 471] width 255 height 38
drag, startPoint x: 746, startPoint y: 449, endPoint x: 875, endPoint y: 477, distance: 131.3
click at [875, 477] on p "⚠️ Only a few units left — most dog parents grab 2+ units for multi-room protec…" at bounding box center [791, 471] width 396 height 46
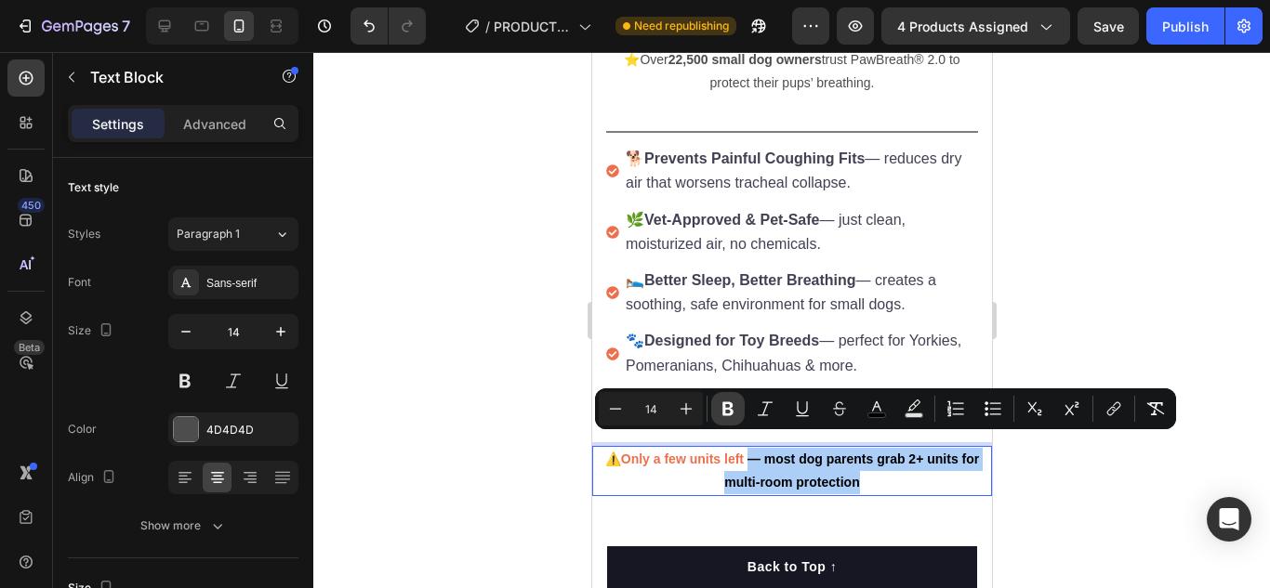
click at [737, 416] on button "Bold" at bounding box center [727, 408] width 33 height 33
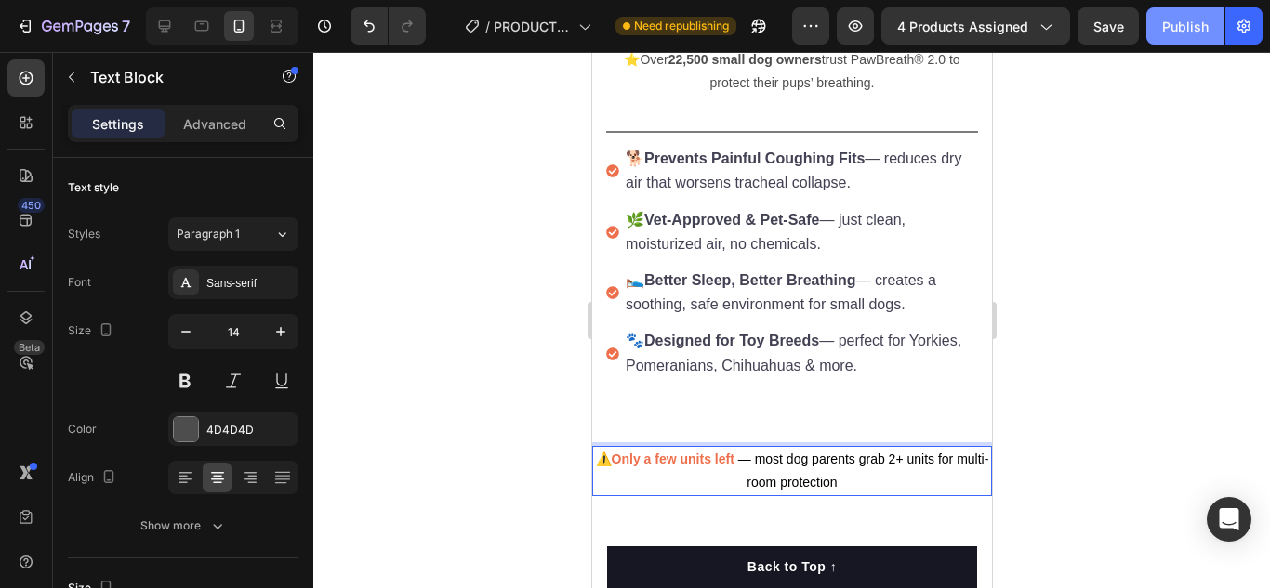
click at [1165, 27] on div "Publish" at bounding box center [1185, 27] width 46 height 20
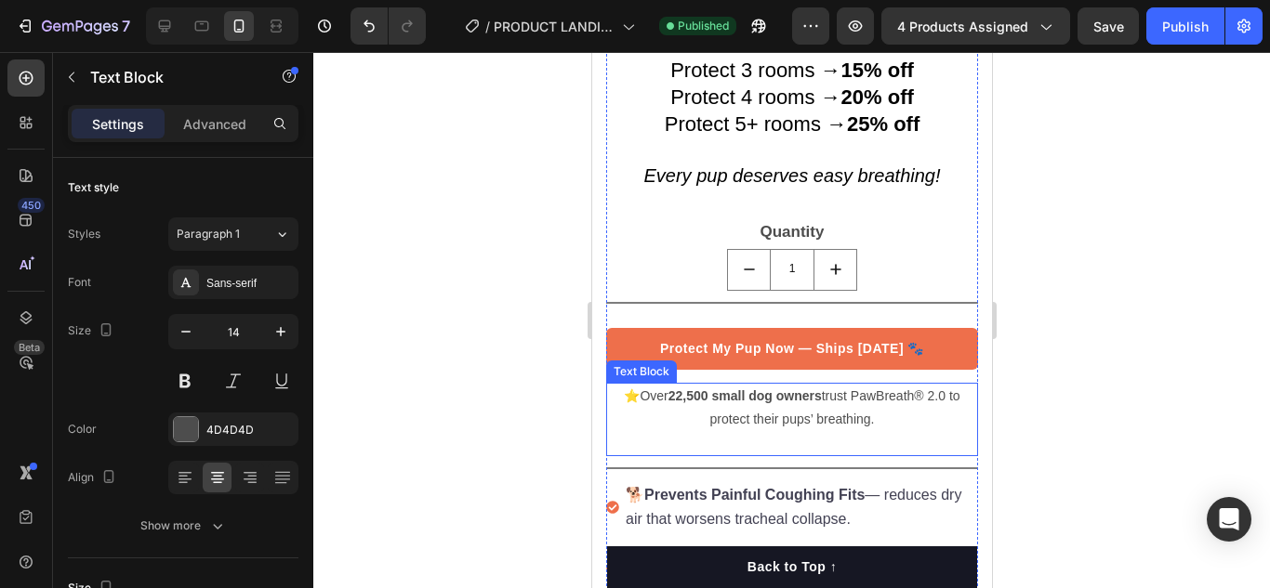
scroll to position [1163, 0]
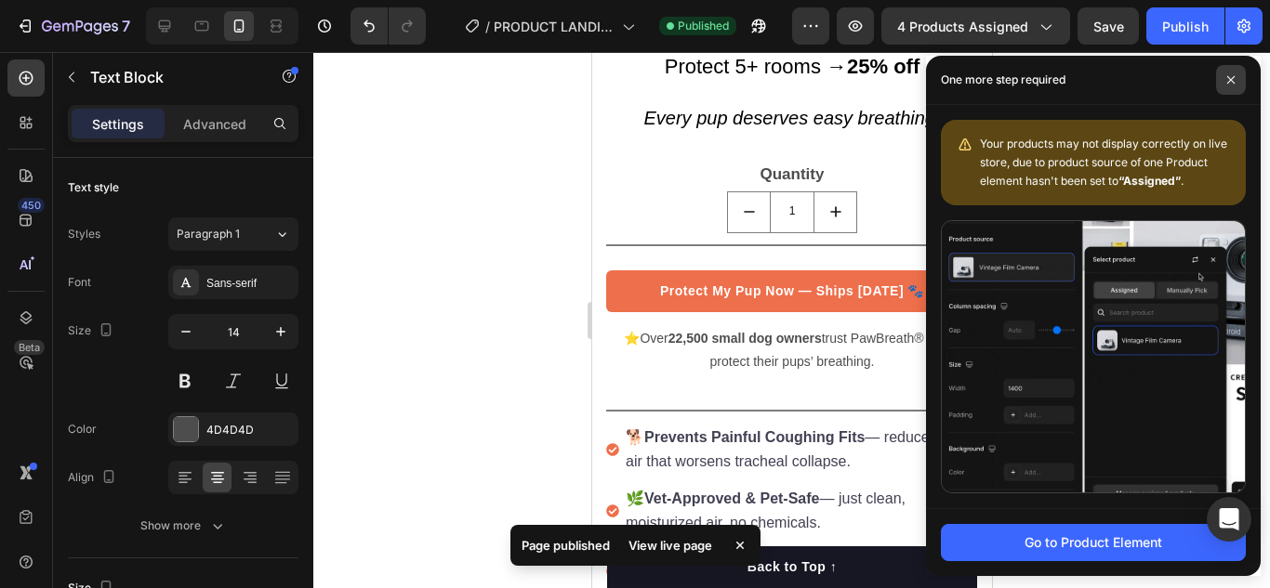
click at [1229, 70] on span at bounding box center [1231, 80] width 30 height 30
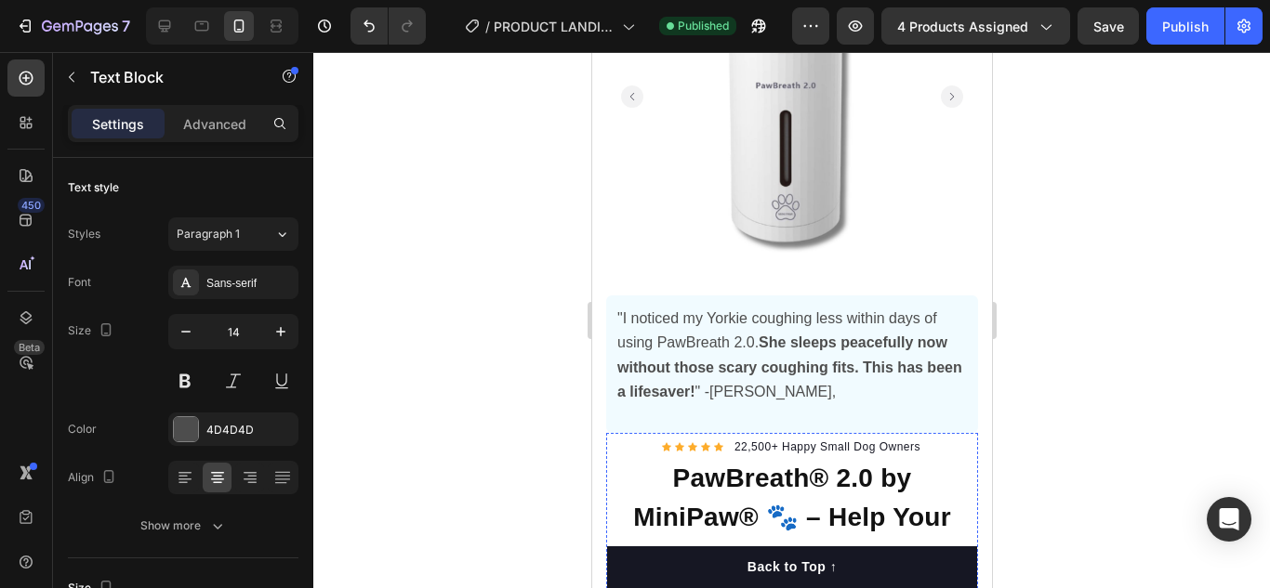
scroll to position [0, 0]
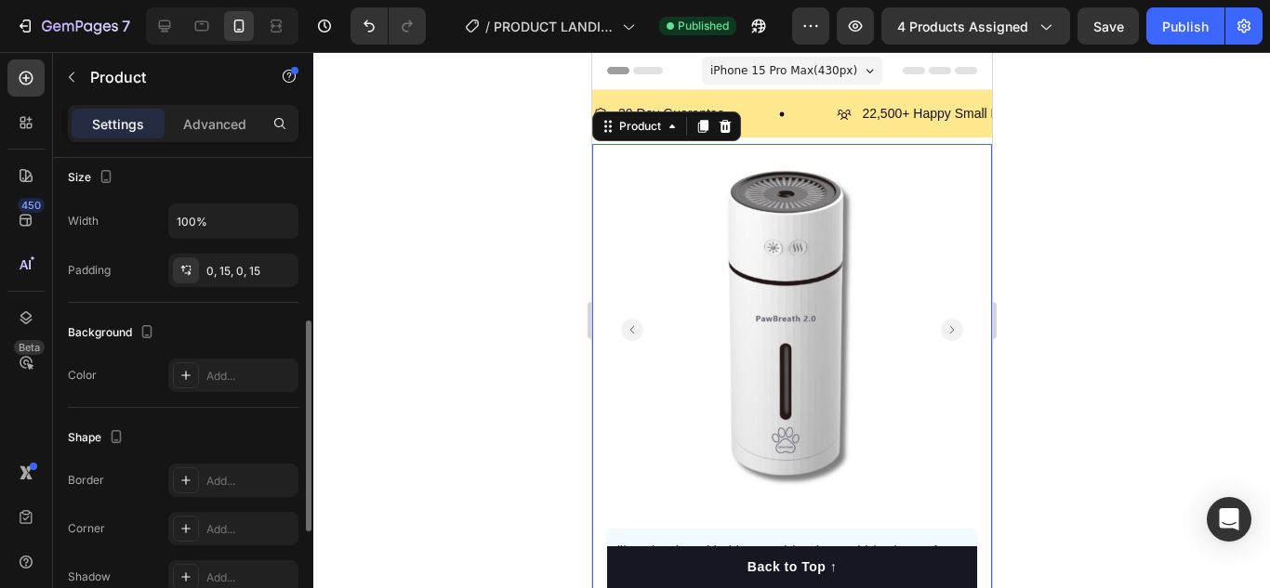
scroll to position [465, 0]
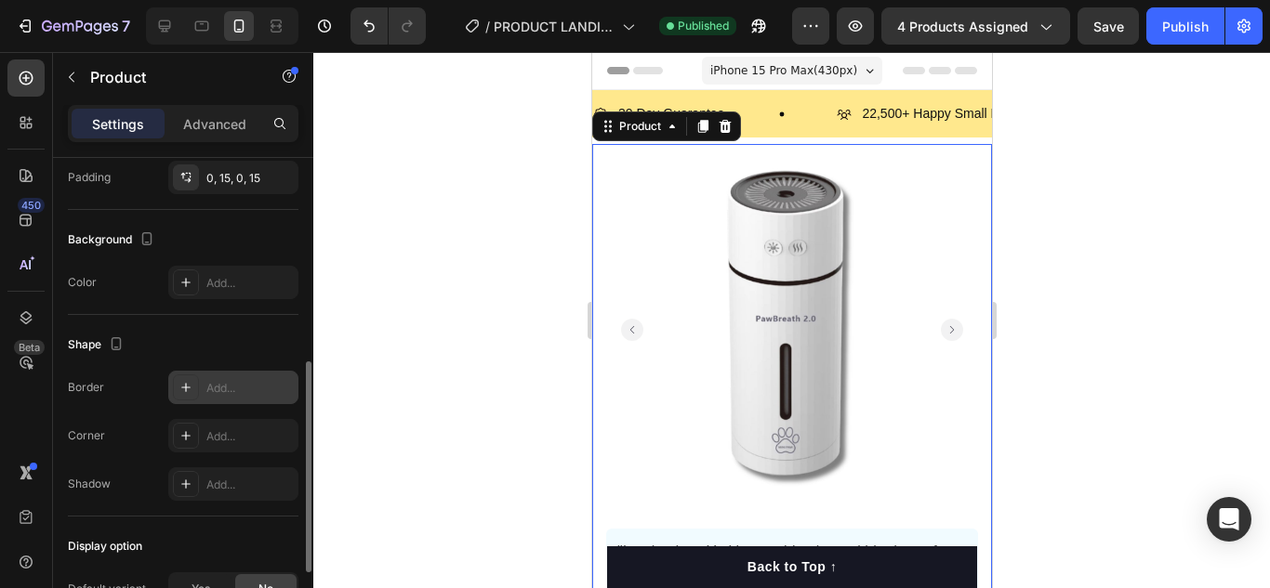
drag, startPoint x: 231, startPoint y: 279, endPoint x: 229, endPoint y: 392, distance: 113.4
click at [231, 278] on div "Add..." at bounding box center [249, 283] width 87 height 17
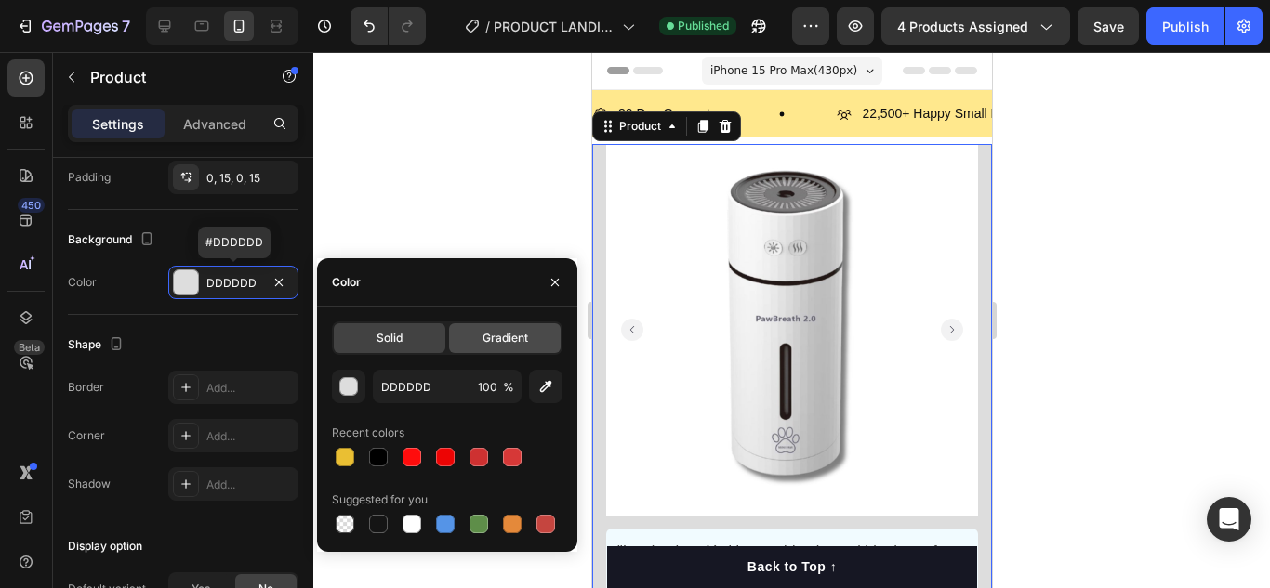
click at [415, 522] on div at bounding box center [411, 524] width 19 height 19
type input "FFFFFF"
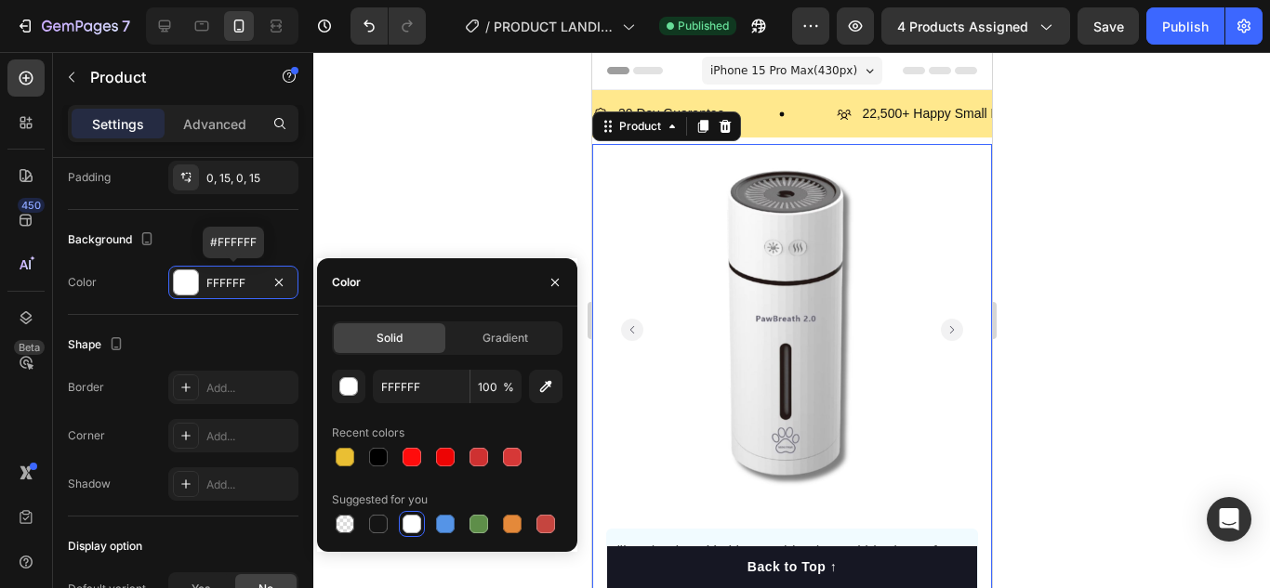
click at [436, 142] on div at bounding box center [791, 320] width 956 height 536
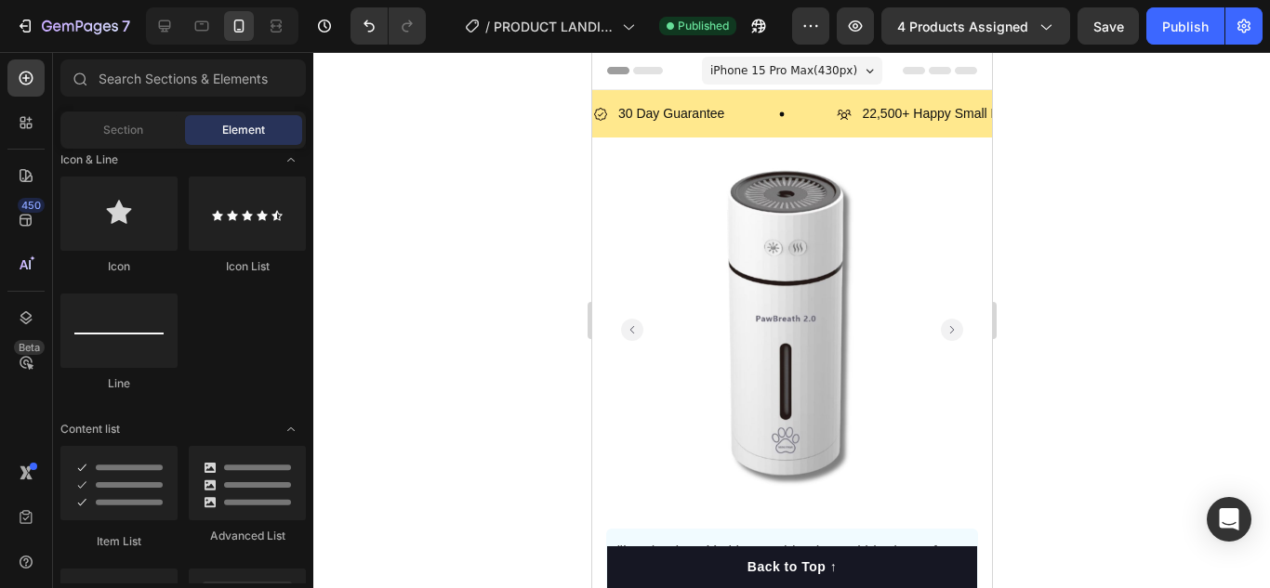
drag, startPoint x: 1164, startPoint y: 44, endPoint x: 1141, endPoint y: 88, distance: 49.9
click at [1164, 43] on button "Publish" at bounding box center [1185, 25] width 78 height 37
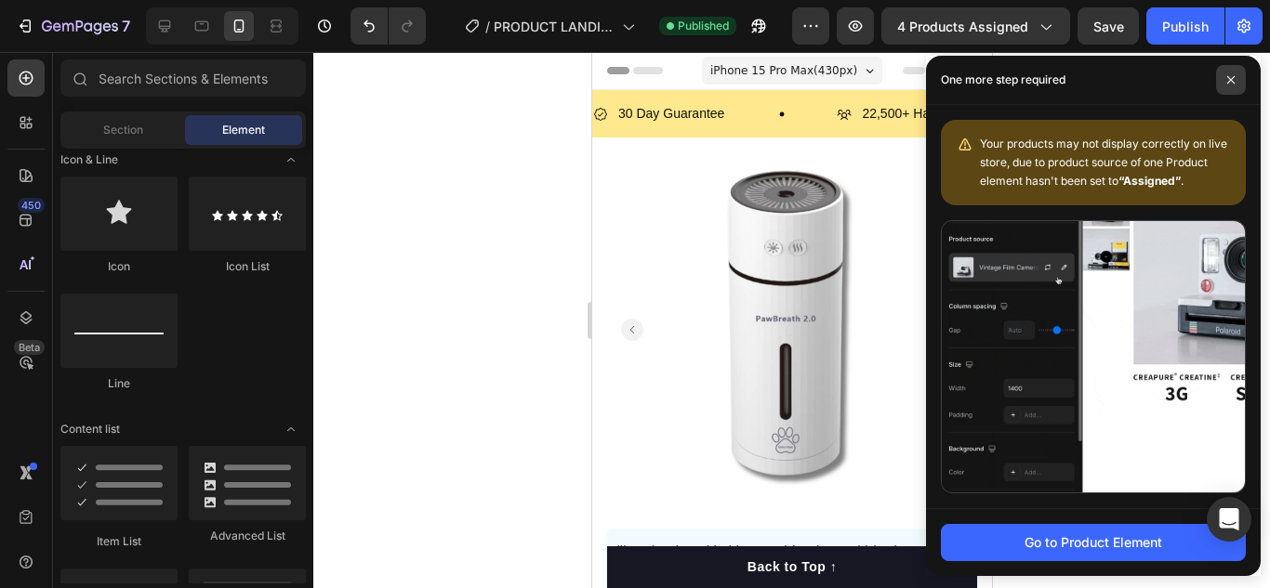
click at [1231, 81] on icon at bounding box center [1230, 79] width 9 height 9
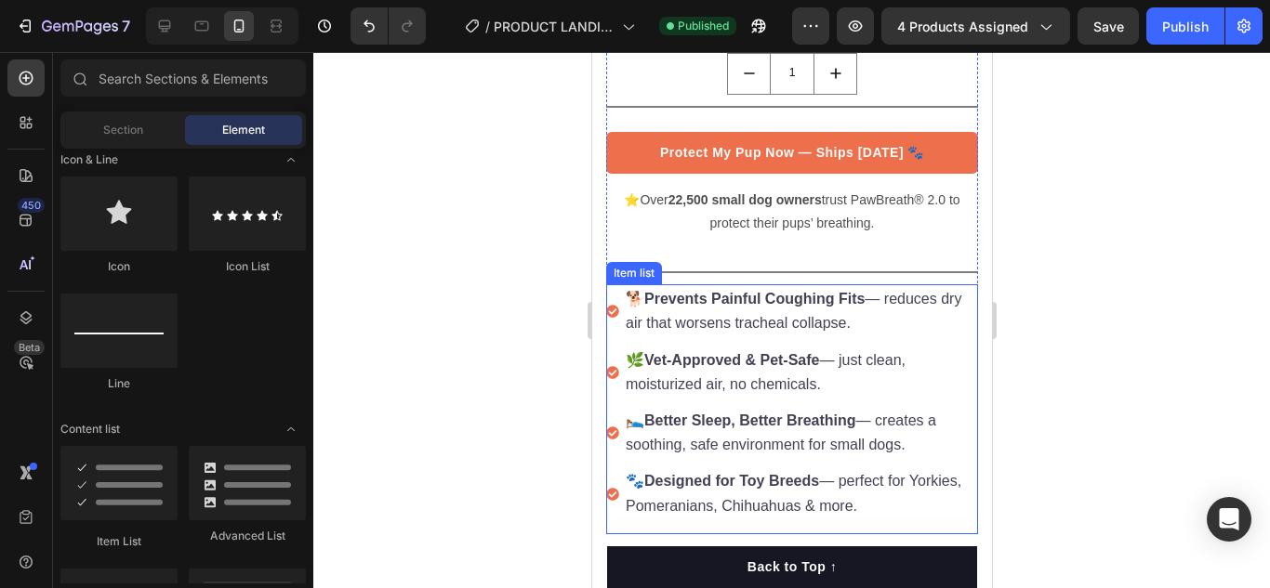
scroll to position [1487, 0]
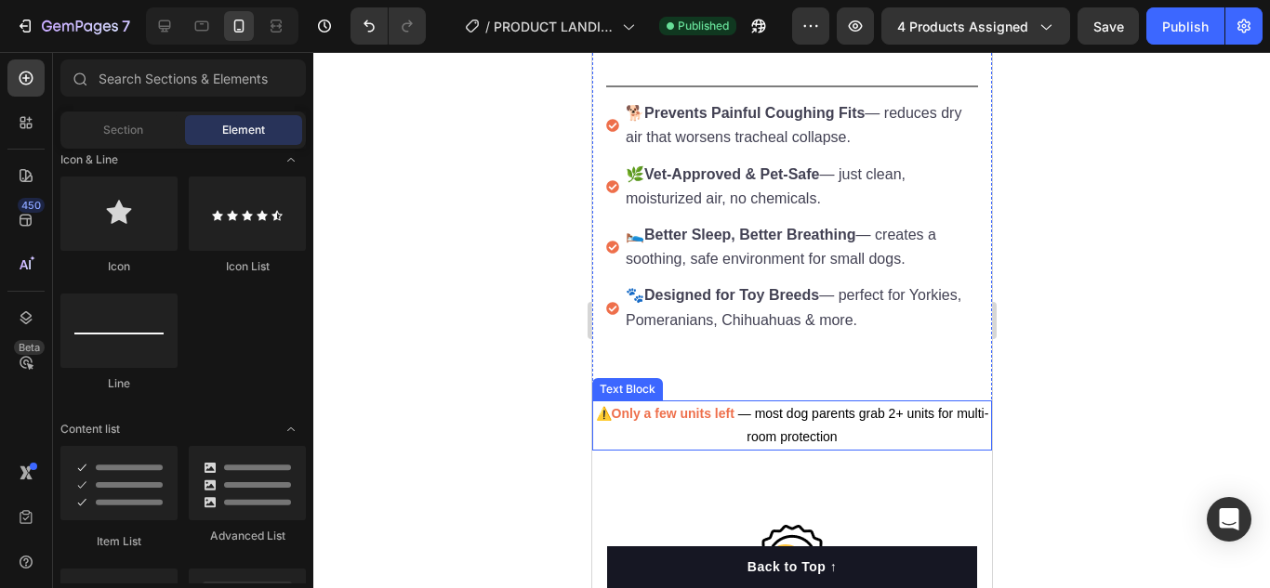
click at [692, 402] on p "⚠️ Only a few units left — most dog parents grab 2+ units for multi-room protec…" at bounding box center [791, 425] width 396 height 46
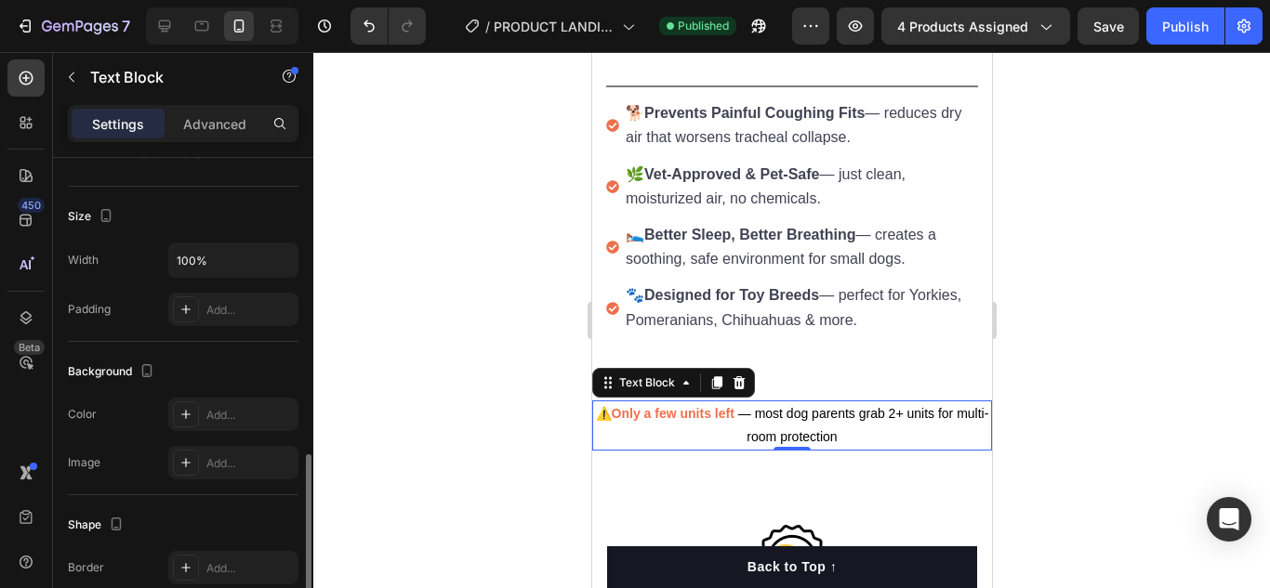
scroll to position [465, 0]
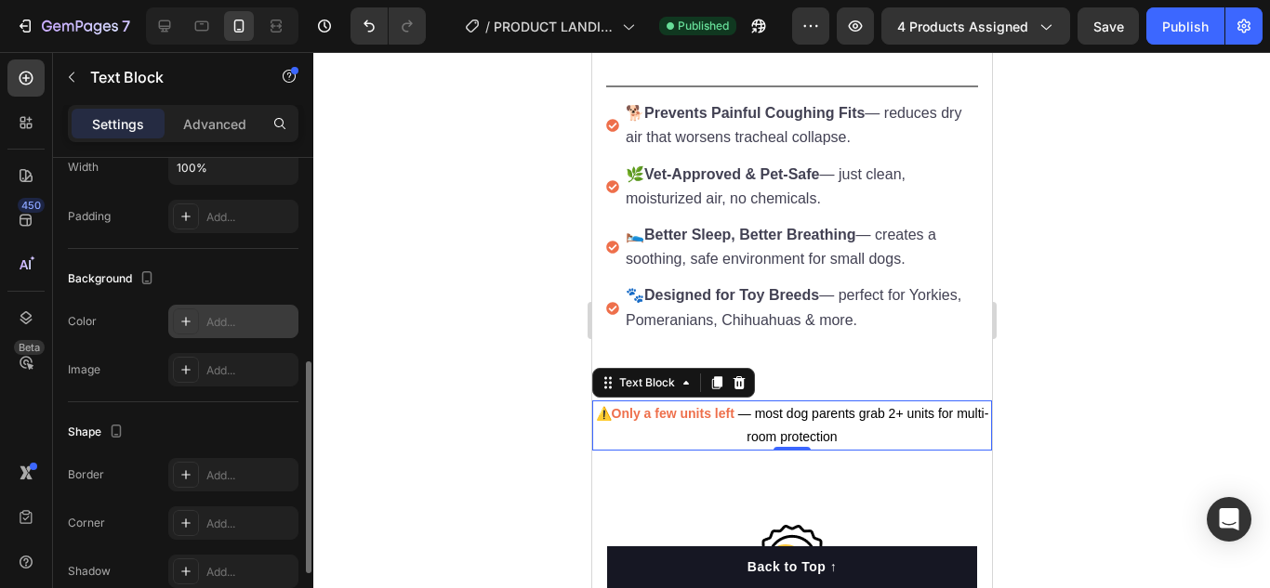
click at [217, 334] on div "Add..." at bounding box center [233, 321] width 130 height 33
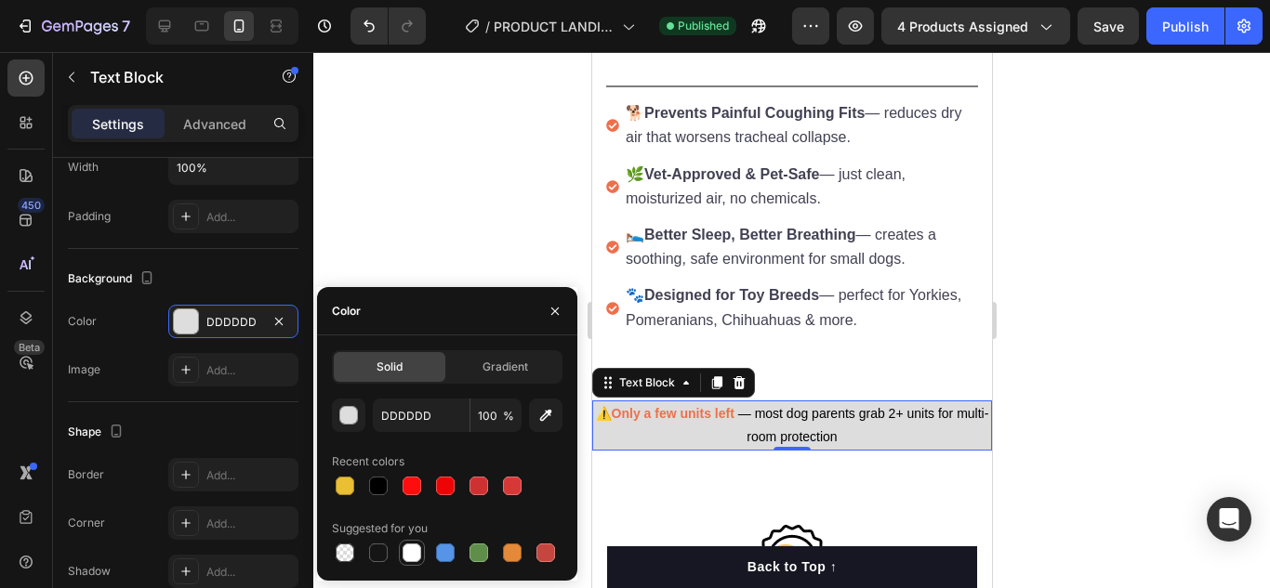
click at [402, 554] on div at bounding box center [411, 553] width 19 height 19
type input "FFFFFF"
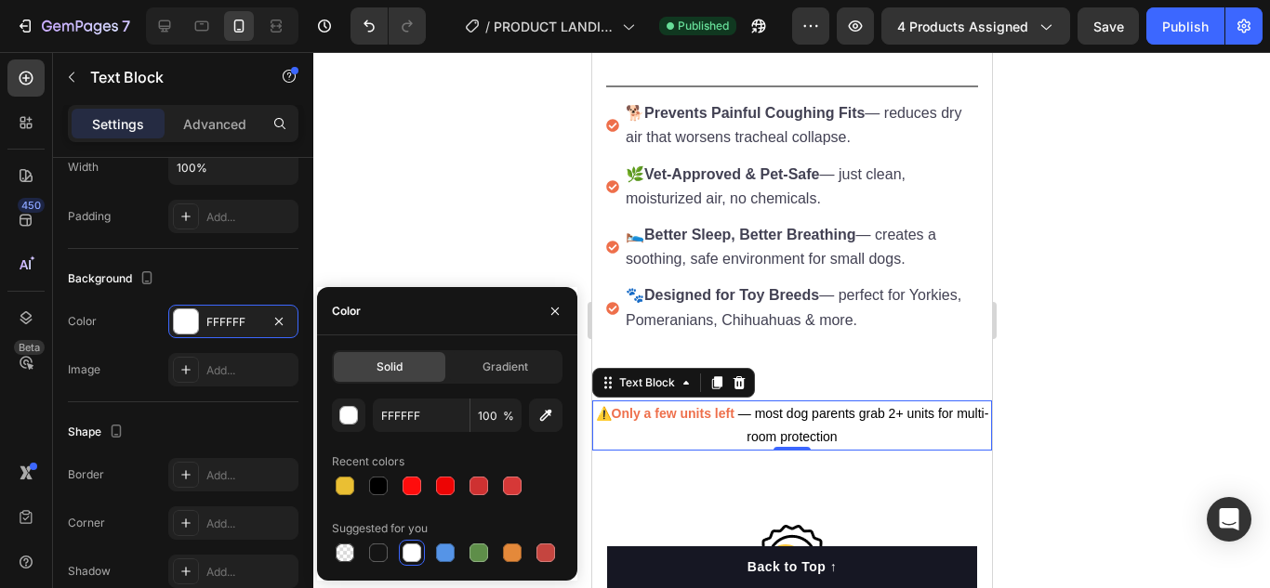
click at [454, 231] on div at bounding box center [791, 320] width 956 height 536
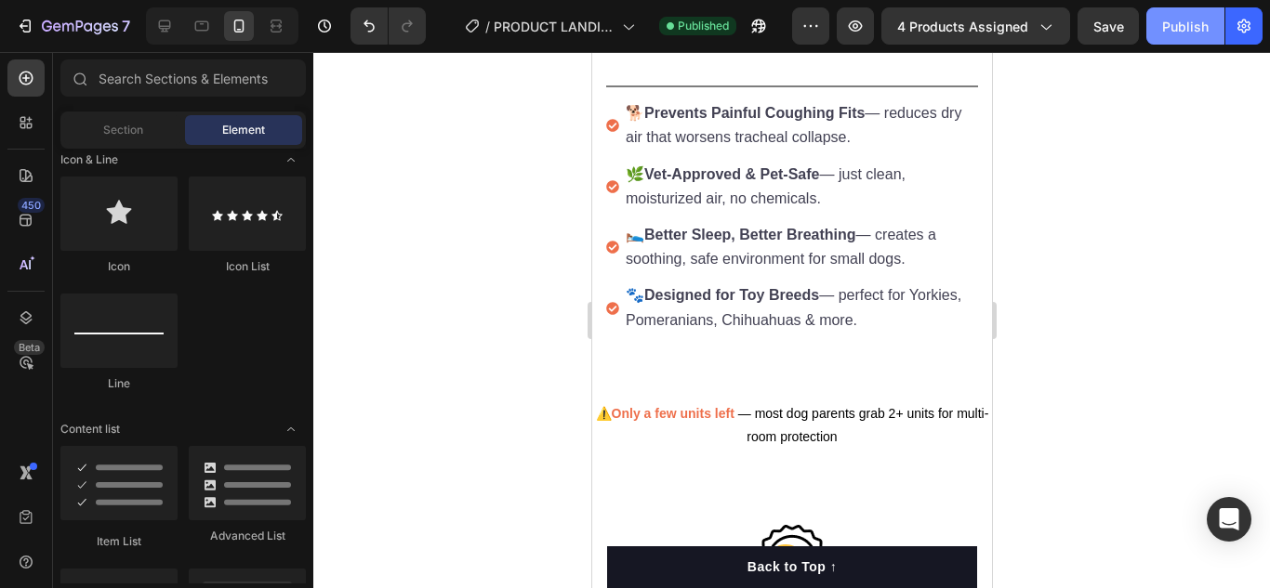
click at [1174, 39] on button "Publish" at bounding box center [1185, 25] width 78 height 37
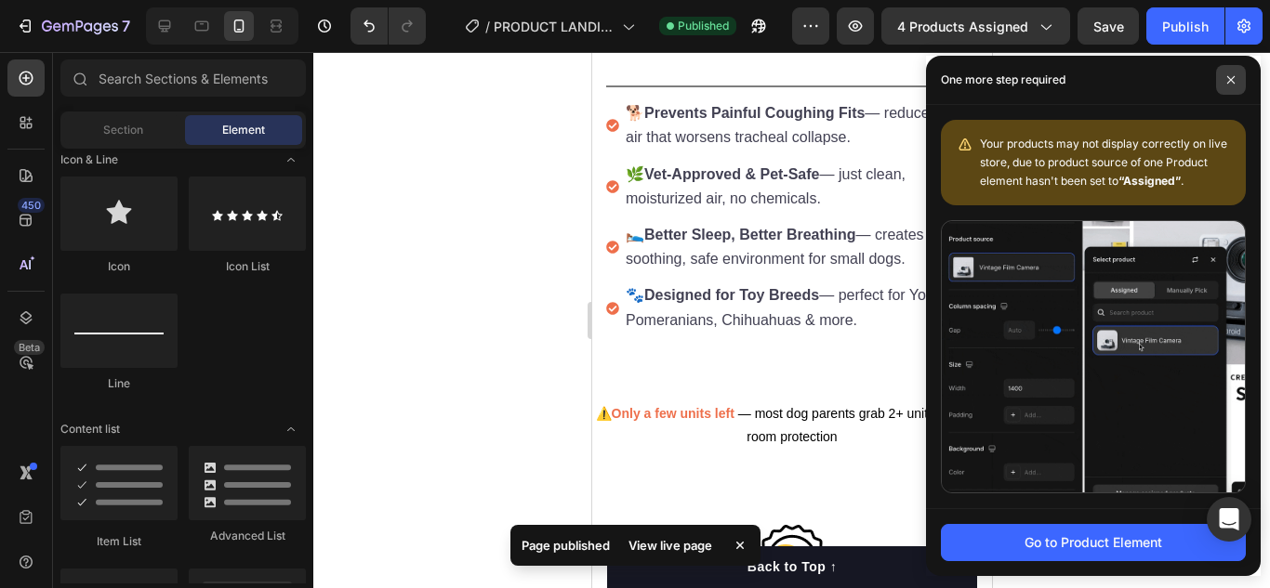
click at [1234, 83] on span at bounding box center [1231, 80] width 30 height 30
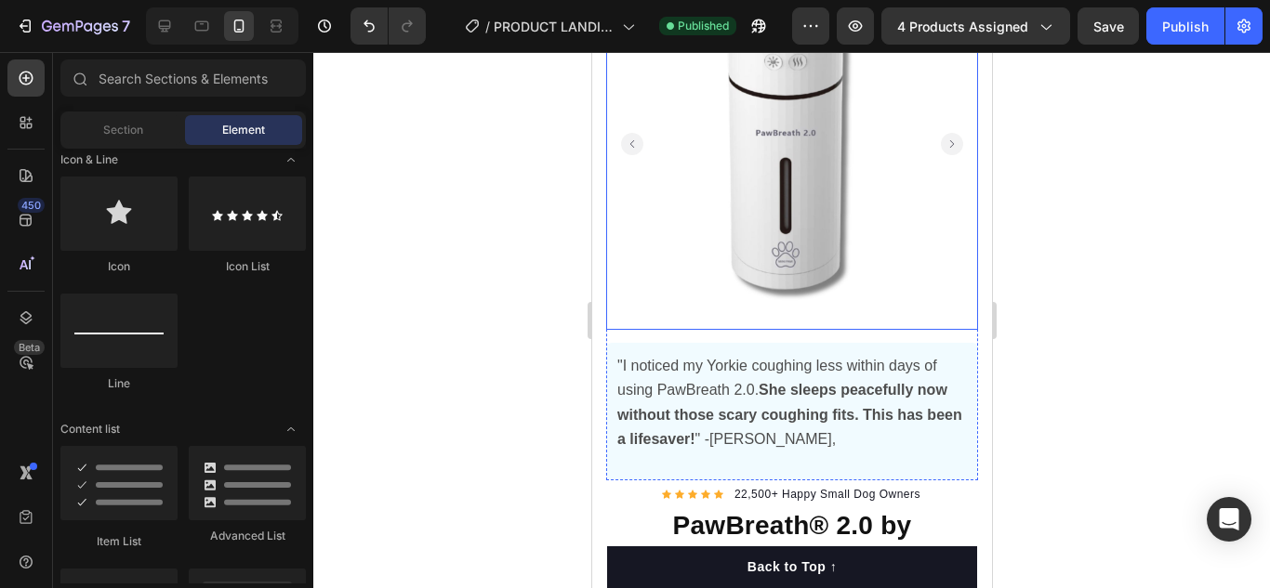
scroll to position [0, 0]
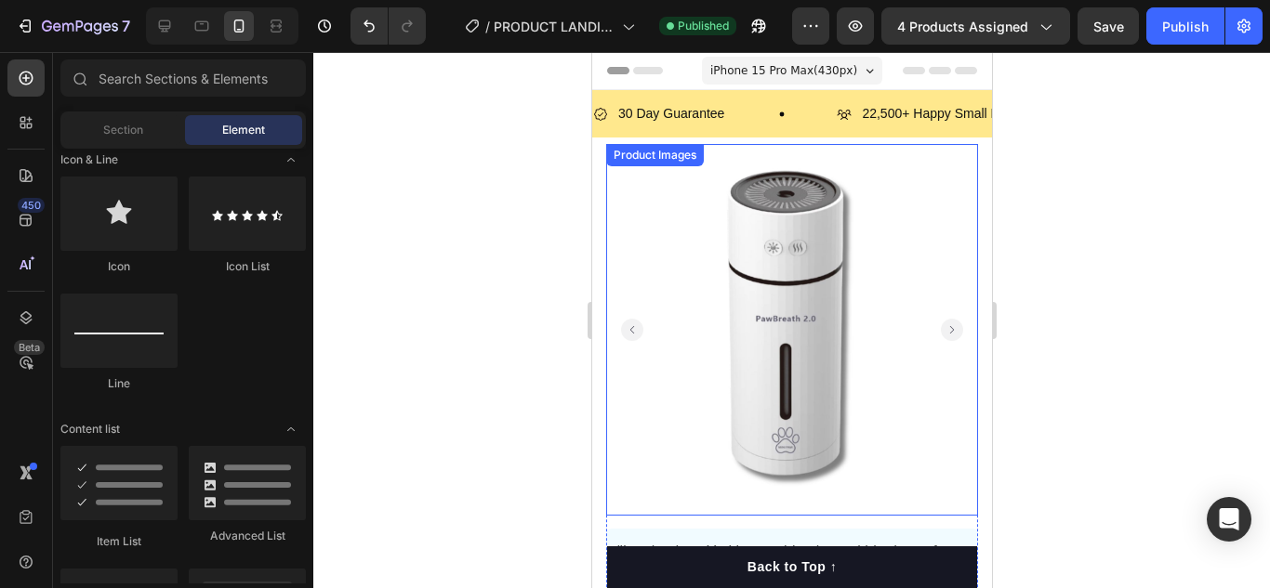
click at [941, 325] on rect "Carousel Next Arrow" at bounding box center [951, 330] width 22 height 22
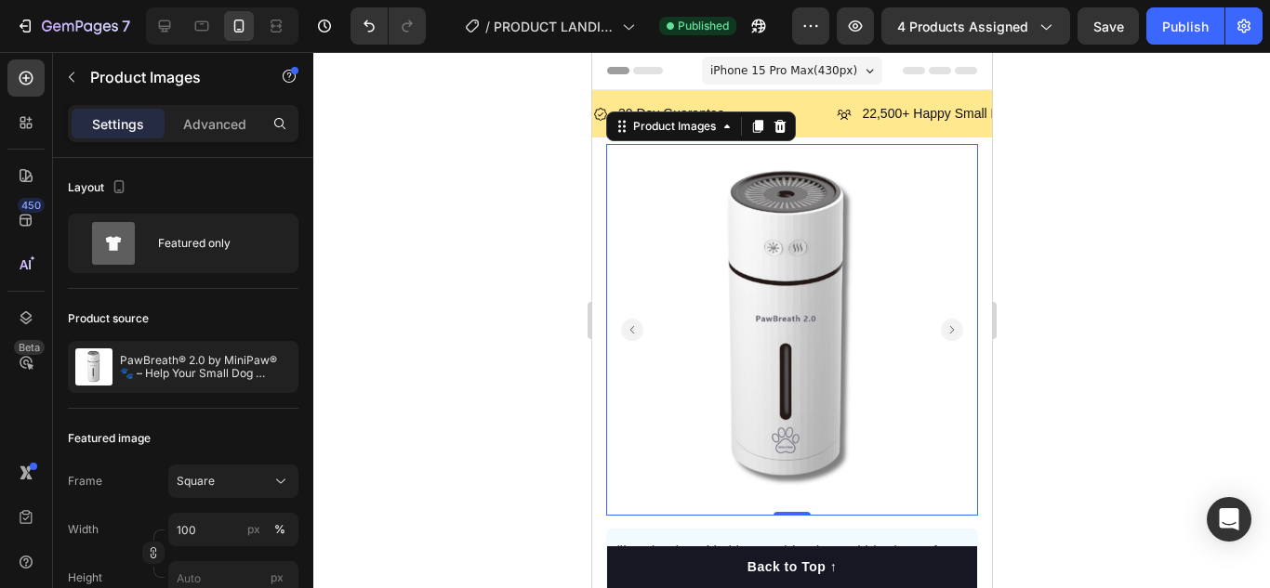
click at [940, 323] on rect "Carousel Next Arrow" at bounding box center [951, 330] width 22 height 22
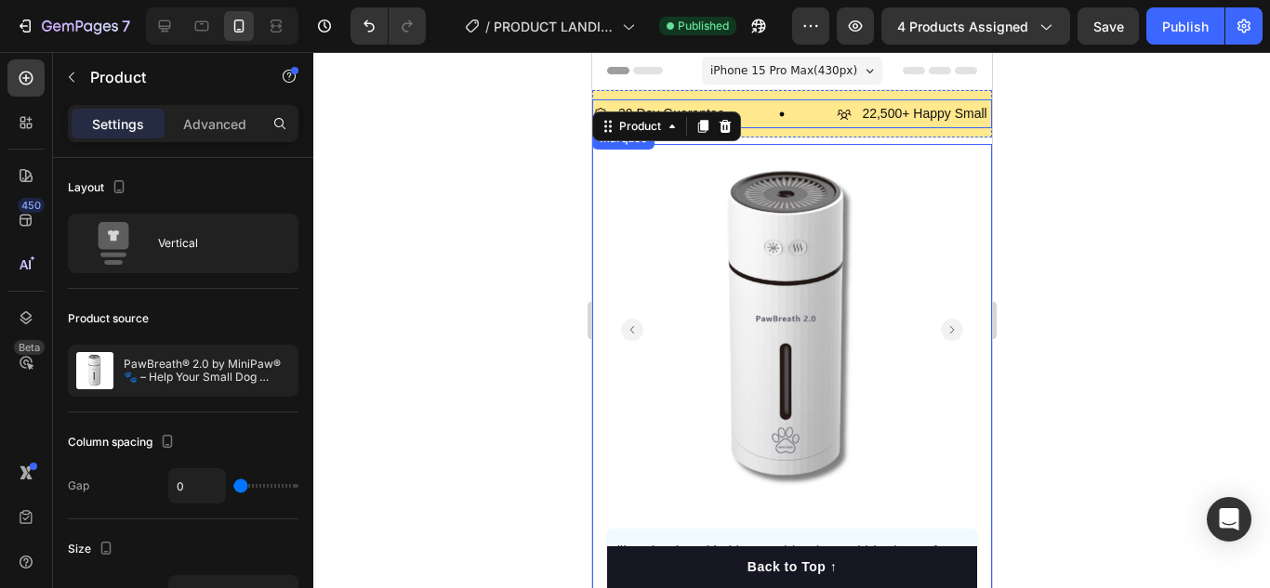
click at [796, 126] on div "30 Day Guarantee Item List" at bounding box center [714, 113] width 244 height 29
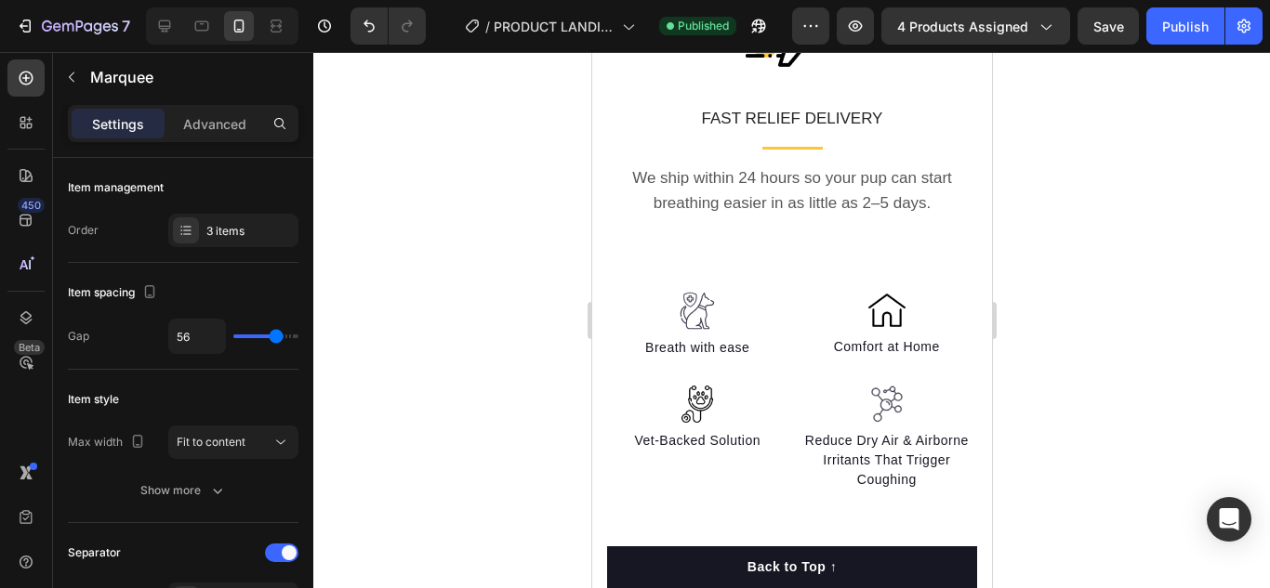
scroll to position [2602, 0]
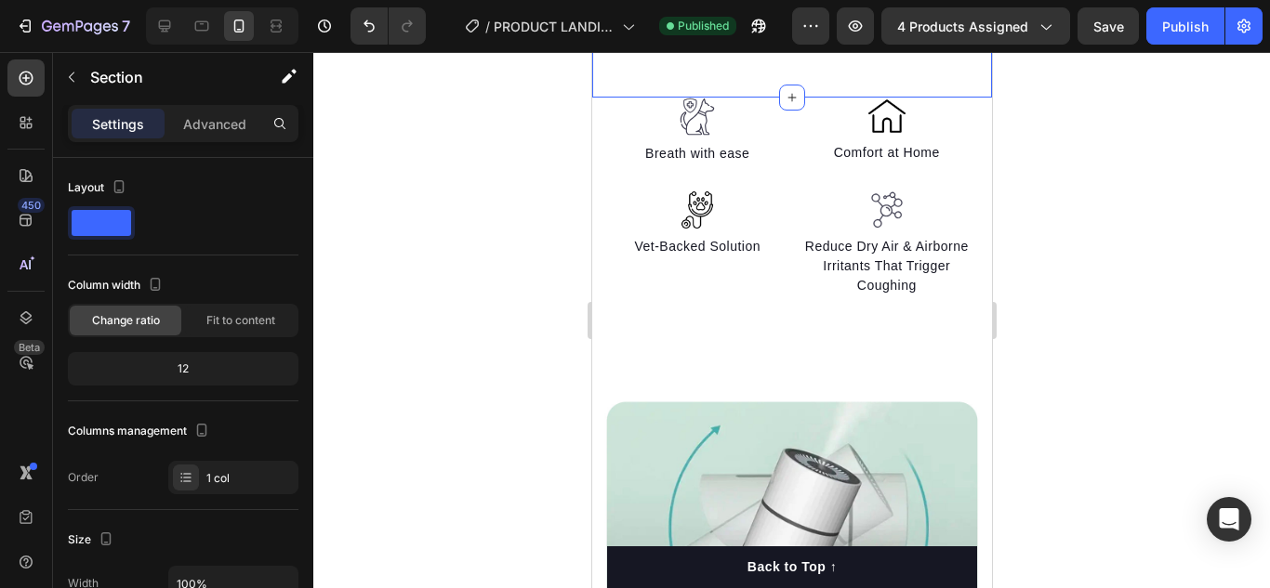
scroll to position [2881, 0]
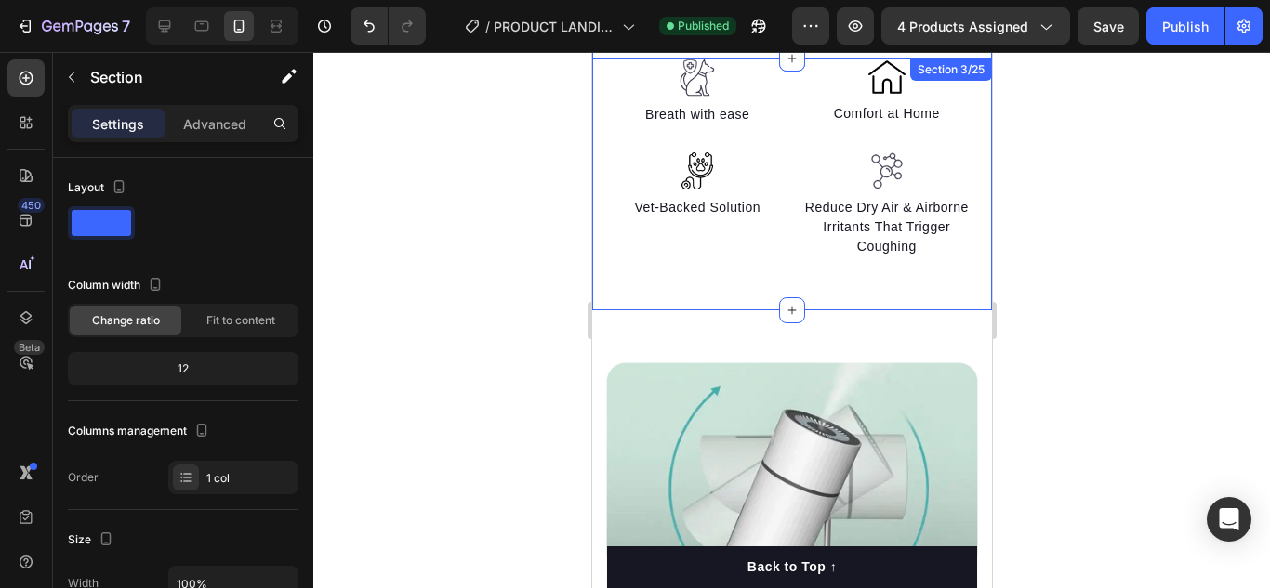
click at [623, 289] on div "Image Breath with ease Text block Image Vet-Backed Solution Text block Image Co…" at bounding box center [791, 185] width 400 height 252
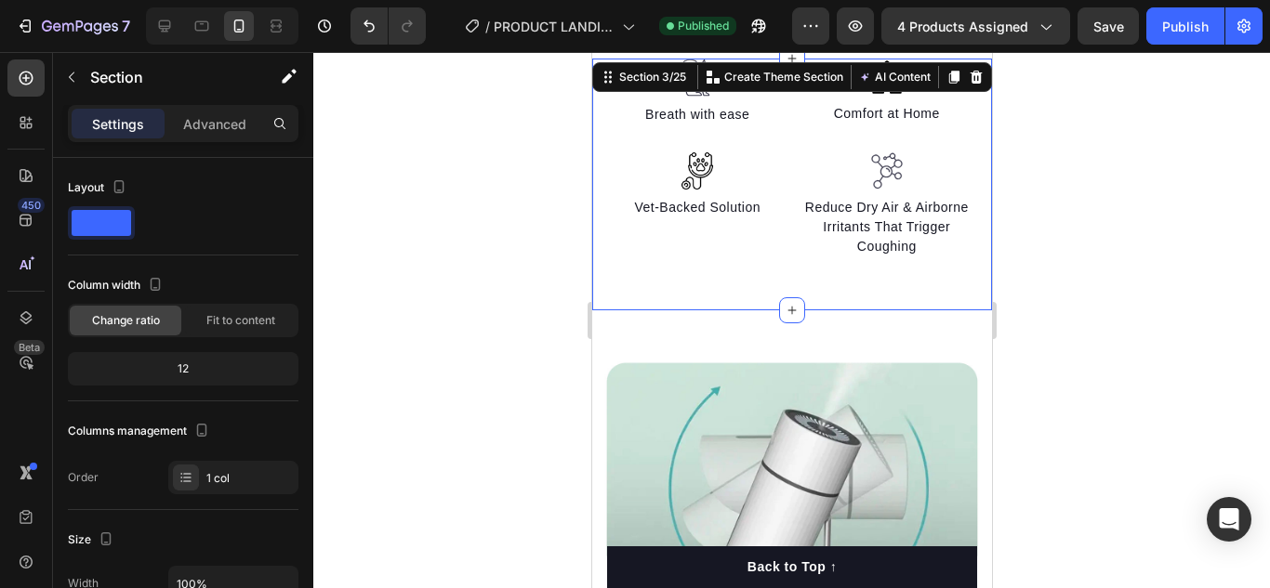
scroll to position [465, 0]
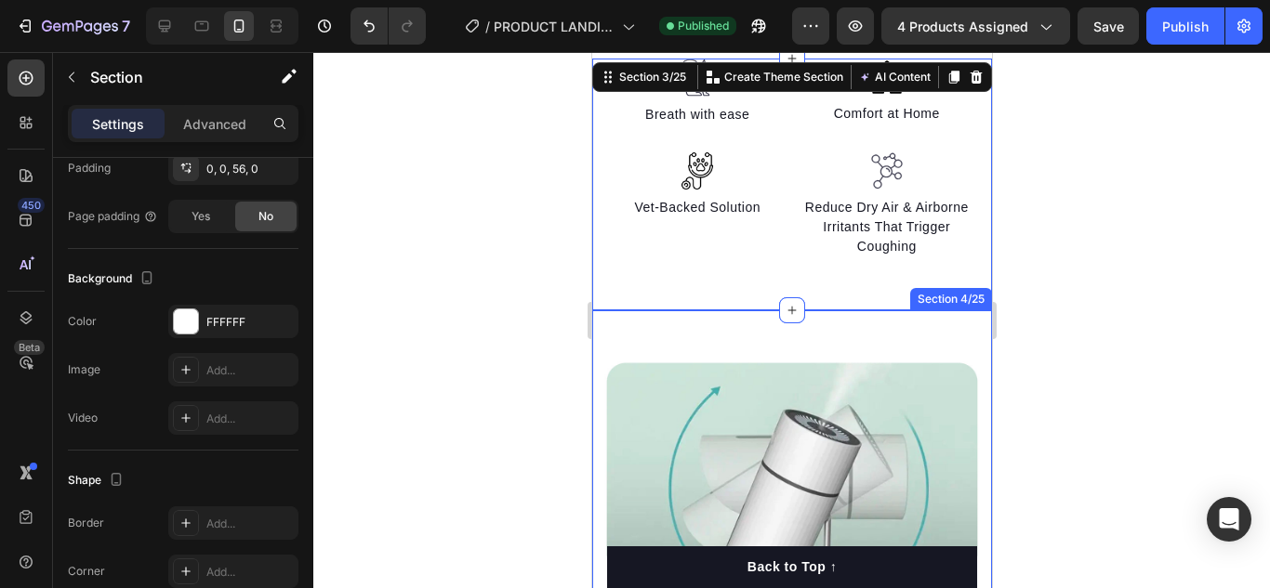
click at [627, 318] on div "Image Section 4/25" at bounding box center [791, 589] width 400 height 558
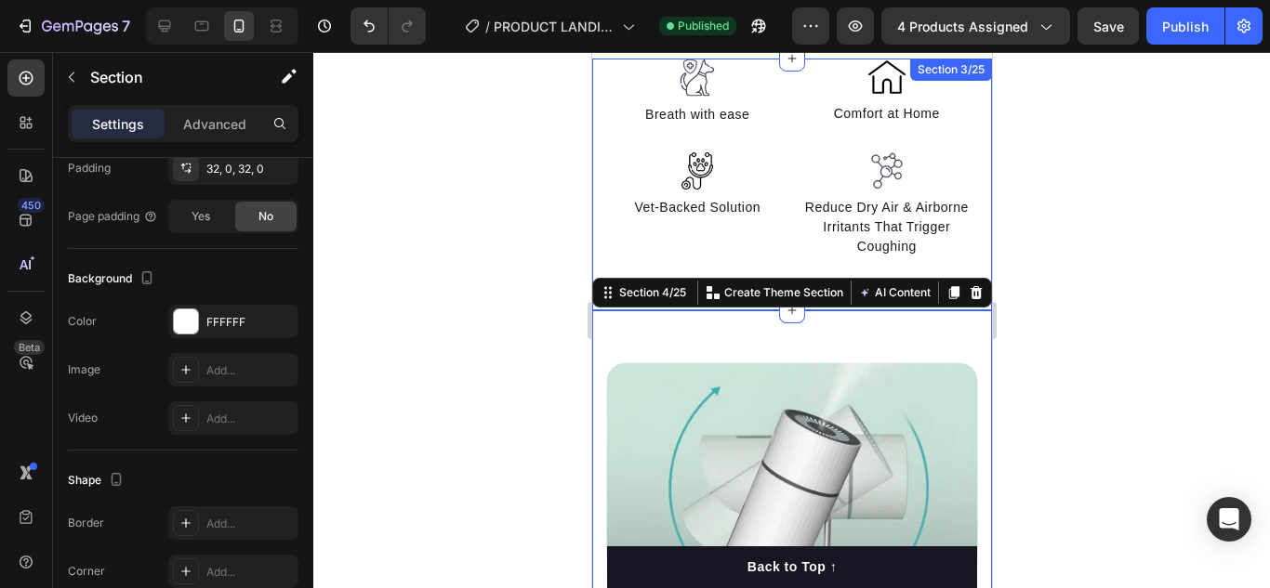
click at [617, 267] on div "Image Breath with ease Text block Image Vet-Backed Solution Text block Image Co…" at bounding box center [791, 185] width 400 height 252
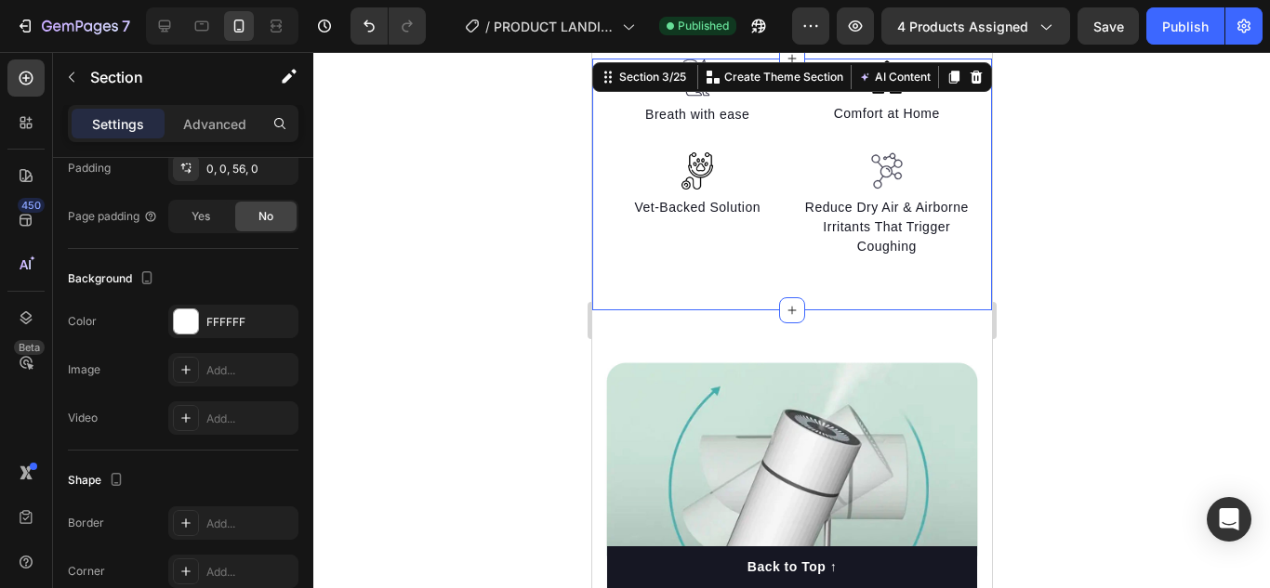
click at [528, 284] on div at bounding box center [791, 320] width 956 height 536
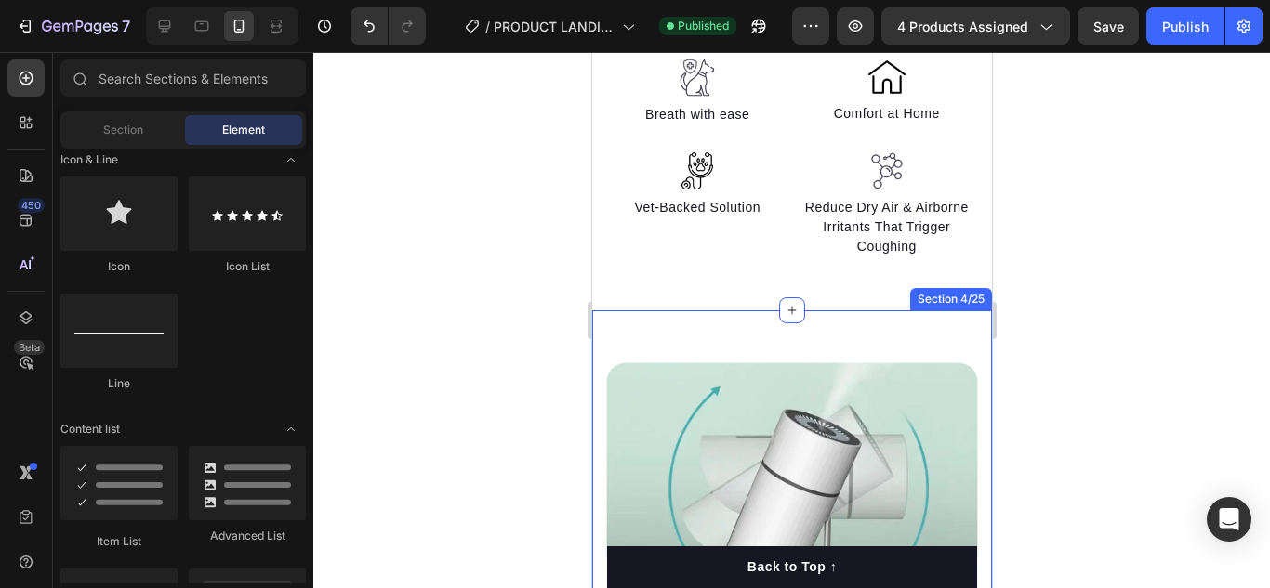
click at [609, 321] on div "Image Section 4/25" at bounding box center [791, 589] width 400 height 558
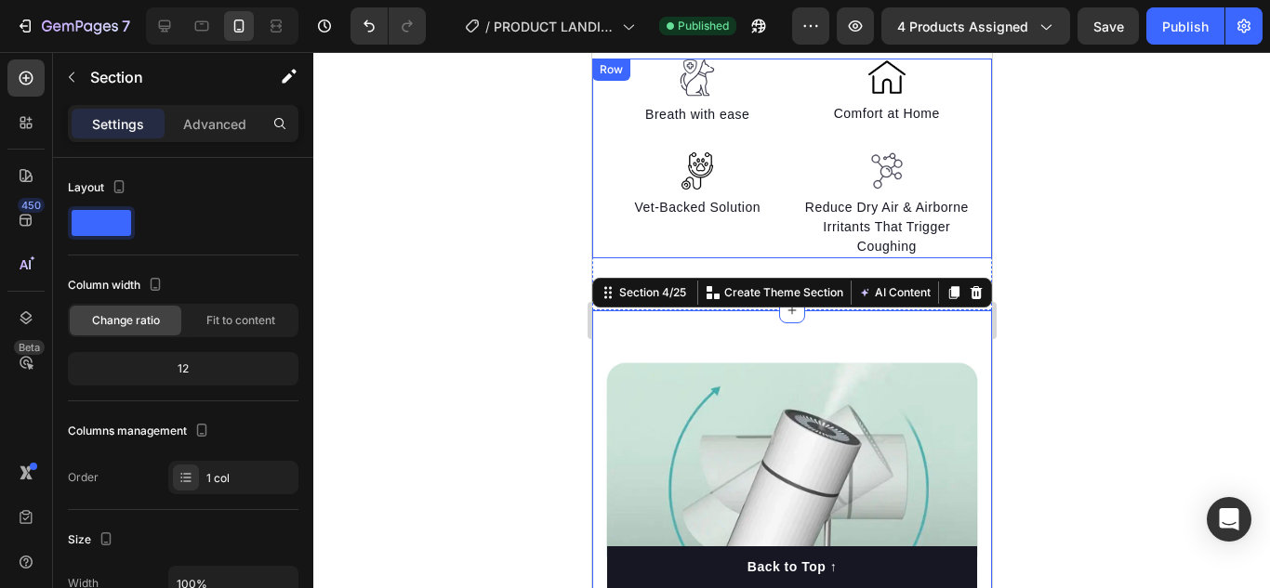
click at [605, 248] on div "Image Vet-Backed Solution Text block" at bounding box center [696, 192] width 183 height 133
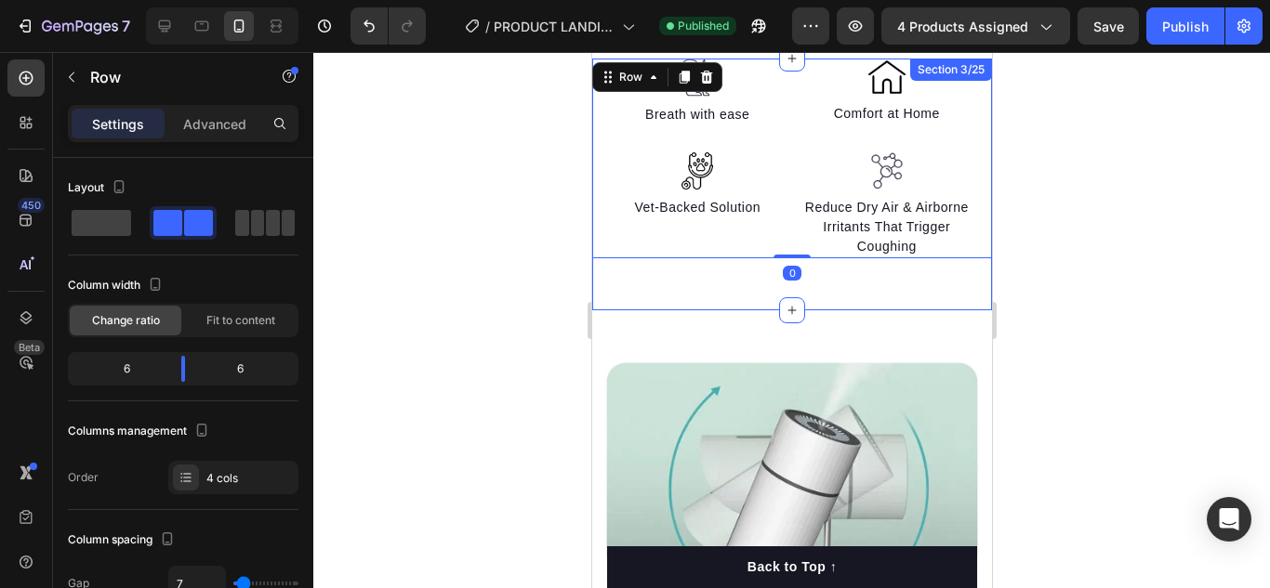
click at [620, 287] on div "Image Breath with ease Text block Image Vet-Backed Solution Text block Image Co…" at bounding box center [791, 185] width 400 height 252
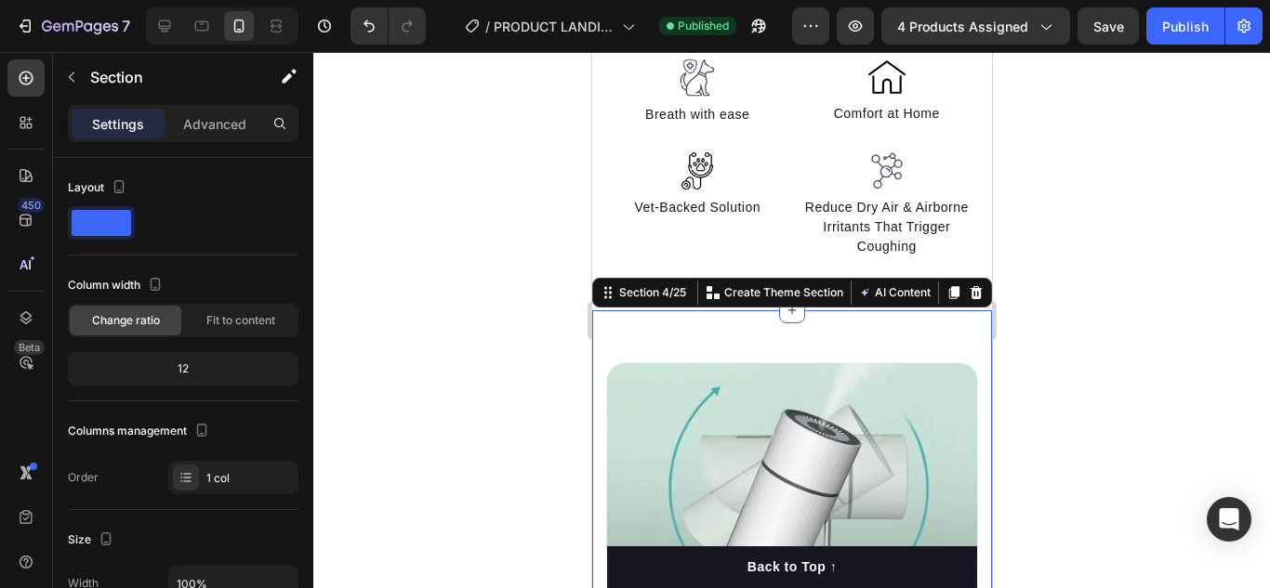
click at [620, 324] on div "Image Section 4/25 You can create reusable sections Create Theme Section AI Con…" at bounding box center [791, 589] width 400 height 558
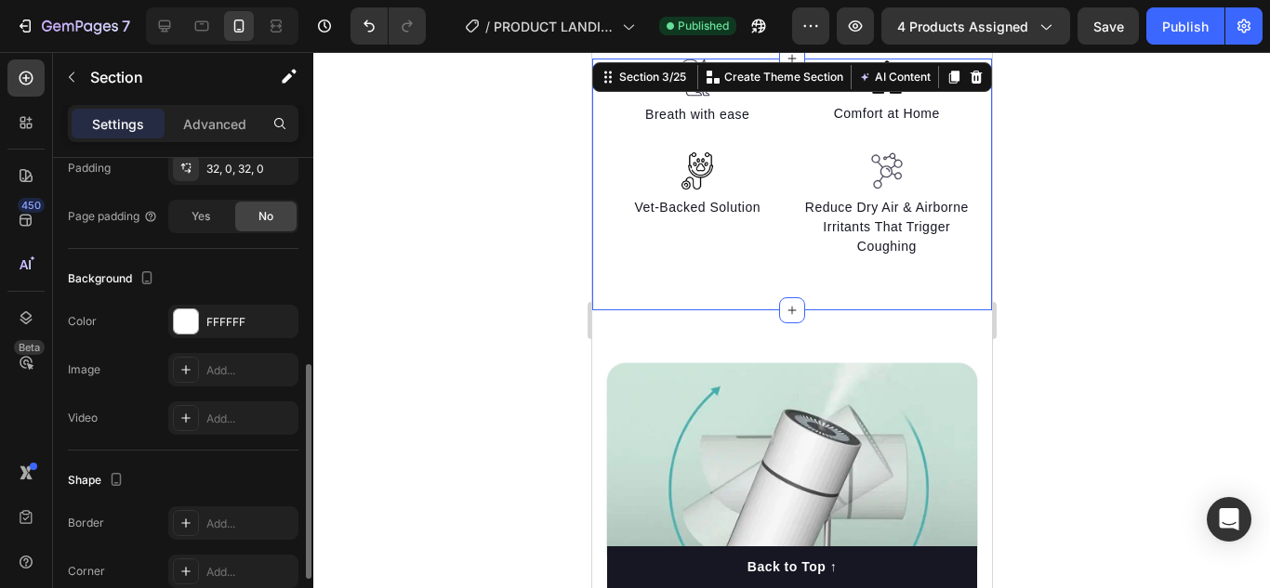
click at [614, 265] on div "Image Breath with ease Text block Image Vet-Backed Solution Text block Image Co…" at bounding box center [791, 185] width 400 height 252
click at [638, 296] on div "Image Breath with ease Text block Image Vet-Backed Solution Text block Image Co…" at bounding box center [791, 185] width 400 height 252
click at [703, 322] on div "Image Section 4/25" at bounding box center [791, 589] width 400 height 558
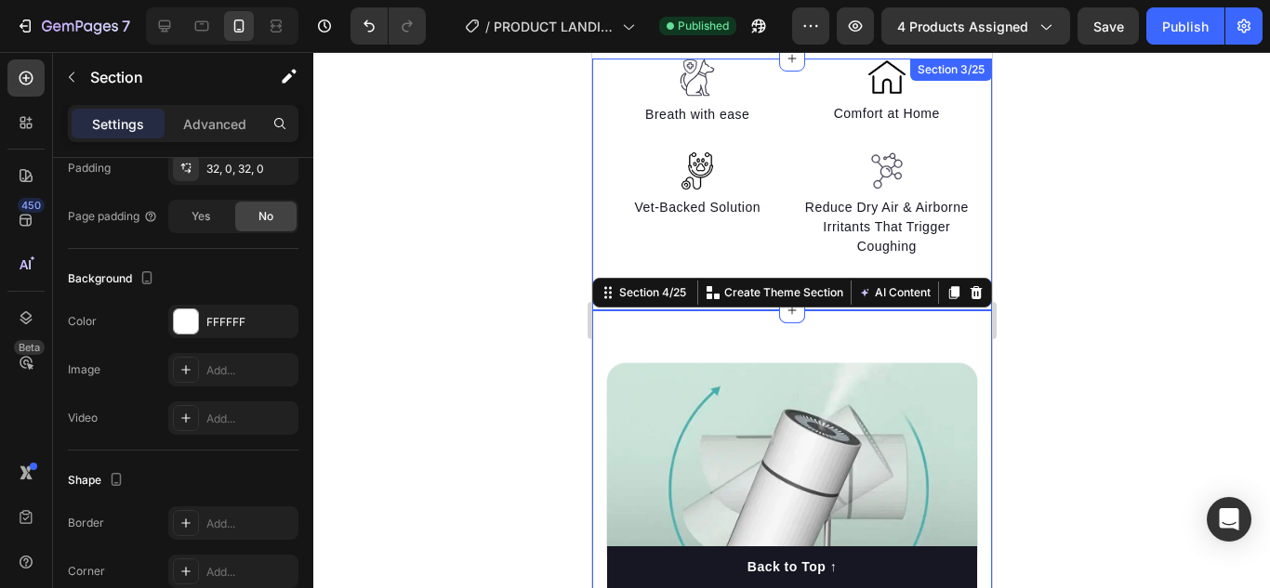
click at [690, 259] on div "Image Breath with ease Text block Image Vet-Backed Solution Text block Image Co…" at bounding box center [791, 185] width 400 height 252
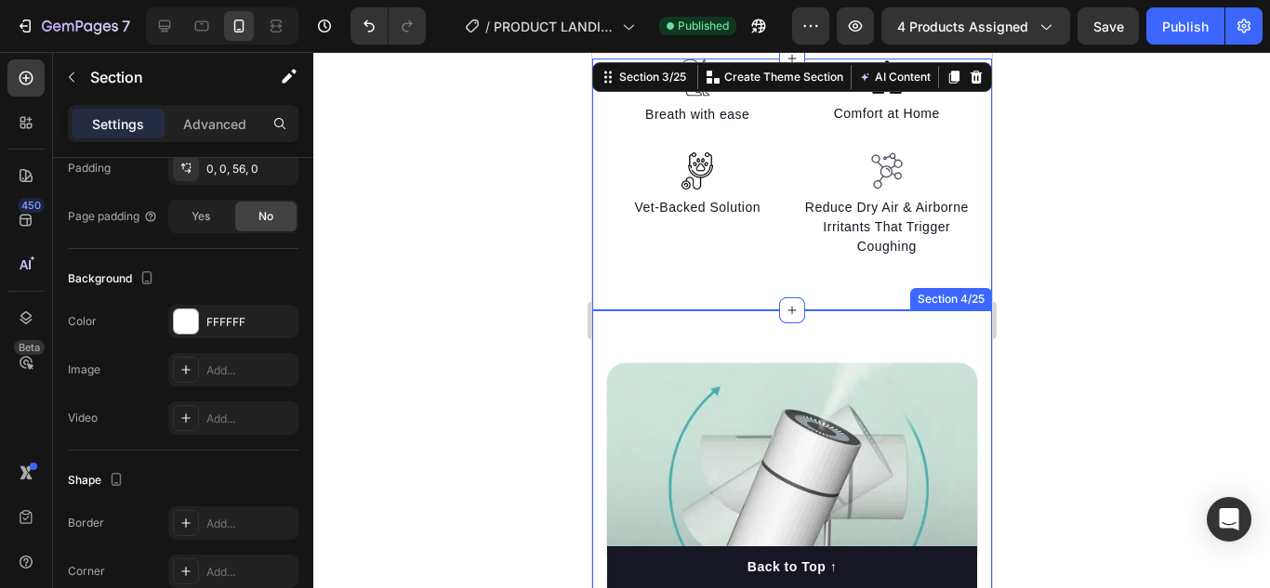
click at [663, 313] on div "Image Section 4/25" at bounding box center [791, 589] width 400 height 558
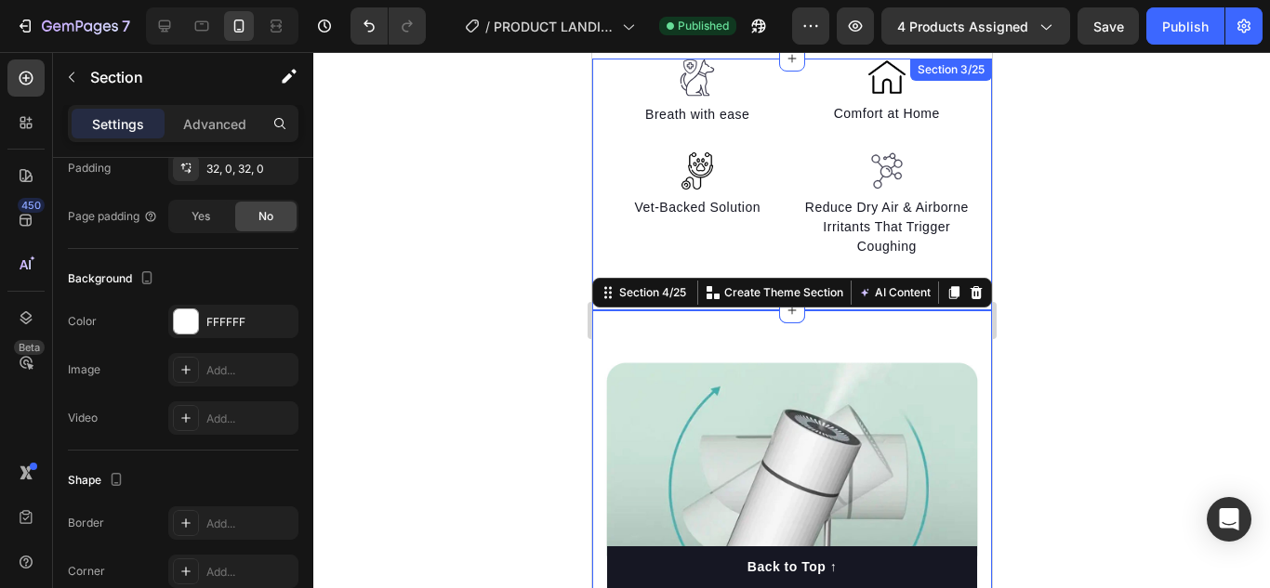
click at [665, 264] on div "Image Breath with ease Text block Image Vet-Backed Solution Text block Image Co…" at bounding box center [791, 185] width 400 height 252
click at [652, 317] on div "Image Section 4/25 You can create reusable sections Create Theme Section AI Con…" at bounding box center [791, 589] width 400 height 558
click at [651, 267] on div "Image Breath with ease Text block Image Vet-Backed Solution Text block Image Co…" at bounding box center [791, 185] width 400 height 252
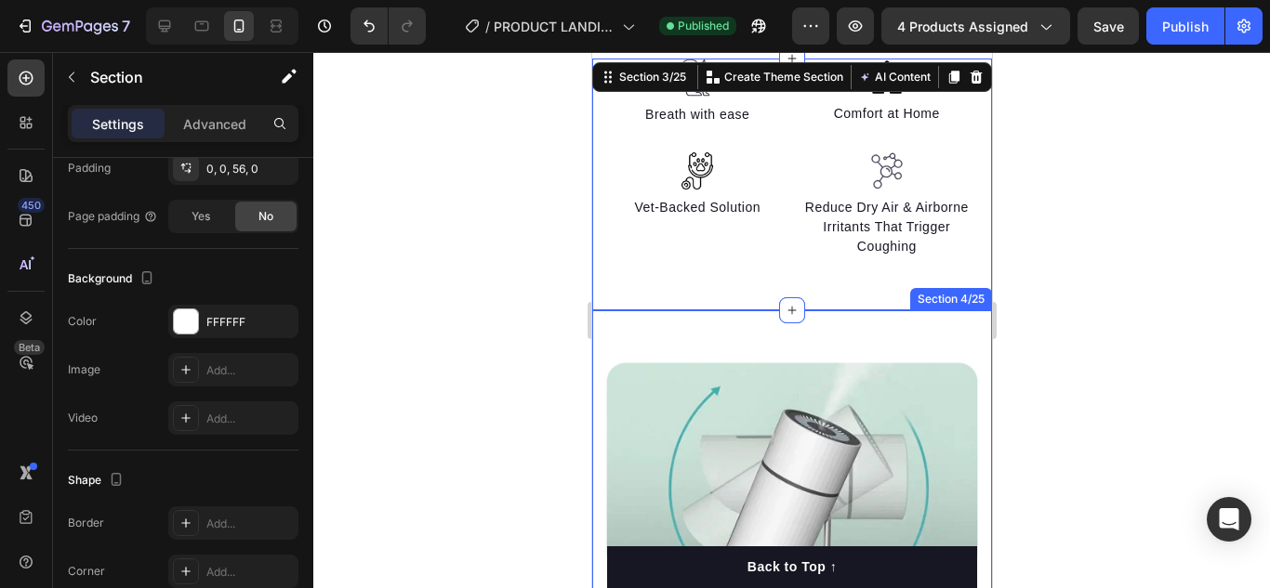
click at [667, 326] on div "Image Section 4/25" at bounding box center [791, 589] width 400 height 558
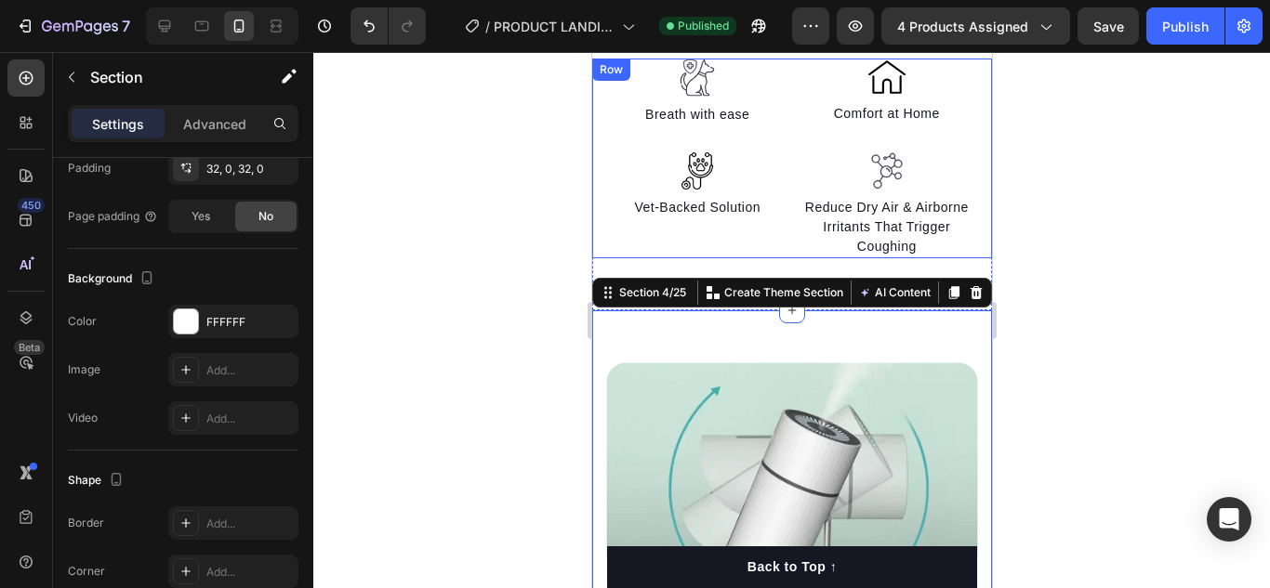
click at [649, 262] on div "Image Breath with ease Text block Image Vet-Backed Solution Text block Image Co…" at bounding box center [791, 185] width 400 height 252
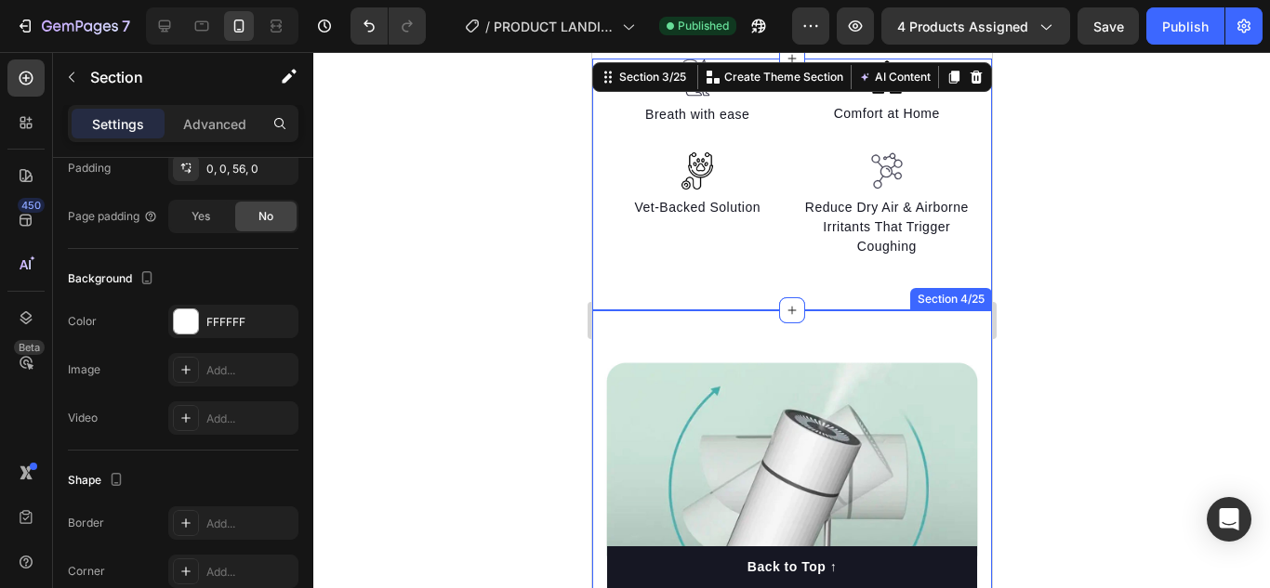
click at [691, 328] on div "Image Section 4/25" at bounding box center [791, 589] width 400 height 558
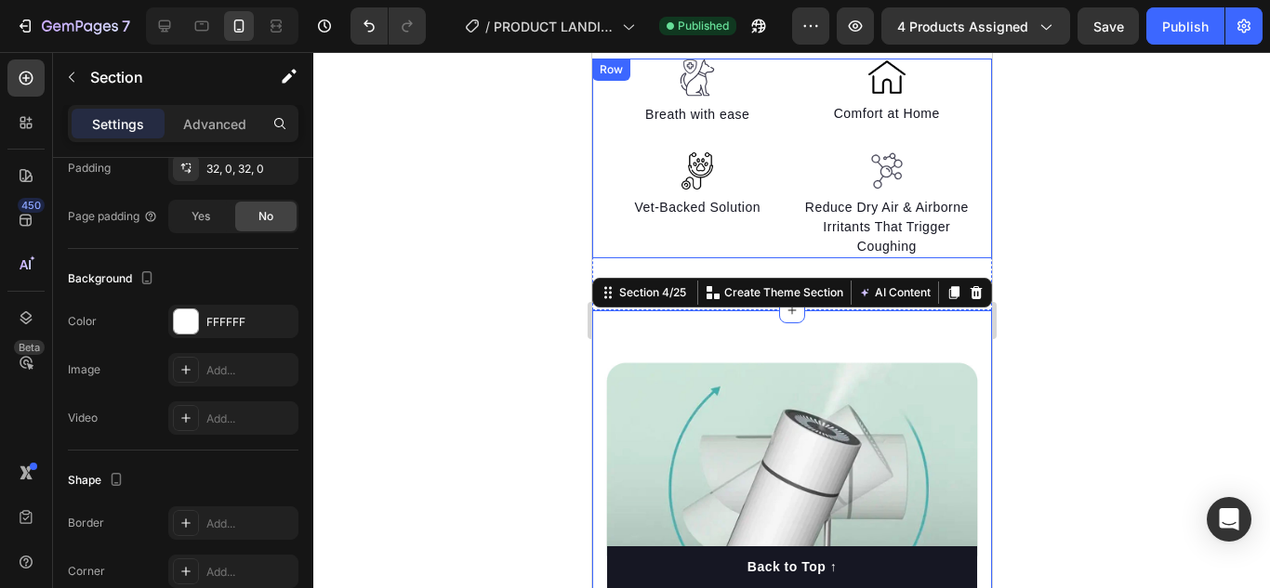
click at [627, 252] on div "Image Vet-Backed Solution Text block" at bounding box center [696, 192] width 183 height 133
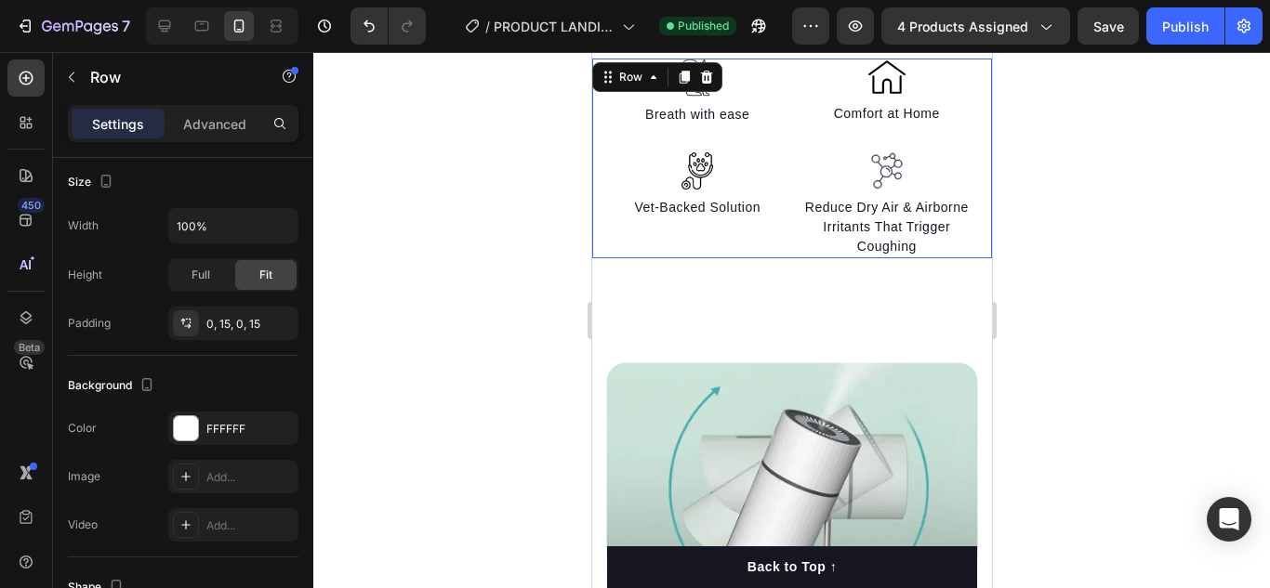
scroll to position [0, 0]
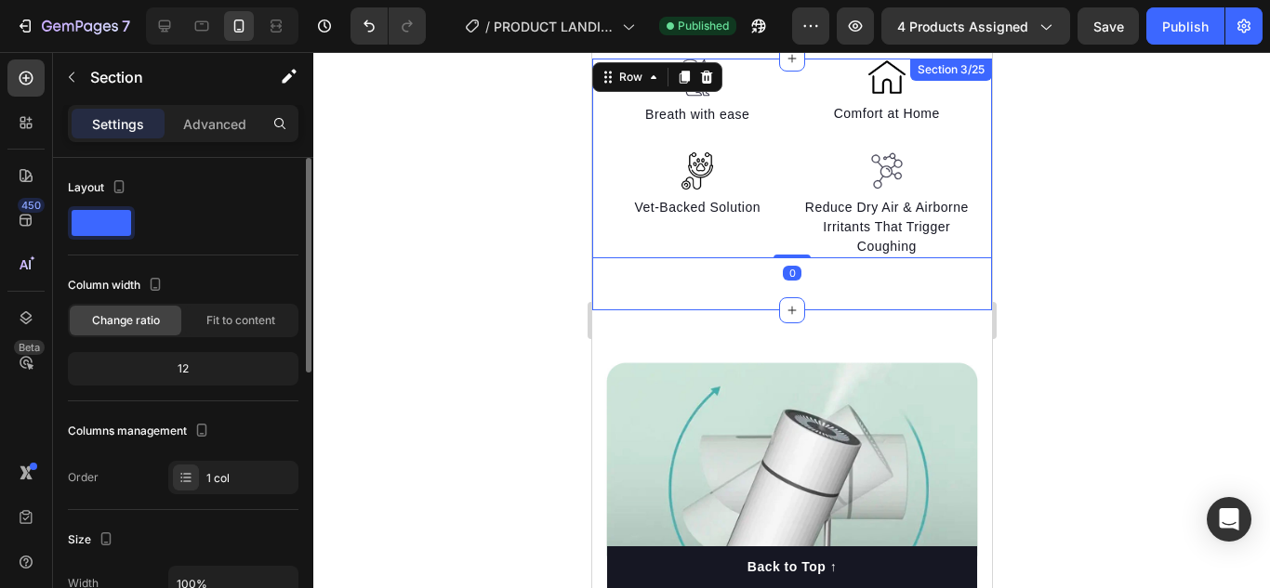
click at [639, 280] on div "Image Breath with ease Text block Image Vet-Backed Solution Text block Image Co…" at bounding box center [791, 185] width 400 height 252
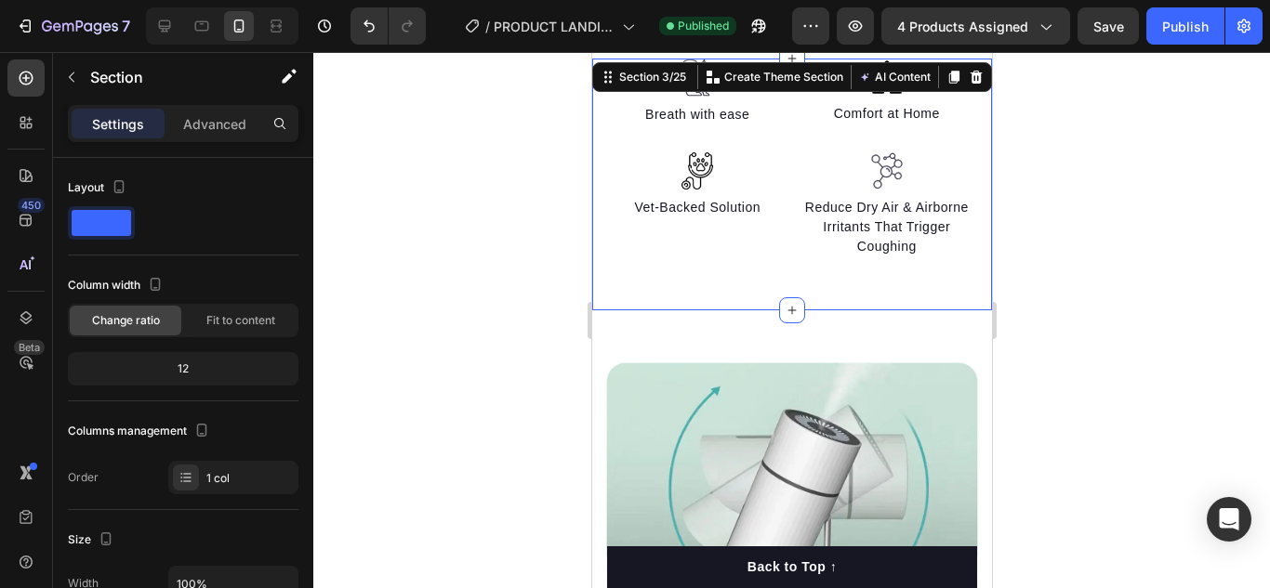
click at [682, 292] on div "Image Breath with ease Text block Image Vet-Backed Solution Text block Image Co…" at bounding box center [791, 185] width 400 height 252
click at [659, 327] on div "Image Section 4/25" at bounding box center [791, 589] width 400 height 558
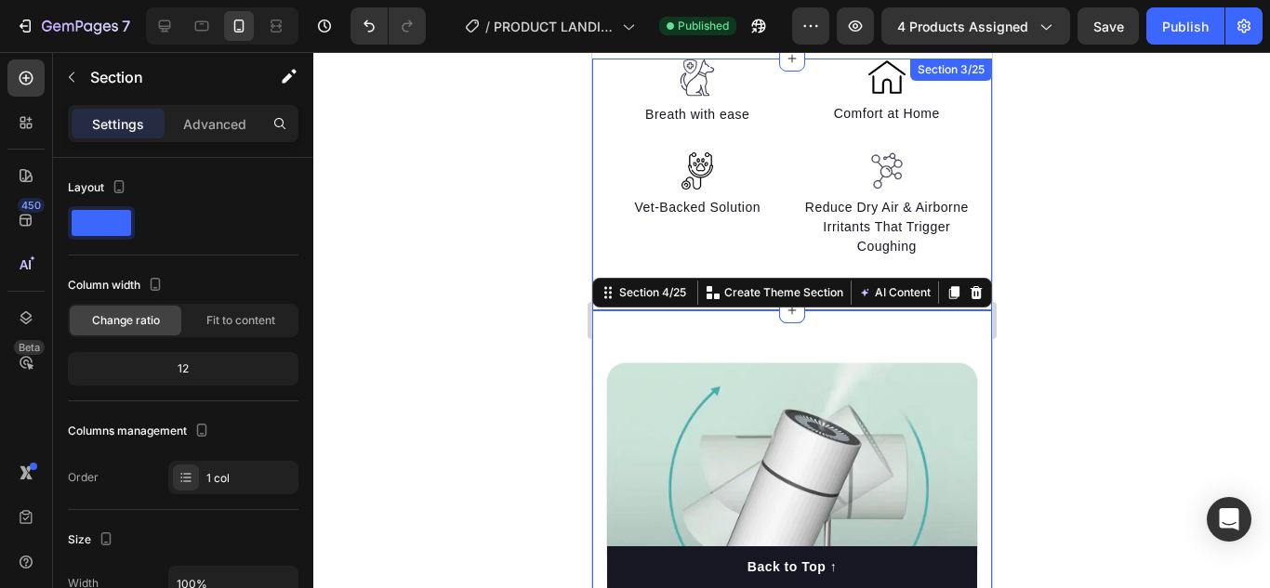
click at [609, 261] on div "Image Breath with ease Text block Image Vet-Backed Solution Text block Image Co…" at bounding box center [791, 185] width 400 height 252
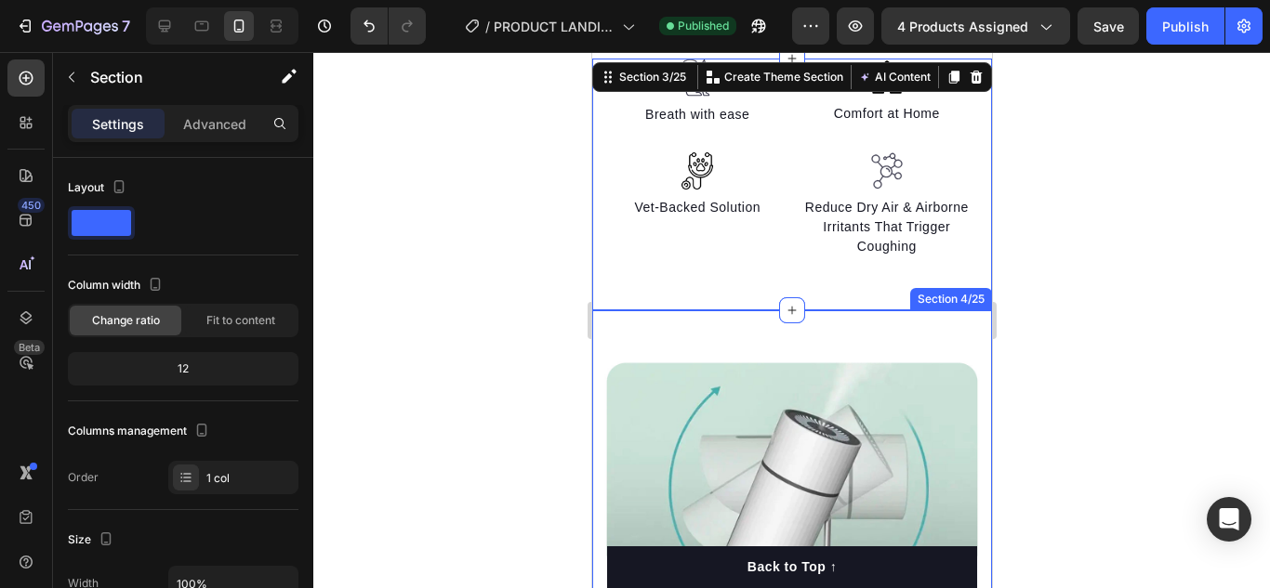
click at [603, 322] on div "Image Section 4/25" at bounding box center [791, 589] width 400 height 558
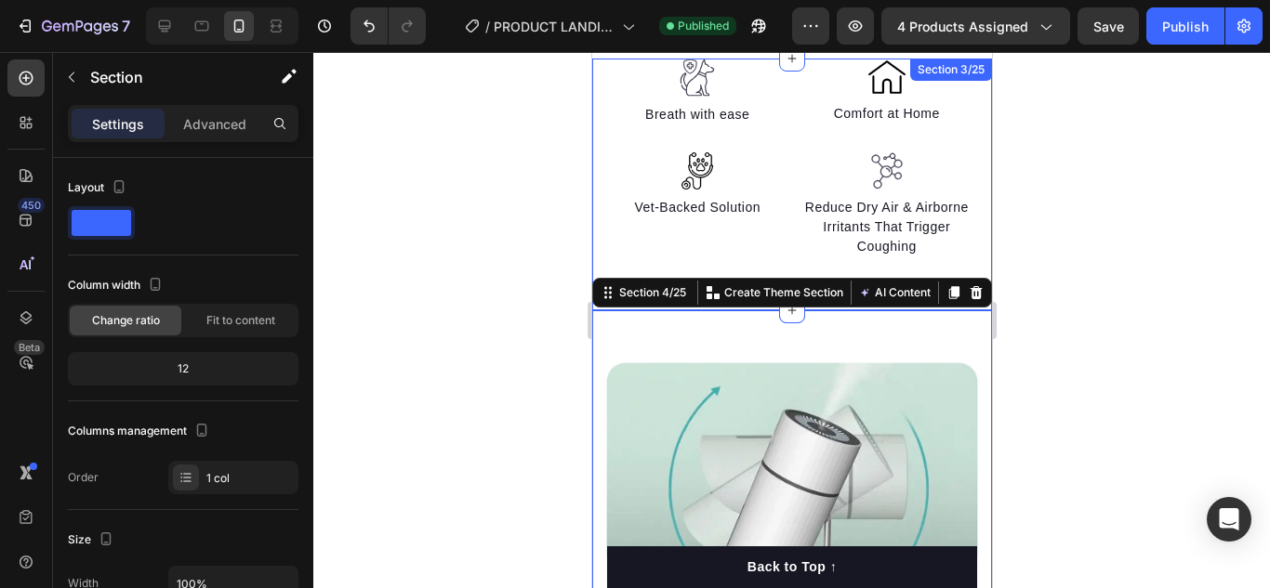
click at [602, 272] on div "Image Breath with ease Text block Image Vet-Backed Solution Text block Image Co…" at bounding box center [791, 185] width 400 height 252
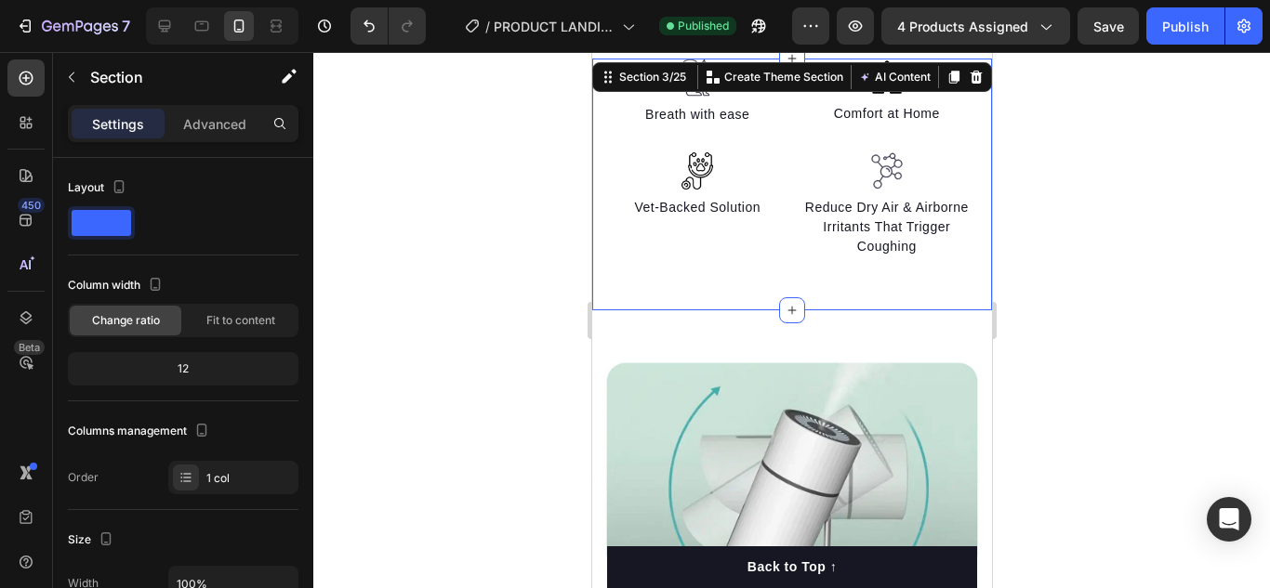
click at [691, 290] on div "Image Breath with ease Text block Image Vet-Backed Solution Text block Image Co…" at bounding box center [791, 185] width 400 height 252
click at [689, 311] on div "Image Section 4/25" at bounding box center [791, 589] width 400 height 558
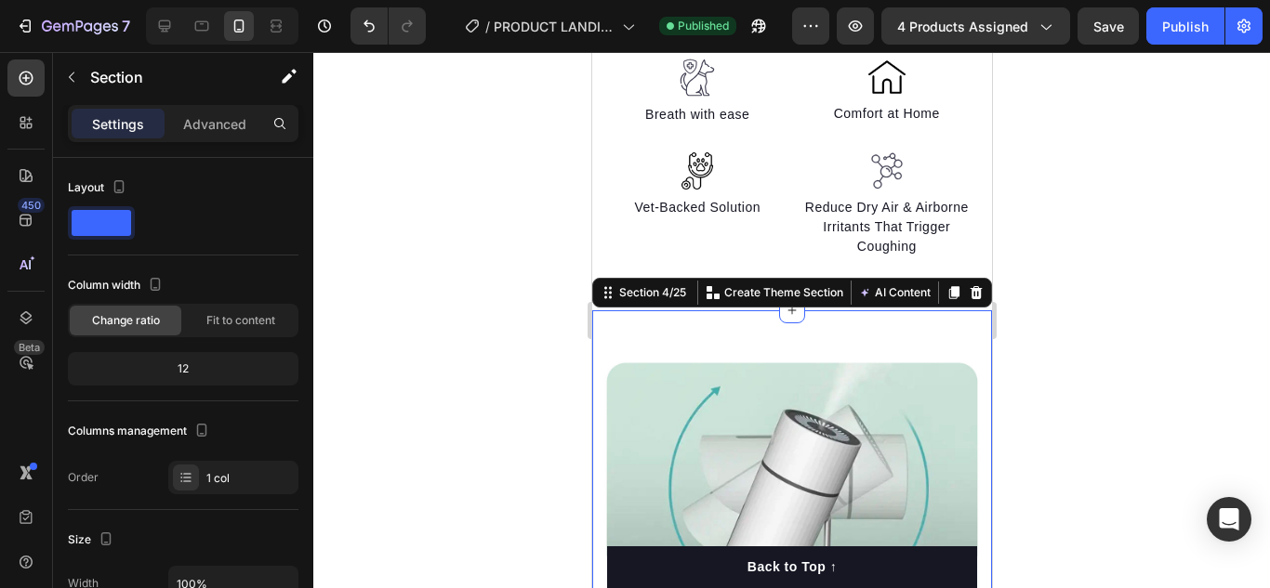
click at [652, 265] on div "Image Breath with ease Text block Image Vet-Backed Solution Text block Image Co…" at bounding box center [791, 185] width 400 height 252
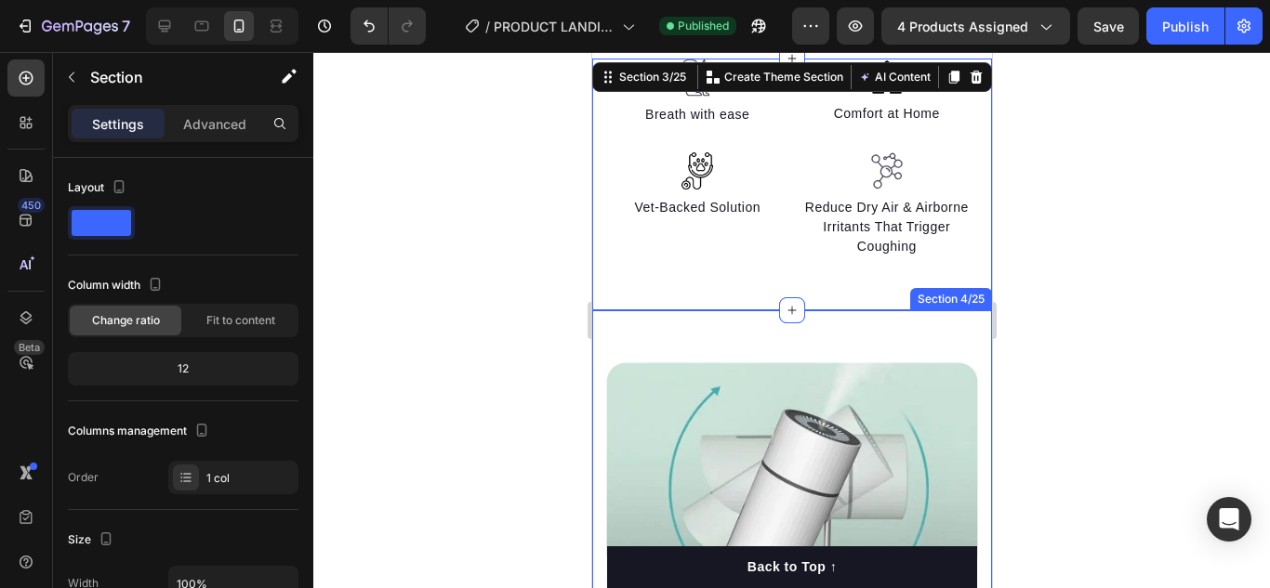
click at [662, 323] on div "Image Section 4/25" at bounding box center [791, 589] width 400 height 558
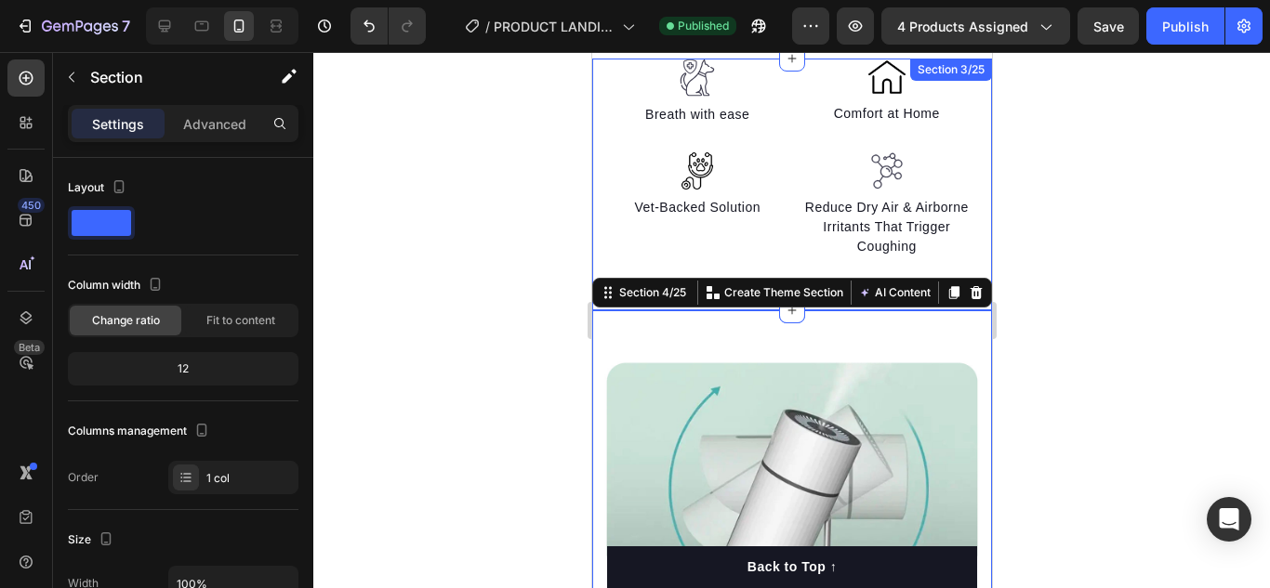
click at [655, 262] on div "Image Breath with ease Text block Image Vet-Backed Solution Text block Image Co…" at bounding box center [791, 185] width 400 height 252
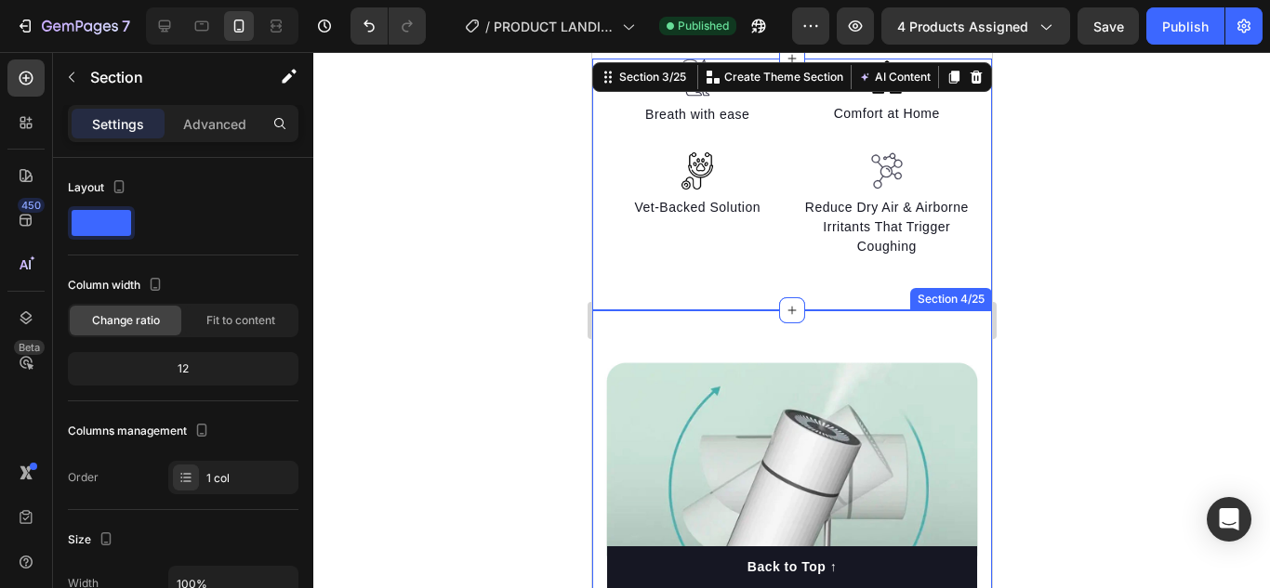
click at [600, 325] on div "Image Section 4/25" at bounding box center [791, 589] width 400 height 558
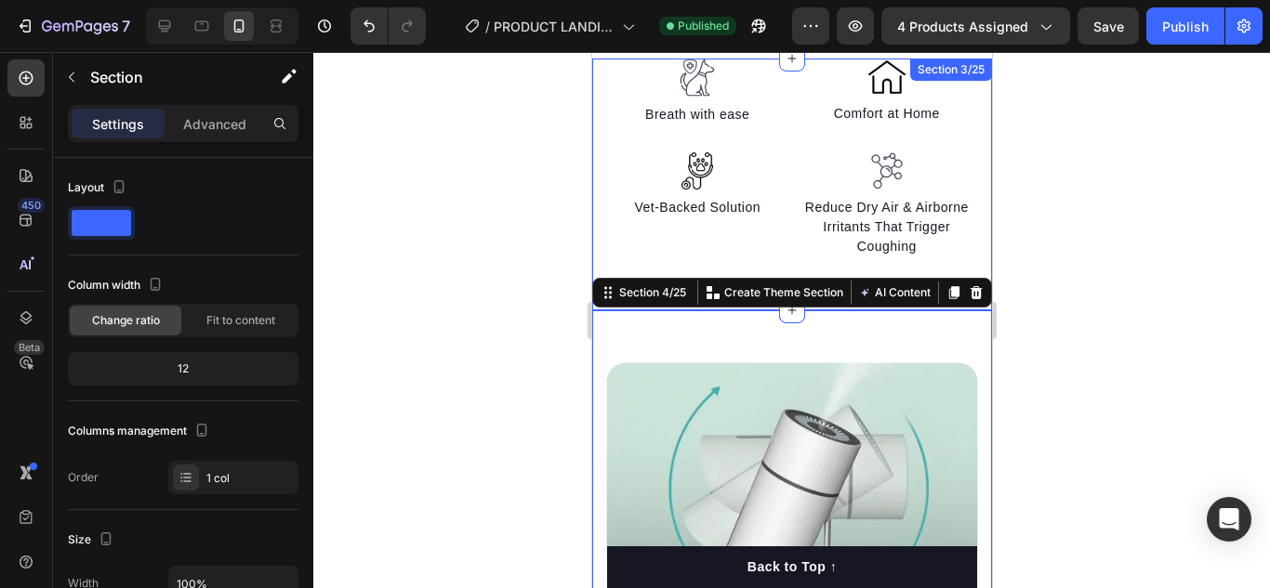
click at [636, 268] on div "Image Breath with ease Text block Image Vet-Backed Solution Text block Image Co…" at bounding box center [791, 185] width 400 height 252
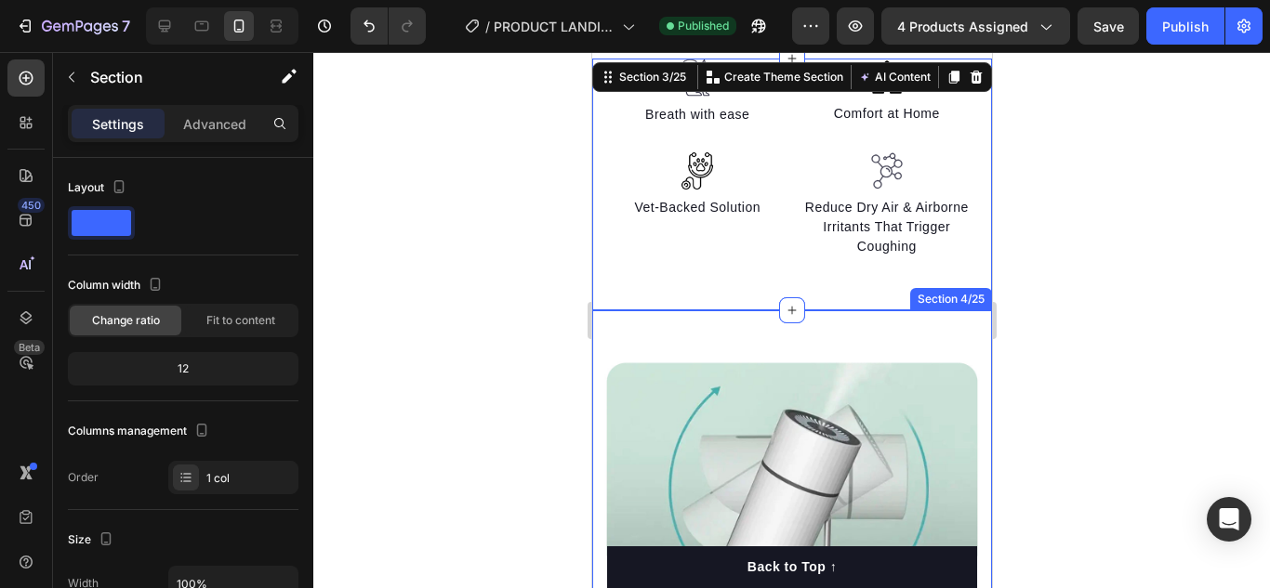
click at [609, 321] on div "Image Section 4/25" at bounding box center [791, 589] width 400 height 558
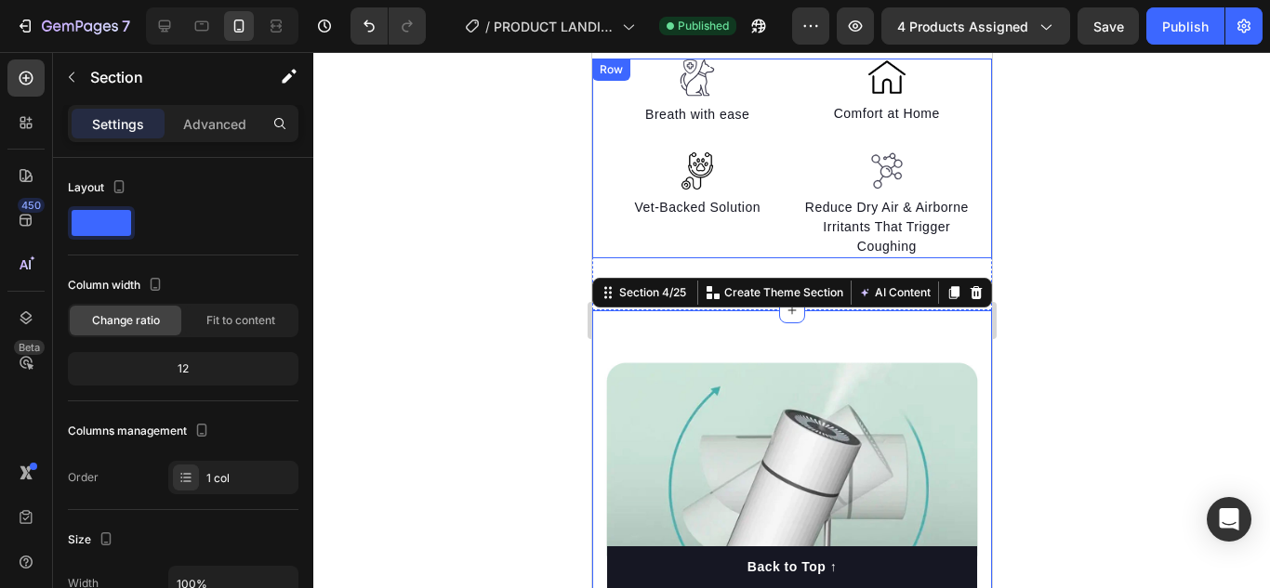
click at [627, 236] on div "Image Vet-Backed Solution Text block" at bounding box center [696, 192] width 183 height 133
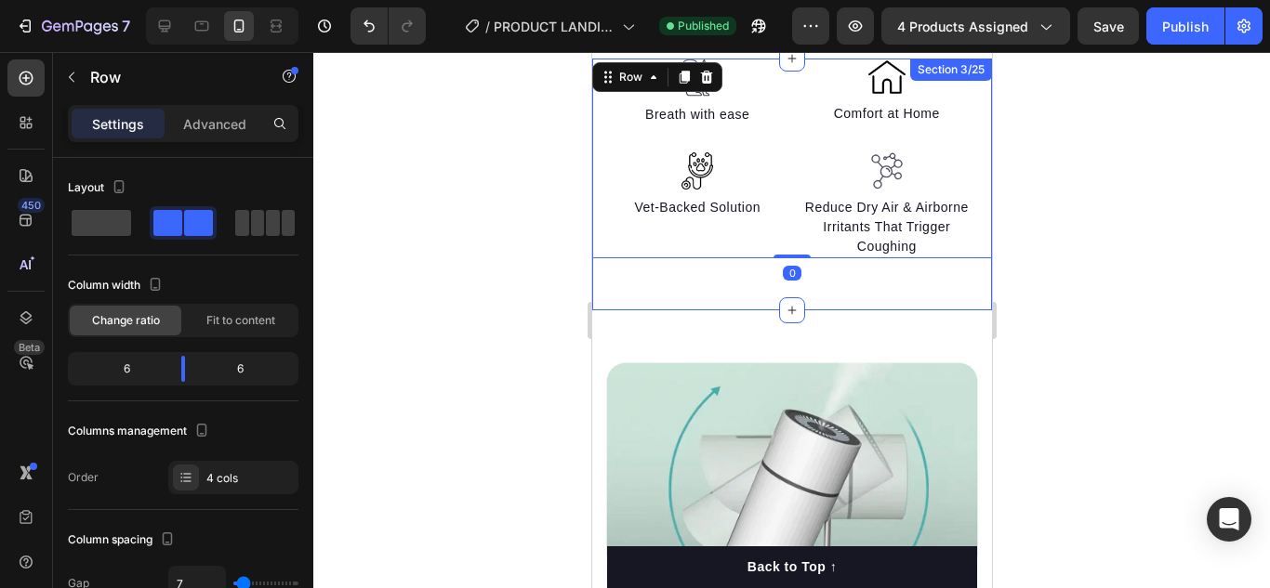
click at [617, 265] on div "Image Breath with ease Text block Image Vet-Backed Solution Text block Image Co…" at bounding box center [791, 185] width 400 height 252
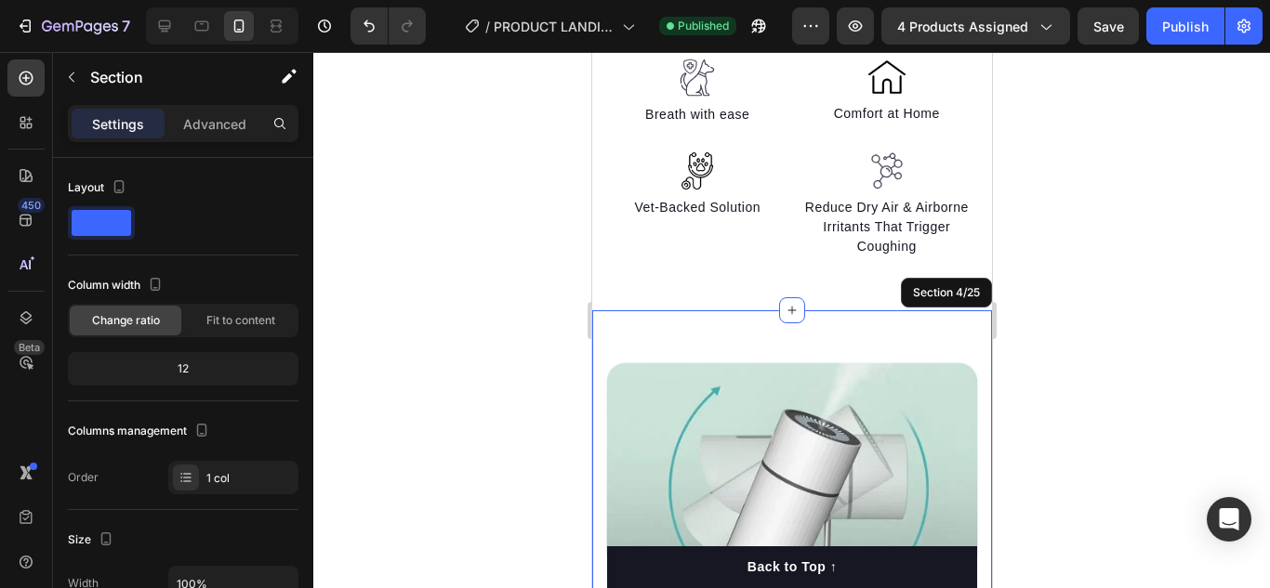
click at [642, 315] on div "Image Section 4/25" at bounding box center [791, 589] width 400 height 558
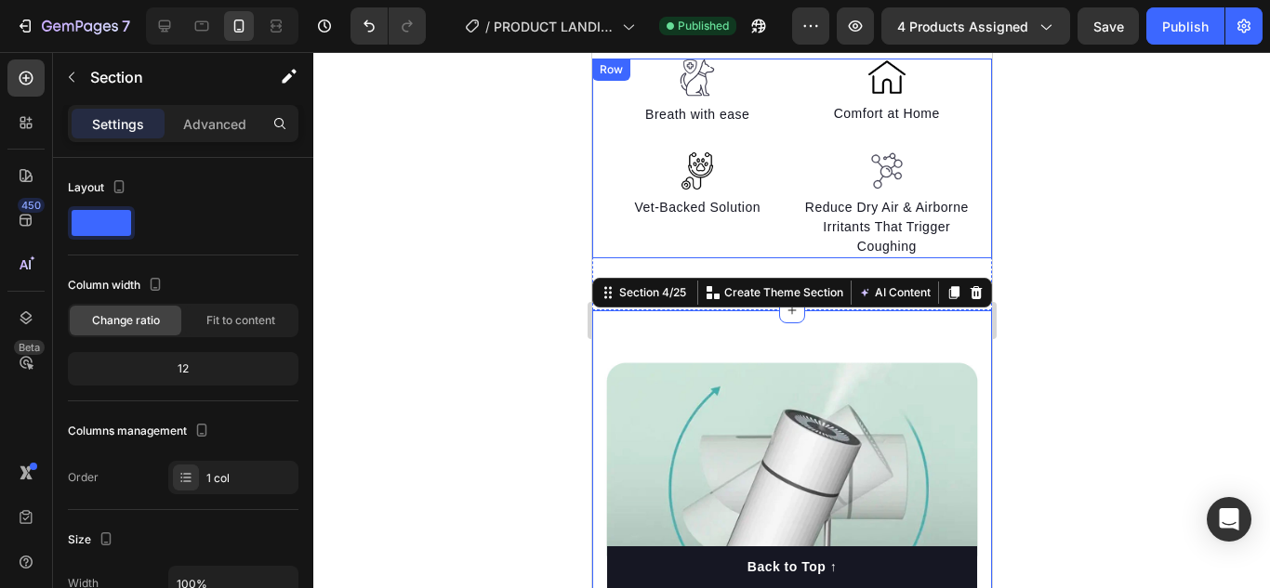
click at [617, 248] on div "Image Vet-Backed Solution Text block" at bounding box center [696, 192] width 183 height 133
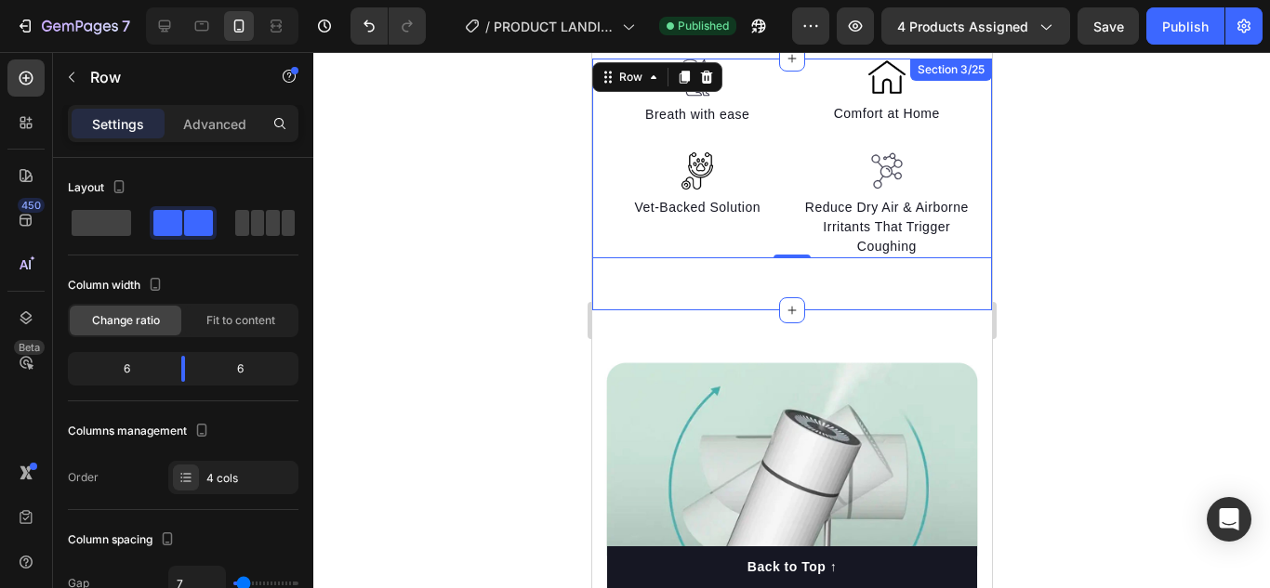
click at [883, 300] on div "Image Breath with ease Text block Image Vet-Backed Solution Text block Image Co…" at bounding box center [791, 185] width 400 height 252
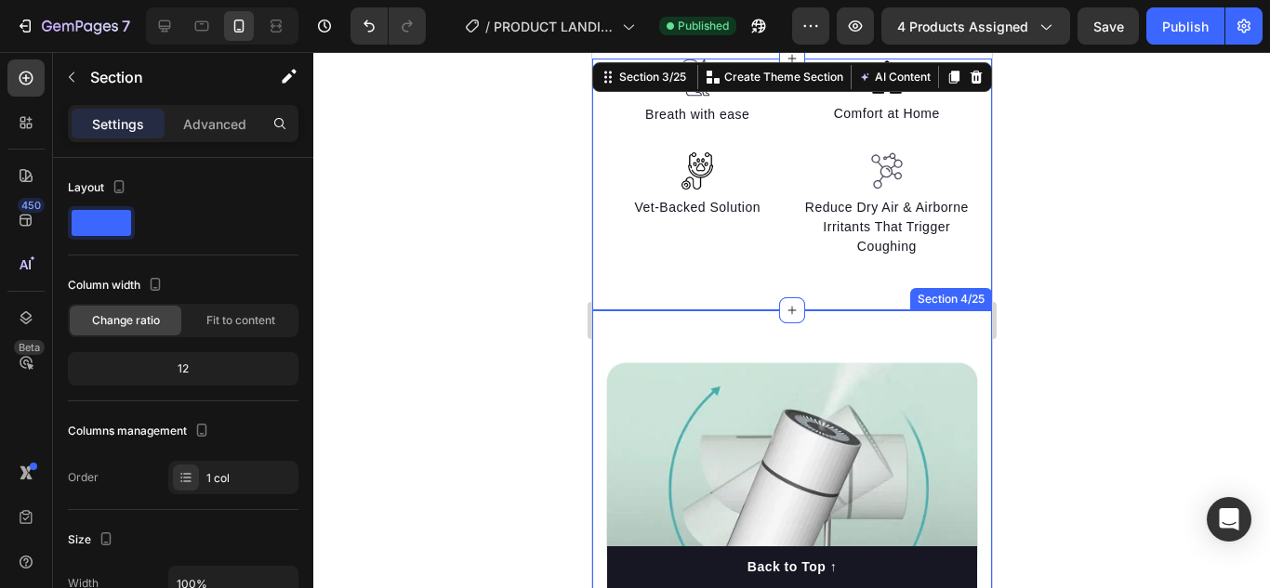
scroll to position [2974, 0]
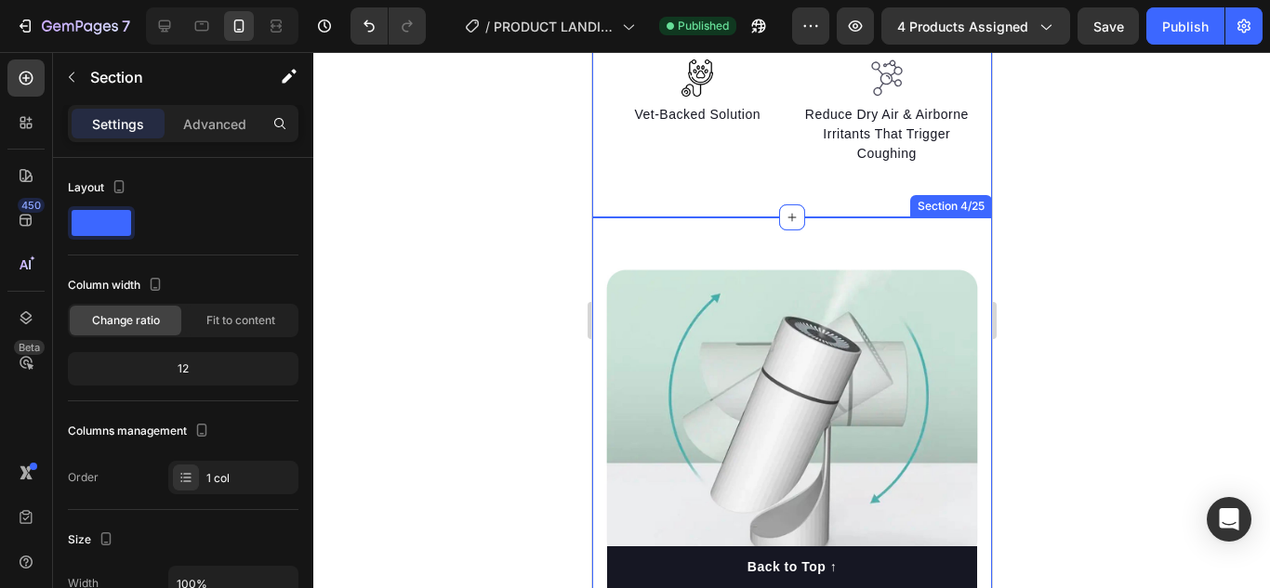
click at [637, 245] on div "Image Section 4/25" at bounding box center [791, 496] width 400 height 558
click at [611, 179] on div "Image Breath with ease Text block Image Vet-Backed Solution Text block Image Co…" at bounding box center [791, 92] width 400 height 252
click at [608, 232] on div "Image Section 4/25" at bounding box center [791, 496] width 400 height 558
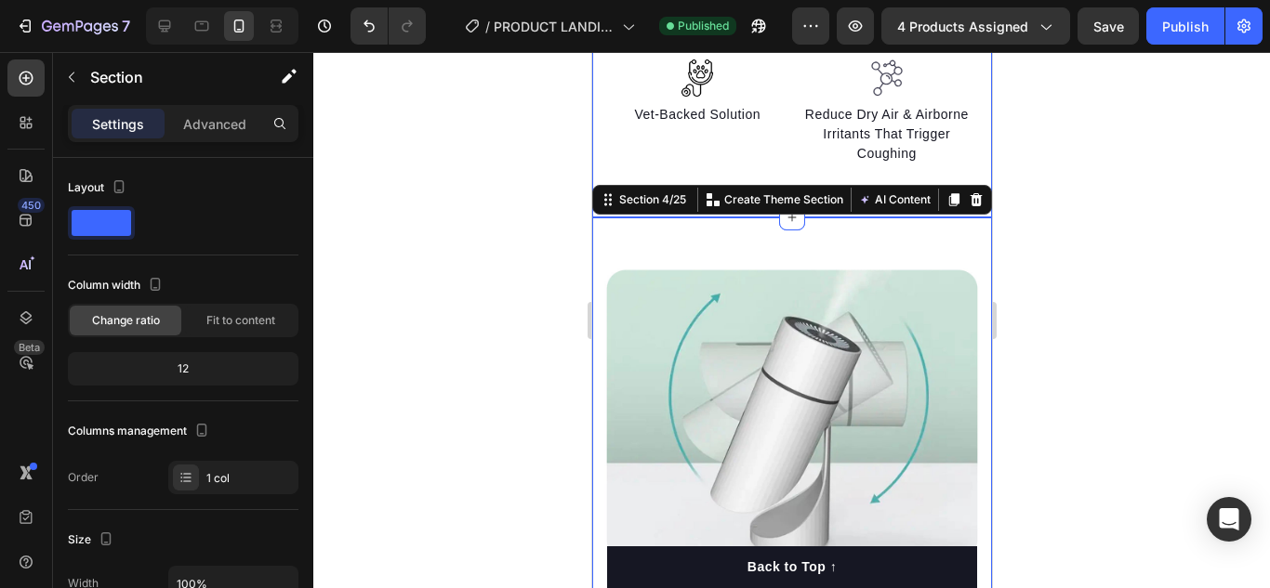
click at [609, 177] on div "Image Breath with ease Text block Image Vet-Backed Solution Text block Image Co…" at bounding box center [791, 92] width 400 height 252
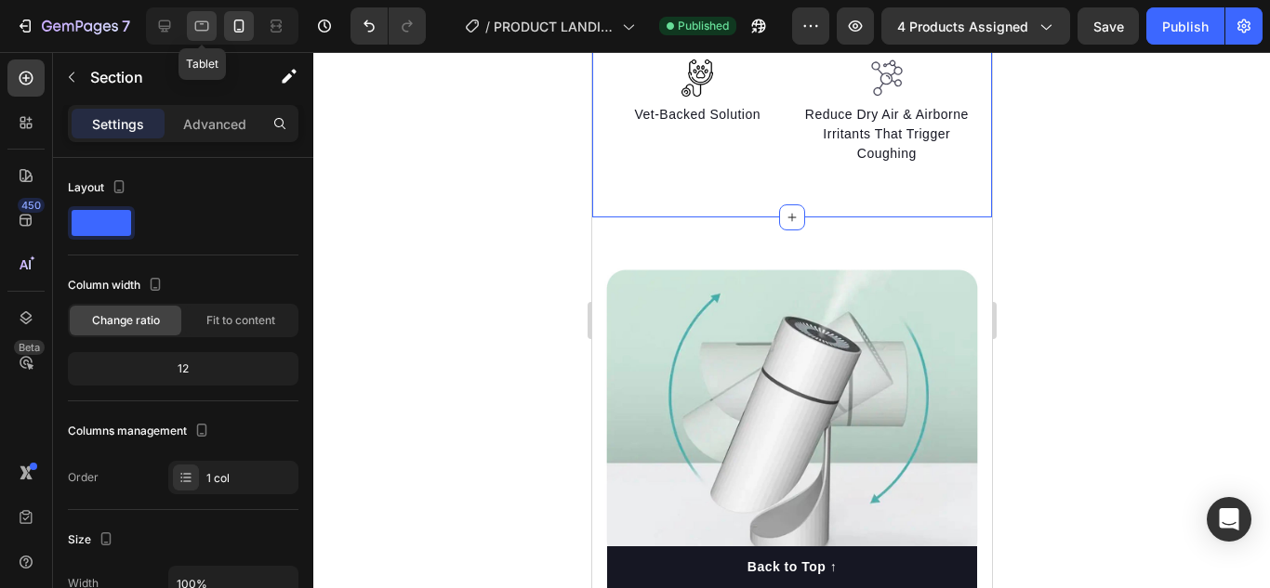
click at [209, 30] on icon at bounding box center [201, 26] width 19 height 19
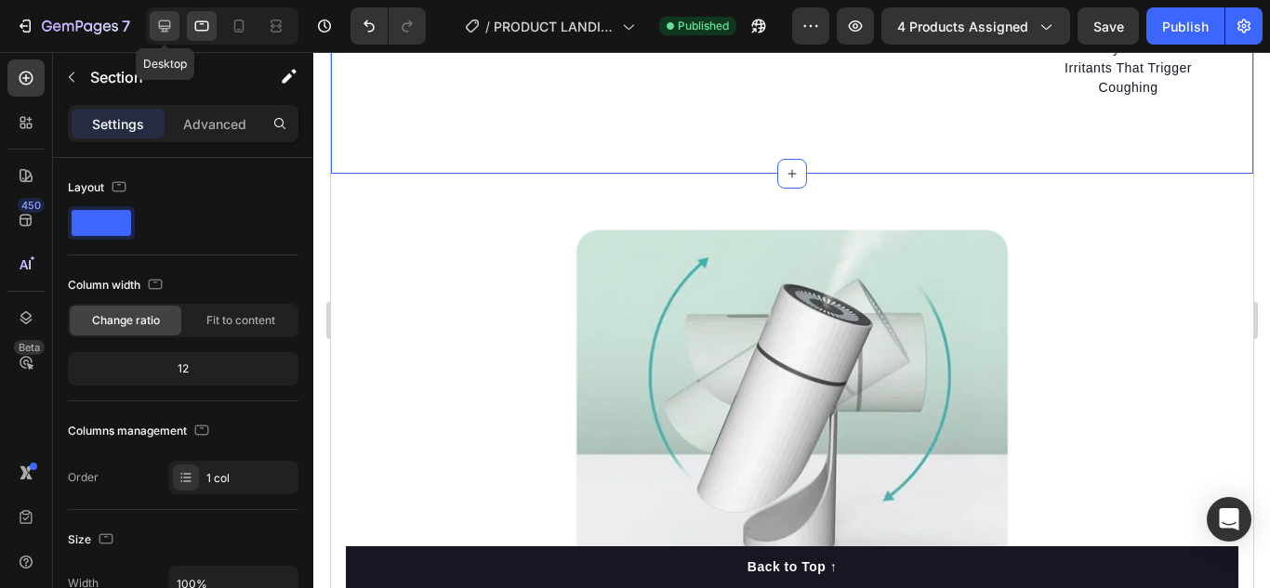
click at [160, 33] on icon at bounding box center [164, 26] width 19 height 19
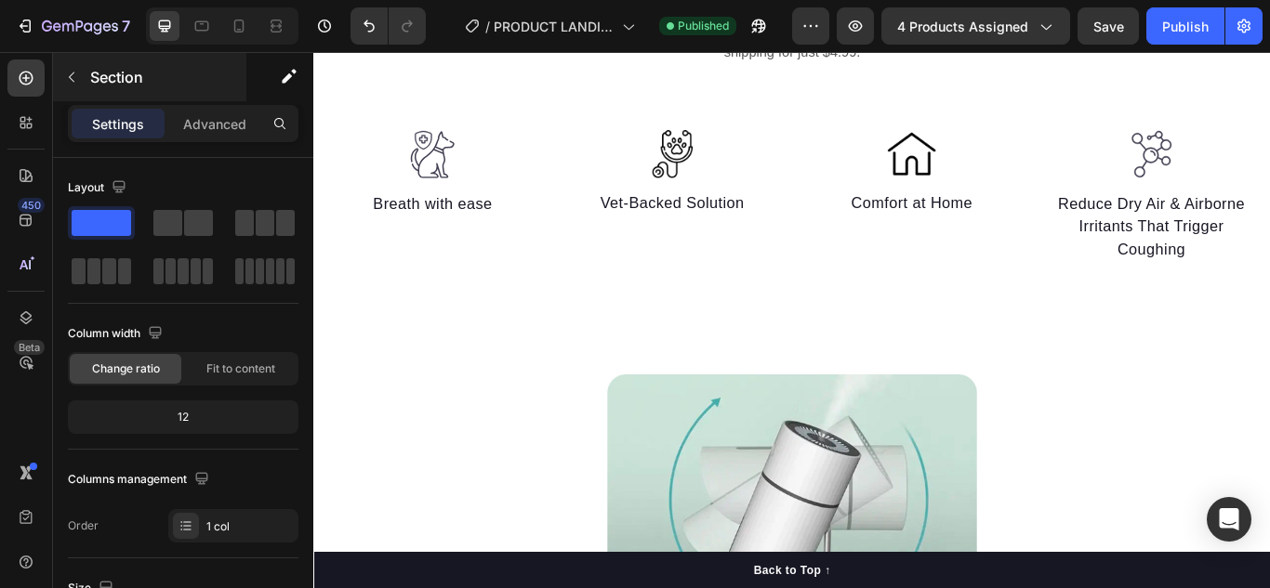
scroll to position [2278, 0]
click at [211, 35] on div at bounding box center [202, 26] width 30 height 30
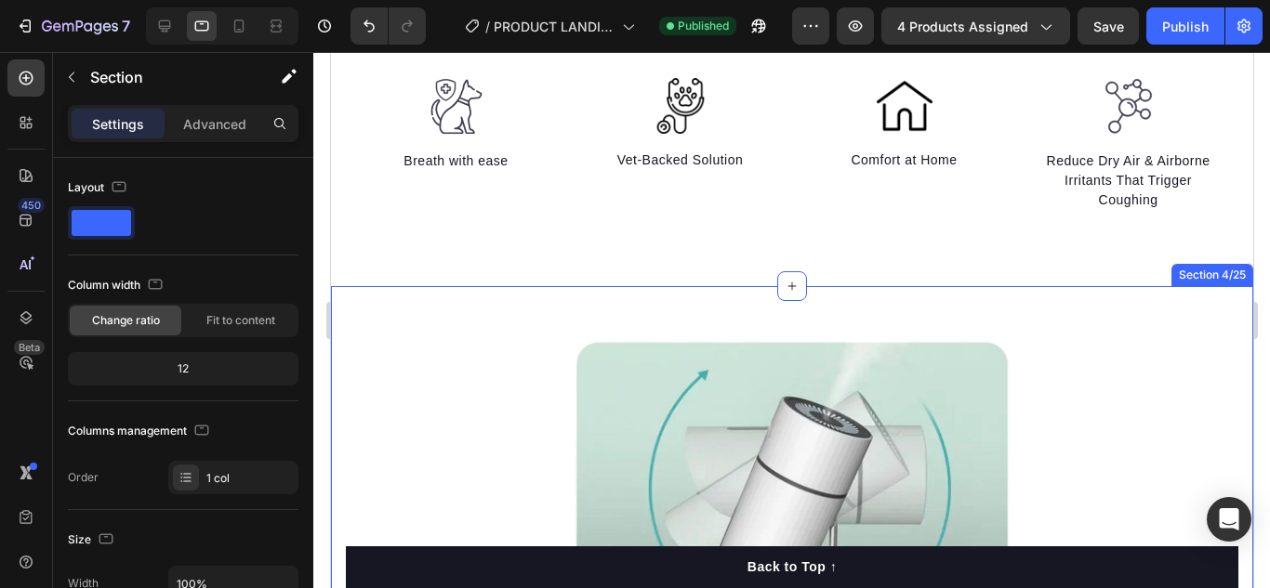
scroll to position [2305, 0]
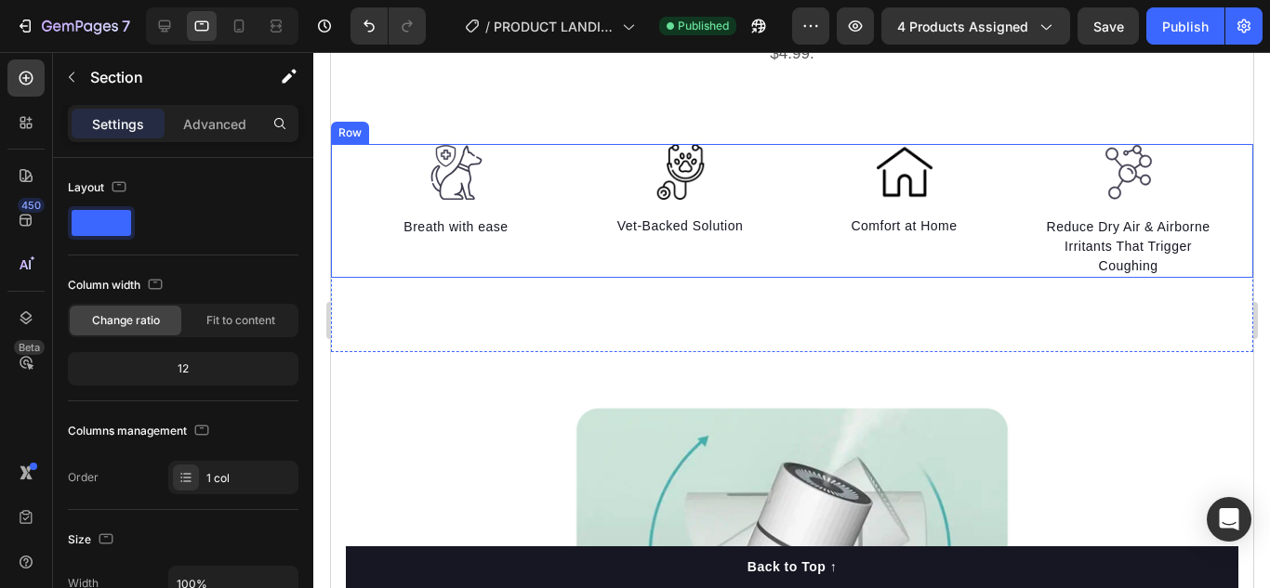
click at [559, 240] on div "Image Breath with ease Text block Image Vet-Backed Solution Text block Image Co…" at bounding box center [791, 211] width 922 height 134
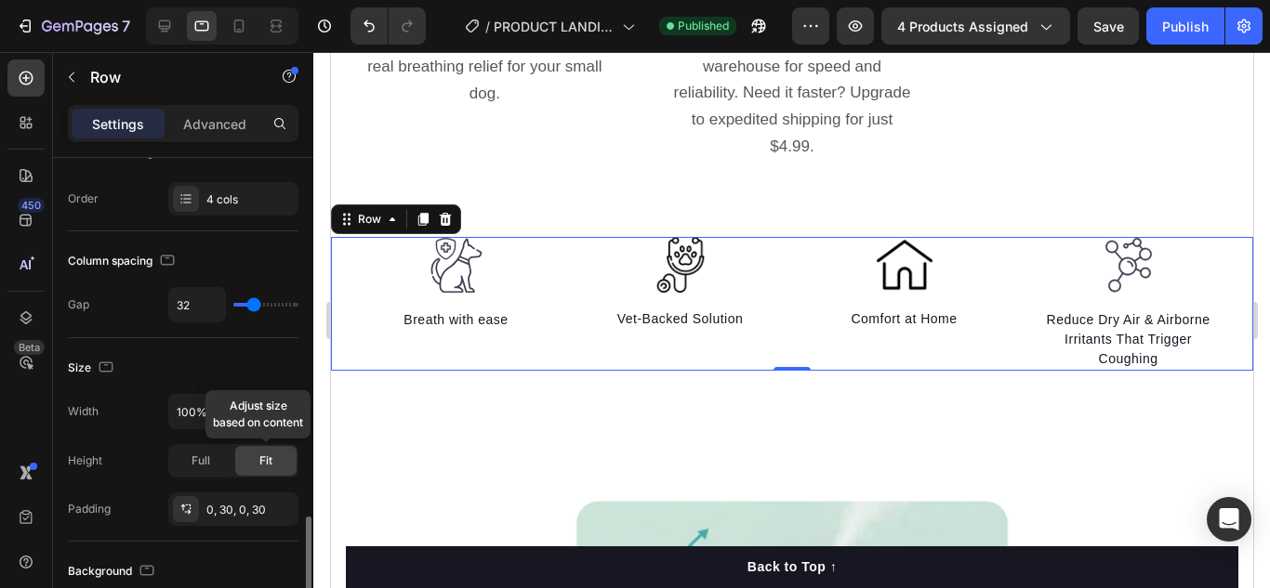
scroll to position [558, 0]
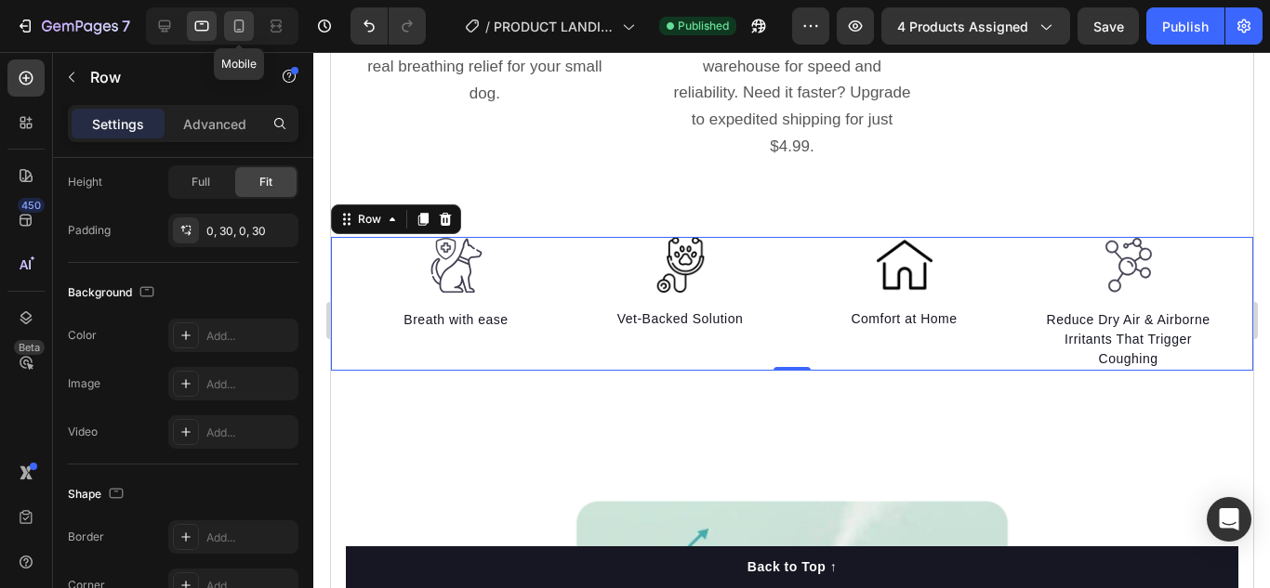
click at [226, 35] on div at bounding box center [239, 26] width 30 height 30
type input "7"
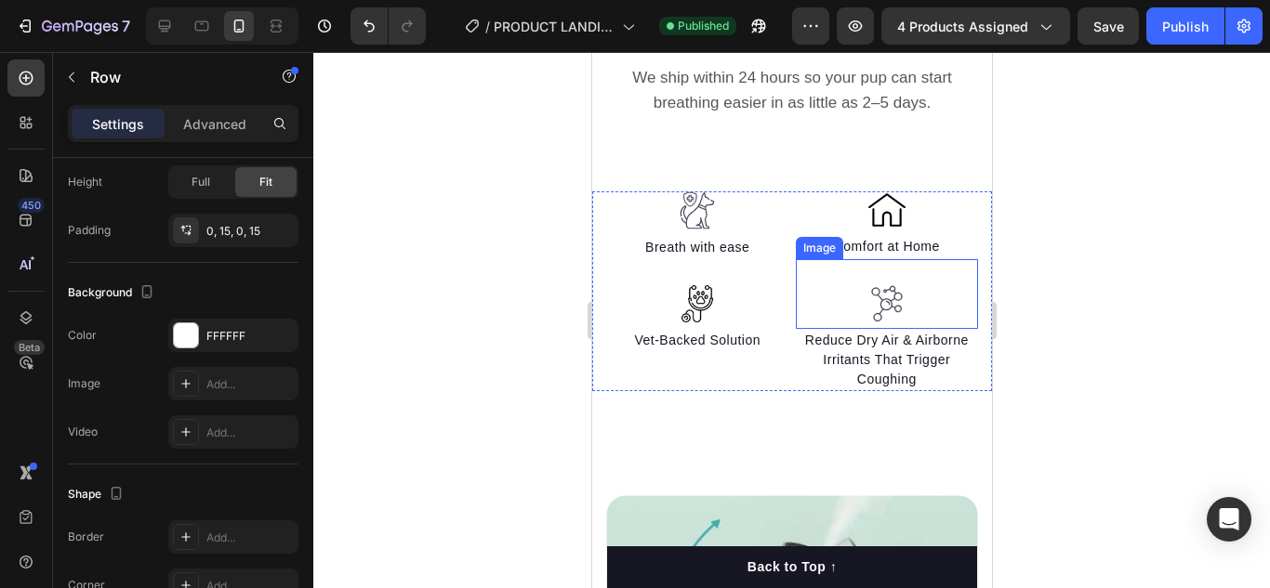
scroll to position [2677, 0]
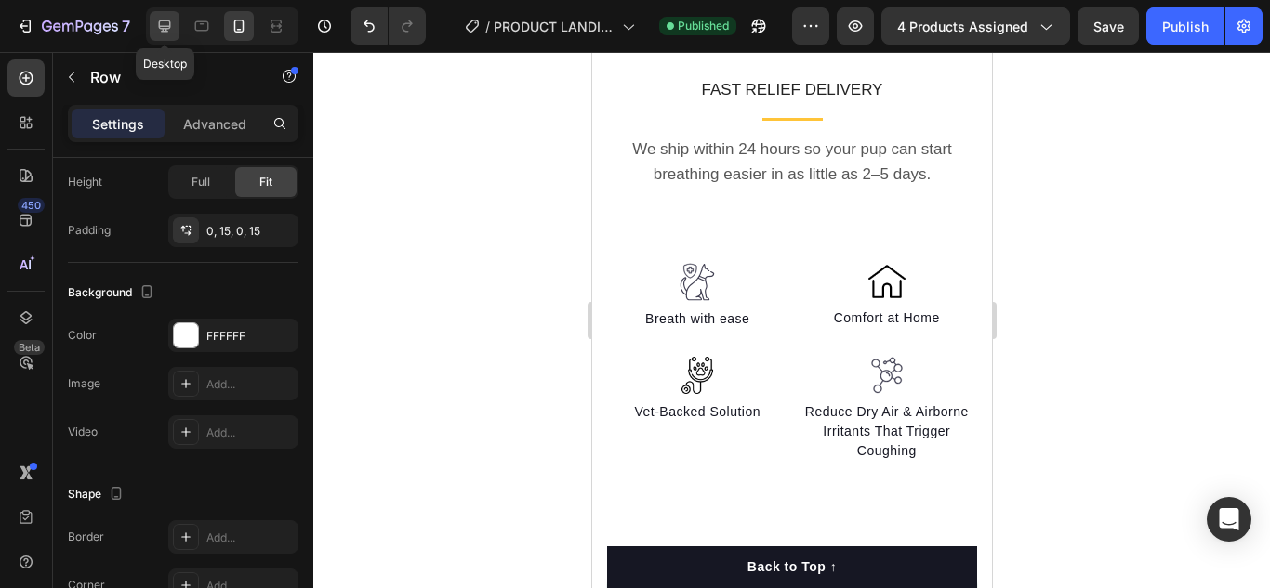
click at [165, 26] on icon at bounding box center [165, 26] width 12 height 12
type input "32"
type input "1200"
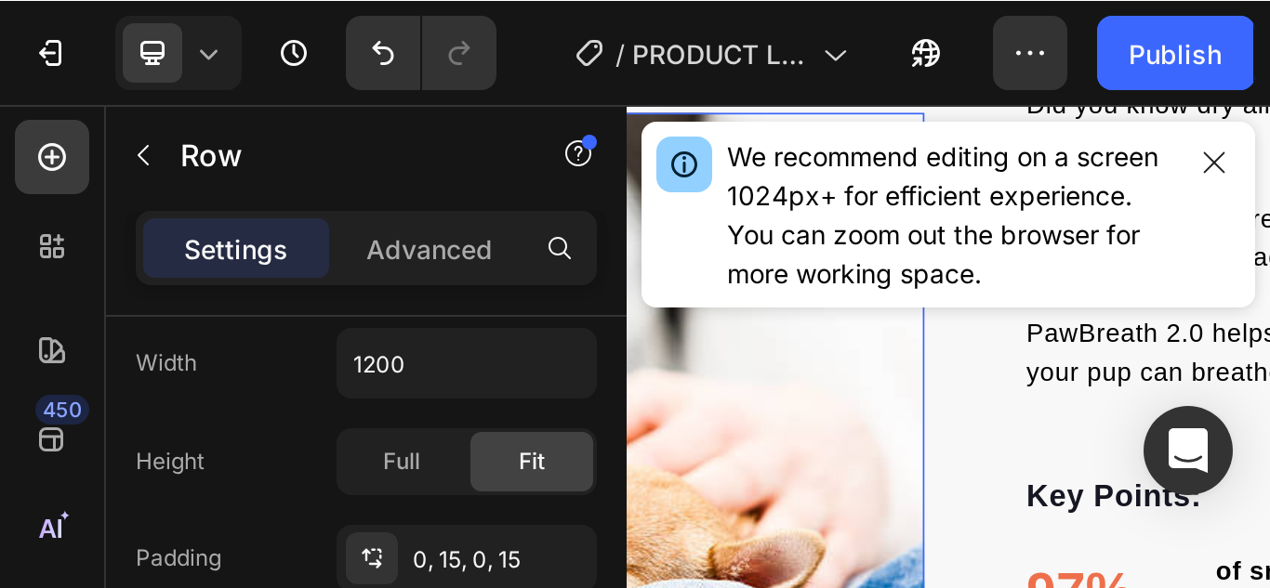
scroll to position [558, 0]
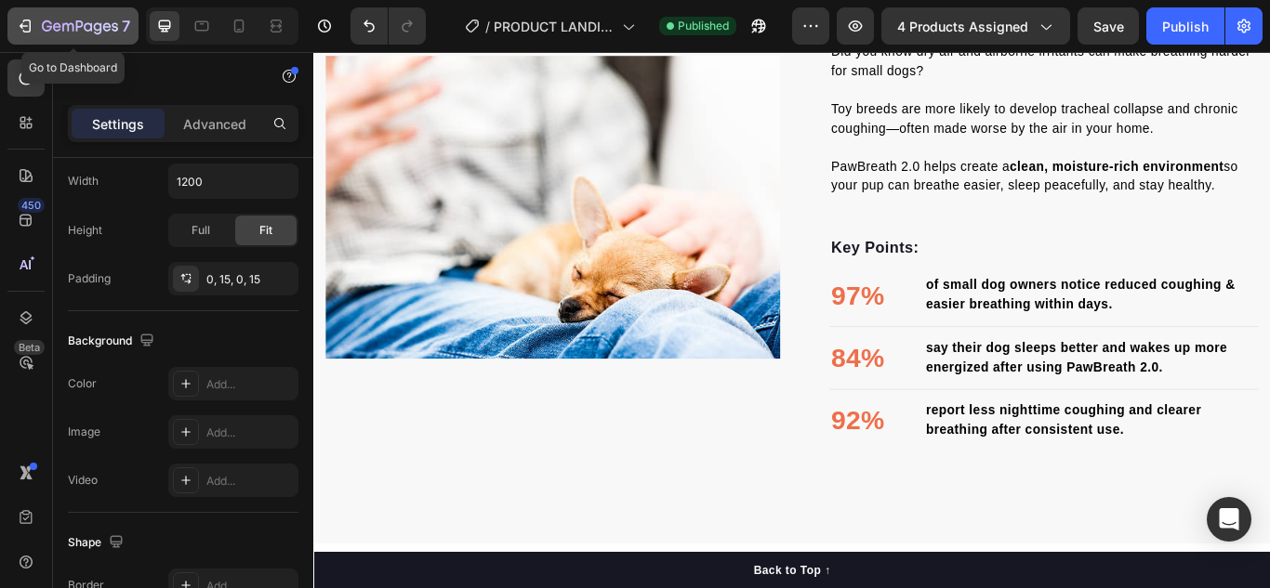
click at [39, 32] on div "7" at bounding box center [73, 26] width 114 height 22
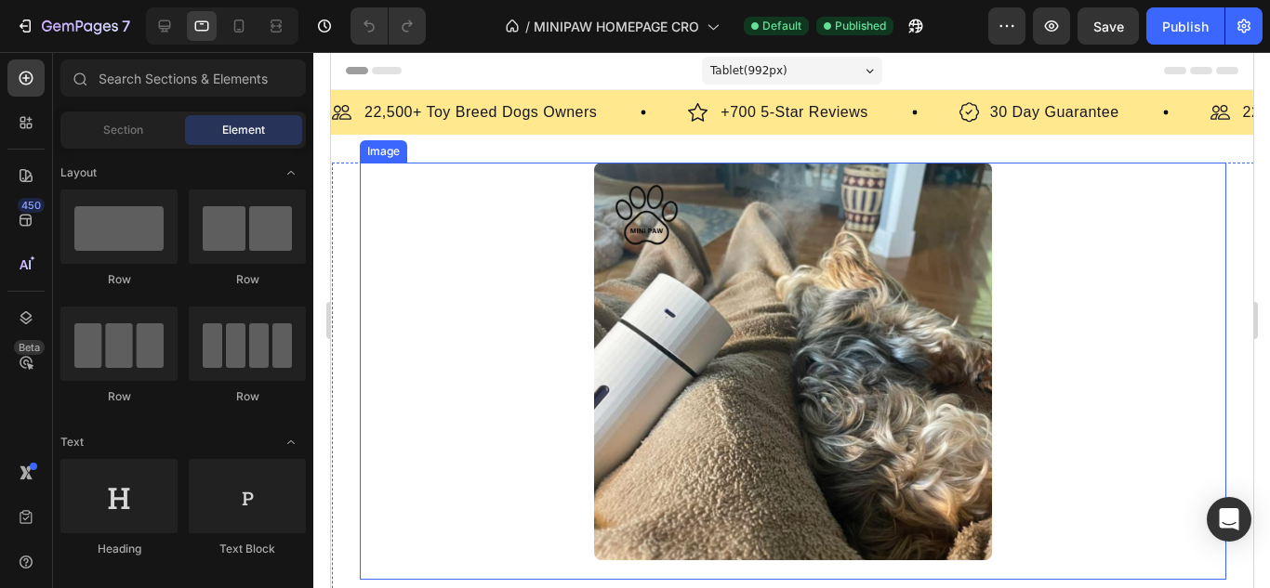
scroll to position [279, 0]
